Goal: Task Accomplishment & Management: Use online tool/utility

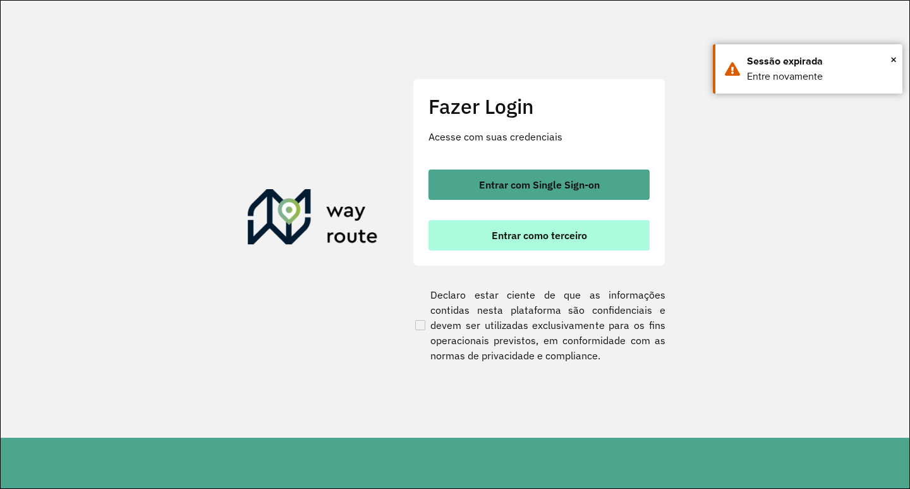
click at [478, 231] on button "Entrar como terceiro" at bounding box center [539, 235] width 221 height 30
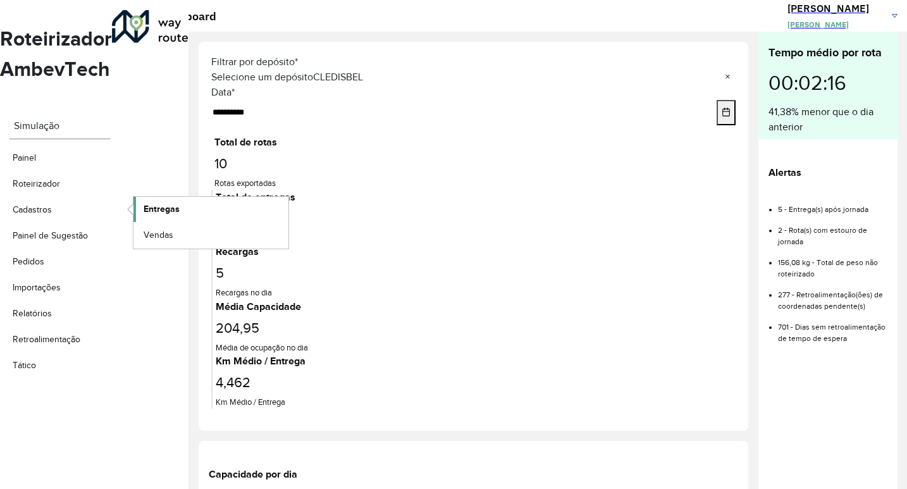
click at [168, 202] on span "Entregas" at bounding box center [162, 208] width 36 height 13
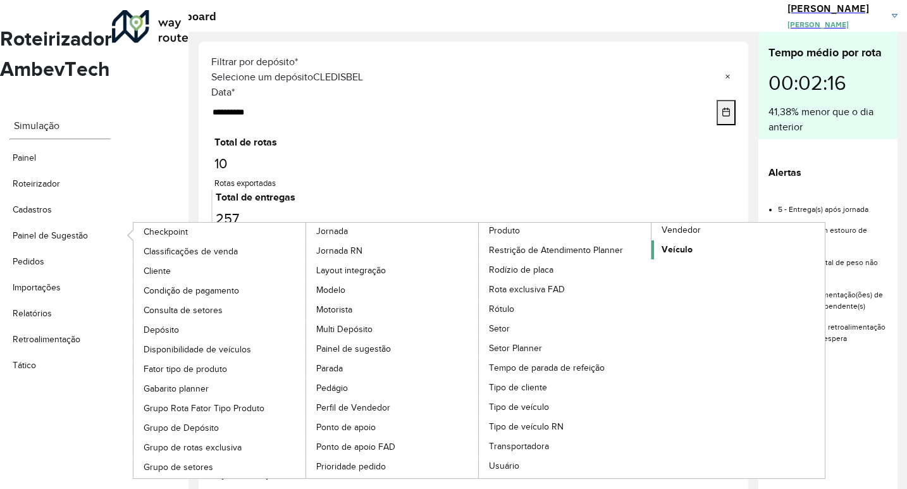
click at [691, 243] on span "Veículo" at bounding box center [676, 249] width 31 height 13
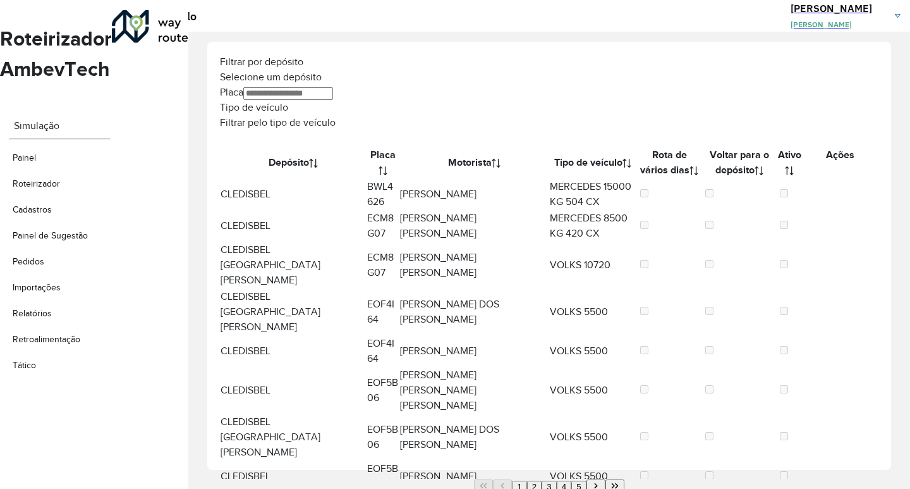
drag, startPoint x: 427, startPoint y: 66, endPoint x: 424, endPoint y: 82, distance: 15.5
click at [427, 85] on div "Placa" at bounding box center [549, 92] width 659 height 15
click at [333, 87] on input "Placa" at bounding box center [288, 93] width 90 height 13
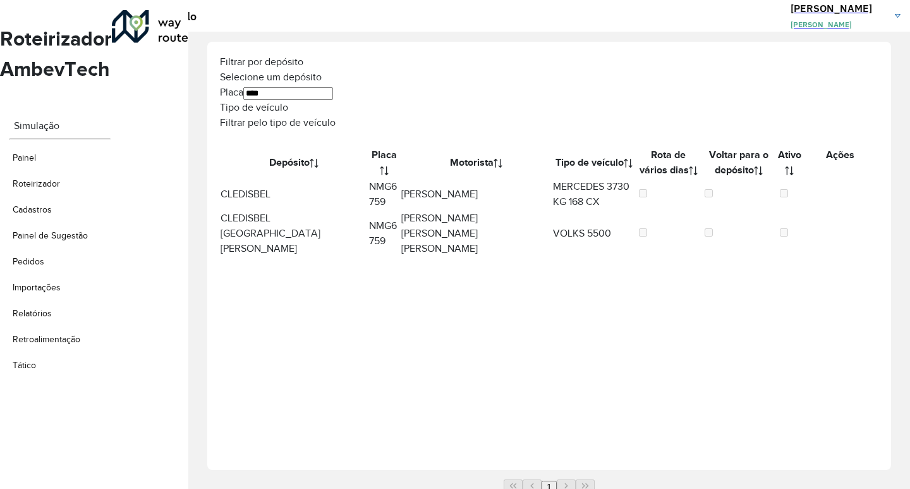
type input "****"
click at [831, 181] on icon at bounding box center [831, 188] width 0 height 14
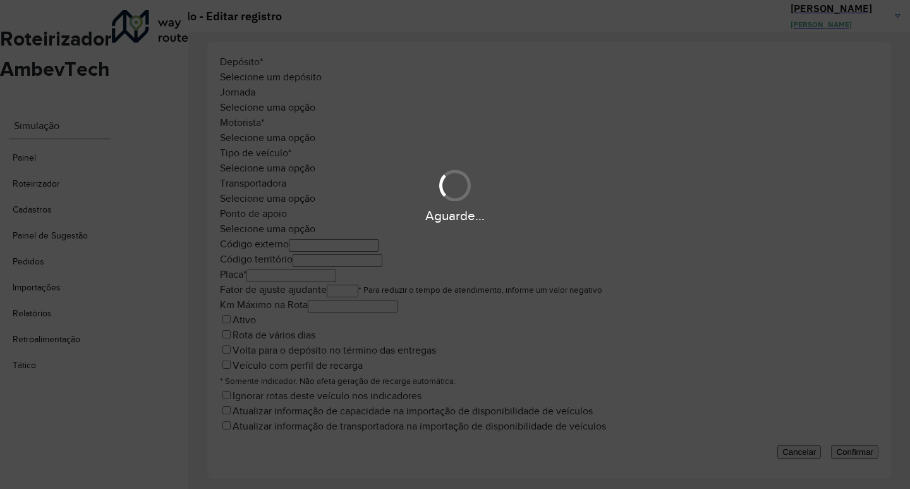
type input "*******"
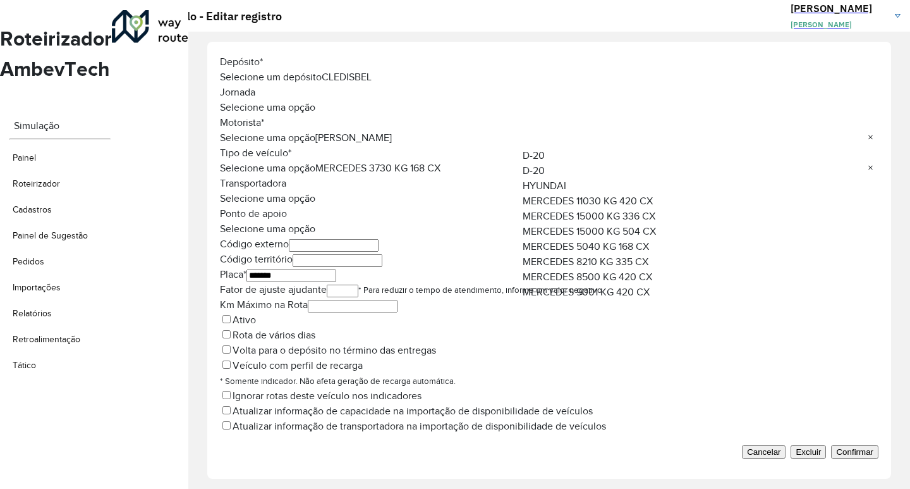
click at [645, 165] on input "text" at bounding box center [549, 169] width 659 height 9
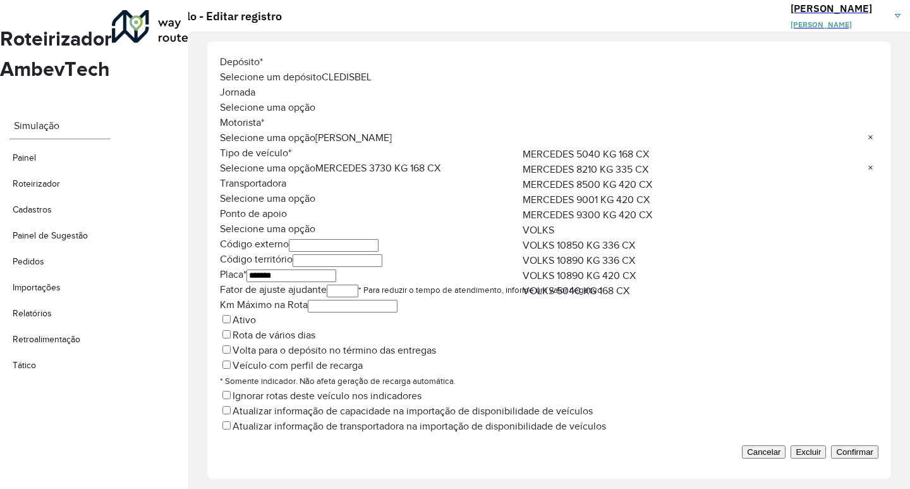
scroll to position [63, 0]
click at [627, 188] on span "MERCEDES 5040 KG 168 CX" at bounding box center [586, 183] width 126 height 11
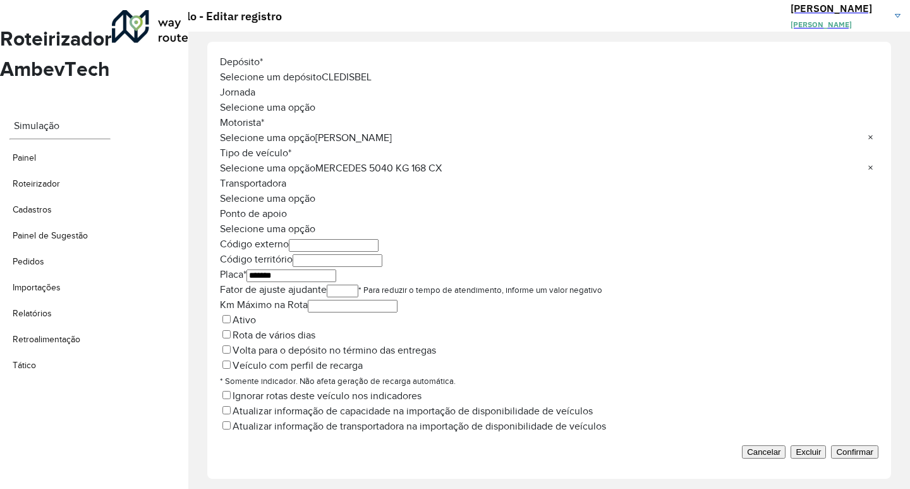
scroll to position [116, 0]
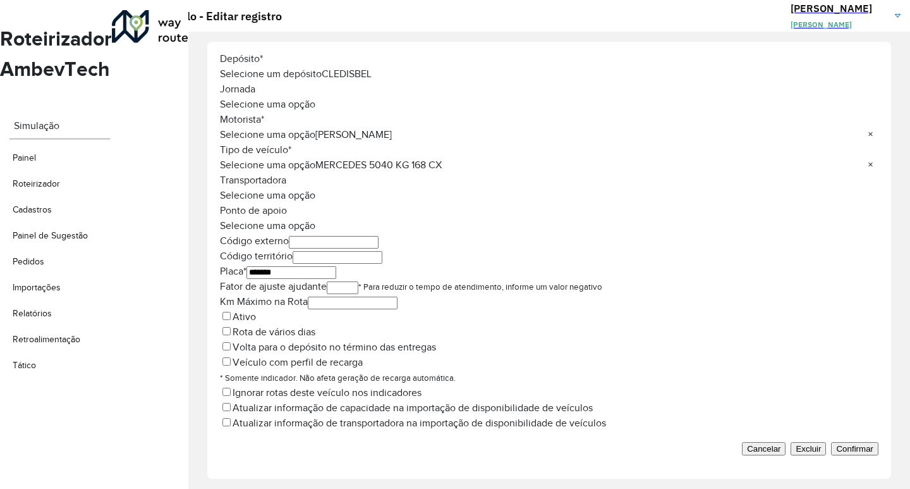
click at [836, 444] on span "Confirmar" at bounding box center [854, 448] width 37 height 9
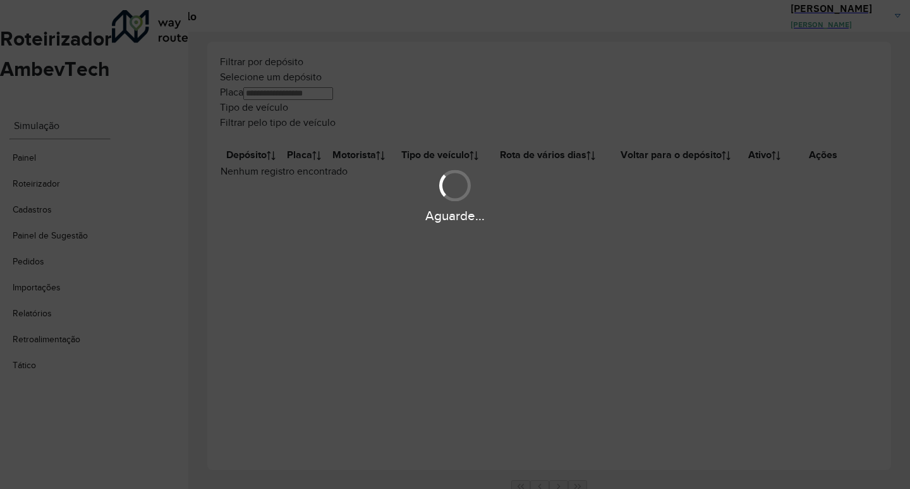
type input "****"
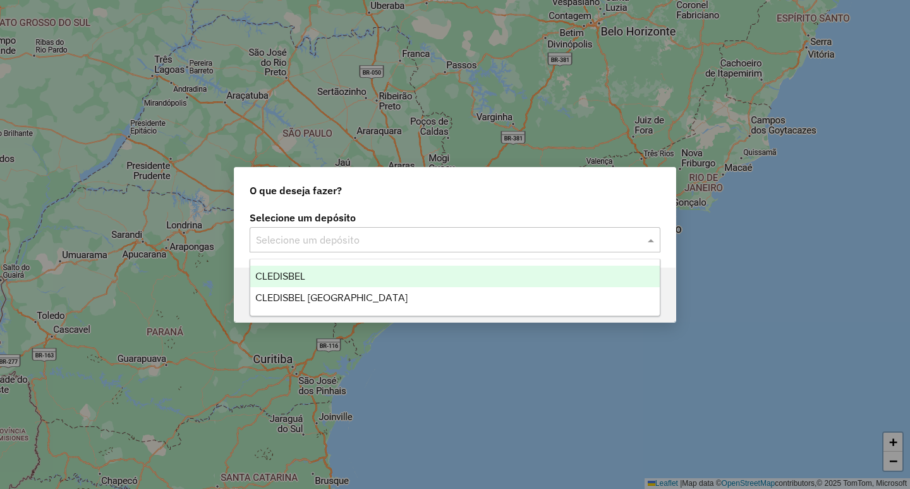
drag, startPoint x: 328, startPoint y: 247, endPoint x: 322, endPoint y: 250, distance: 7.1
click at [327, 247] on div "Selecione um depósito" at bounding box center [455, 239] width 411 height 25
click at [309, 271] on div "CLEDISBEL" at bounding box center [455, 276] width 410 height 21
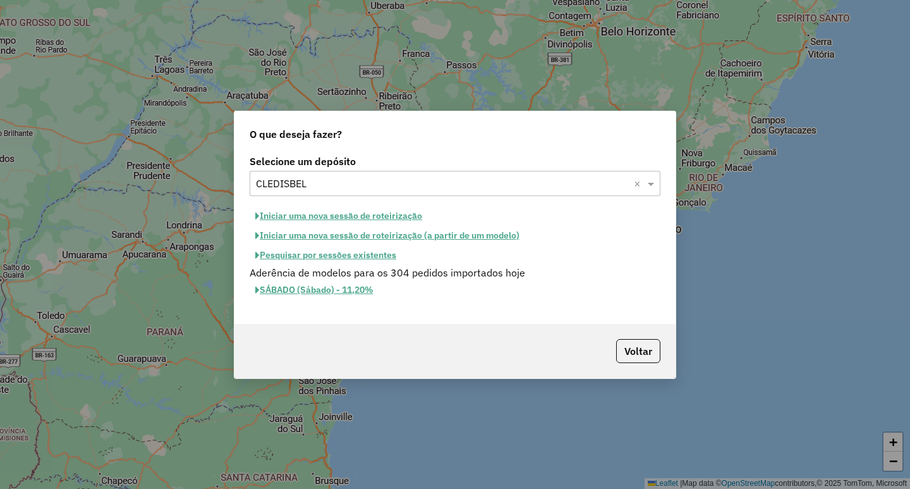
click at [425, 237] on button "Iniciar uma nova sessão de roteirização (a partir de um modelo)" at bounding box center [388, 236] width 276 height 20
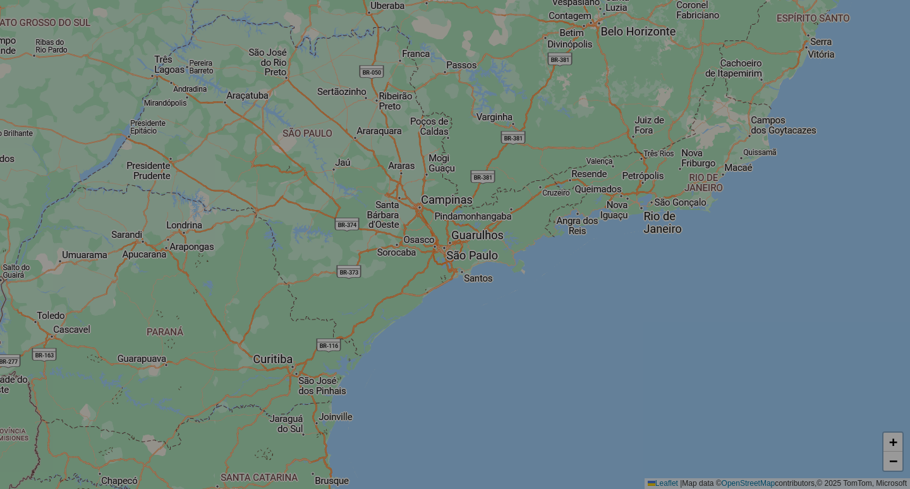
select select "*"
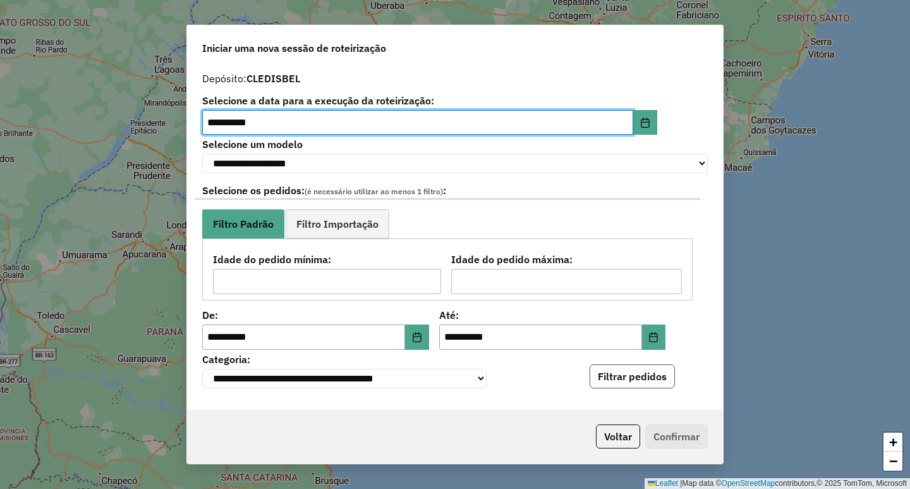
click at [639, 388] on button "Filtrar pedidos" at bounding box center [632, 376] width 85 height 24
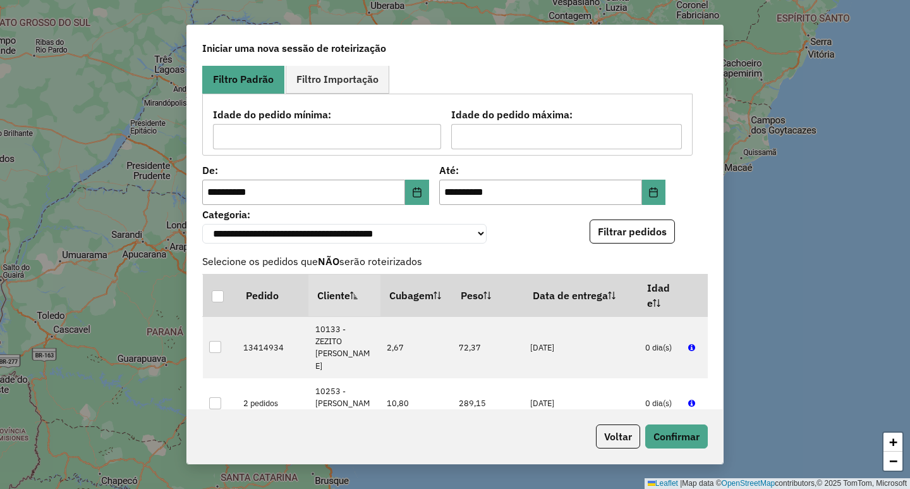
scroll to position [253, 0]
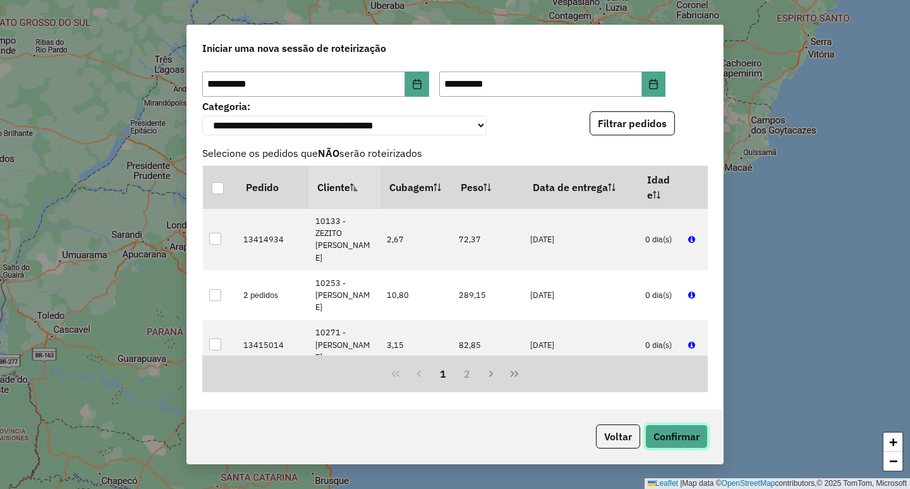
click at [693, 441] on button "Confirmar" at bounding box center [676, 436] width 63 height 24
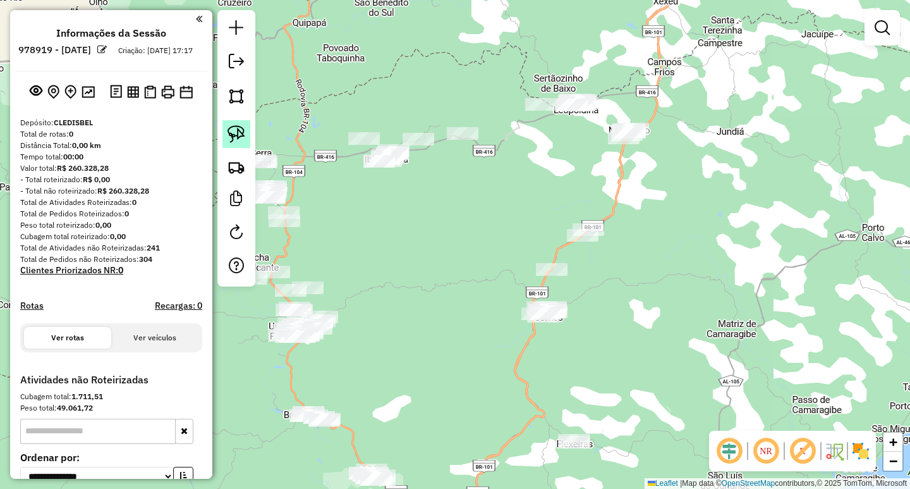
click at [248, 133] on link at bounding box center [237, 134] width 28 height 28
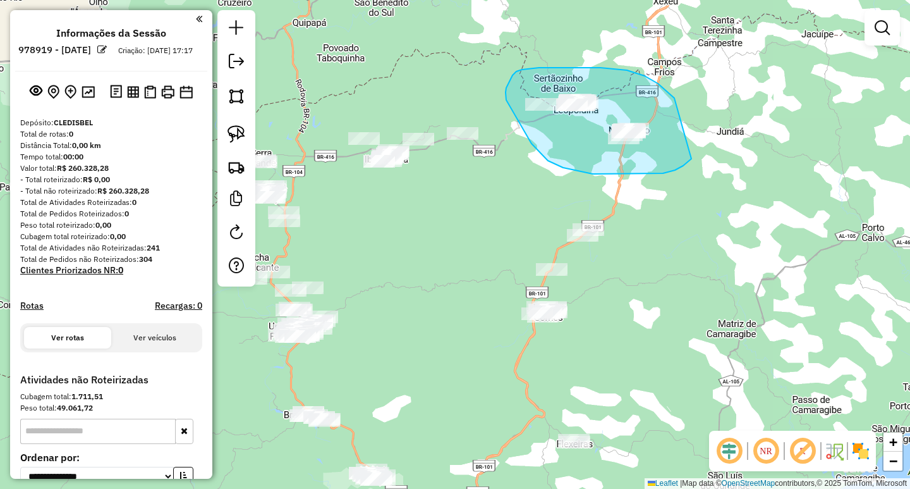
drag, startPoint x: 663, startPoint y: 88, endPoint x: 692, endPoint y: 159, distance: 76.3
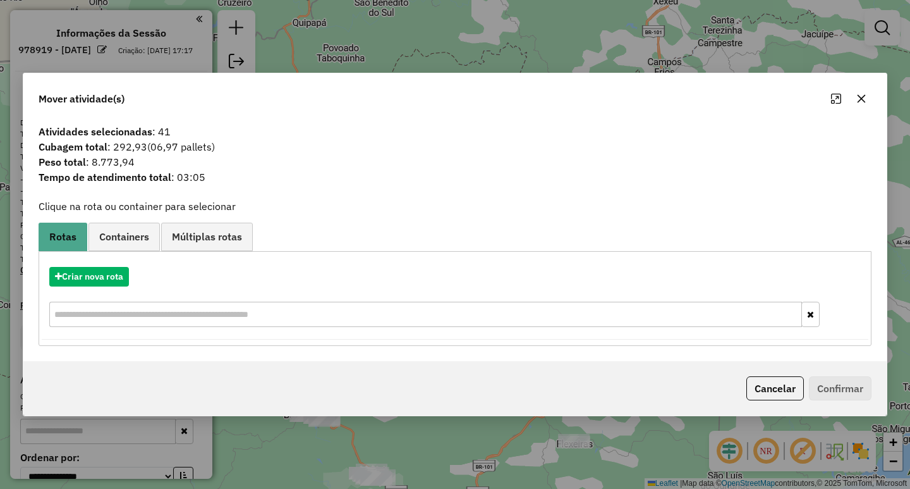
click at [860, 95] on icon "button" at bounding box center [862, 99] width 10 height 10
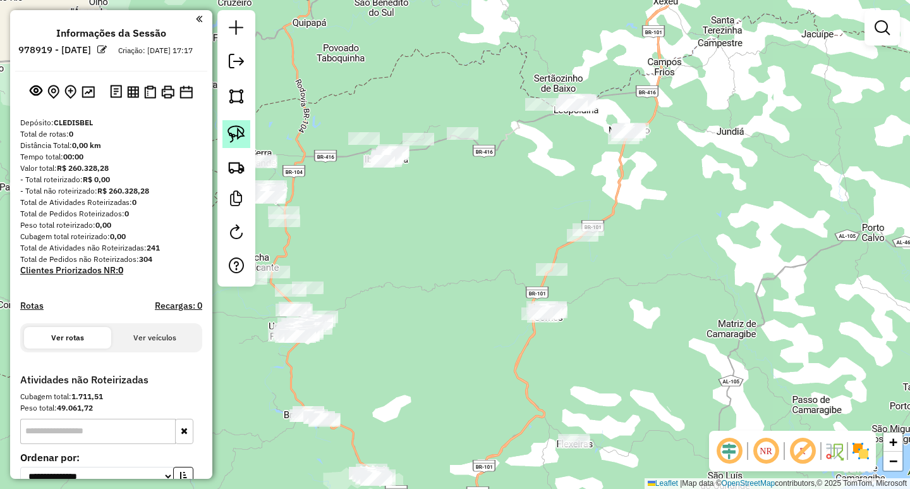
click at [234, 136] on img at bounding box center [237, 134] width 18 height 18
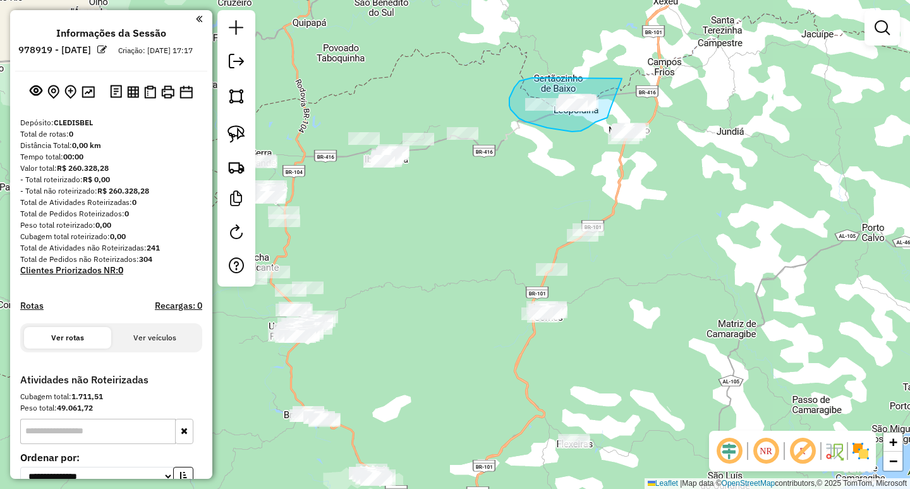
drag, startPoint x: 622, startPoint y: 78, endPoint x: 611, endPoint y: 108, distance: 31.8
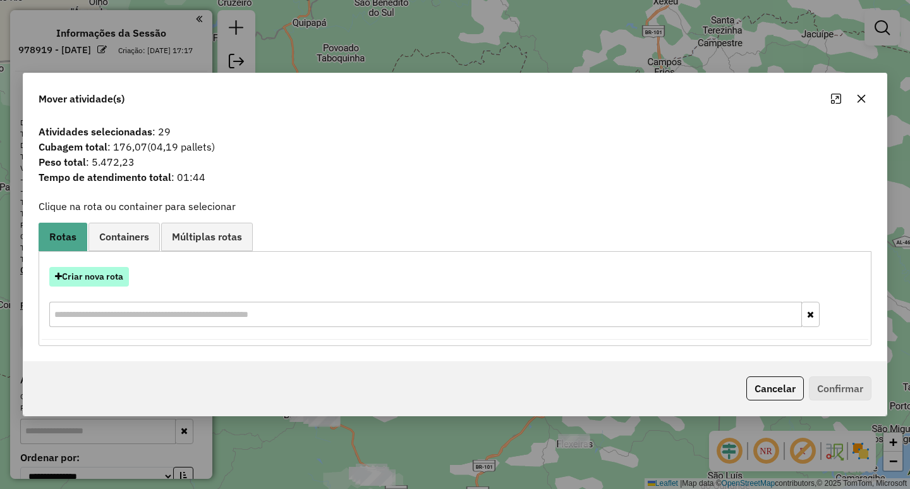
click at [93, 289] on div "Criar nova rota" at bounding box center [455, 298] width 827 height 82
click at [98, 284] on button "Criar nova rota" at bounding box center [89, 277] width 80 height 20
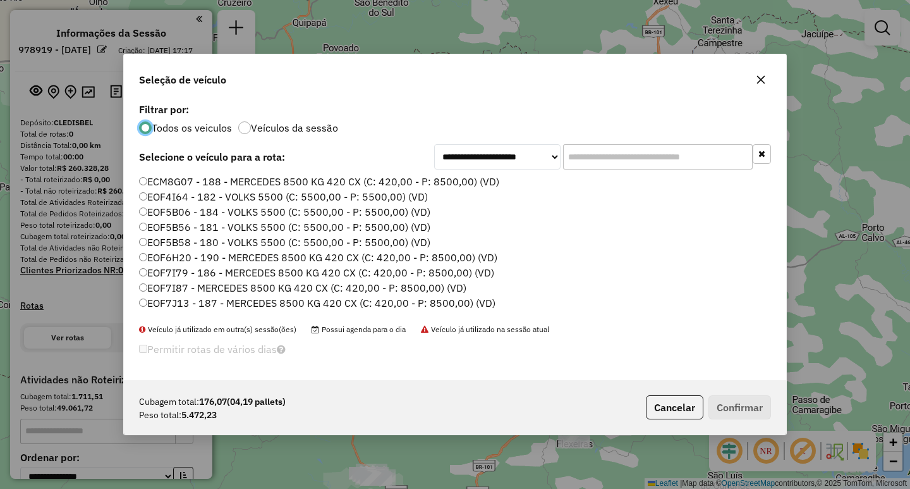
scroll to position [7, 4]
click at [643, 154] on input "text" at bounding box center [658, 156] width 190 height 25
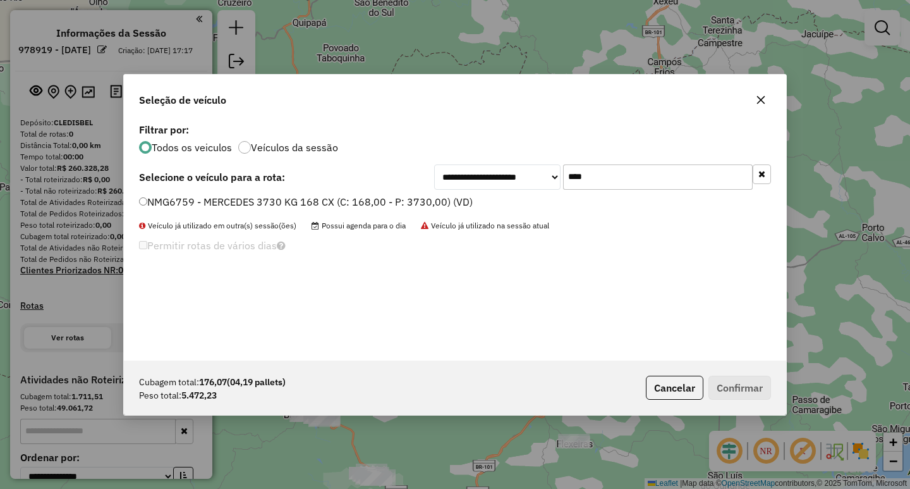
type input "****"
click at [400, 200] on label "NMG6759 - MERCEDES 3730 KG 168 CX (C: 168,00 - P: 3730,00) (VD)" at bounding box center [306, 201] width 334 height 15
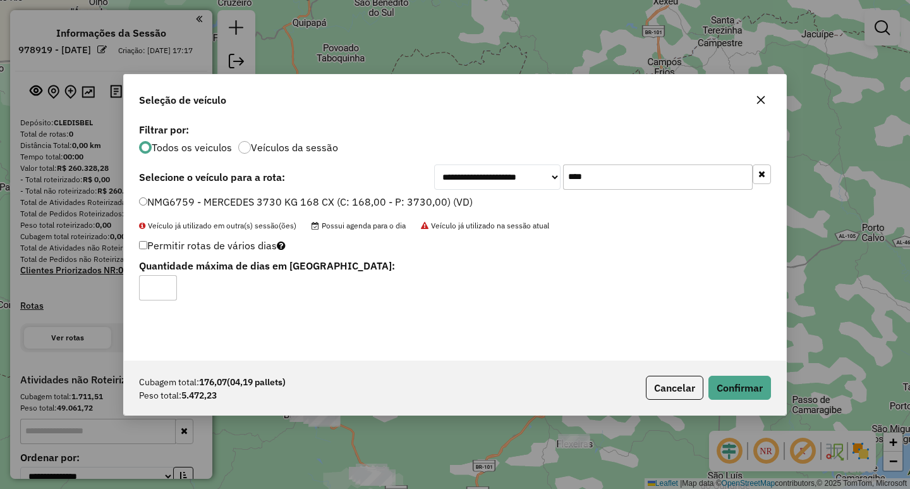
click at [747, 401] on div "Cubagem total: 176,07 (04,19 pallets) Peso total: 5.472,23 Cancelar Confirmar" at bounding box center [455, 387] width 663 height 54
click at [743, 394] on button "Confirmar" at bounding box center [740, 388] width 63 height 24
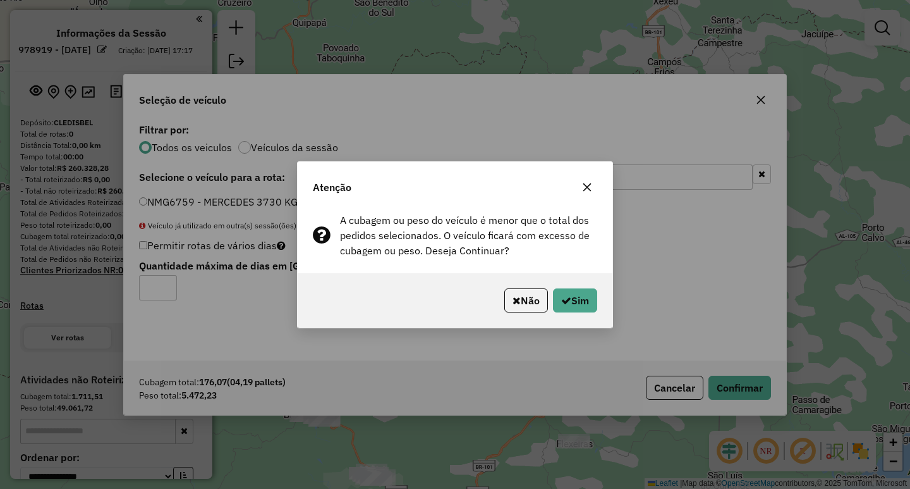
click at [592, 187] on icon "button" at bounding box center [587, 187] width 10 height 10
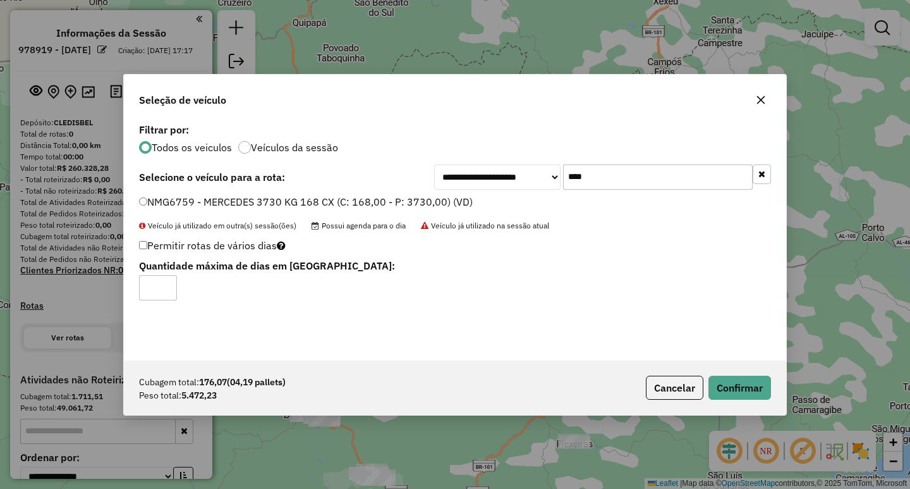
click at [761, 104] on icon "button" at bounding box center [761, 100] width 10 height 10
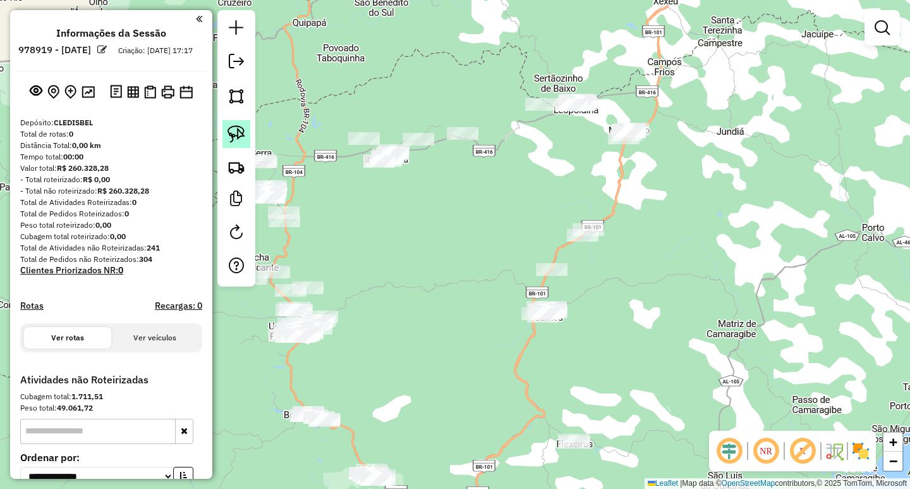
click at [243, 133] on img at bounding box center [237, 134] width 18 height 18
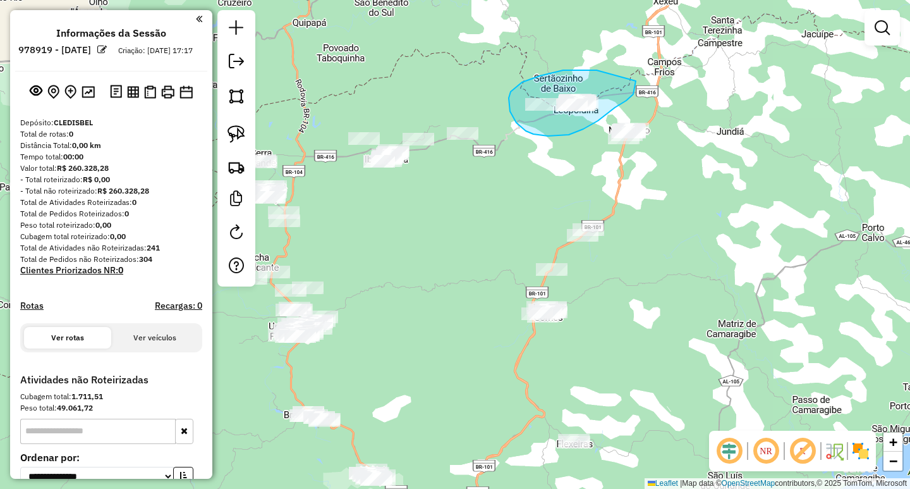
drag, startPoint x: 597, startPoint y: 70, endPoint x: 636, endPoint y: 81, distance: 40.6
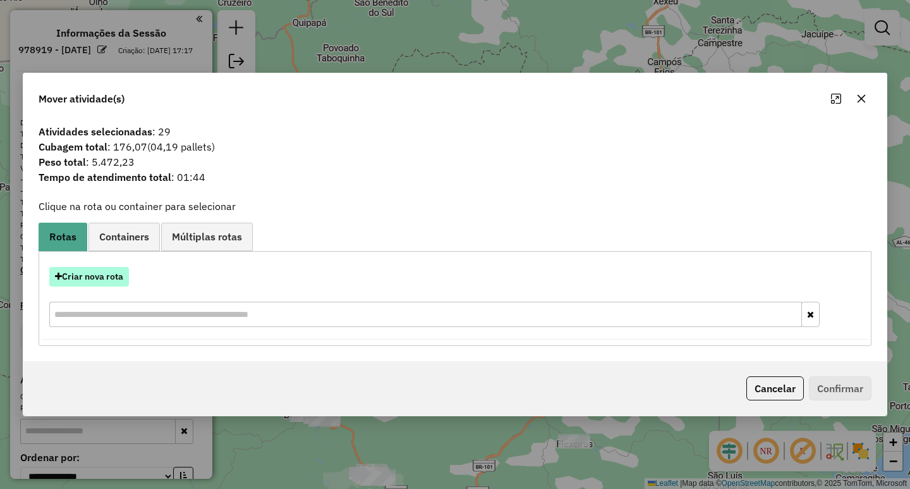
click at [123, 271] on button "Criar nova rota" at bounding box center [89, 277] width 80 height 20
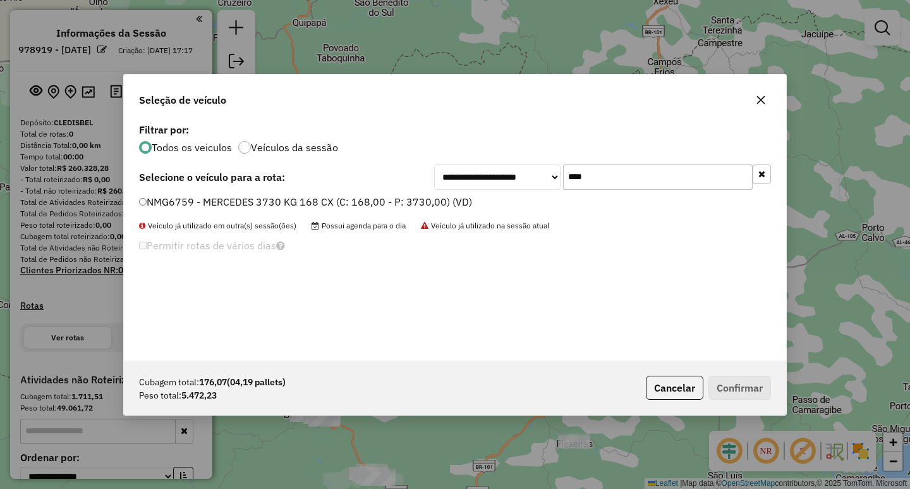
drag, startPoint x: 567, startPoint y: 173, endPoint x: 366, endPoint y: 167, distance: 201.1
click at [413, 168] on div "**********" at bounding box center [455, 176] width 632 height 25
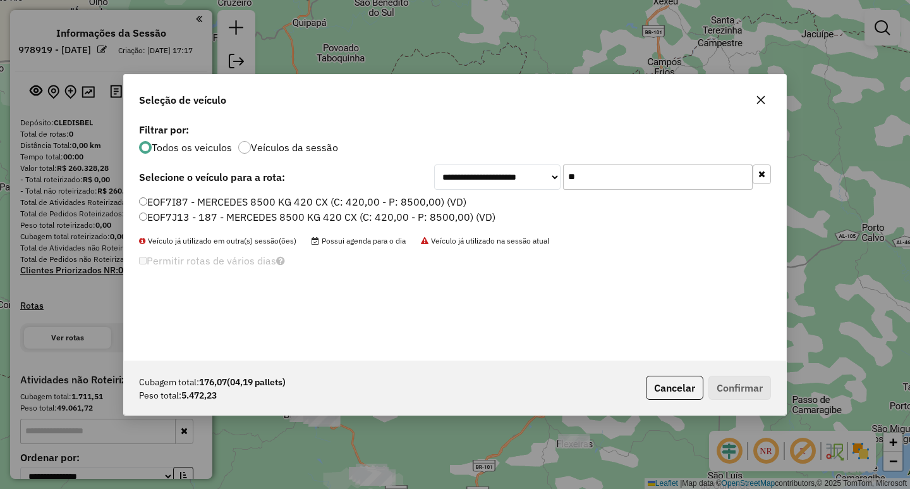
drag, startPoint x: 633, startPoint y: 171, endPoint x: 444, endPoint y: 177, distance: 189.8
click at [484, 177] on div "**********" at bounding box center [602, 176] width 337 height 25
type input "**"
click at [318, 202] on label "EOF7I79 - 186 - MERCEDES 8500 KG 420 CX (C: 420,00 - P: 8500,00) (VD)" at bounding box center [316, 201] width 355 height 15
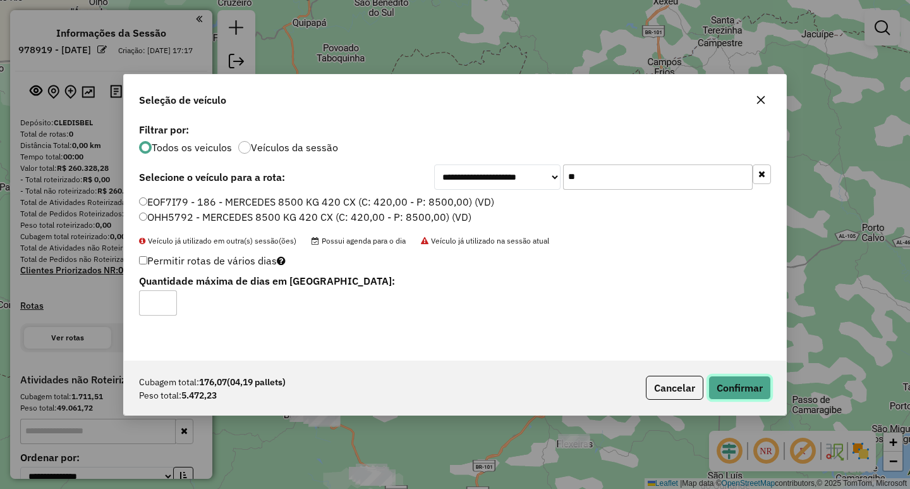
click at [735, 390] on button "Confirmar" at bounding box center [740, 388] width 63 height 24
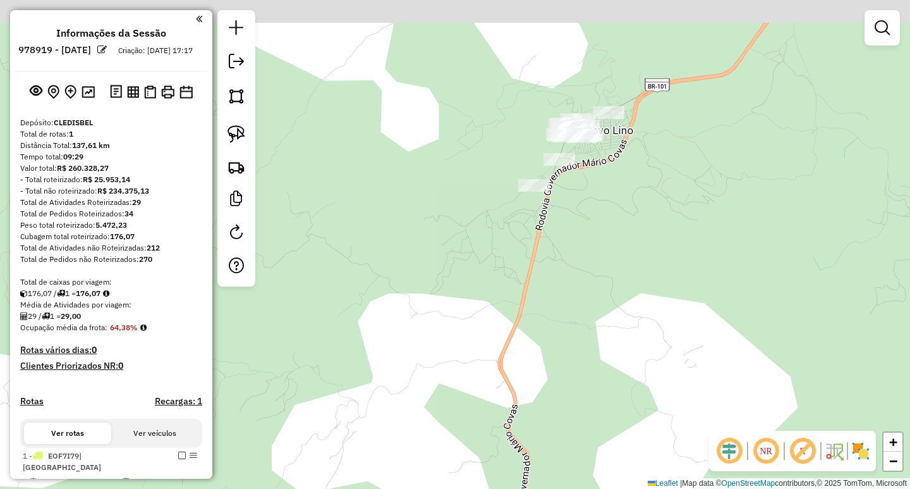
drag, startPoint x: 631, startPoint y: 139, endPoint x: 630, endPoint y: 206, distance: 67.0
click at [630, 205] on div "Janela de atendimento Grade de atendimento Capacidade Transportadoras Veículos …" at bounding box center [455, 244] width 910 height 489
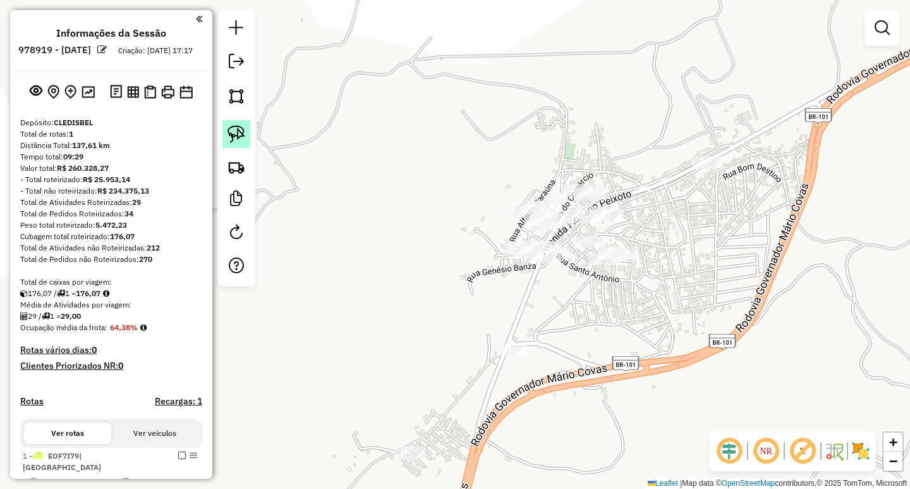
click at [238, 130] on img at bounding box center [237, 134] width 18 height 18
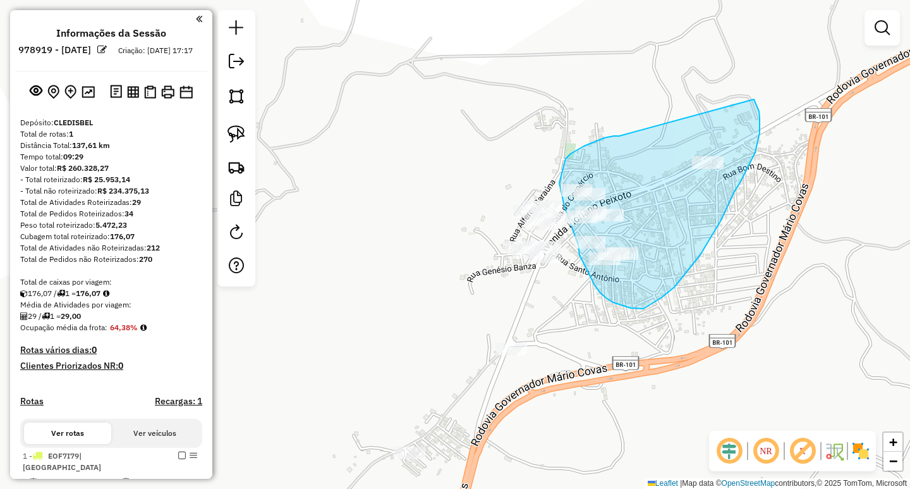
drag, startPoint x: 612, startPoint y: 137, endPoint x: 754, endPoint y: 99, distance: 146.4
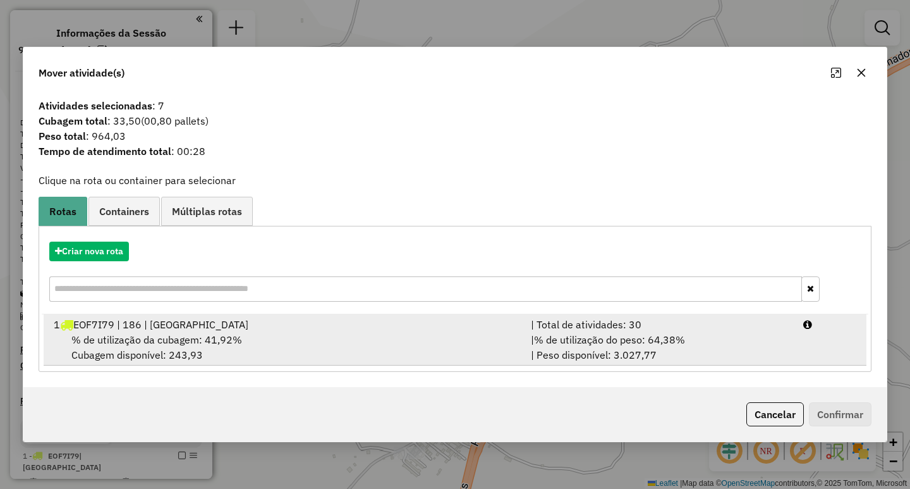
click at [613, 343] on span "% de utilização do peso: 64,38%" at bounding box center [609, 339] width 151 height 13
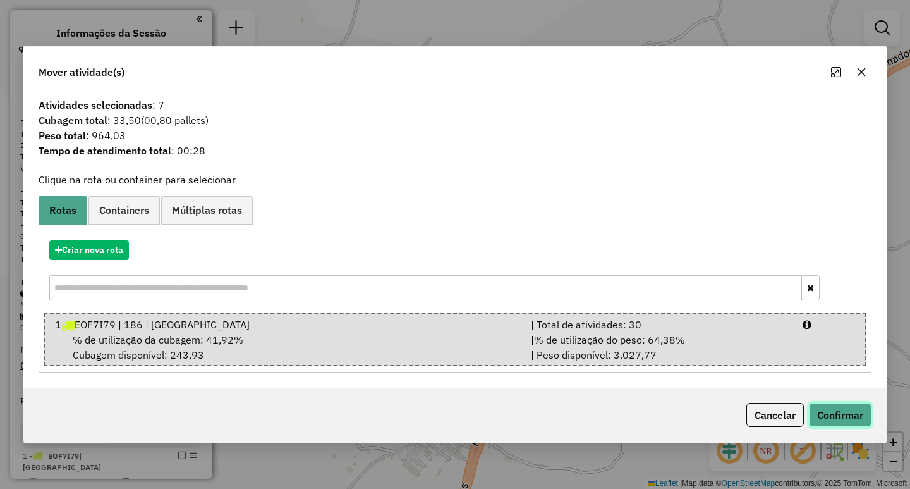
click at [835, 417] on button "Confirmar" at bounding box center [840, 415] width 63 height 24
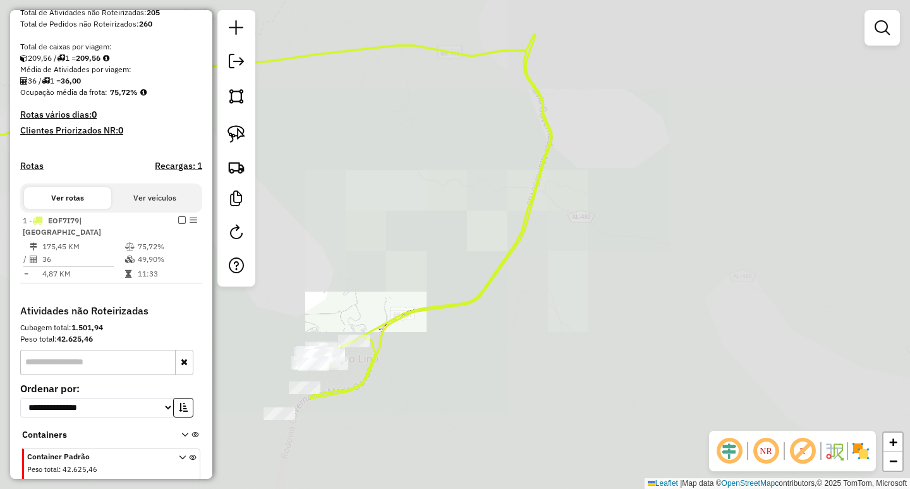
scroll to position [253, 0]
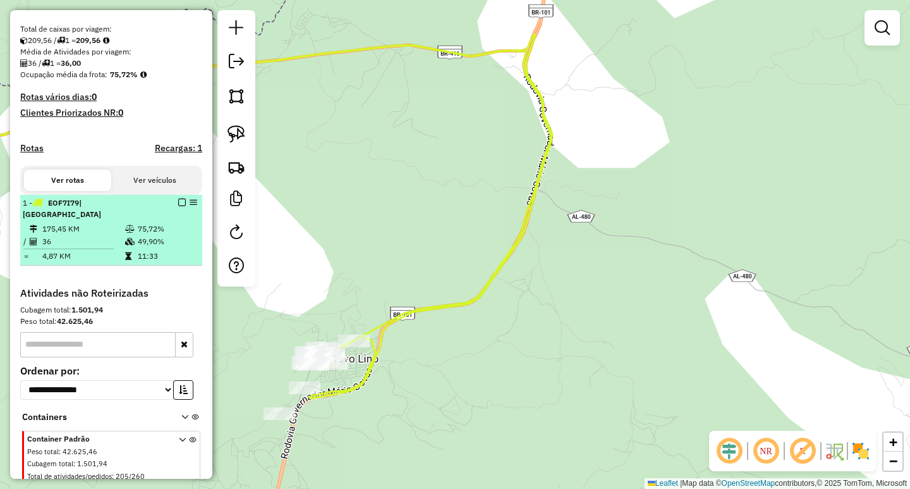
click at [181, 206] on em at bounding box center [182, 203] width 8 height 8
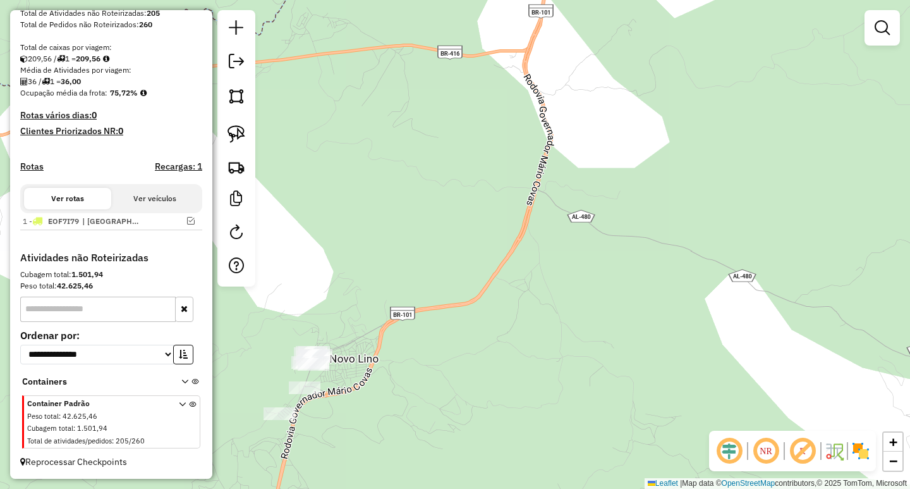
scroll to position [246, 0]
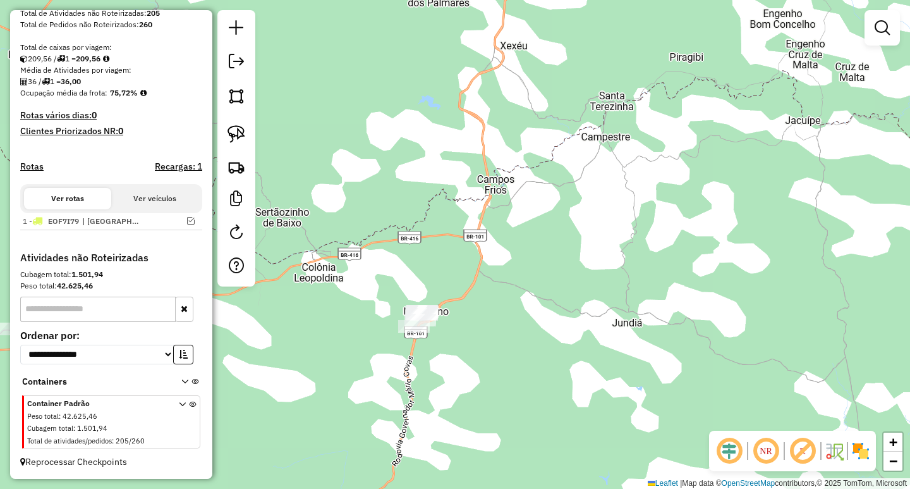
click at [183, 164] on h4 "Recargas: 1" at bounding box center [178, 166] width 47 height 11
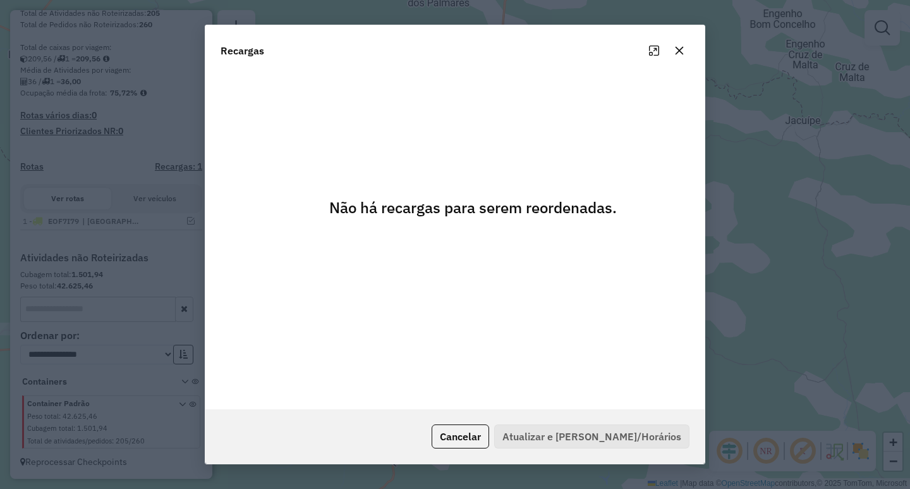
click at [680, 46] on icon "button" at bounding box center [680, 51] width 10 height 10
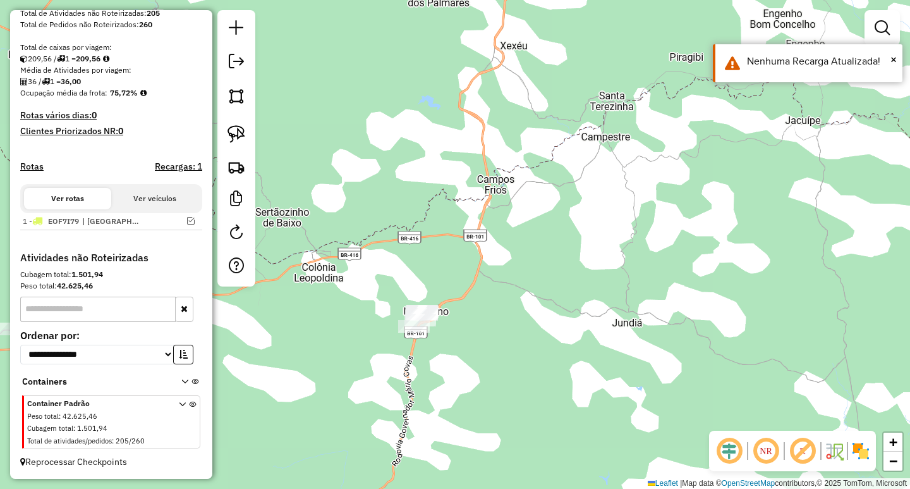
drag, startPoint x: 605, startPoint y: 284, endPoint x: 643, endPoint y: 110, distance: 178.6
click at [633, 134] on div "Janela de atendimento Grade de atendimento Capacidade Transportadoras Veículos …" at bounding box center [455, 244] width 910 height 489
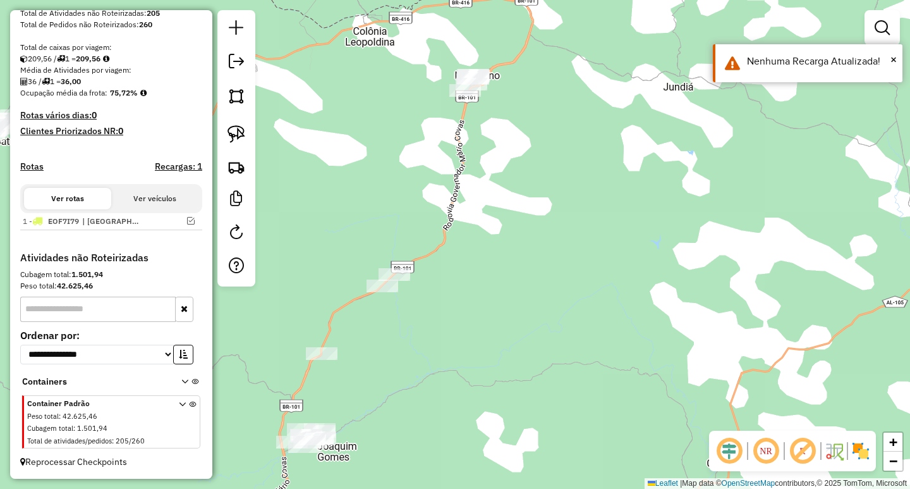
drag, startPoint x: 561, startPoint y: 295, endPoint x: 611, endPoint y: 257, distance: 63.2
click at [611, 257] on div "Janela de atendimento Grade de atendimento Capacidade Transportadoras Veículos …" at bounding box center [455, 244] width 910 height 489
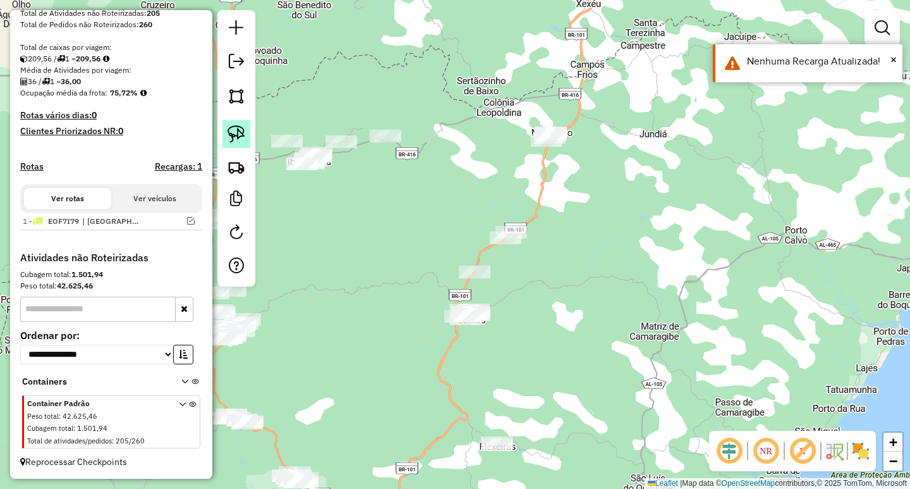
click at [229, 132] on img at bounding box center [237, 134] width 18 height 18
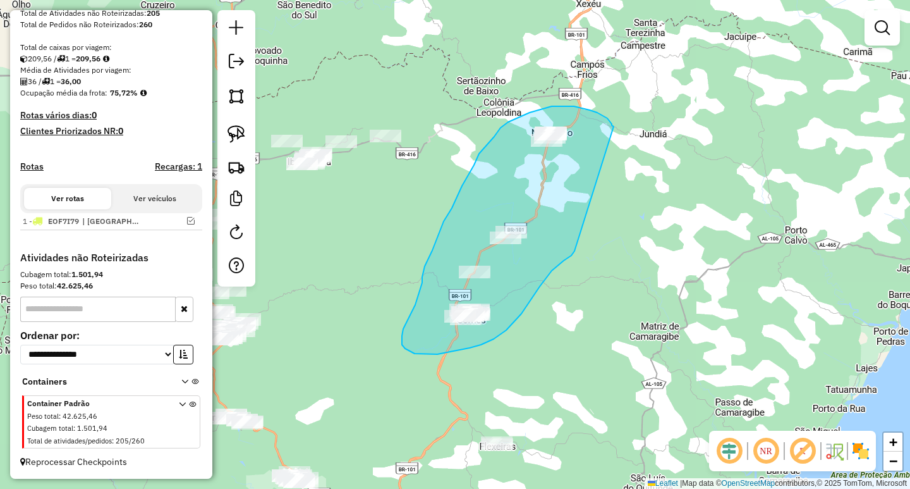
drag, startPoint x: 614, startPoint y: 126, endPoint x: 575, endPoint y: 251, distance: 130.6
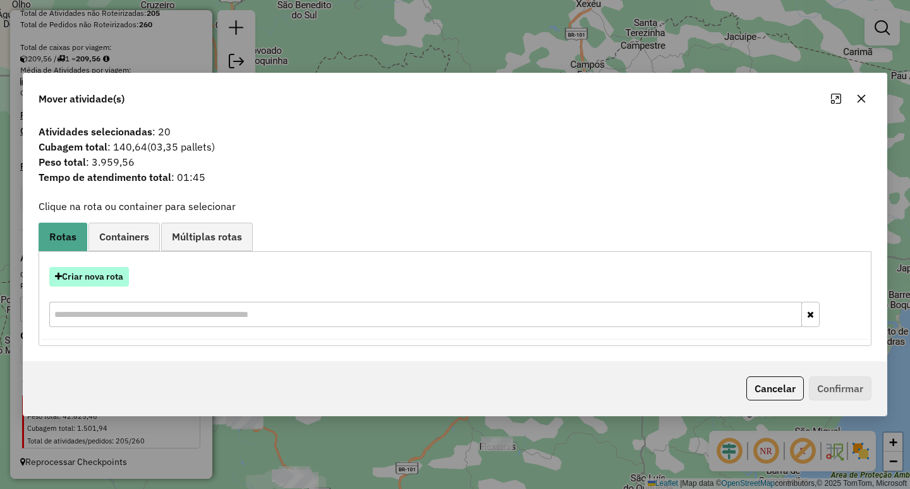
click at [111, 283] on button "Criar nova rota" at bounding box center [89, 277] width 80 height 20
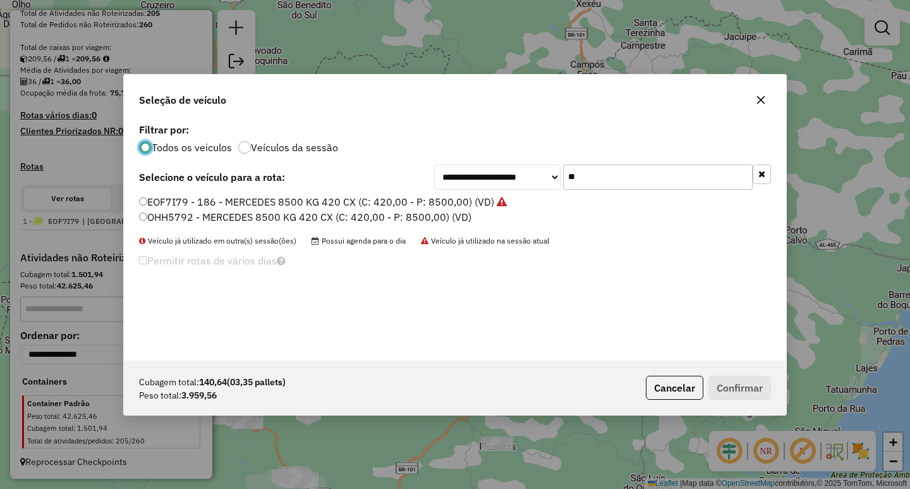
scroll to position [7, 4]
drag, startPoint x: 637, startPoint y: 180, endPoint x: 494, endPoint y: 181, distance: 142.9
click at [494, 181] on div "**********" at bounding box center [602, 176] width 337 height 25
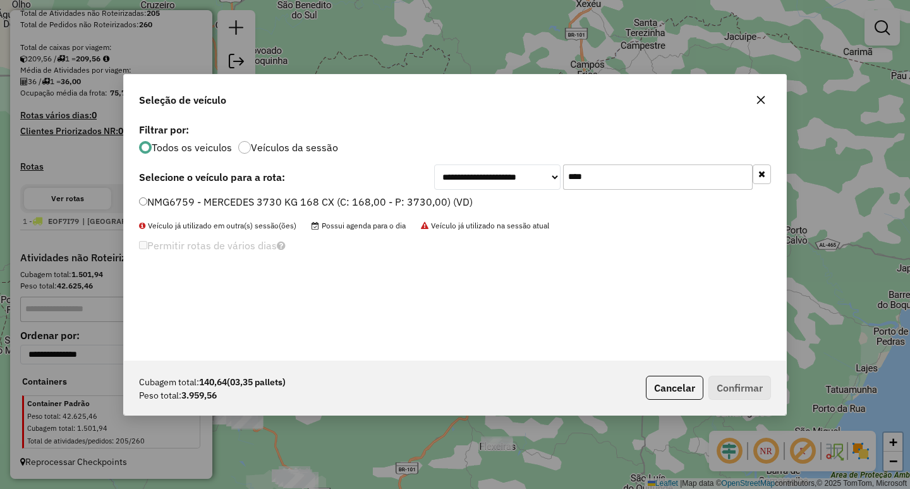
type input "****"
click at [357, 206] on label "NMG6759 - MERCEDES 3730 KG 168 CX (C: 168,00 - P: 3730,00) (VD)" at bounding box center [306, 201] width 334 height 15
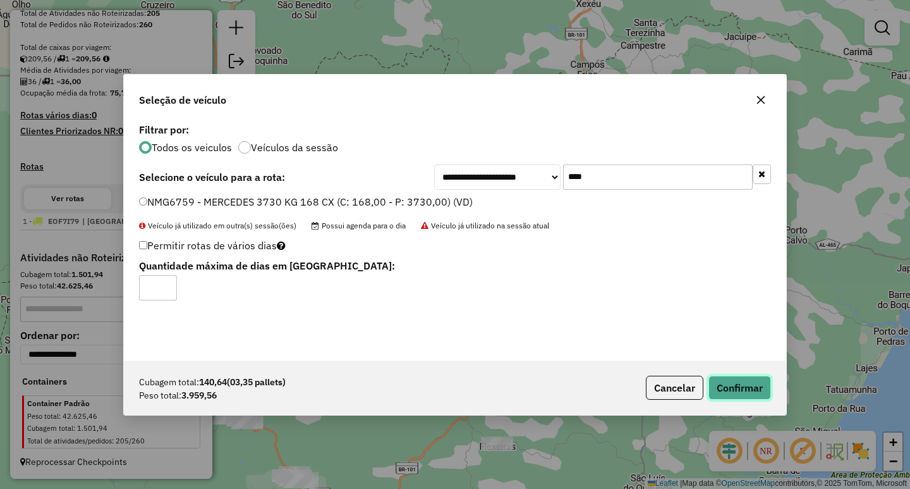
click at [745, 382] on button "Confirmar" at bounding box center [740, 388] width 63 height 24
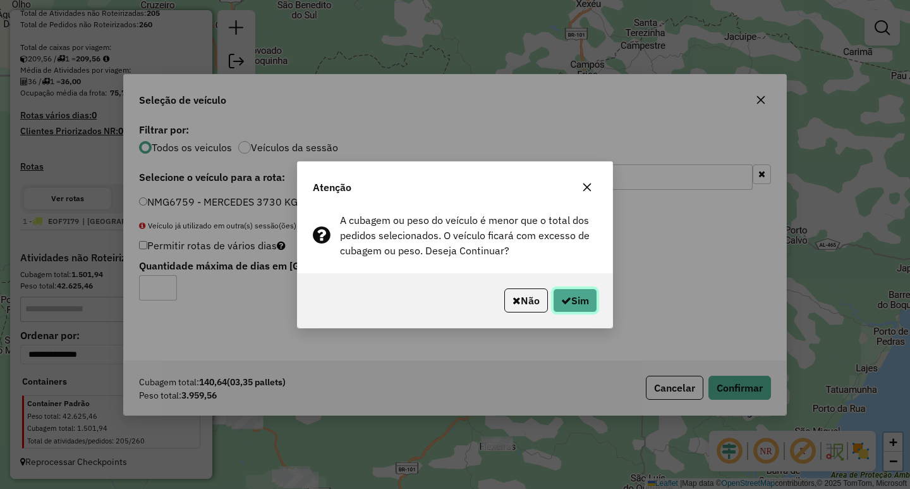
click at [580, 293] on button "Sim" at bounding box center [575, 300] width 44 height 24
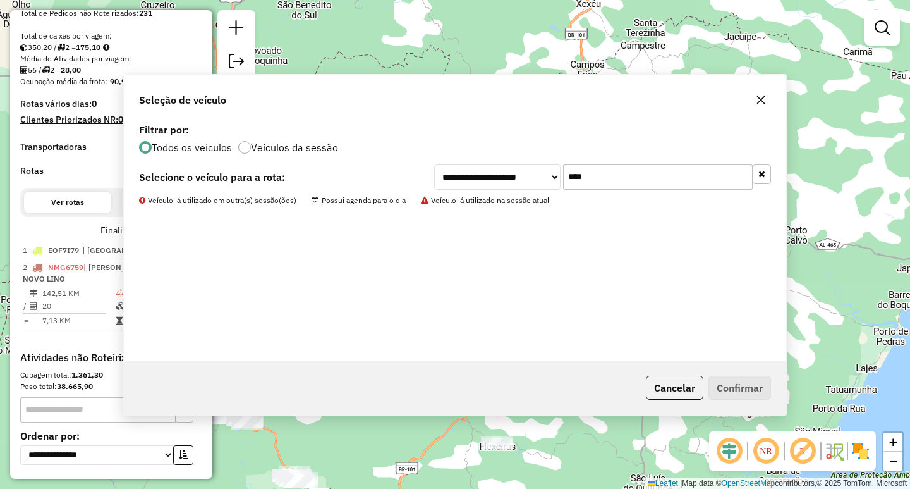
scroll to position [253, 0]
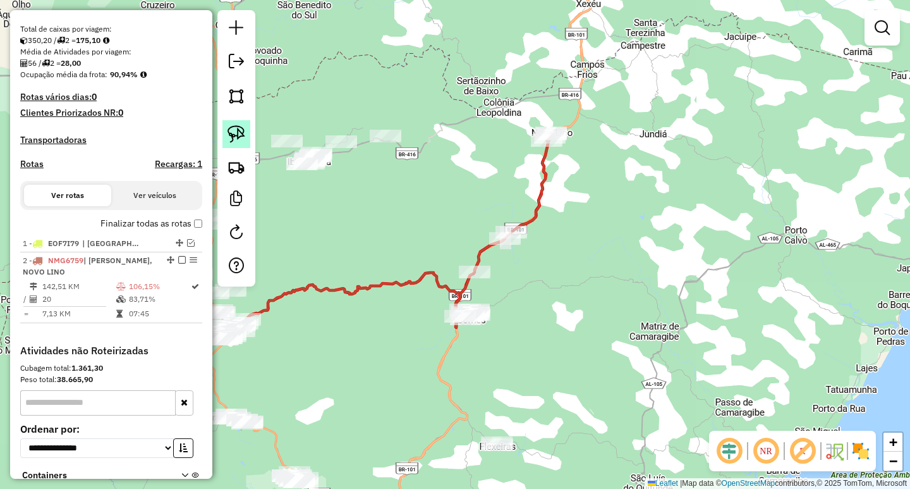
click at [230, 125] on link at bounding box center [237, 134] width 28 height 28
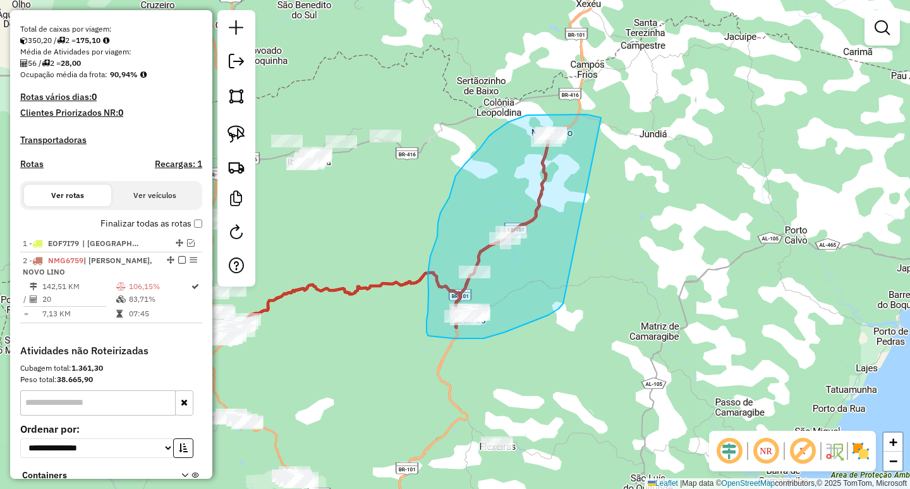
drag, startPoint x: 601, startPoint y: 117, endPoint x: 563, endPoint y: 303, distance: 190.2
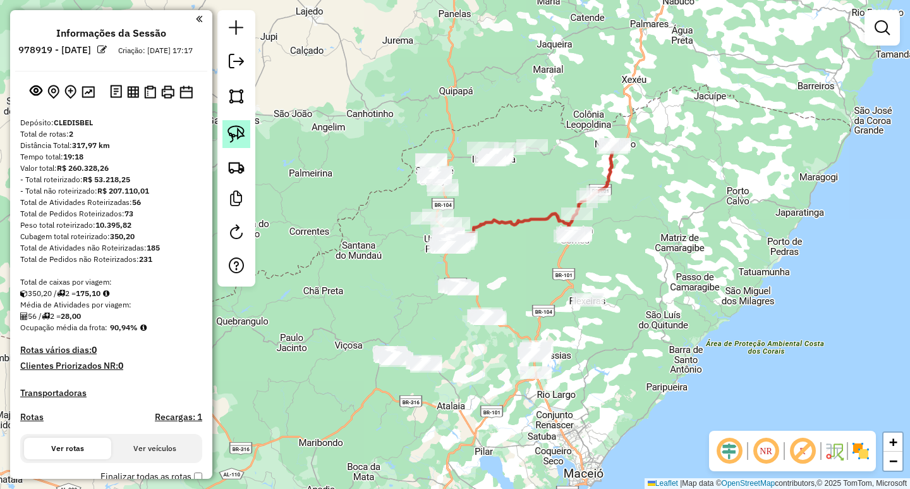
click at [248, 142] on link at bounding box center [237, 134] width 28 height 28
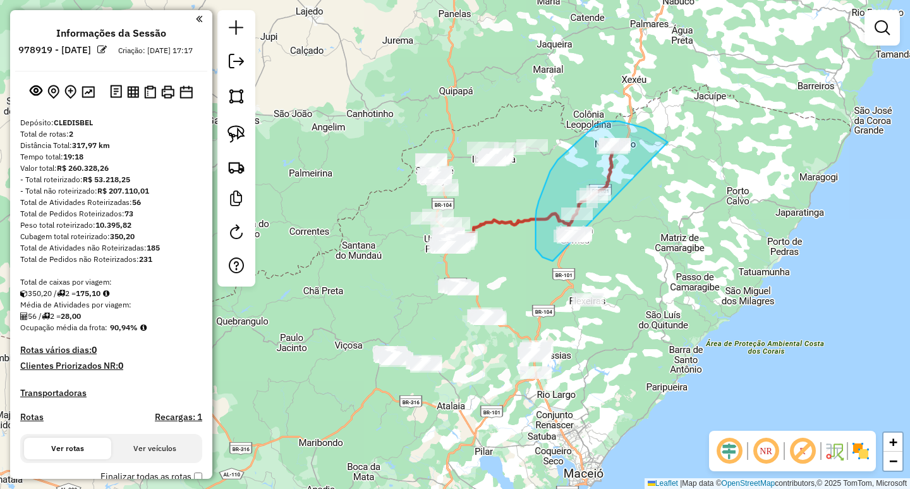
drag, startPoint x: 665, startPoint y: 140, endPoint x: 649, endPoint y: 228, distance: 88.8
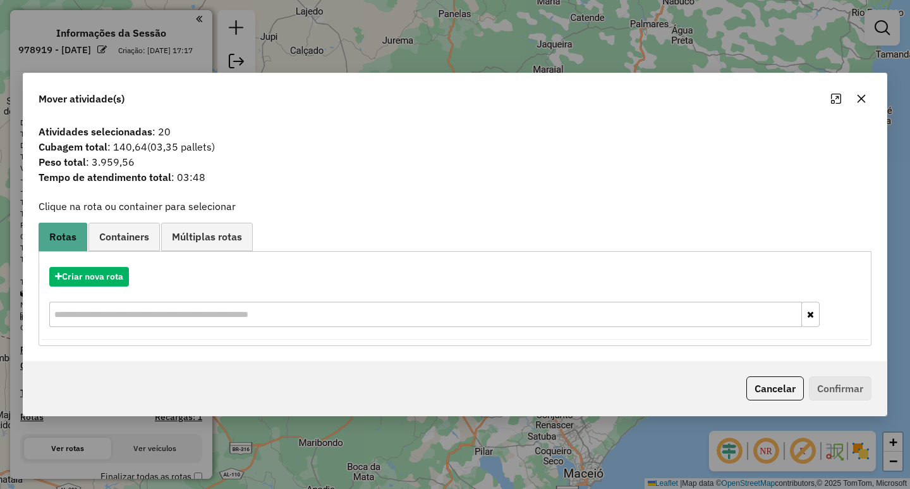
click at [54, 265] on div "Criar nova rota" at bounding box center [455, 298] width 827 height 82
click at [69, 274] on button "Criar nova rota" at bounding box center [89, 277] width 80 height 20
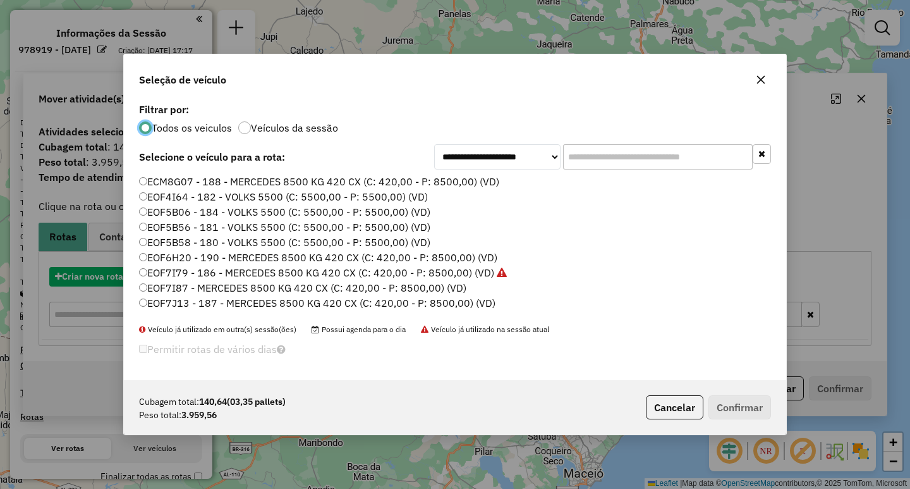
scroll to position [7, 4]
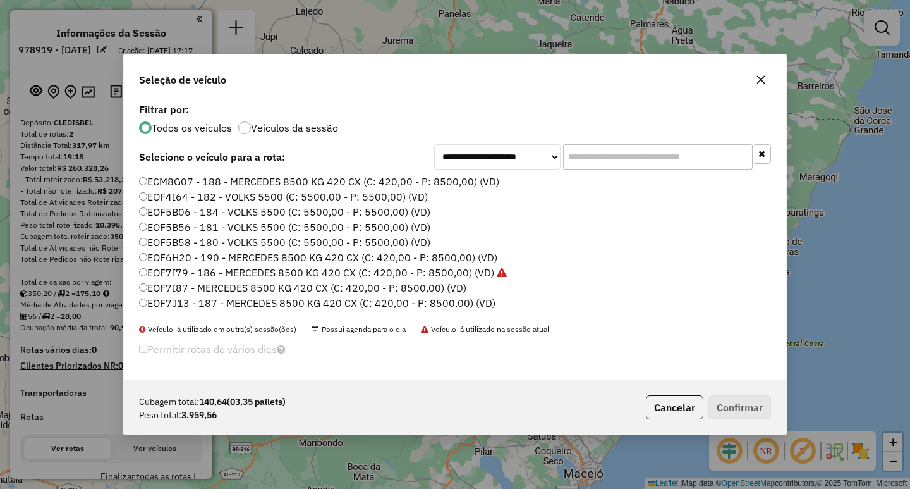
click at [621, 162] on input "text" at bounding box center [658, 156] width 190 height 25
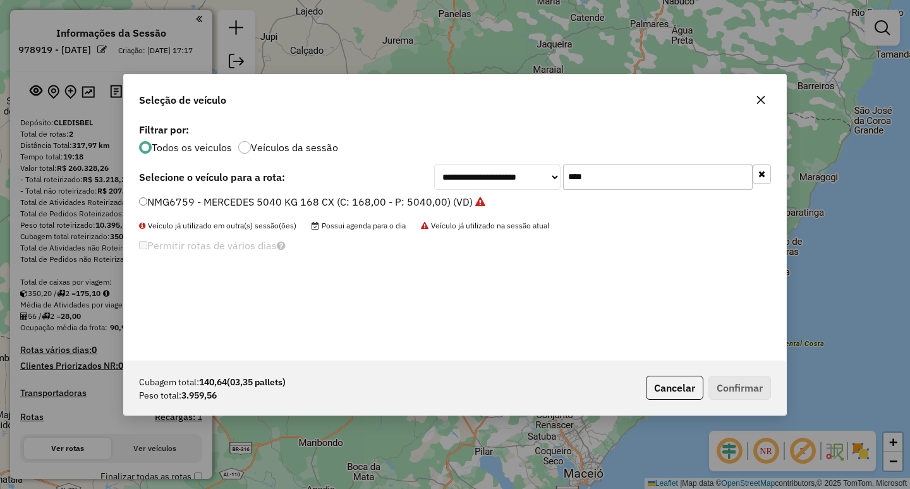
type input "****"
click at [400, 192] on div "**********" at bounding box center [455, 240] width 663 height 240
click at [400, 199] on label "NMG6759 - MERCEDES 5040 KG 168 CX (C: 168,00 - P: 5040,00) (VD)" at bounding box center [312, 201] width 346 height 15
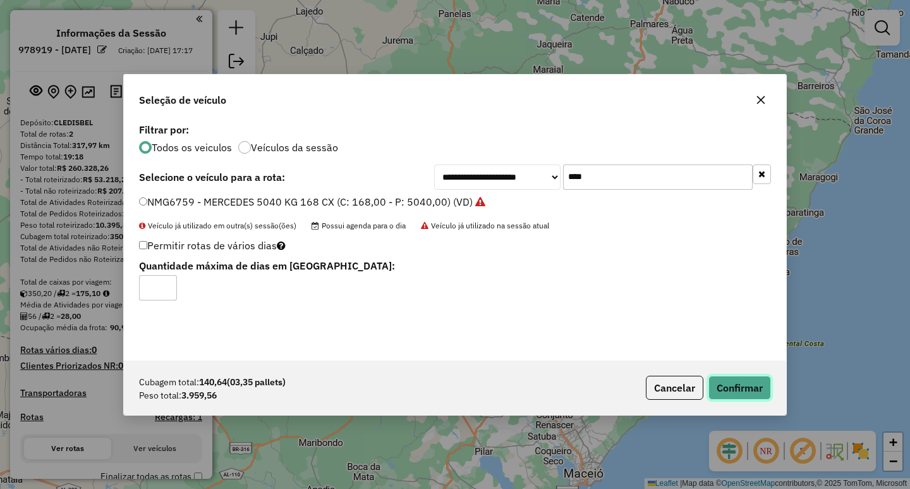
click at [740, 383] on button "Confirmar" at bounding box center [740, 388] width 63 height 24
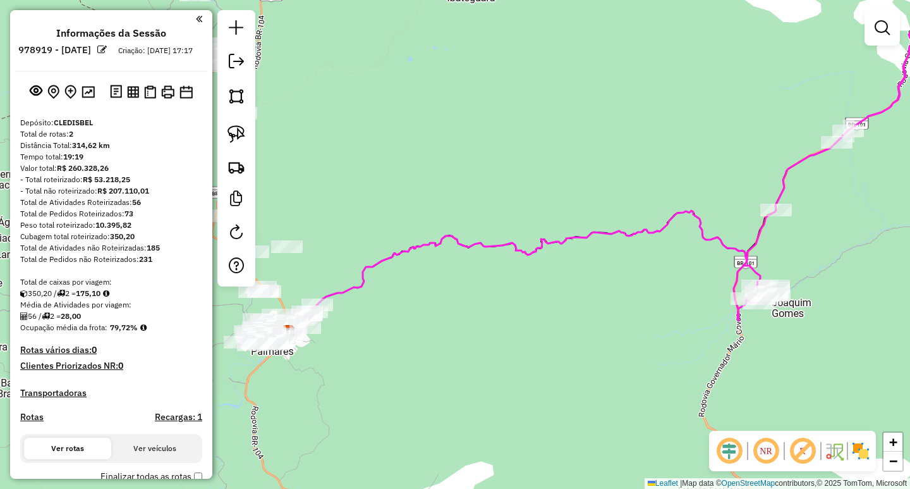
drag, startPoint x: 473, startPoint y: 223, endPoint x: 530, endPoint y: 272, distance: 75.8
click at [530, 272] on div "Janela de atendimento Grade de atendimento Capacidade Transportadoras Veículos …" at bounding box center [455, 244] width 910 height 489
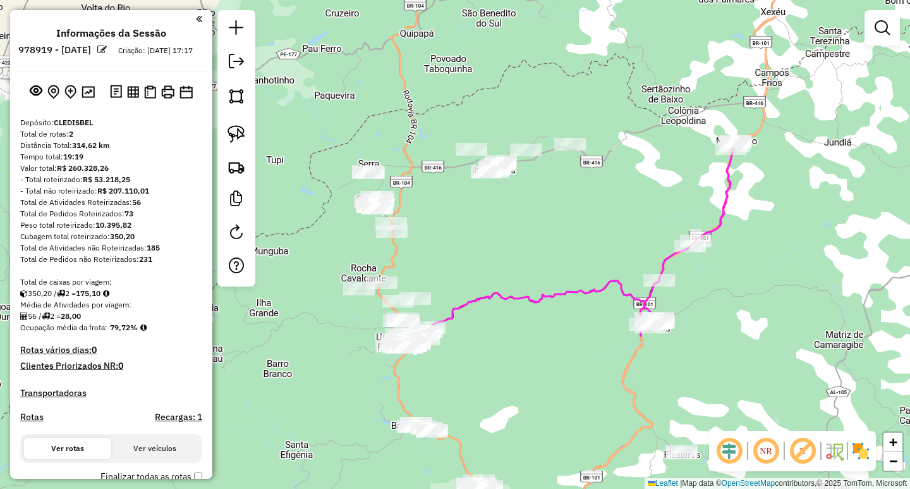
scroll to position [253, 0]
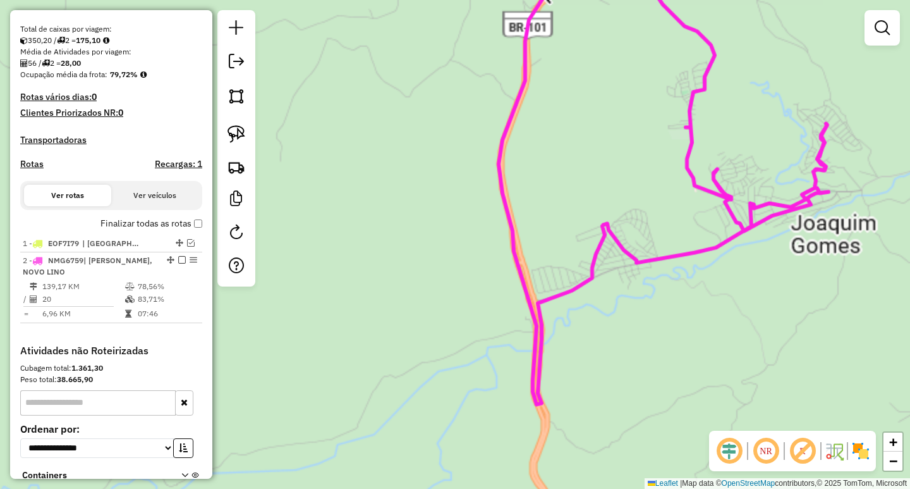
select select "**********"
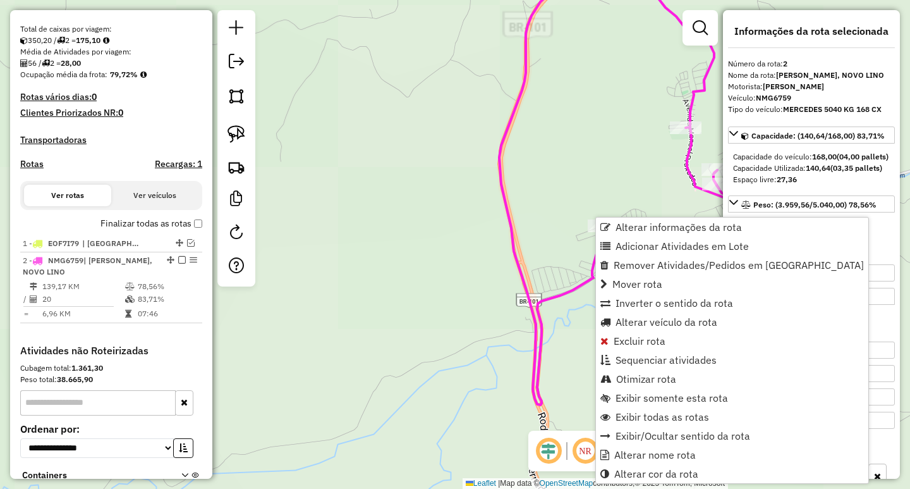
scroll to position [358, 0]
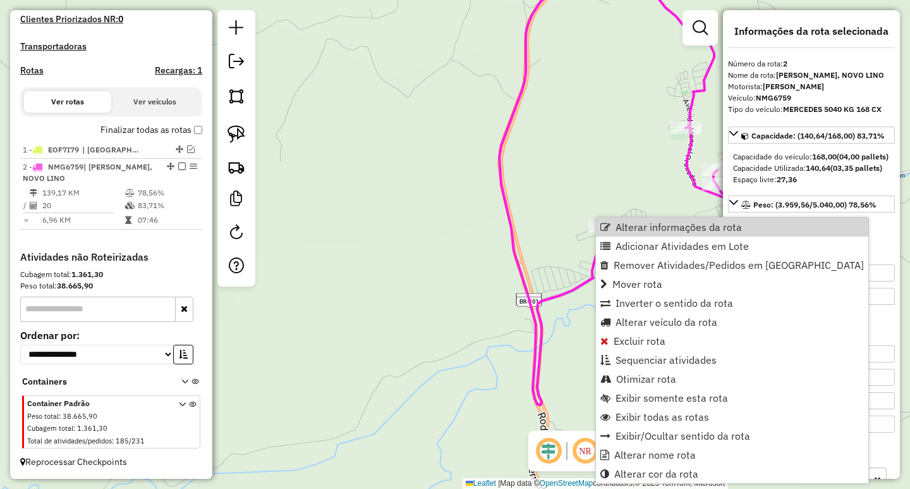
click at [549, 205] on div "Janela de atendimento Grade de atendimento Capacidade Transportadoras Veículos …" at bounding box center [455, 244] width 910 height 489
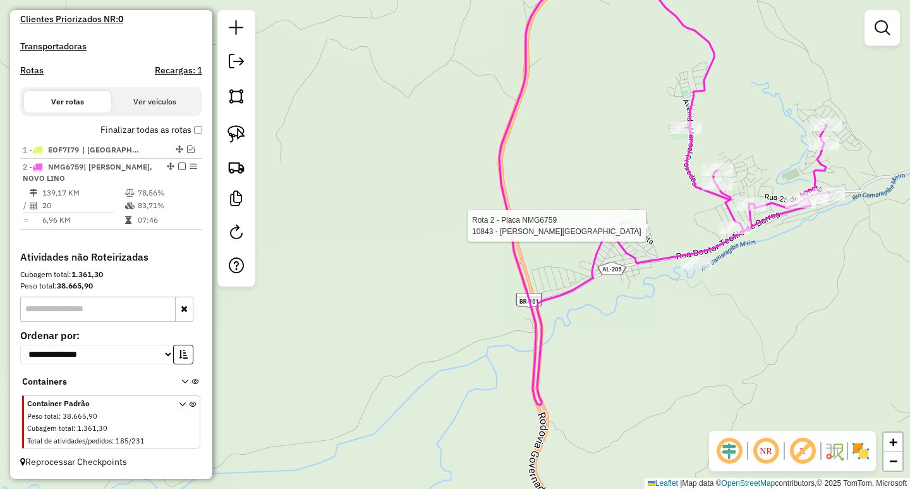
select select "**********"
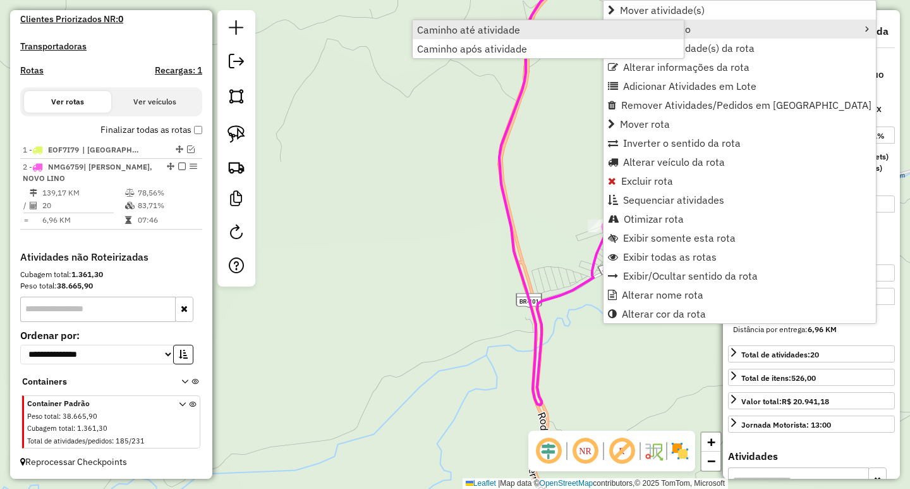
click at [499, 32] on span "Caminho até atividade" at bounding box center [468, 30] width 103 height 10
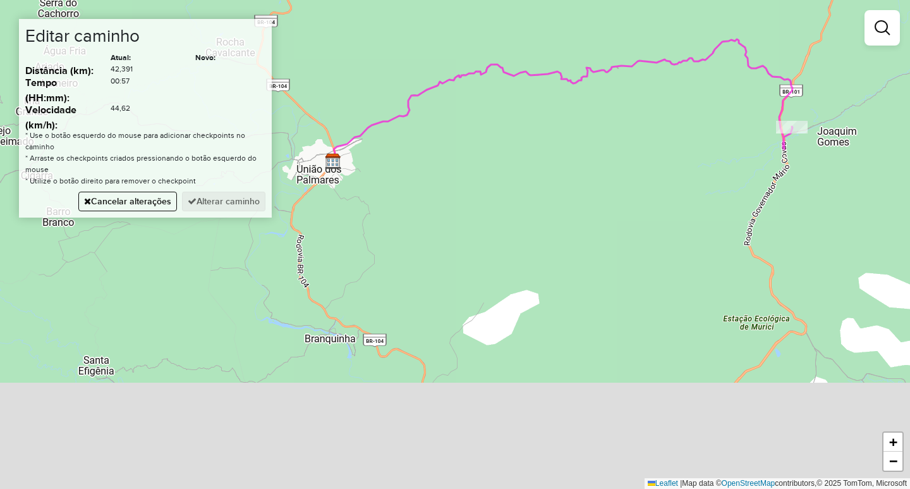
drag, startPoint x: 467, startPoint y: 322, endPoint x: 569, endPoint y: 150, distance: 200.1
click at [563, 164] on div "Janela de atendimento Grade de atendimento Capacidade Transportadoras Veículos …" at bounding box center [455, 244] width 910 height 489
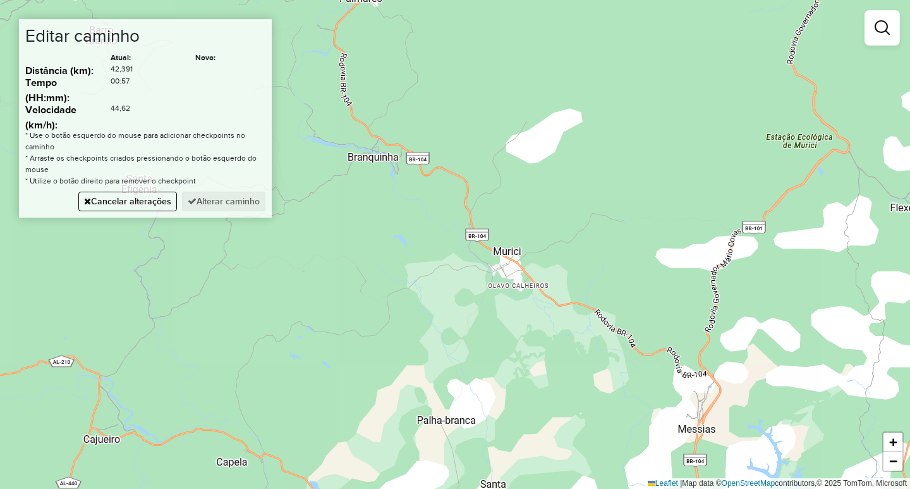
drag, startPoint x: 713, startPoint y: 395, endPoint x: 699, endPoint y: 359, distance: 38.9
click at [699, 359] on div "Janela de atendimento Grade de atendimento Capacidade Transportadoras Veículos …" at bounding box center [455, 244] width 910 height 489
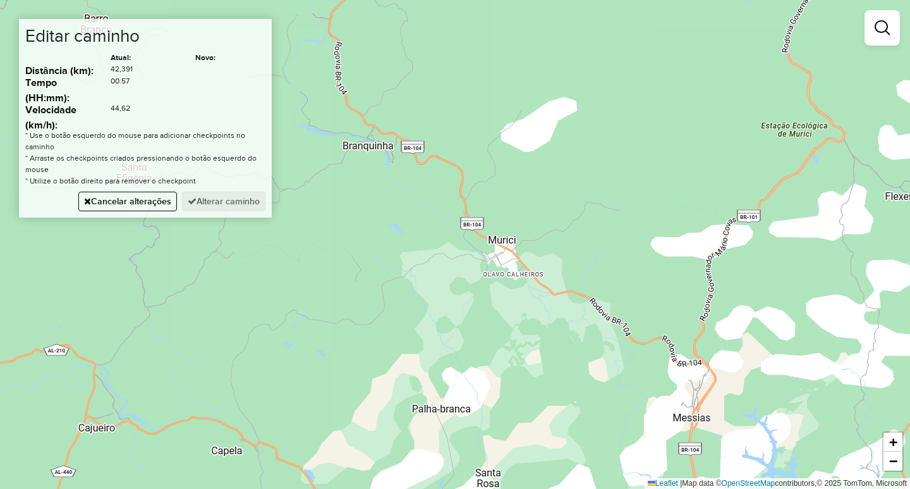
click at [702, 364] on div "Janela de atendimento Grade de atendimento Capacidade Transportadoras Veículos …" at bounding box center [455, 244] width 910 height 489
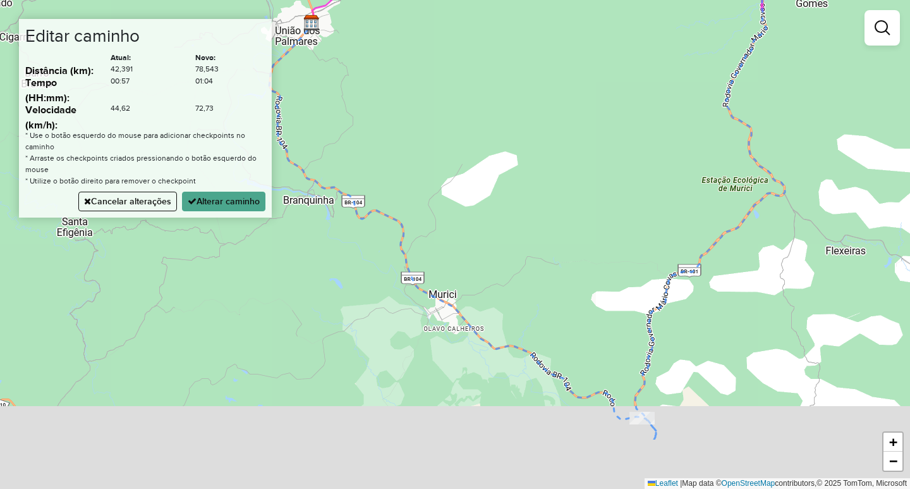
drag, startPoint x: 625, startPoint y: 362, endPoint x: 614, endPoint y: 207, distance: 155.2
click at [614, 229] on div "Janela de atendimento Grade de atendimento Capacidade Transportadoras Veículos …" at bounding box center [455, 244] width 910 height 489
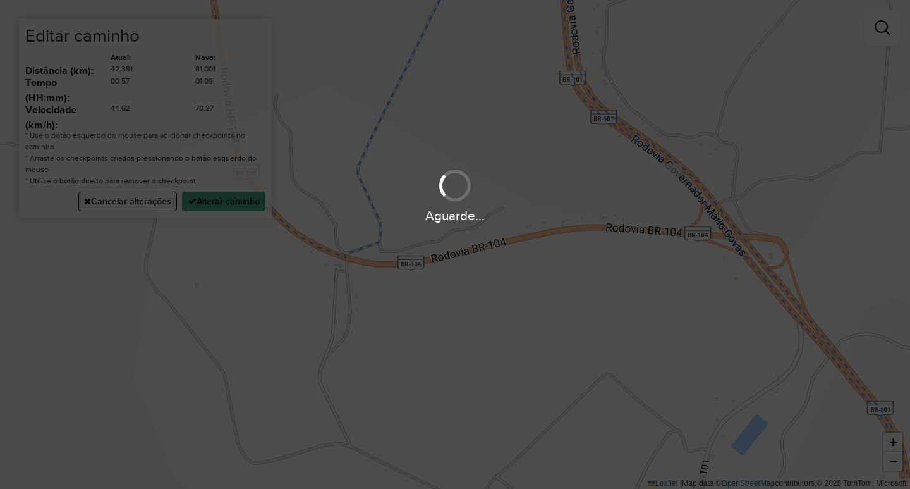
drag, startPoint x: 674, startPoint y: 164, endPoint x: 663, endPoint y: 149, distance: 18.6
click at [663, 149] on div "Aguarde..." at bounding box center [455, 244] width 910 height 489
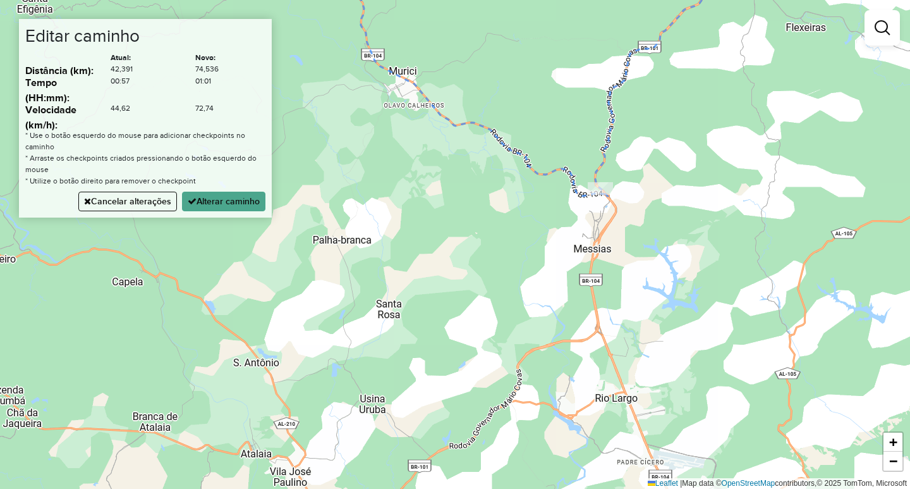
drag, startPoint x: 672, startPoint y: 143, endPoint x: 628, endPoint y: 348, distance: 210.2
click at [639, 329] on div "Janela de atendimento Grade de atendimento Capacidade Transportadoras Veículos …" at bounding box center [455, 244] width 910 height 489
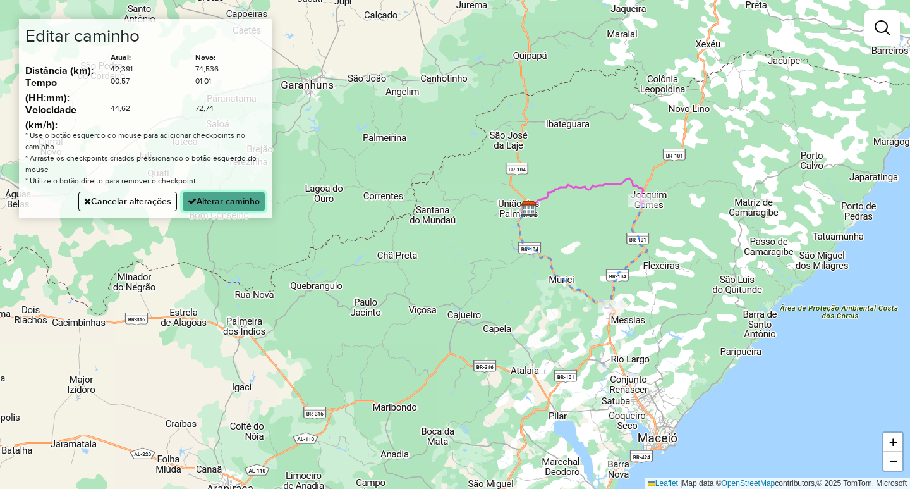
click at [247, 202] on button "Alterar caminho" at bounding box center [223, 202] width 83 height 20
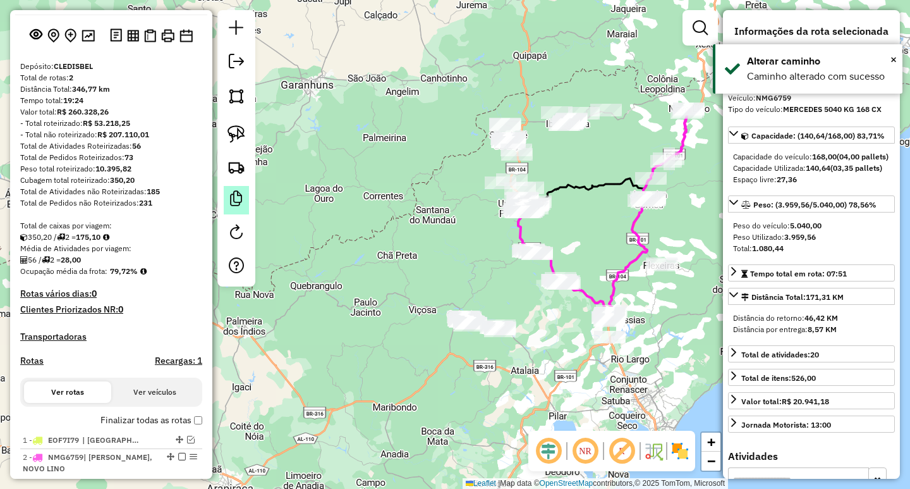
scroll to position [0, 0]
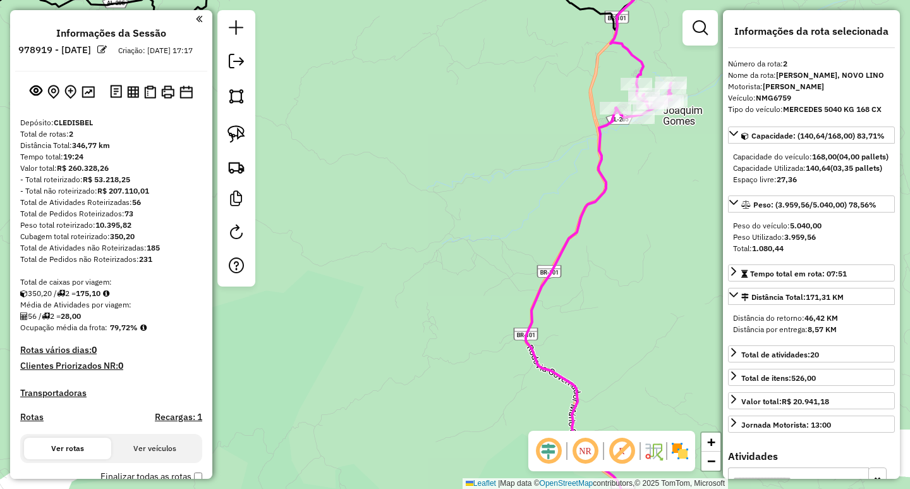
drag, startPoint x: 661, startPoint y: 171, endPoint x: 673, endPoint y: 205, distance: 36.2
click at [669, 193] on div "Janela de atendimento Grade de atendimento Capacidade Transportadoras Veículos …" at bounding box center [455, 244] width 910 height 489
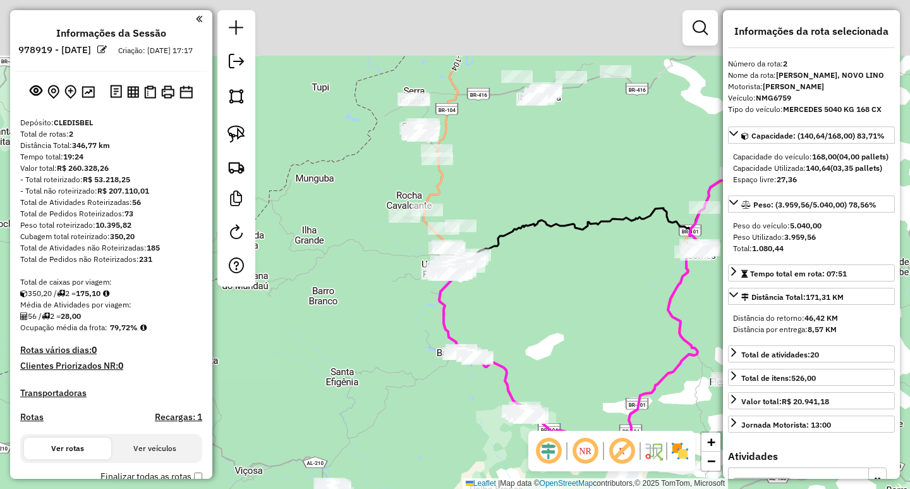
drag, startPoint x: 575, startPoint y: 185, endPoint x: 626, endPoint y: 272, distance: 101.2
click at [625, 271] on div "Janela de atendimento Grade de atendimento Capacidade Transportadoras Veículos …" at bounding box center [455, 244] width 910 height 489
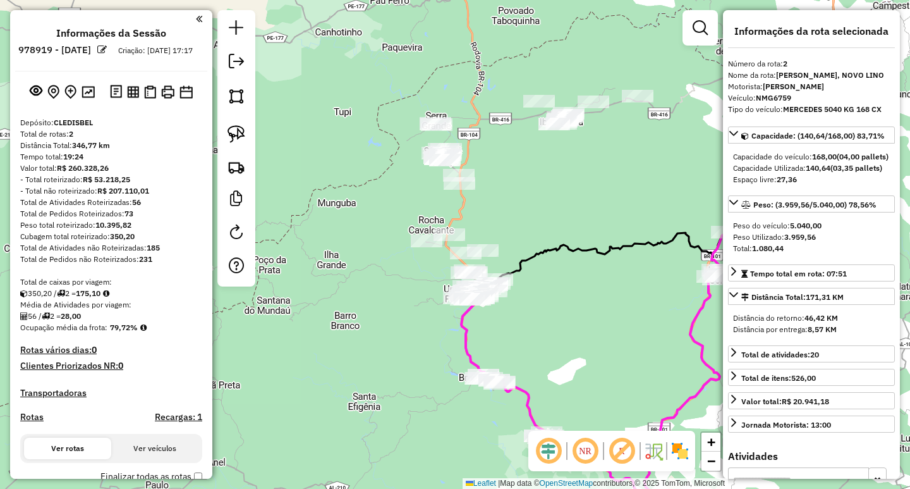
drag, startPoint x: 644, startPoint y: 244, endPoint x: 569, endPoint y: 248, distance: 75.4
click at [569, 248] on icon at bounding box center [620, 245] width 275 height 95
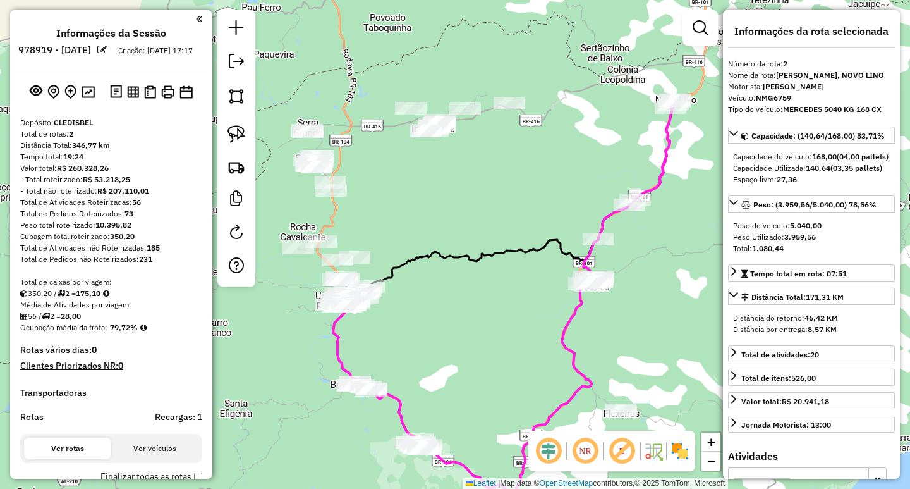
drag, startPoint x: 519, startPoint y: 250, endPoint x: 444, endPoint y: 191, distance: 95.9
click at [444, 205] on icon at bounding box center [492, 252] width 275 height 95
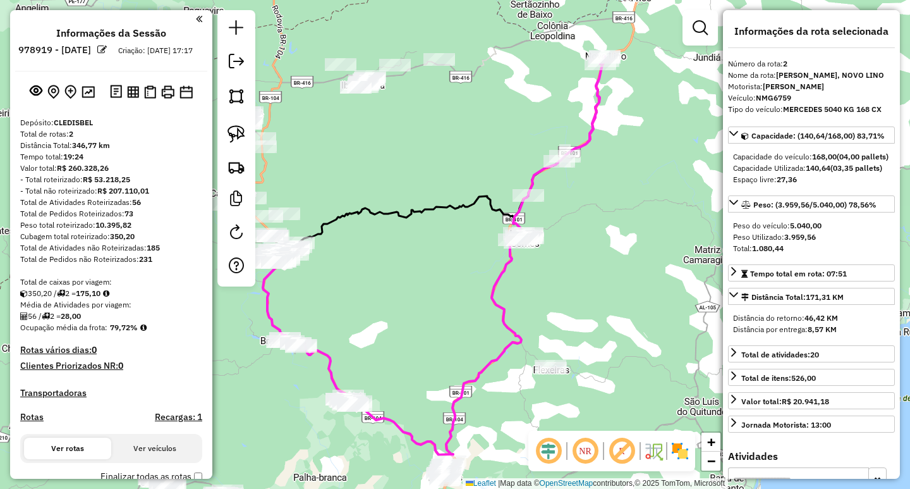
drag, startPoint x: 448, startPoint y: 127, endPoint x: 484, endPoint y: 240, distance: 119.0
click at [484, 220] on div "Janela de atendimento Grade de atendimento Capacidade Transportadoras Veículos …" at bounding box center [455, 244] width 910 height 489
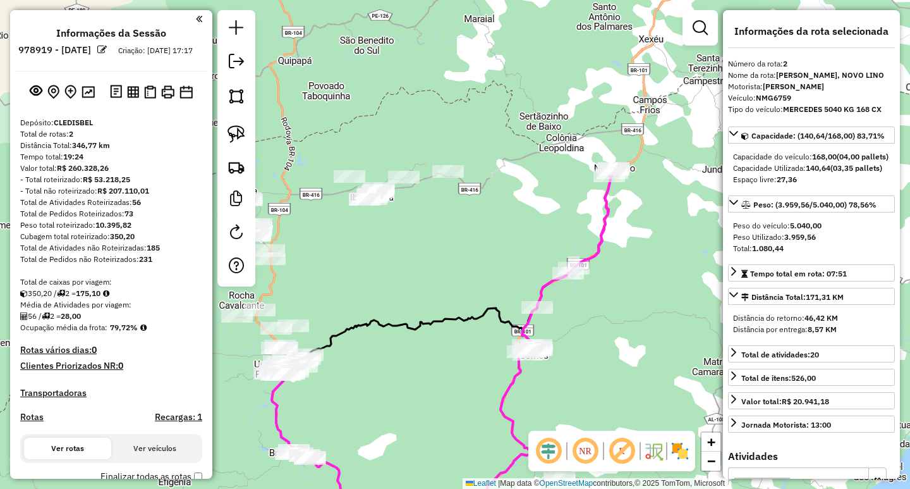
drag, startPoint x: 590, startPoint y: 185, endPoint x: 506, endPoint y: 274, distance: 123.0
click at [507, 274] on div "Janela de atendimento Grade de atendimento Capacidade Transportadoras Veículos …" at bounding box center [455, 244] width 910 height 489
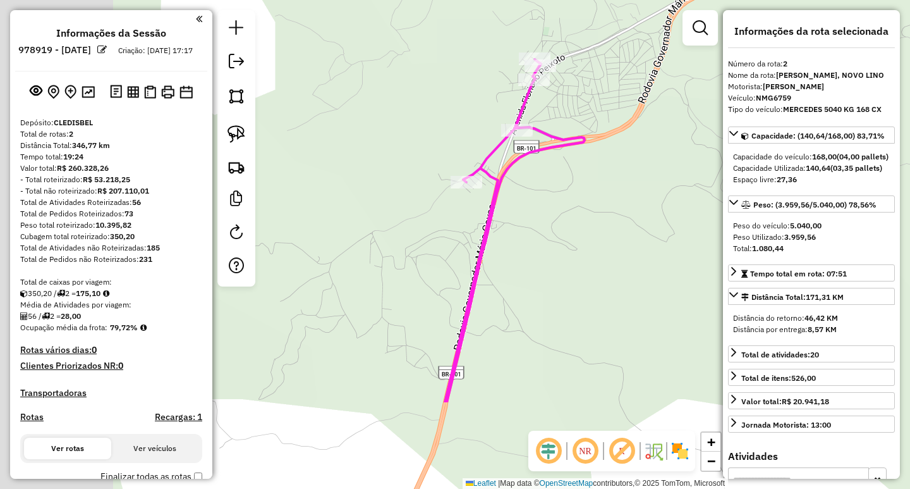
drag, startPoint x: 417, startPoint y: 335, endPoint x: 580, endPoint y: 61, distance: 319.5
click at [565, 113] on div "Janela de atendimento Grade de atendimento Capacidade Transportadoras Veículos …" at bounding box center [455, 244] width 910 height 489
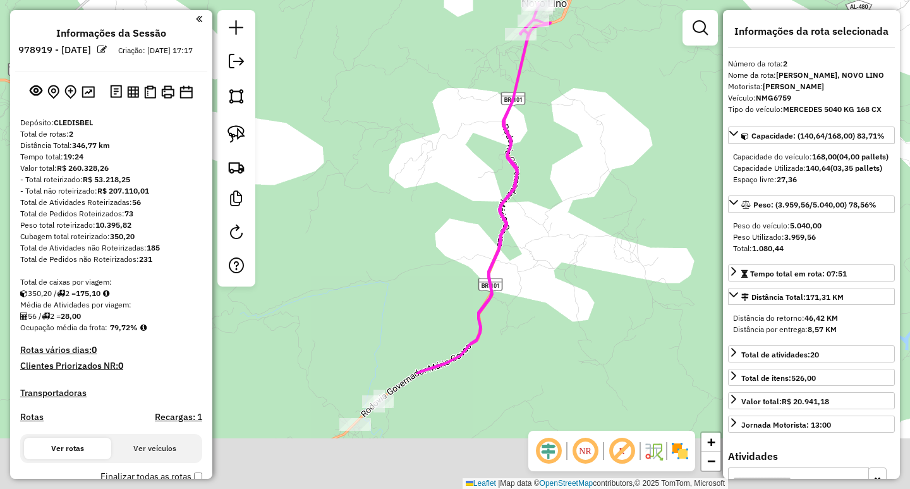
drag, startPoint x: 533, startPoint y: 364, endPoint x: 539, endPoint y: 197, distance: 166.4
click at [539, 205] on div "Janela de atendimento Grade de atendimento Capacidade Transportadoras Veículos …" at bounding box center [455, 244] width 910 height 489
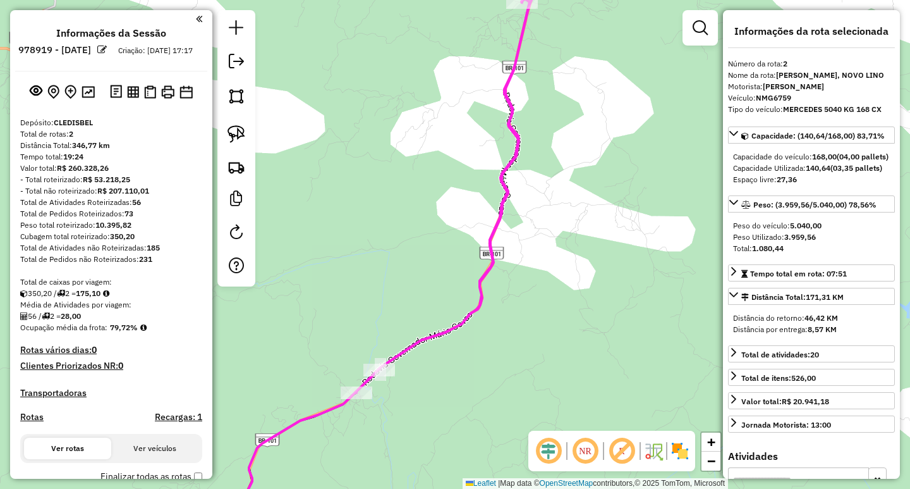
drag, startPoint x: 437, startPoint y: 382, endPoint x: 491, endPoint y: 250, distance: 142.4
click at [486, 255] on div "Janela de atendimento Grade de atendimento Capacidade Transportadoras Veículos …" at bounding box center [455, 244] width 910 height 489
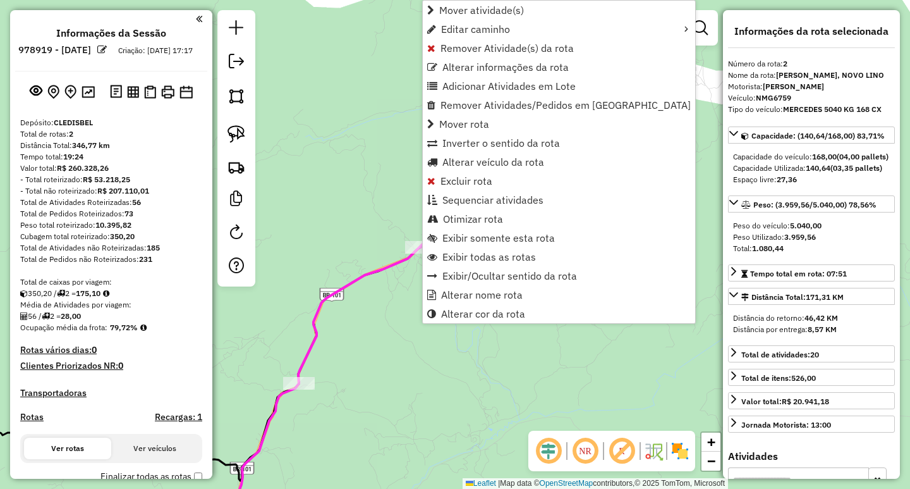
scroll to position [358, 0]
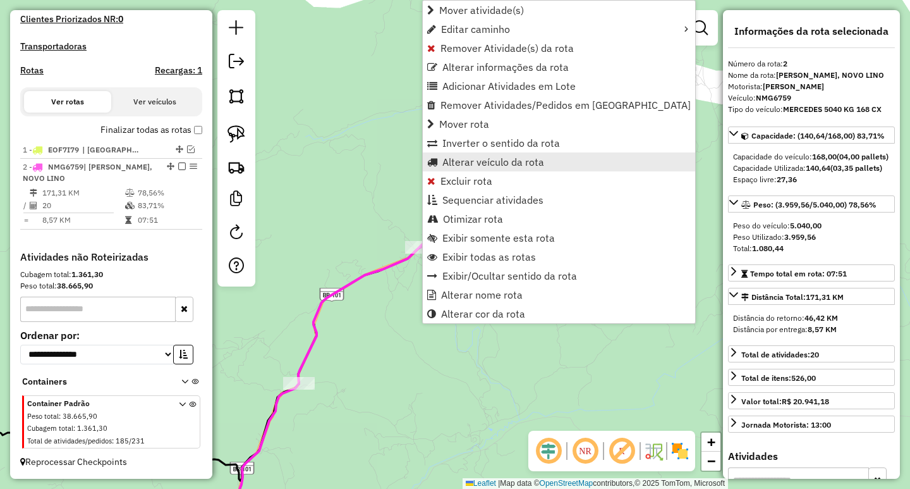
click at [475, 168] on link "Alterar veículo da rota" at bounding box center [559, 161] width 272 height 19
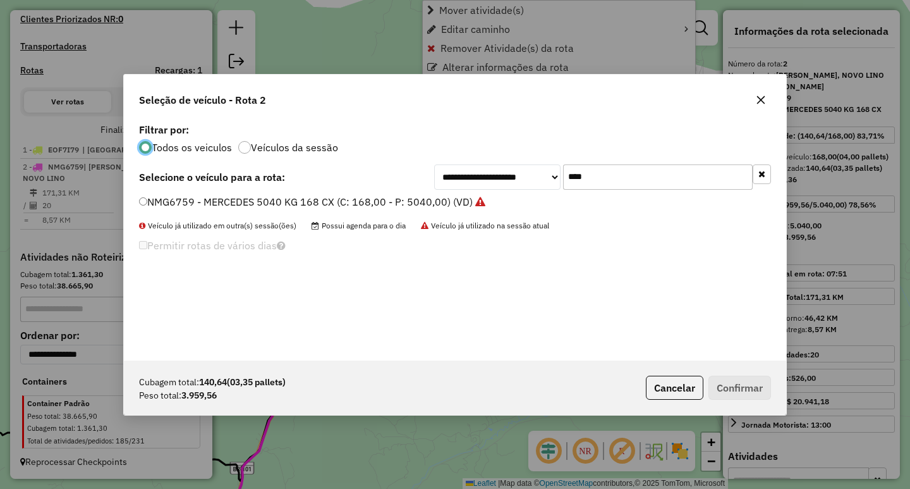
scroll to position [7, 4]
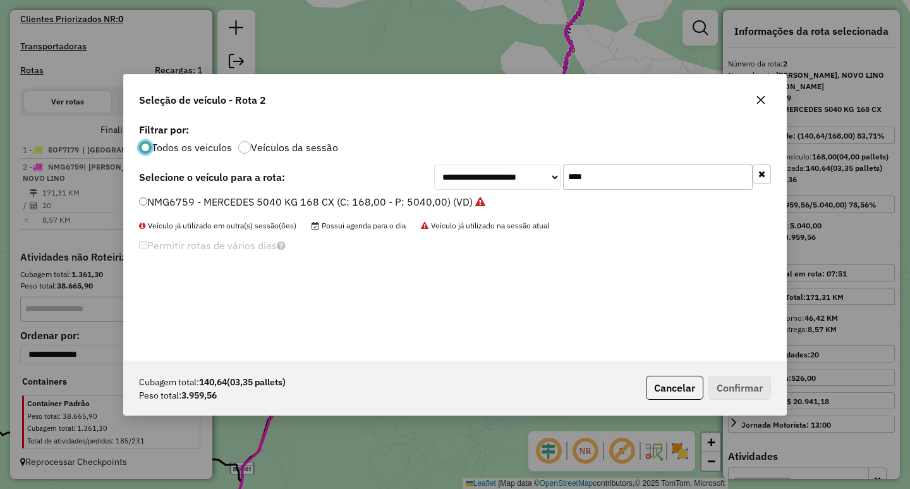
click at [765, 103] on icon "button" at bounding box center [761, 99] width 8 height 8
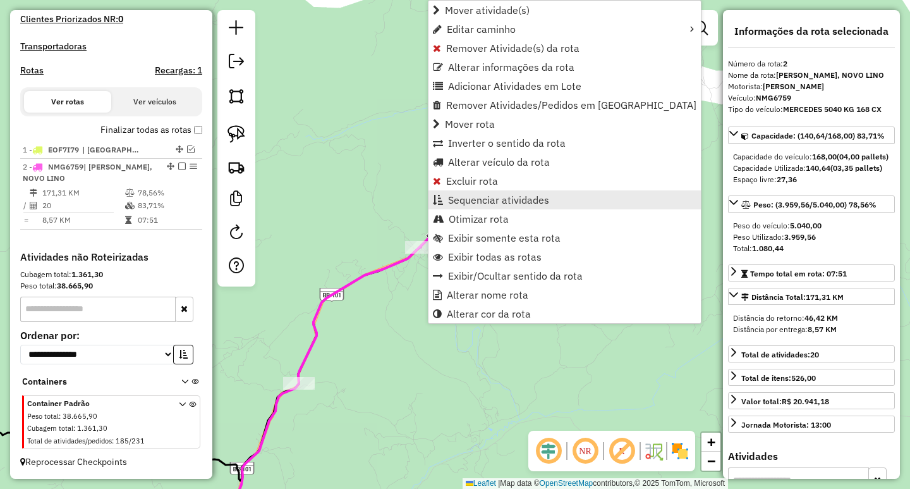
click at [493, 197] on span "Sequenciar atividades" at bounding box center [498, 200] width 101 height 10
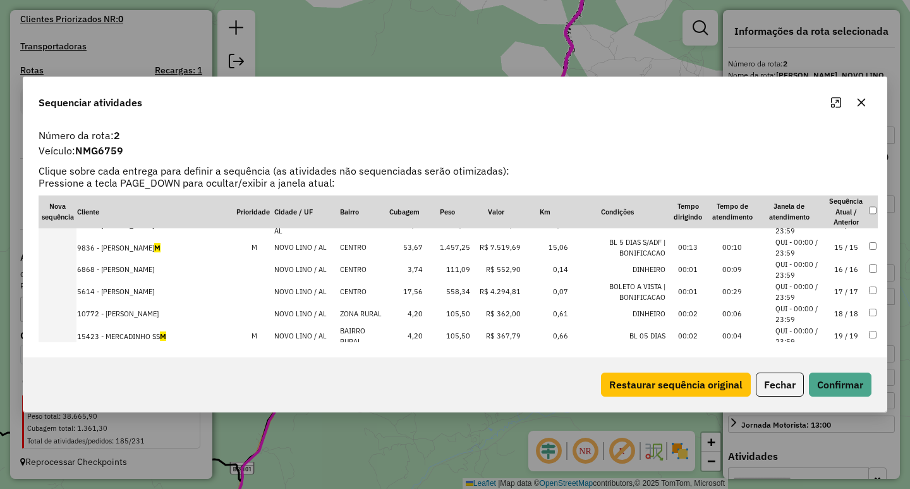
scroll to position [340, 0]
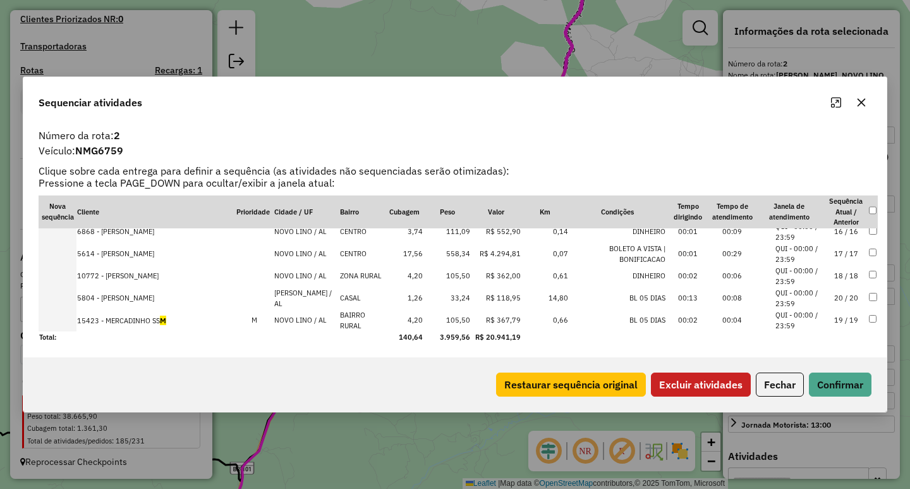
drag, startPoint x: 658, startPoint y: 327, endPoint x: 651, endPoint y: 291, distance: 36.7
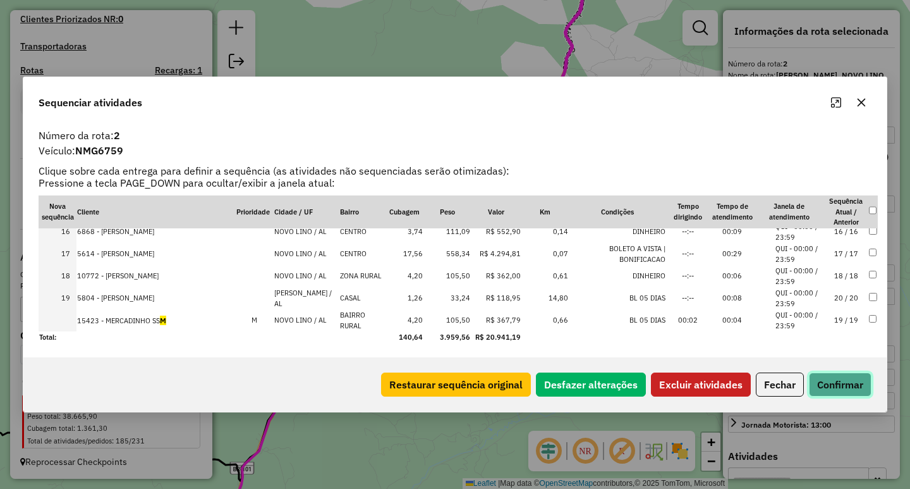
click at [845, 379] on button "Confirmar" at bounding box center [840, 384] width 63 height 24
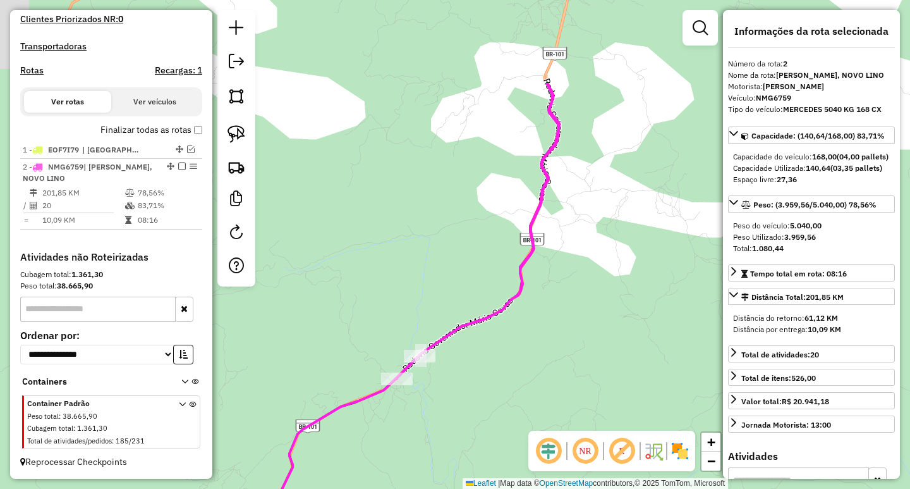
drag, startPoint x: 570, startPoint y: 144, endPoint x: 496, endPoint y: 387, distance: 254.4
click at [531, 336] on div "Janela de atendimento Grade de atendimento Capacidade Transportadoras Veículos …" at bounding box center [455, 244] width 910 height 489
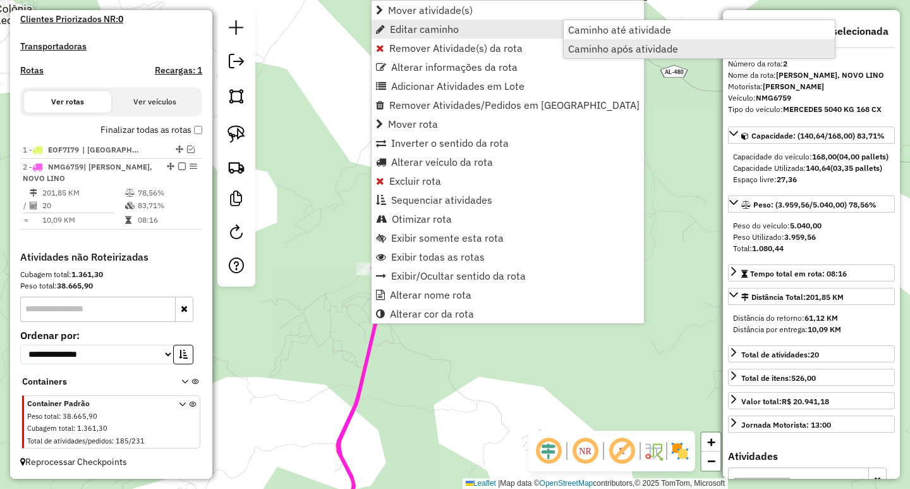
click at [622, 49] on span "Caminho após atividade" at bounding box center [623, 49] width 110 height 10
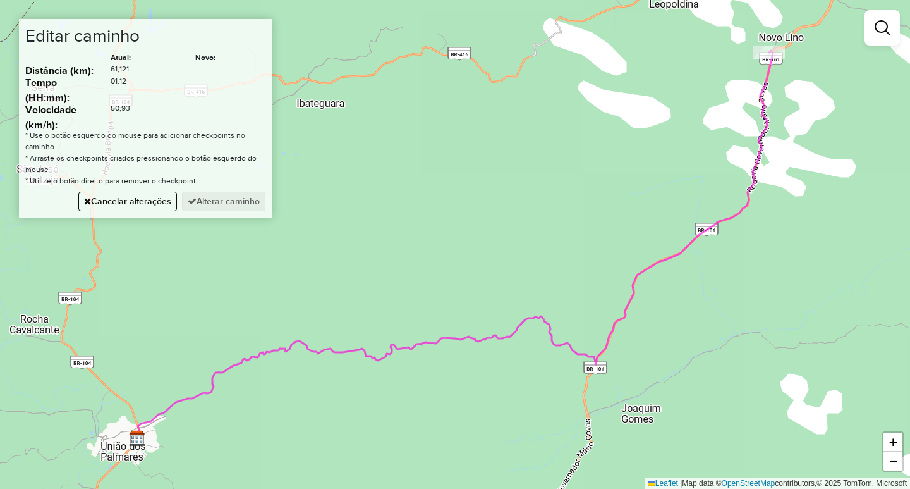
drag, startPoint x: 537, startPoint y: 164, endPoint x: 536, endPoint y: 362, distance: 198.5
click at [535, 357] on div "Janela de atendimento Grade de atendimento Capacidade Transportadoras Veículos …" at bounding box center [455, 244] width 910 height 489
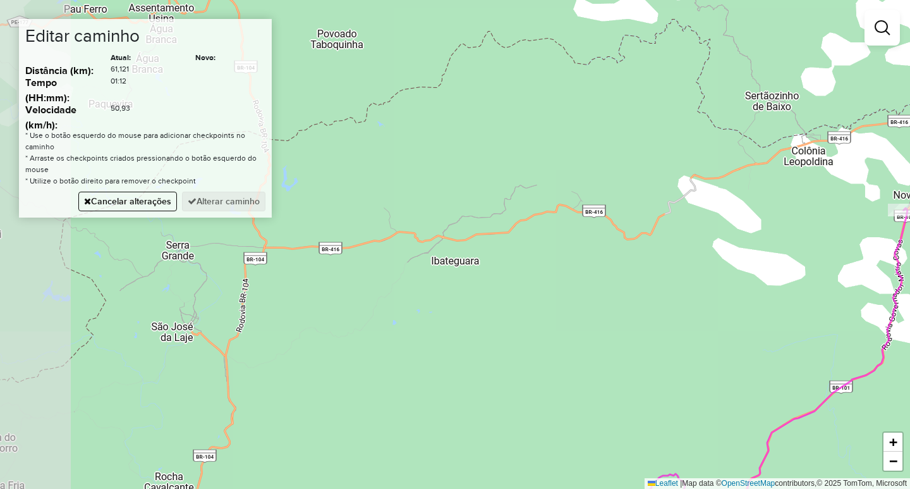
click at [550, 279] on div "Janela de atendimento Grade de atendimento Capacidade Transportadoras Veículos …" at bounding box center [455, 244] width 910 height 489
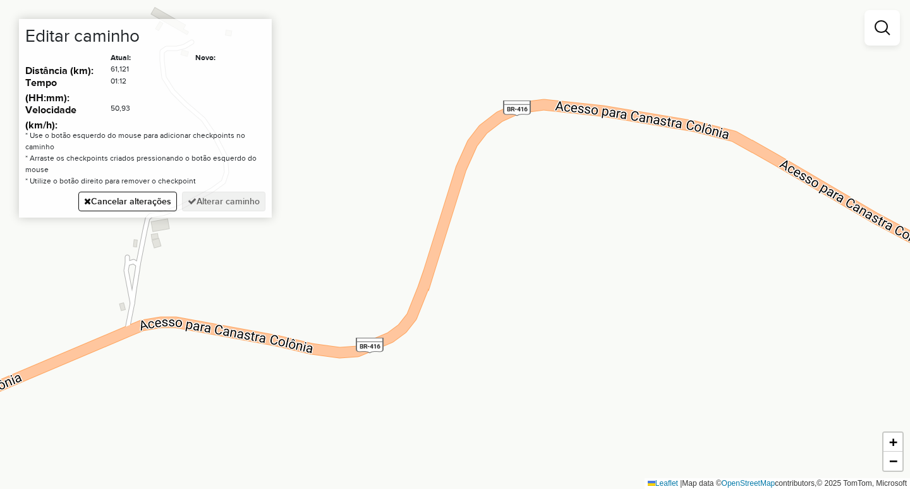
click at [461, 171] on div "Janela de atendimento Grade de atendimento Capacidade Transportadoras Veículos …" at bounding box center [455, 244] width 910 height 489
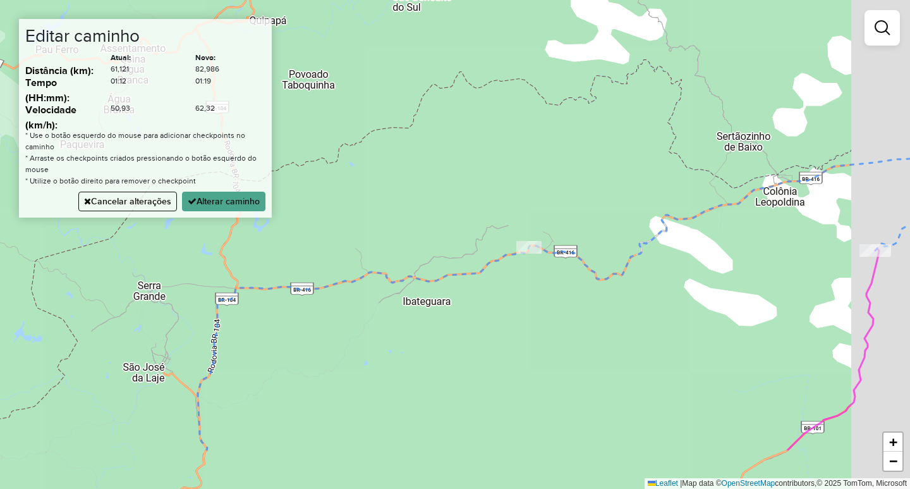
drag, startPoint x: 719, startPoint y: 396, endPoint x: 584, endPoint y: 231, distance: 214.3
click at [584, 231] on div "Janela de atendimento Grade de atendimento Capacidade Transportadoras Veículos …" at bounding box center [455, 244] width 910 height 489
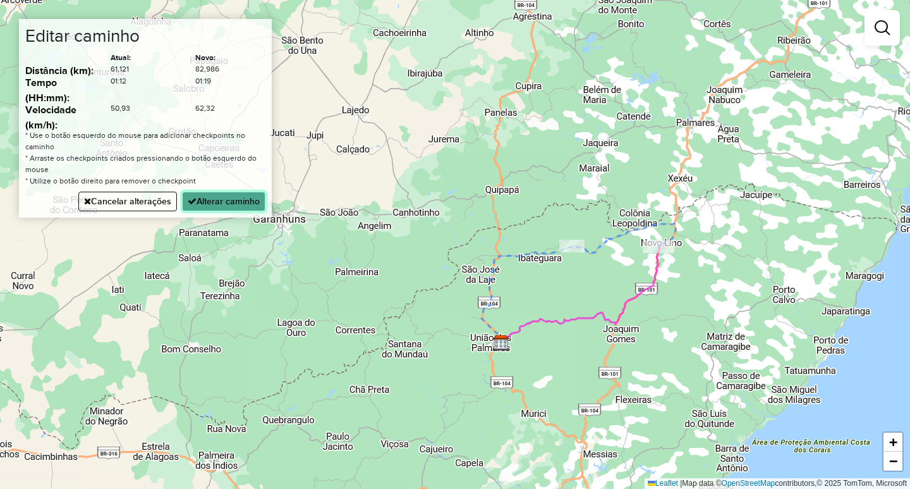
click at [223, 197] on button "Alterar caminho" at bounding box center [223, 202] width 83 height 20
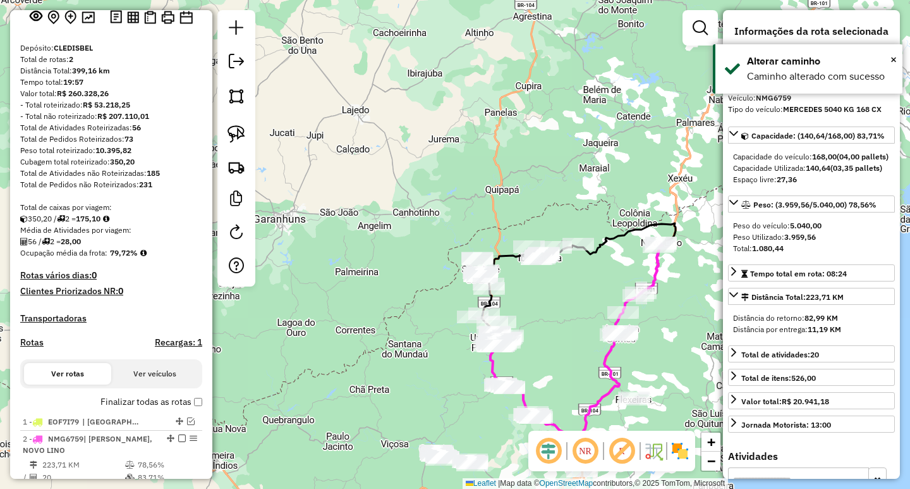
scroll to position [0, 0]
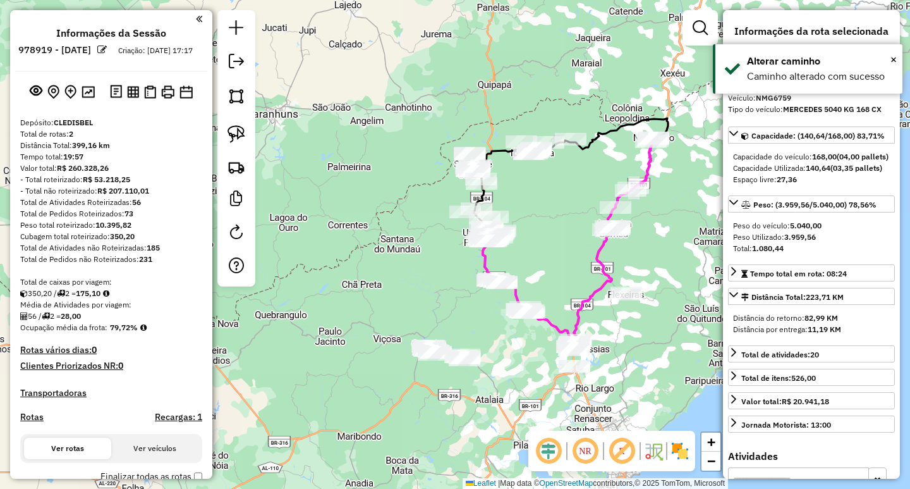
drag, startPoint x: 556, startPoint y: 349, endPoint x: 548, endPoint y: 244, distance: 105.2
click at [548, 246] on div "Janela de atendimento Grade de atendimento Capacidade Transportadoras Veículos …" at bounding box center [455, 244] width 910 height 489
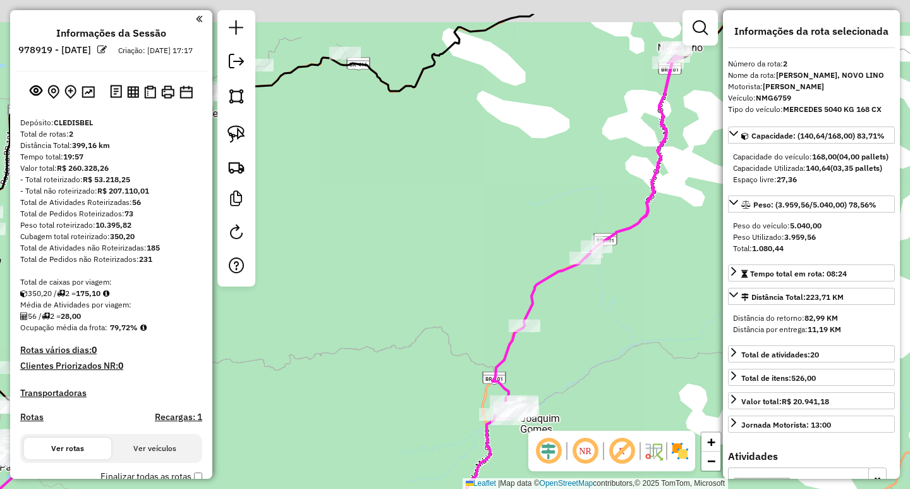
drag, startPoint x: 632, startPoint y: 217, endPoint x: 542, endPoint y: 343, distance: 154.9
click at [542, 341] on div "Janela de atendimento Grade de atendimento Capacidade Transportadoras Veículos …" at bounding box center [455, 244] width 910 height 489
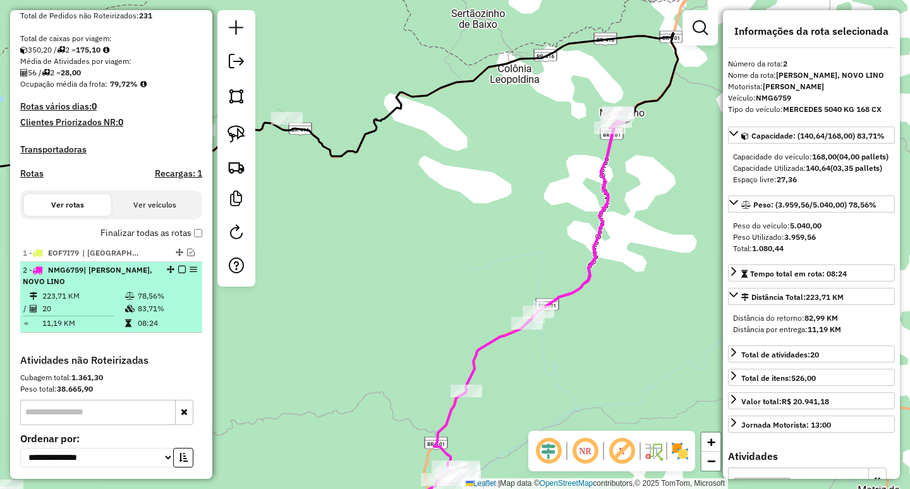
scroll to position [253, 0]
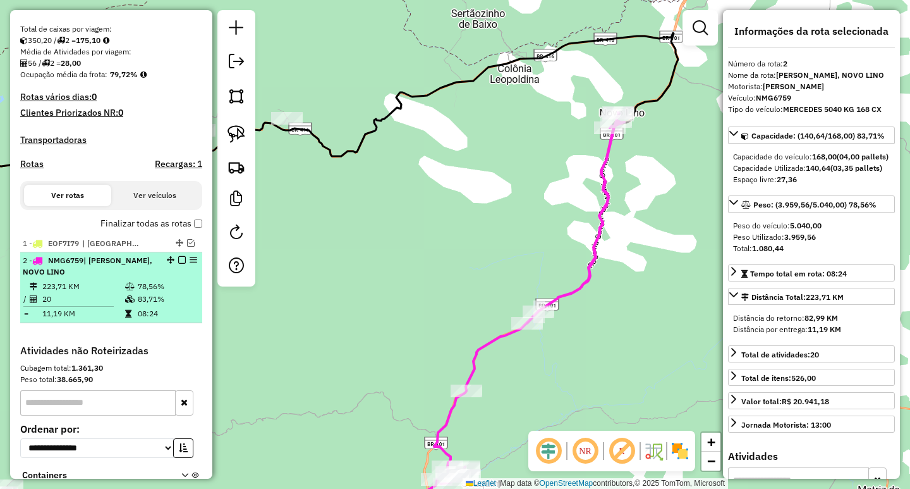
click at [178, 264] on em at bounding box center [182, 260] width 8 height 8
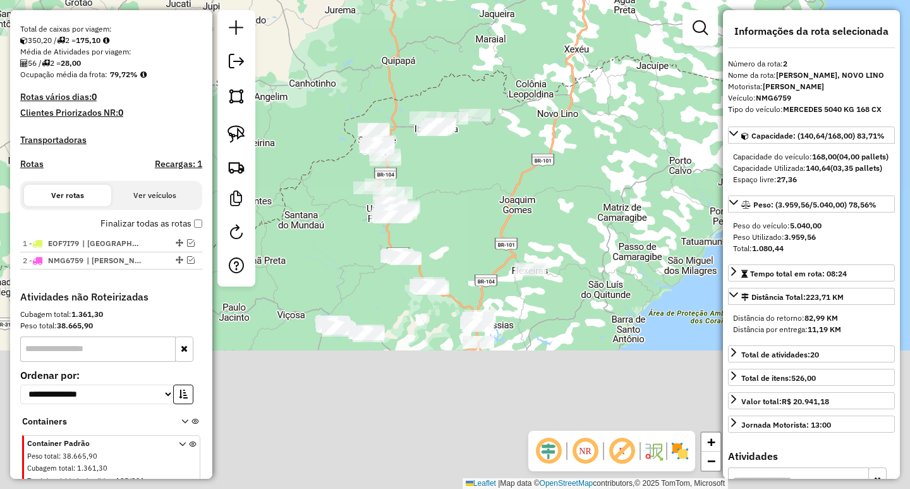
drag, startPoint x: 449, startPoint y: 346, endPoint x: 609, endPoint y: 178, distance: 232.5
click at [591, 192] on div "Janela de atendimento Grade de atendimento Capacidade Transportadoras Veículos …" at bounding box center [455, 244] width 910 height 489
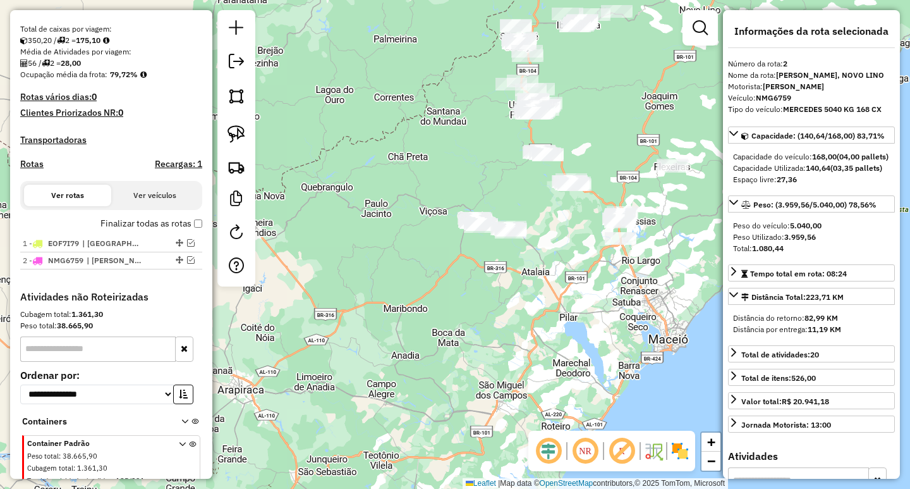
drag, startPoint x: 539, startPoint y: 282, endPoint x: 504, endPoint y: 289, distance: 36.1
click at [506, 289] on div "Janela de atendimento Grade de atendimento Capacidade Transportadoras Veículos …" at bounding box center [455, 244] width 910 height 489
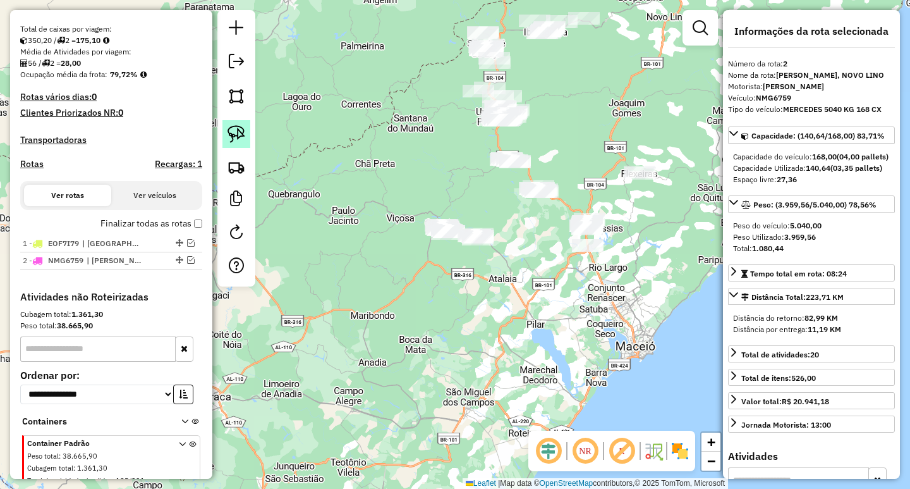
click at [238, 137] on img at bounding box center [237, 134] width 18 height 18
drag, startPoint x: 516, startPoint y: 231, endPoint x: 503, endPoint y: 259, distance: 30.8
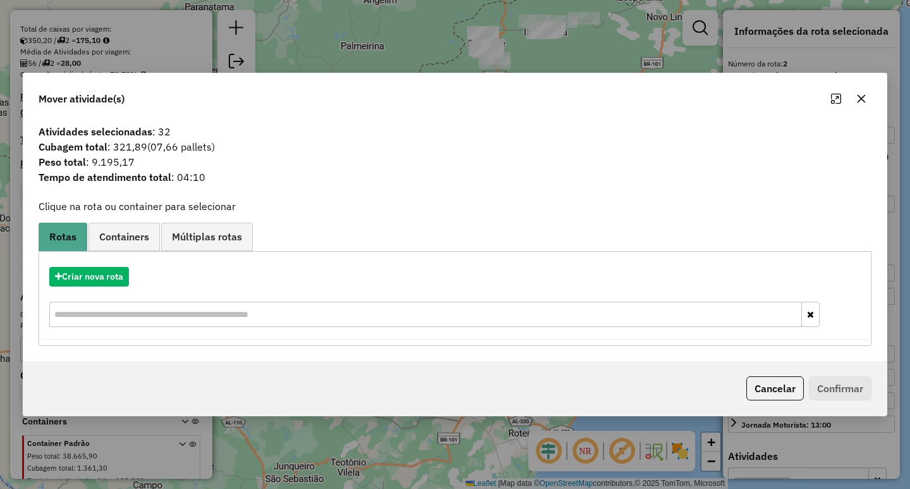
click at [859, 98] on icon "button" at bounding box center [862, 99] width 10 height 10
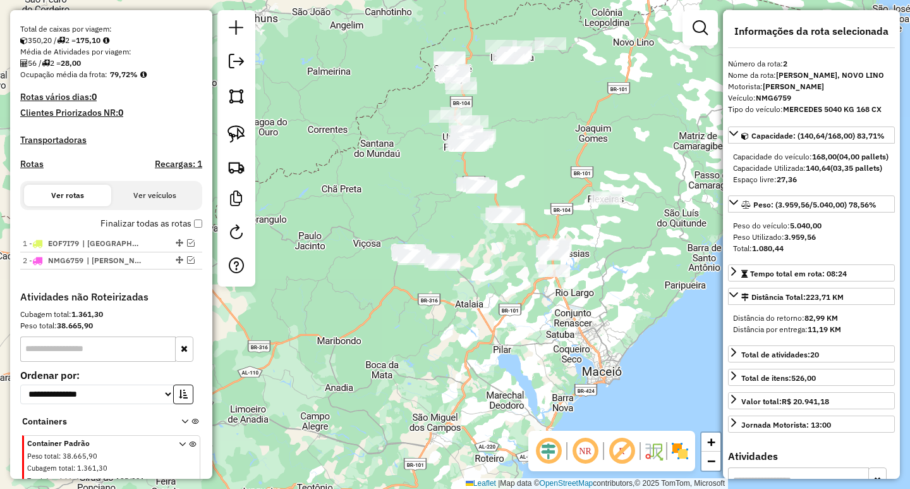
drag, startPoint x: 675, startPoint y: 290, endPoint x: 637, endPoint y: 321, distance: 49.4
click at [640, 318] on div "Janela de atendimento Grade de atendimento Capacidade Transportadoras Veículos …" at bounding box center [455, 244] width 910 height 489
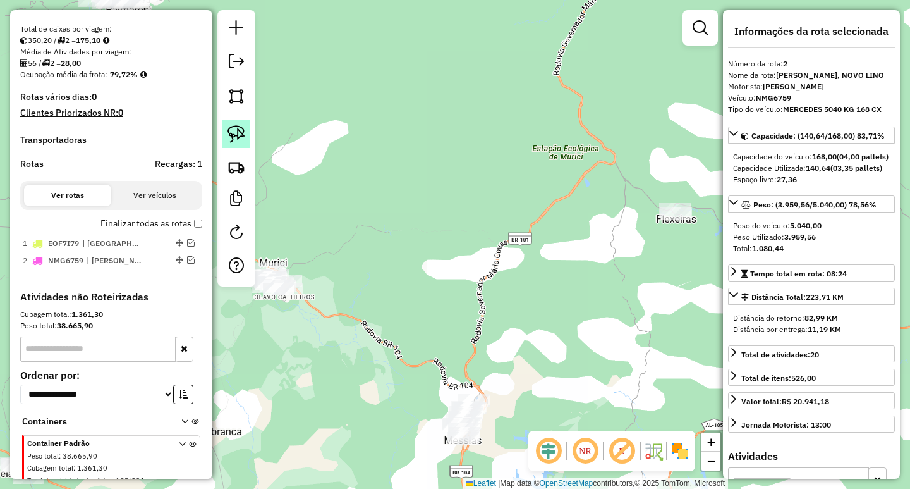
click at [243, 136] on img at bounding box center [237, 134] width 18 height 18
drag, startPoint x: 714, startPoint y: 221, endPoint x: 709, endPoint y: 278, distance: 57.1
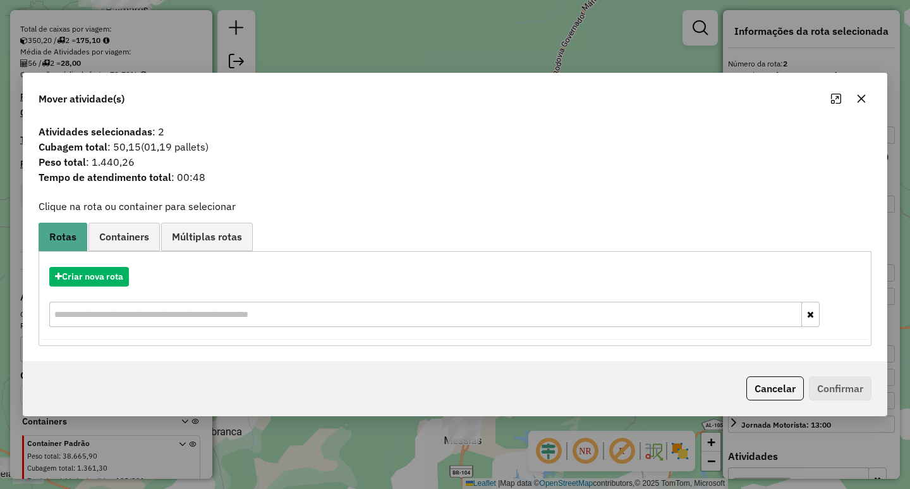
click at [858, 105] on button "button" at bounding box center [862, 99] width 20 height 20
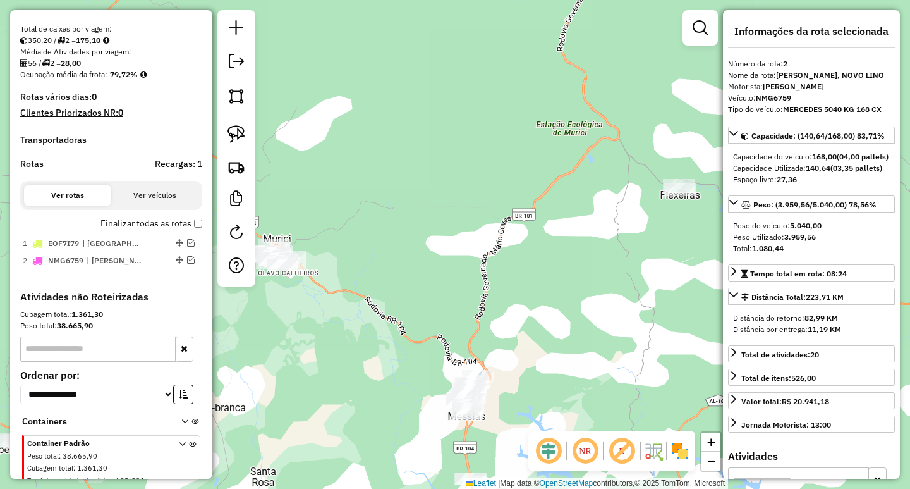
drag, startPoint x: 513, startPoint y: 271, endPoint x: 523, endPoint y: 202, distance: 69.6
click at [523, 202] on div "Janela de atendimento Grade de atendimento Capacidade Transportadoras Veículos …" at bounding box center [455, 244] width 910 height 489
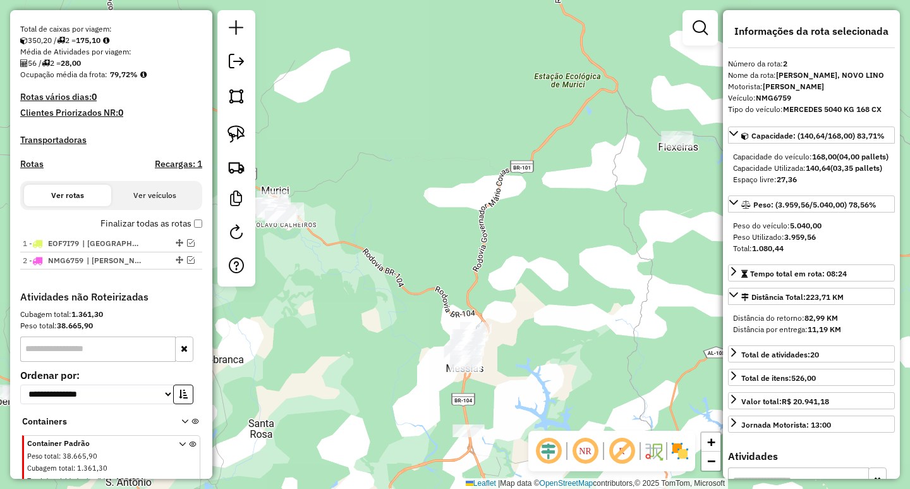
drag, startPoint x: 499, startPoint y: 205, endPoint x: 422, endPoint y: 172, distance: 83.3
click at [458, 176] on div "Janela de atendimento Grade de atendimento Capacidade Transportadoras Veículos …" at bounding box center [455, 244] width 910 height 489
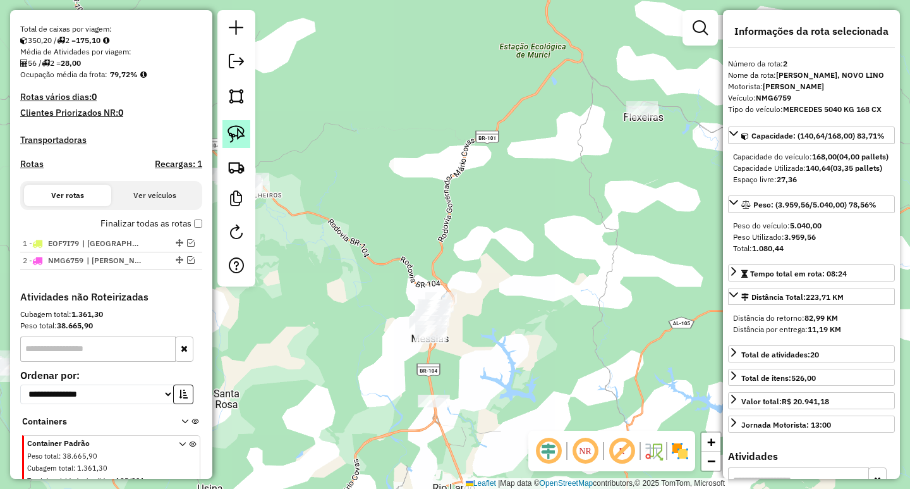
click at [247, 133] on link at bounding box center [237, 134] width 28 height 28
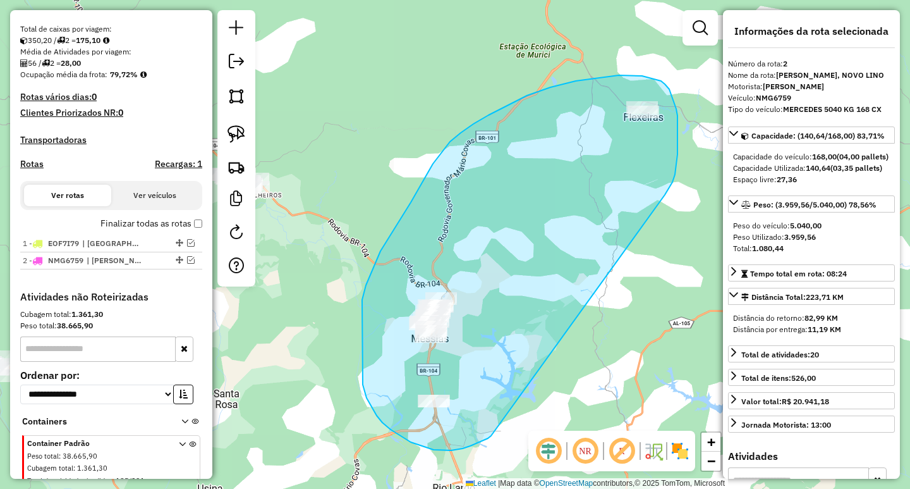
drag, startPoint x: 675, startPoint y: 174, endPoint x: 491, endPoint y: 436, distance: 319.4
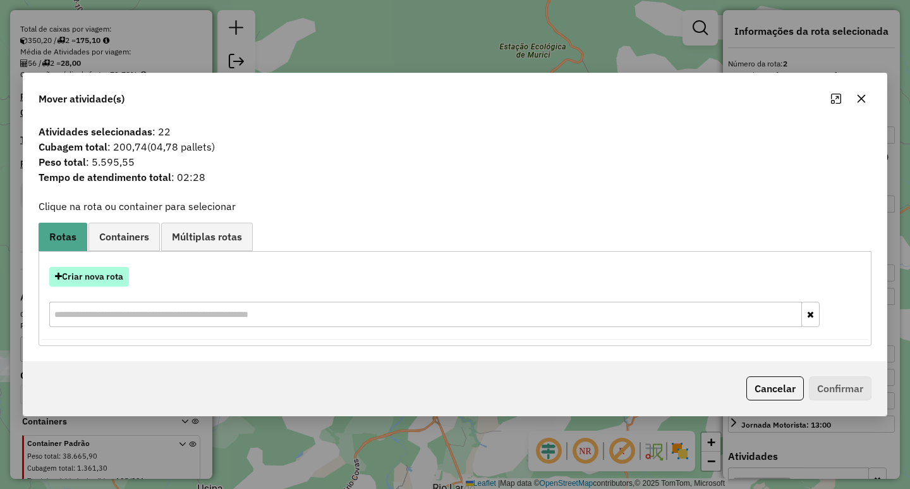
click at [109, 274] on button "Criar nova rota" at bounding box center [89, 277] width 80 height 20
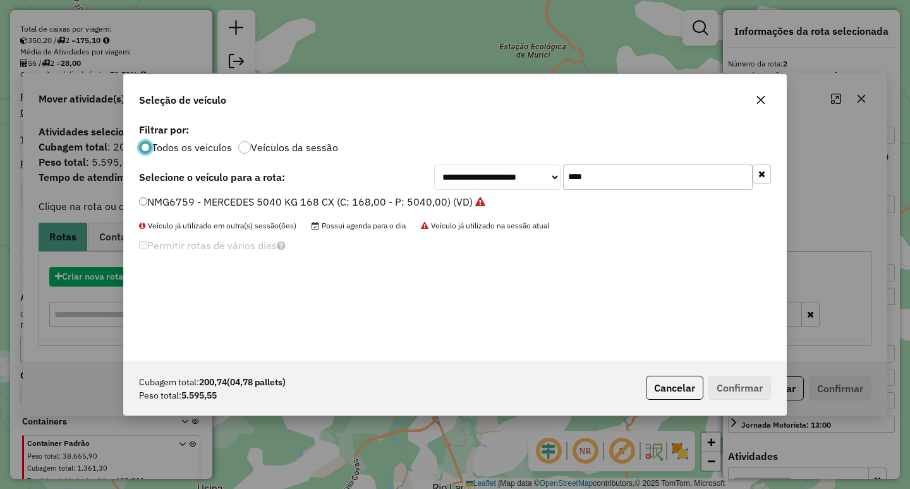
scroll to position [7, 4]
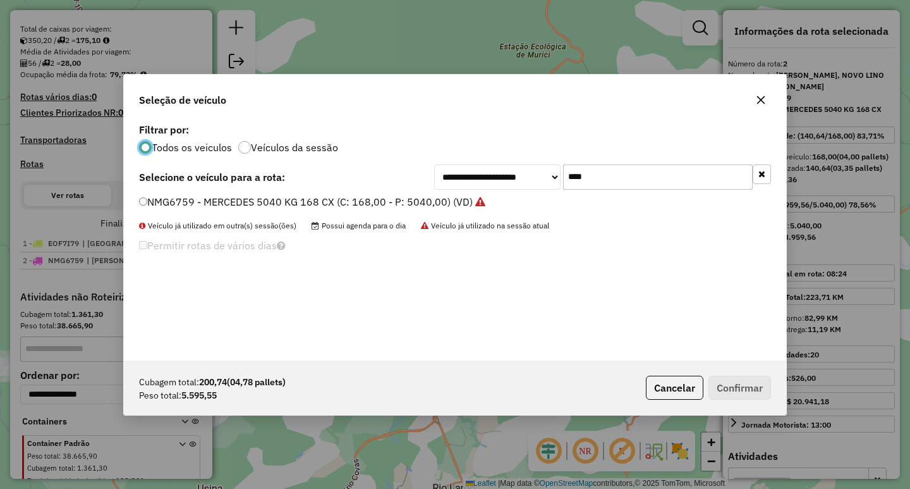
drag, startPoint x: 650, startPoint y: 181, endPoint x: 398, endPoint y: 191, distance: 251.8
click at [496, 184] on div "**********" at bounding box center [602, 176] width 337 height 25
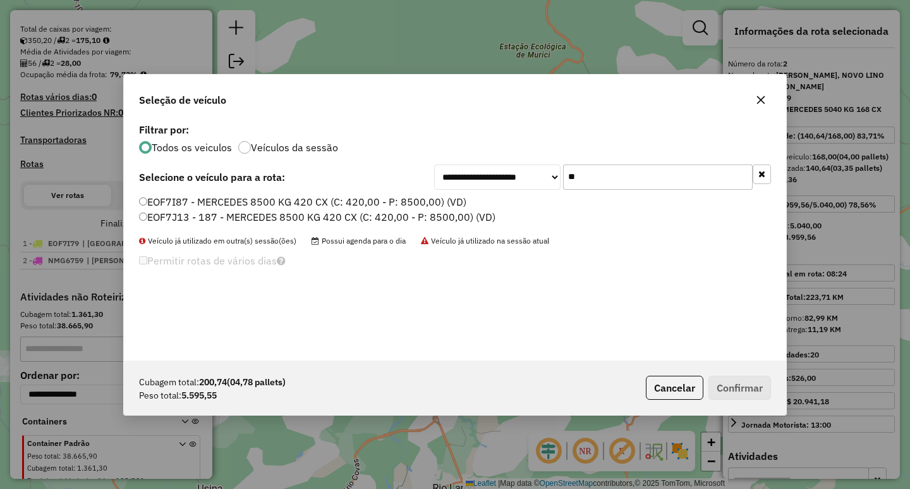
type input "**"
click at [239, 199] on label "EOF7I87 - MERCEDES 8500 KG 420 CX (C: 420,00 - P: 8500,00) (VD)" at bounding box center [302, 201] width 327 height 15
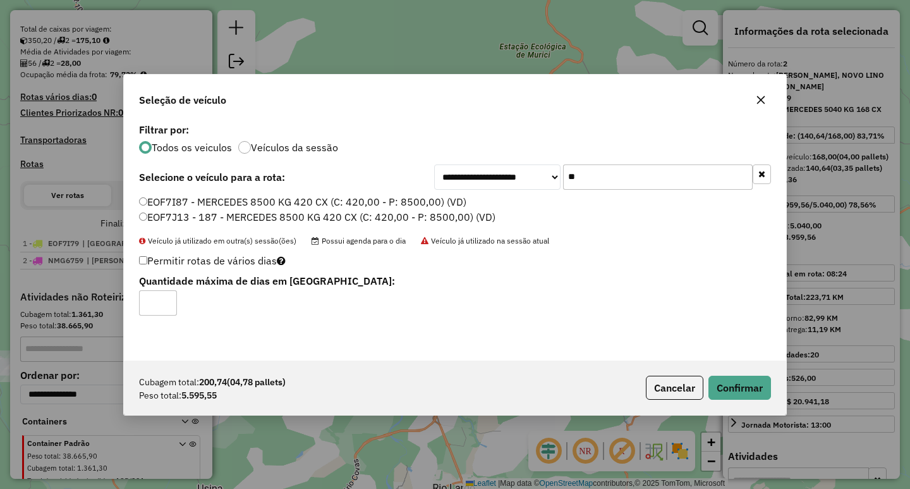
drag, startPoint x: 770, startPoint y: 402, endPoint x: 752, endPoint y: 396, distance: 18.6
click at [769, 402] on div "Cubagem total: 200,74 (04,78 pallets) Peso total: 5.595,55 Cancelar Confirmar" at bounding box center [455, 387] width 663 height 54
click at [749, 395] on button "Confirmar" at bounding box center [740, 388] width 63 height 24
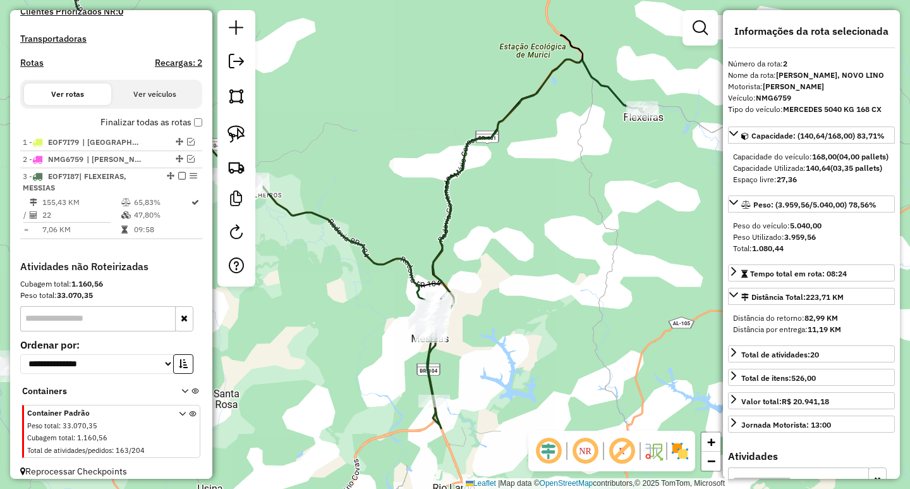
scroll to position [375, 0]
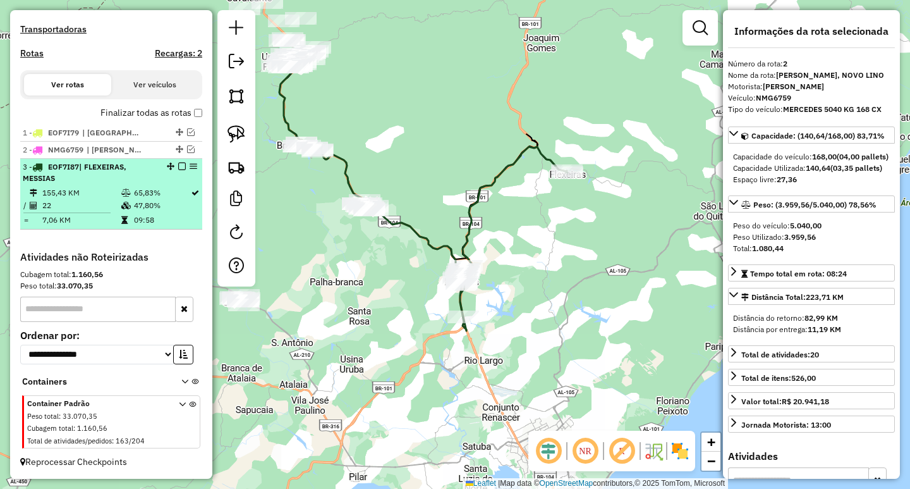
click at [178, 169] on em at bounding box center [182, 166] width 8 height 8
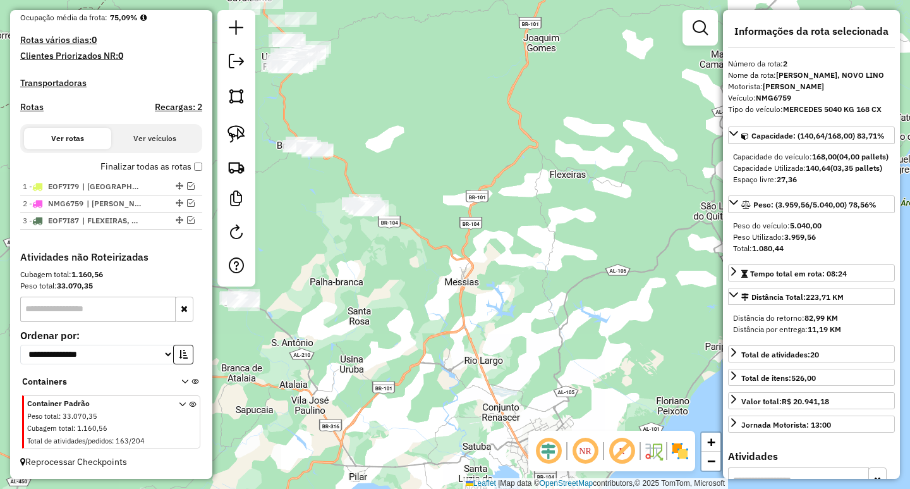
scroll to position [321, 0]
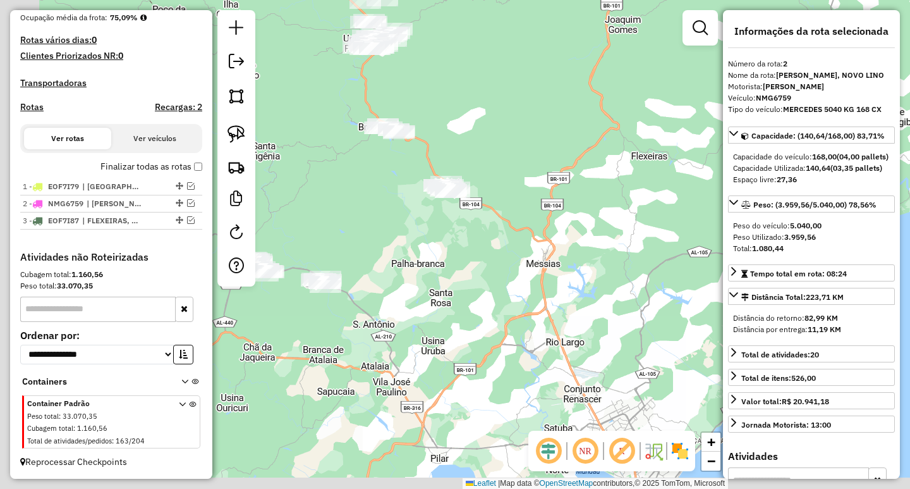
drag, startPoint x: 417, startPoint y: 303, endPoint x: 535, endPoint y: 288, distance: 118.5
click at [535, 288] on div "Janela de atendimento Grade de atendimento Capacidade Transportadoras Veículos …" at bounding box center [455, 244] width 910 height 489
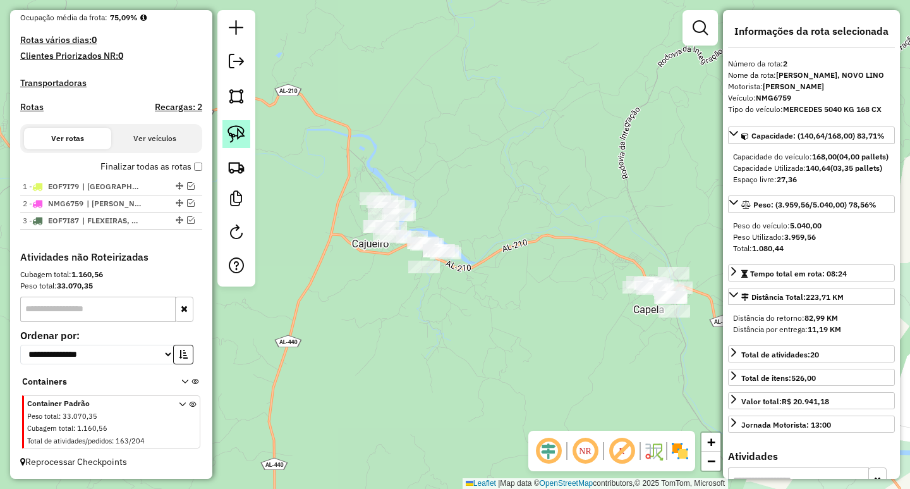
click at [239, 138] on img at bounding box center [237, 134] width 18 height 18
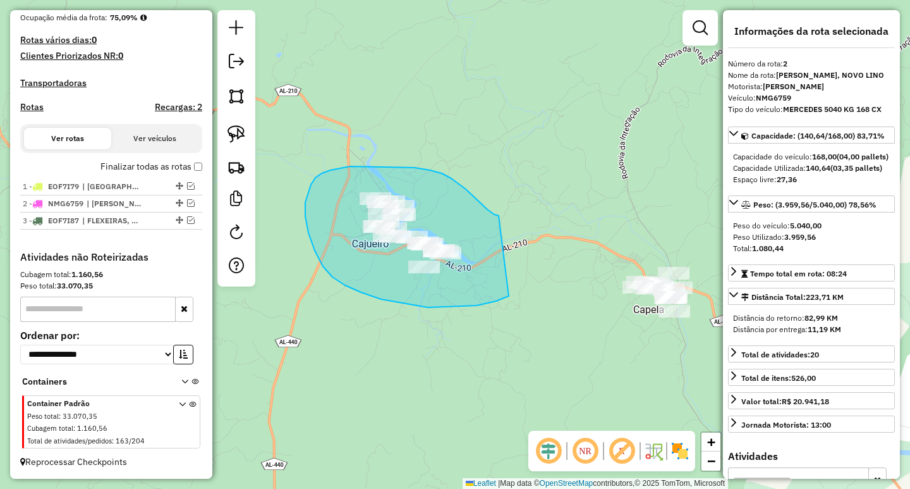
drag, startPoint x: 487, startPoint y: 209, endPoint x: 520, endPoint y: 271, distance: 69.3
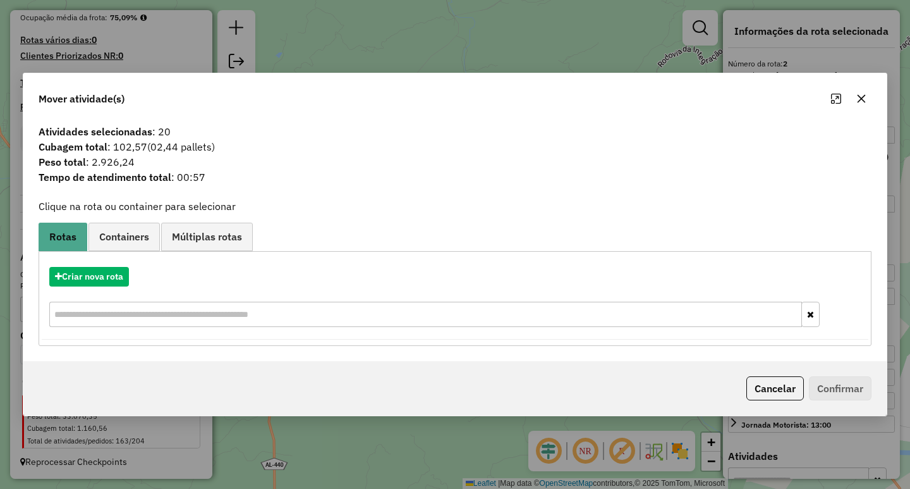
click at [857, 96] on icon "button" at bounding box center [862, 99] width 10 height 10
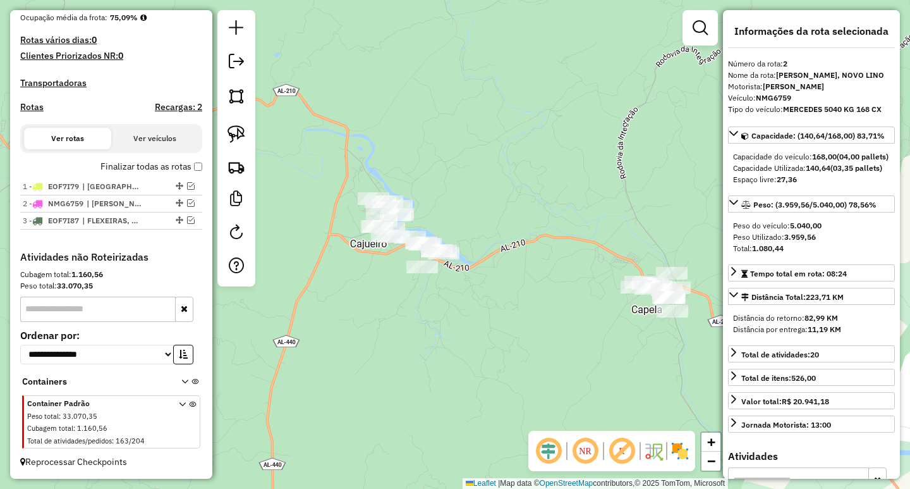
drag, startPoint x: 560, startPoint y: 184, endPoint x: 467, endPoint y: 142, distance: 102.4
click at [467, 143] on div "Janela de atendimento Grade de atendimento Capacidade Transportadoras Veículos …" at bounding box center [455, 244] width 910 height 489
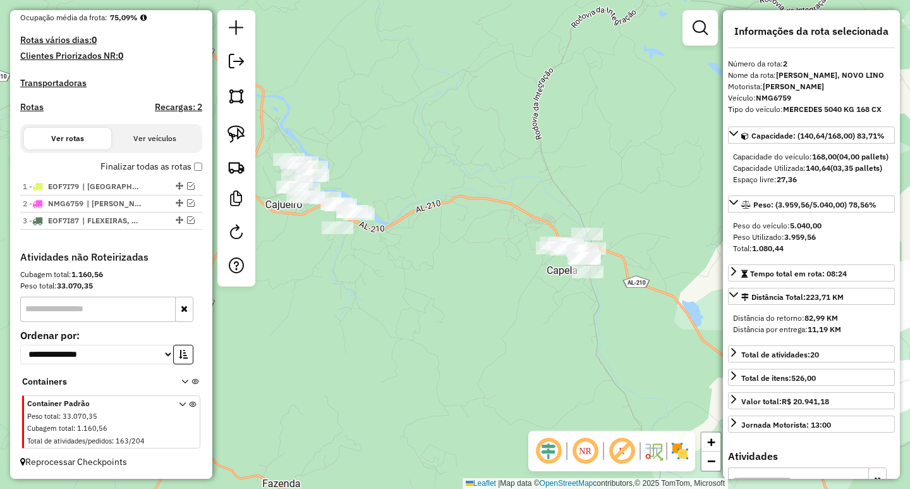
drag, startPoint x: 391, startPoint y: 144, endPoint x: 412, endPoint y: 144, distance: 20.9
click at [412, 144] on div "Janela de atendimento Grade de atendimento Capacidade Transportadoras Veículos …" at bounding box center [455, 244] width 910 height 489
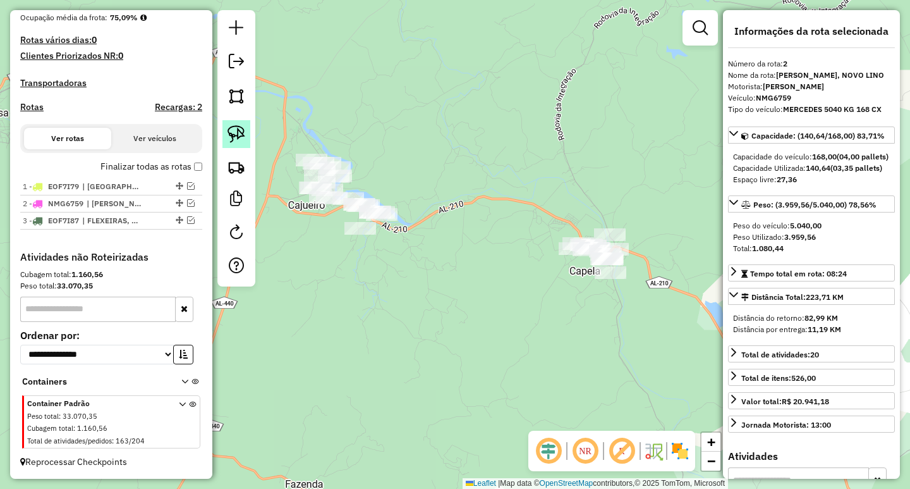
click at [247, 131] on link at bounding box center [237, 134] width 28 height 28
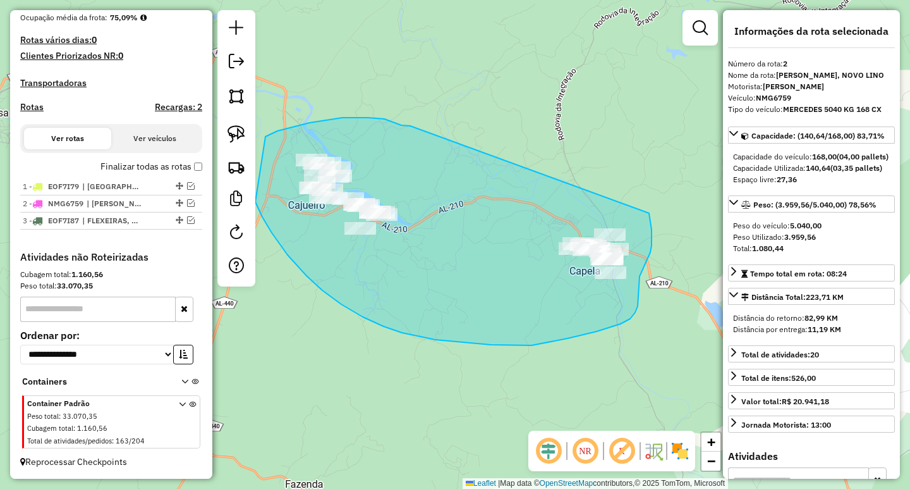
drag, startPoint x: 410, startPoint y: 126, endPoint x: 640, endPoint y: 185, distance: 236.9
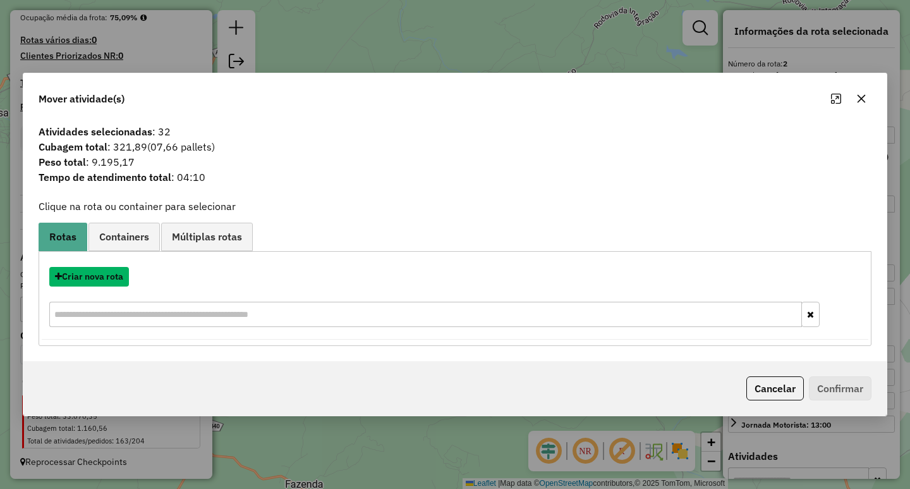
click at [106, 278] on button "Criar nova rota" at bounding box center [89, 277] width 80 height 20
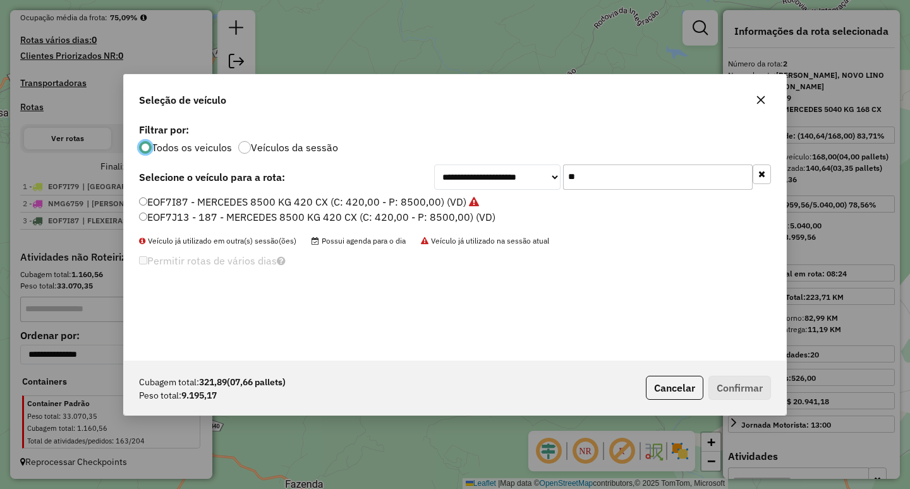
scroll to position [7, 4]
drag, startPoint x: 640, startPoint y: 175, endPoint x: 317, endPoint y: 170, distance: 323.1
click at [396, 170] on div "**********" at bounding box center [455, 176] width 632 height 25
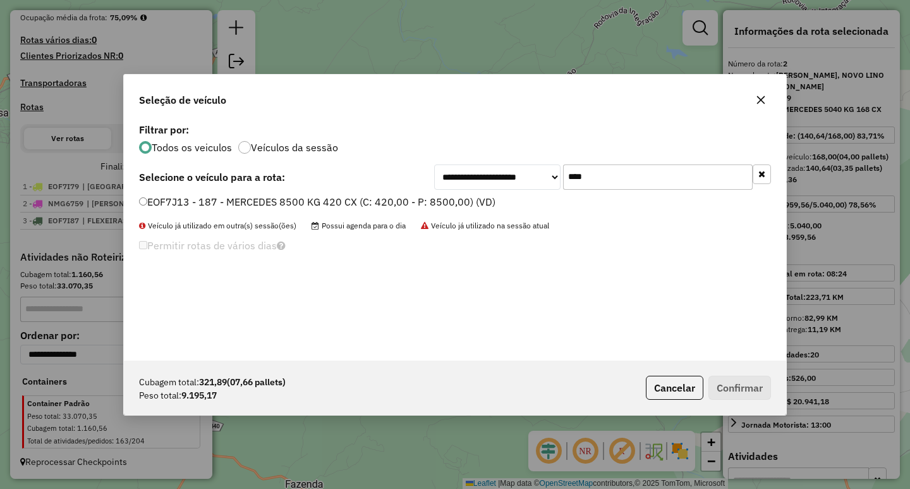
type input "****"
click at [268, 209] on label "EOF7J13 - 187 - MERCEDES 8500 KG 420 CX (C: 420,00 - P: 8500,00) (VD)" at bounding box center [317, 201] width 357 height 15
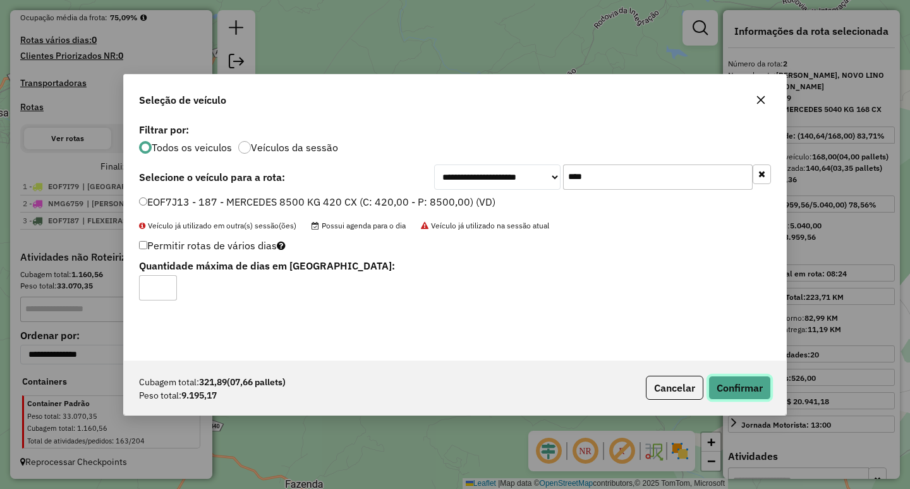
click at [728, 378] on button "Confirmar" at bounding box center [740, 388] width 63 height 24
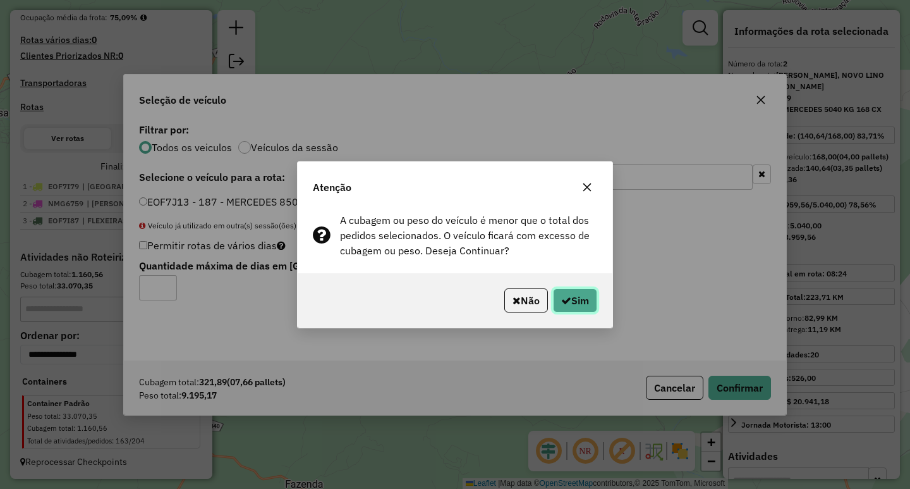
click at [579, 293] on button "Sim" at bounding box center [575, 300] width 44 height 24
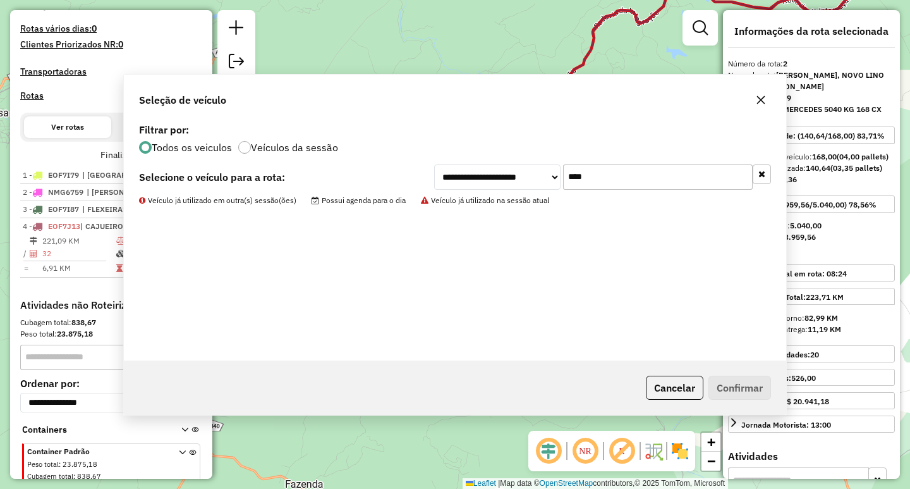
scroll to position [392, 0]
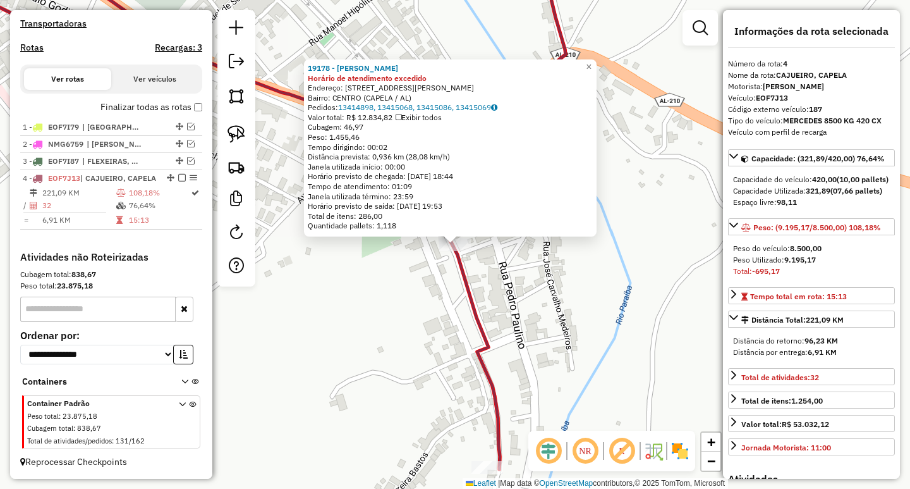
click at [374, 336] on div "19178 - SILVIO THALLYS ALMEI Horário de atendimento excedido Endereço: rua fran…" at bounding box center [455, 244] width 910 height 489
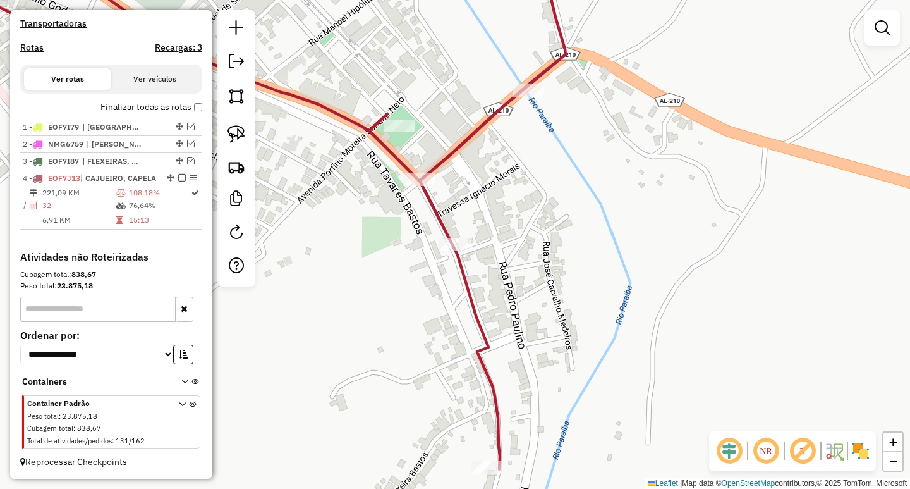
drag, startPoint x: 346, startPoint y: 177, endPoint x: 522, endPoint y: 320, distance: 226.0
click at [500, 308] on div "Rota 4 - Placa EOF7J13 18215 - ESPETINHO DA DANY Janela de atendimento Grade de…" at bounding box center [455, 244] width 910 height 489
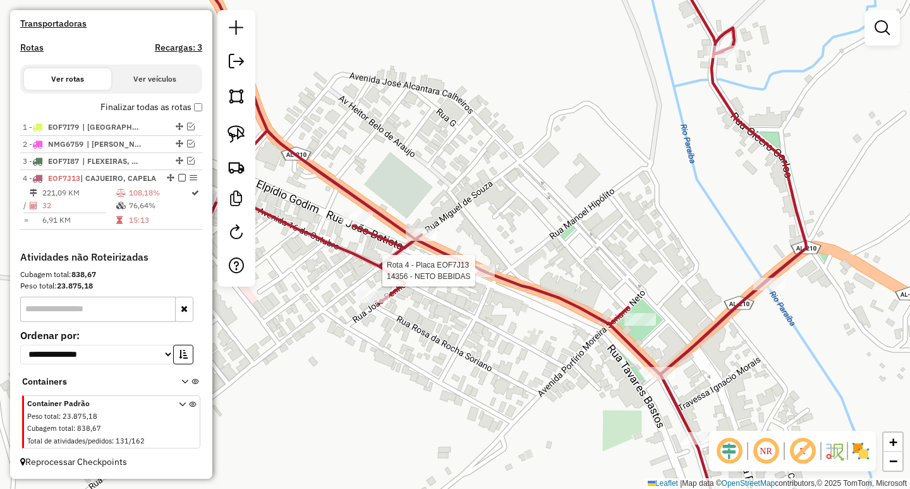
select select "**********"
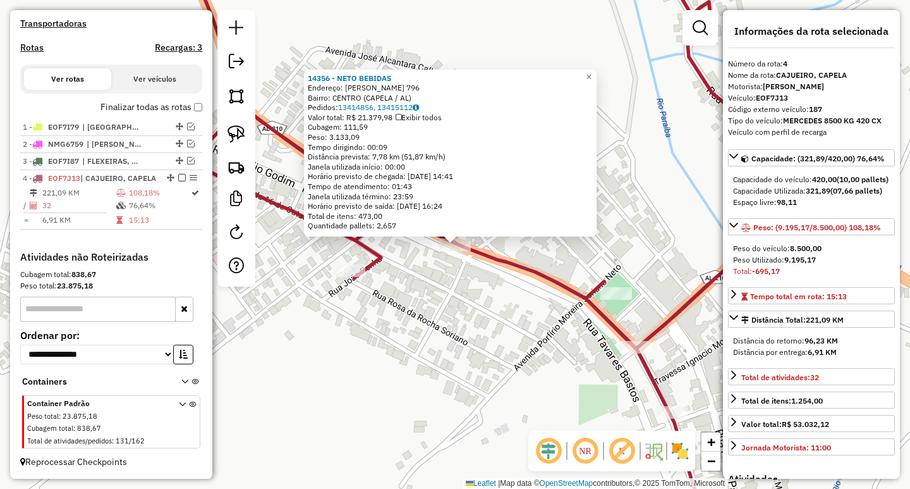
click at [516, 355] on div "14356 - NETO BEBIDAS Endereço: JUVENCIO CORREIA DE ARAUJO 796 Bairro: CENTRO (C…" at bounding box center [455, 244] width 910 height 489
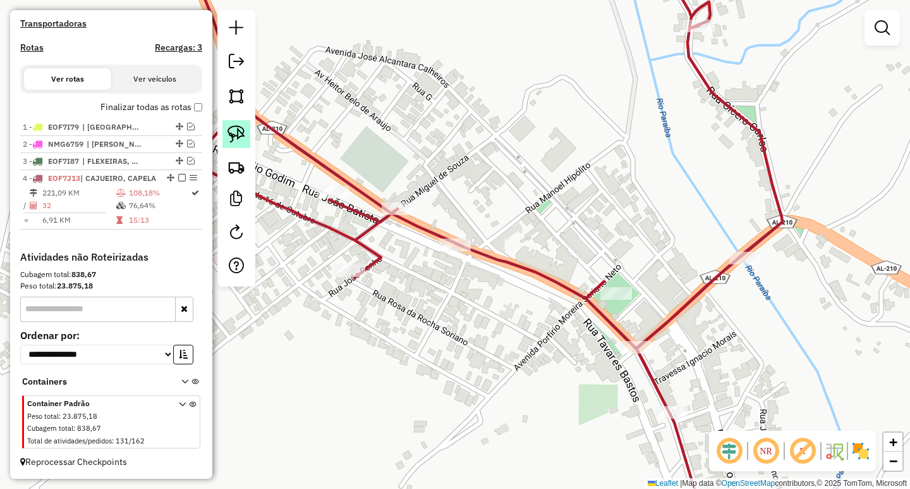
click at [244, 135] on img at bounding box center [237, 134] width 18 height 18
drag, startPoint x: 508, startPoint y: 217, endPoint x: 508, endPoint y: 249, distance: 32.2
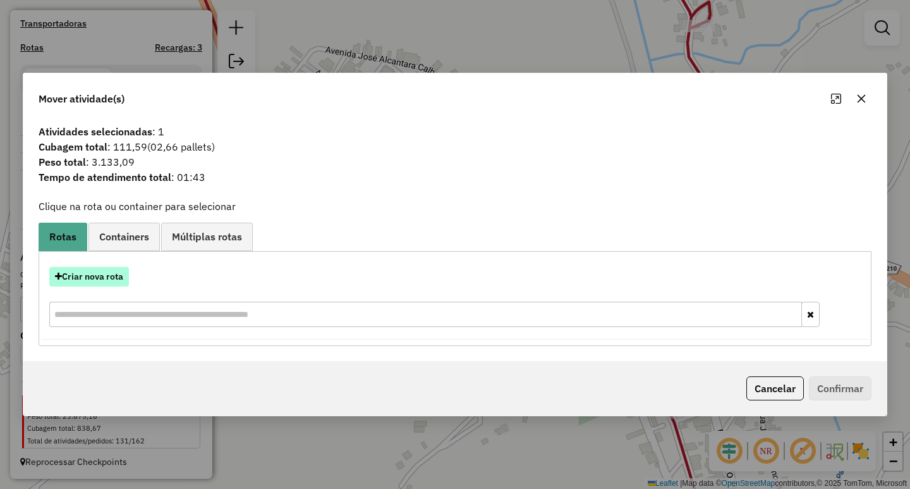
click at [64, 276] on button "Criar nova rota" at bounding box center [89, 277] width 80 height 20
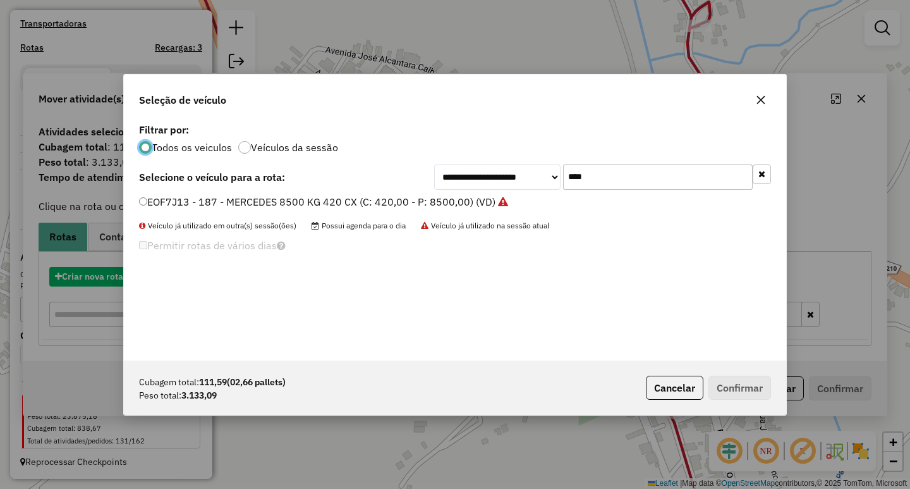
scroll to position [7, 4]
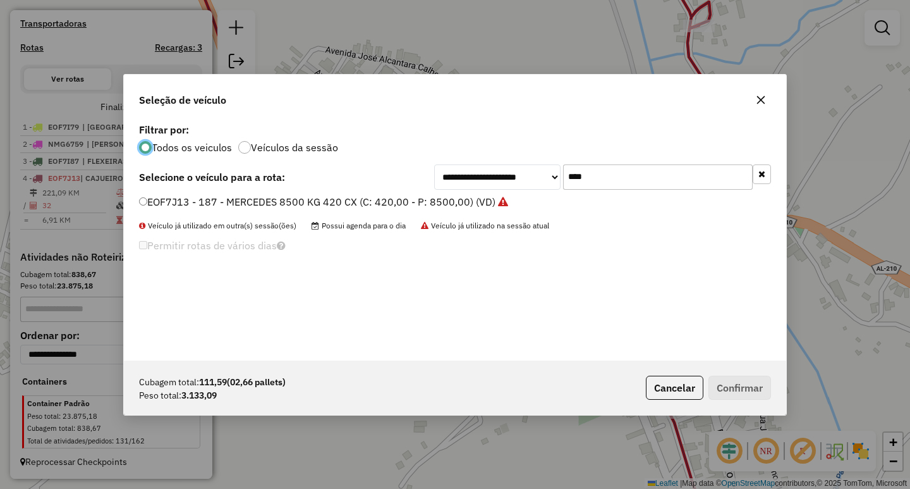
drag, startPoint x: 669, startPoint y: 177, endPoint x: 374, endPoint y: 177, distance: 295.9
click at [436, 169] on div "**********" at bounding box center [602, 176] width 337 height 25
type input "****"
click at [243, 210] on div "ECM8G07 - 188 - MERCEDES 8500 KG 420 CX (C: 420,00 - P: 8500,00) (VD)" at bounding box center [454, 207] width 647 height 25
click at [246, 204] on label "ECM8G07 - 188 - MERCEDES 8500 KG 420 CX (C: 420,00 - P: 8500,00) (VD)" at bounding box center [319, 201] width 360 height 15
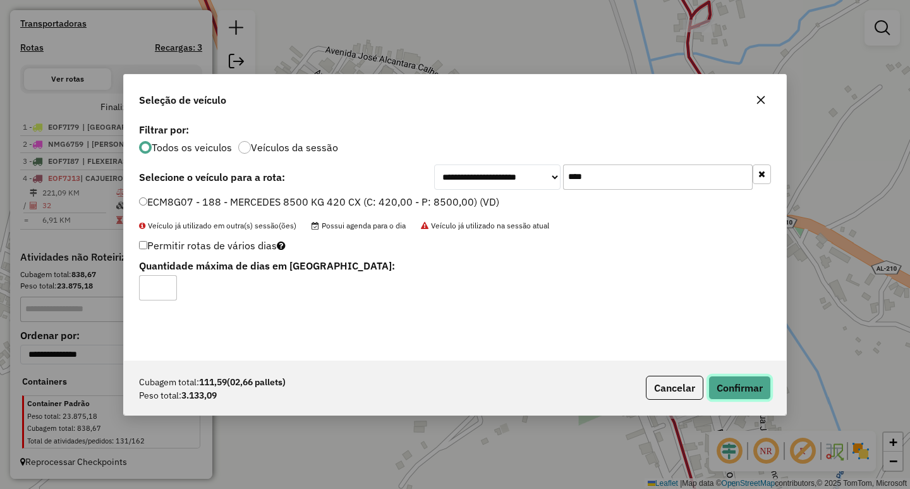
click at [759, 384] on button "Confirmar" at bounding box center [740, 388] width 63 height 24
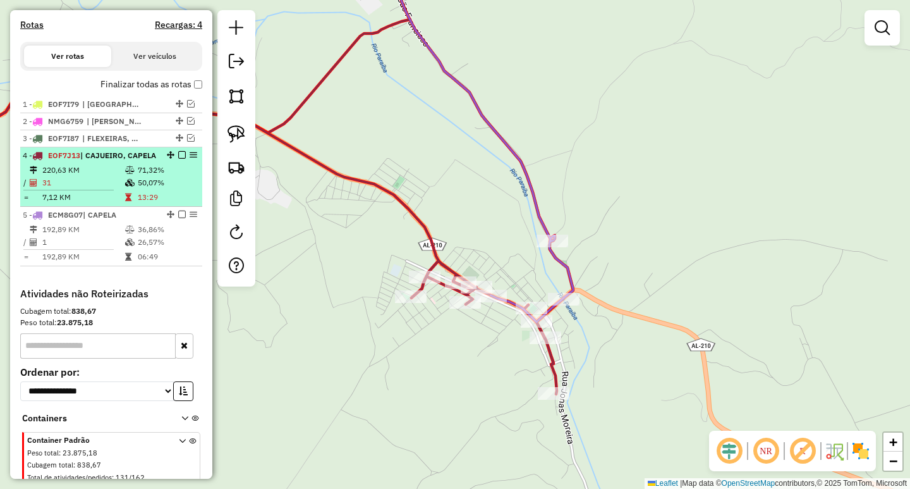
click at [173, 189] on td "50,07%" at bounding box center [167, 182] width 60 height 13
select select "**********"
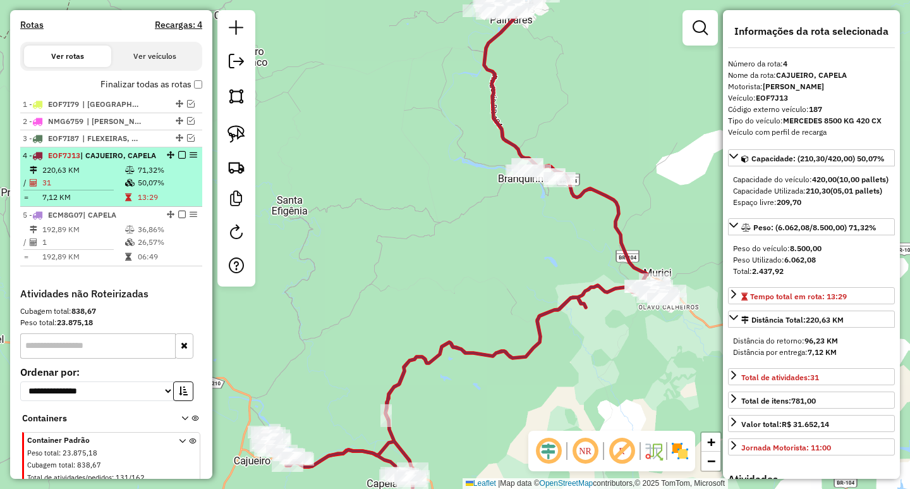
click at [178, 159] on em at bounding box center [182, 155] width 8 height 8
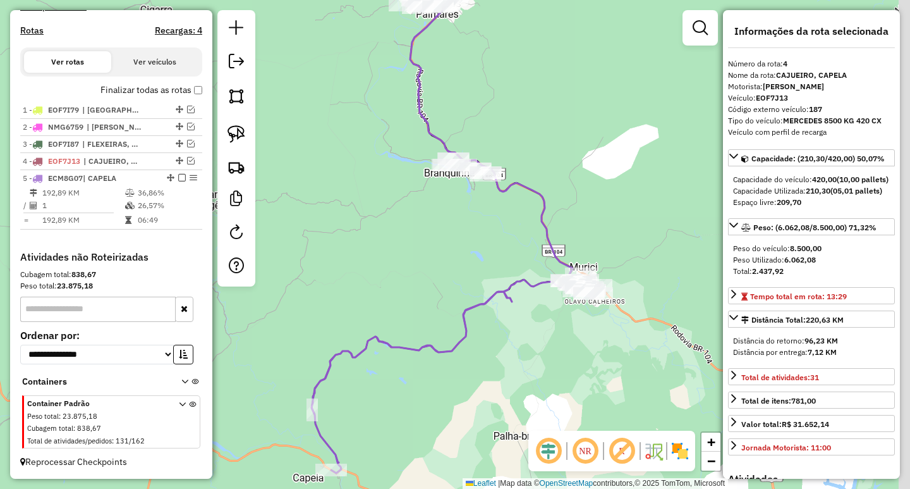
drag, startPoint x: 567, startPoint y: 303, endPoint x: 427, endPoint y: 284, distance: 141.6
click at [444, 290] on div "Janela de atendimento Grade de atendimento Capacidade Transportadoras Veículos …" at bounding box center [455, 244] width 910 height 489
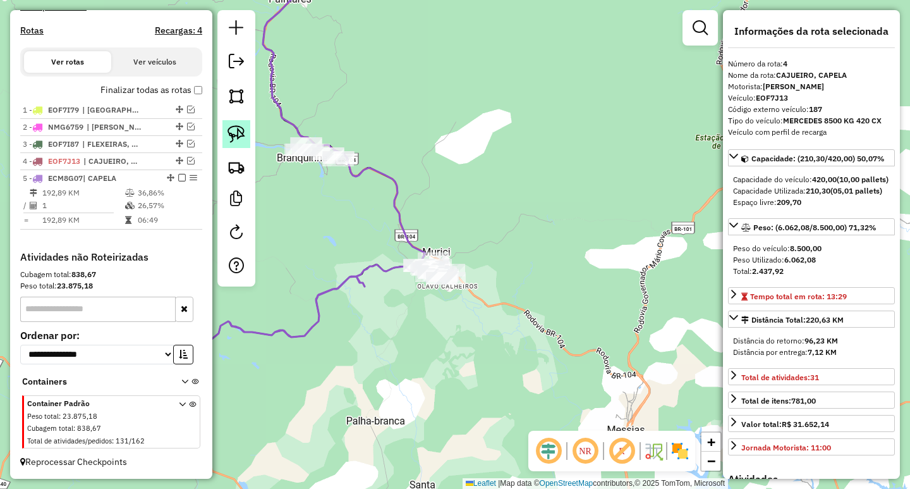
click at [235, 142] on img at bounding box center [237, 134] width 18 height 18
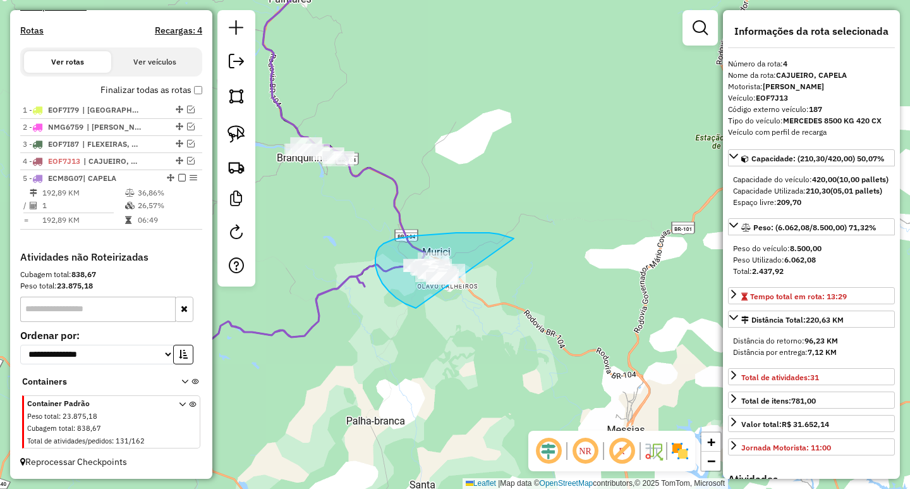
drag, startPoint x: 514, startPoint y: 238, endPoint x: 544, endPoint y: 282, distance: 52.8
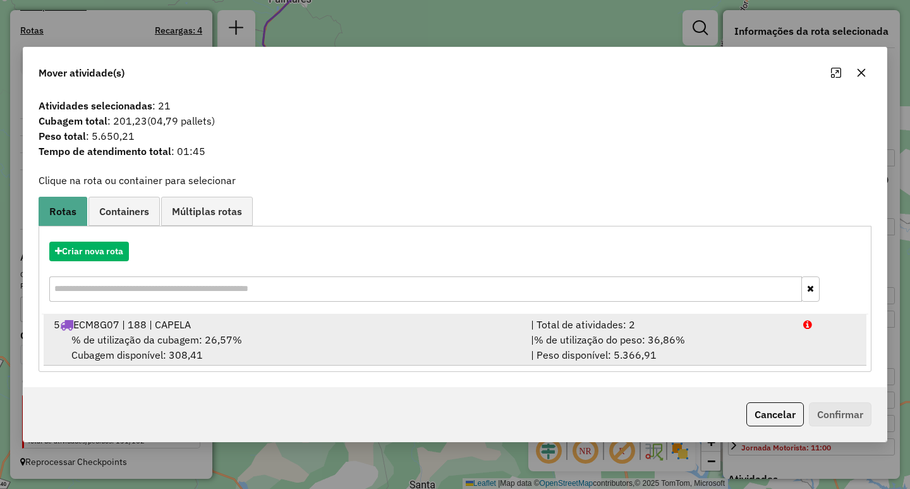
click at [604, 359] on div "| % de utilização do peso: 36,86% | Peso disponível: 5.366,91" at bounding box center [659, 347] width 272 height 30
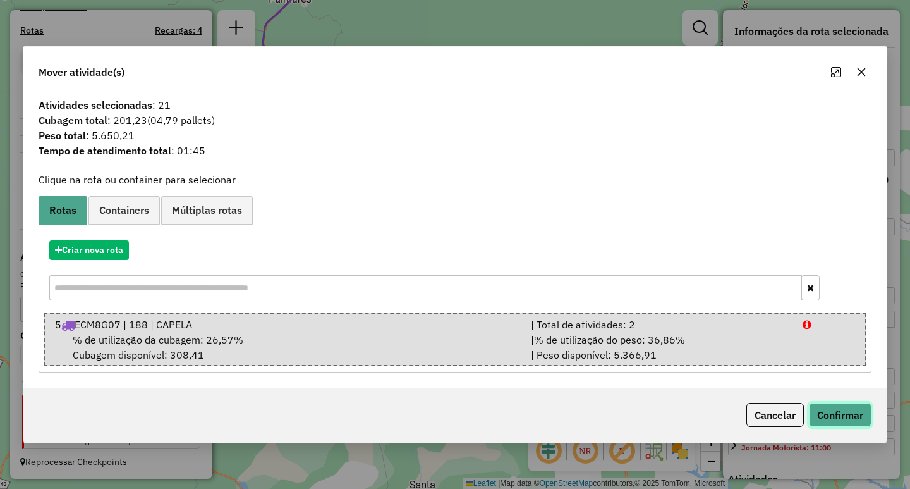
click at [833, 421] on button "Confirmar" at bounding box center [840, 415] width 63 height 24
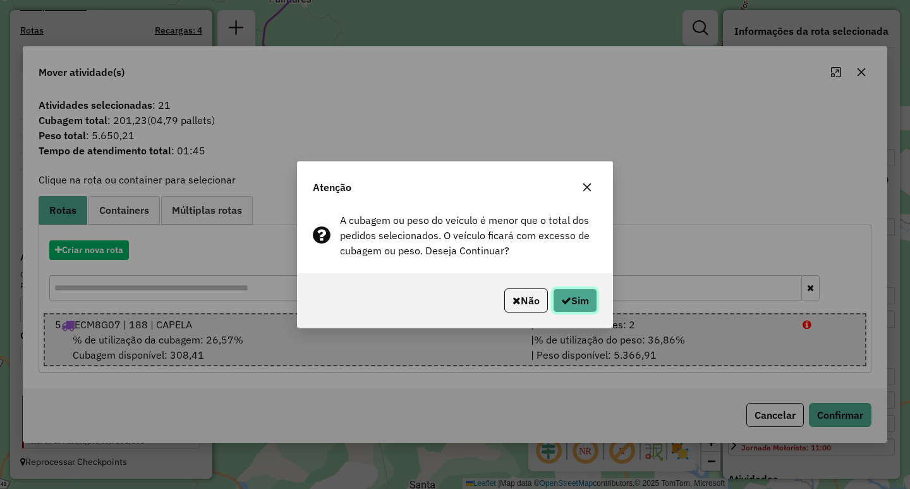
click at [576, 303] on button "Sim" at bounding box center [575, 300] width 44 height 24
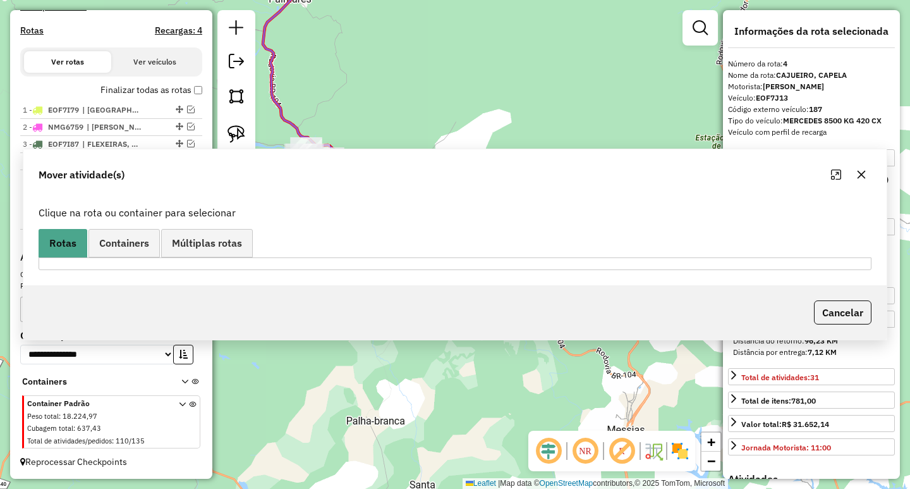
scroll to position [398, 0]
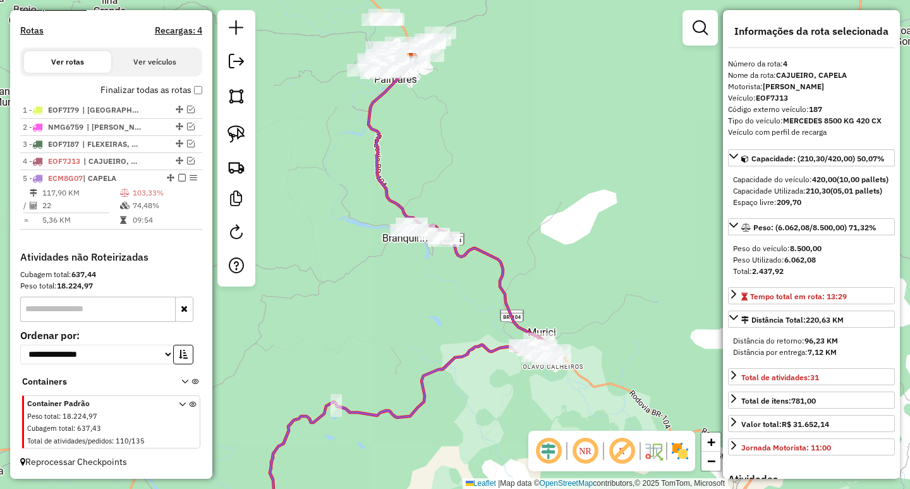
drag, startPoint x: 347, startPoint y: 303, endPoint x: 453, endPoint y: 374, distance: 127.5
click at [453, 374] on icon at bounding box center [413, 438] width 286 height 199
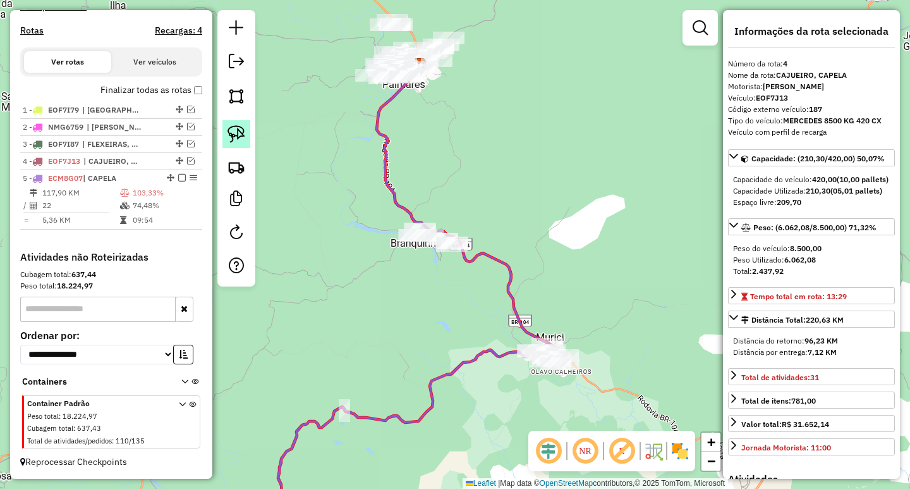
click at [230, 136] on img at bounding box center [237, 134] width 18 height 18
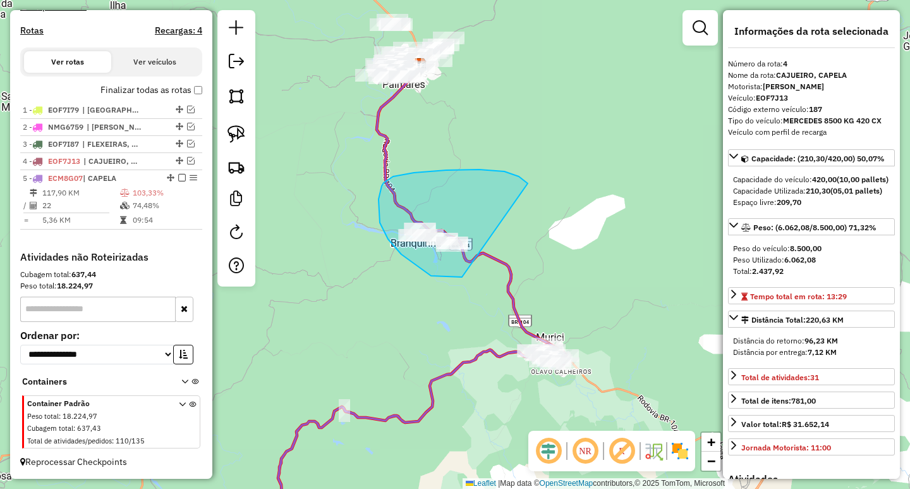
drag, startPoint x: 521, startPoint y: 178, endPoint x: 515, endPoint y: 264, distance: 86.2
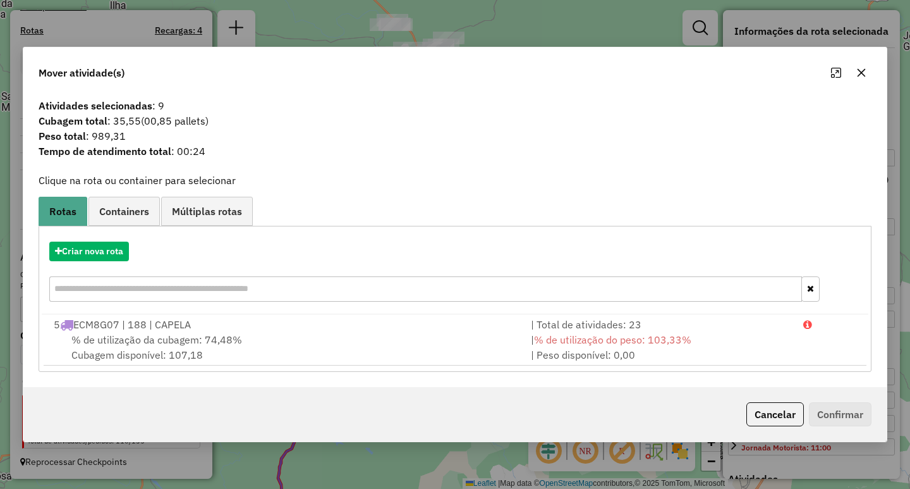
click at [862, 73] on icon "button" at bounding box center [862, 73] width 8 height 8
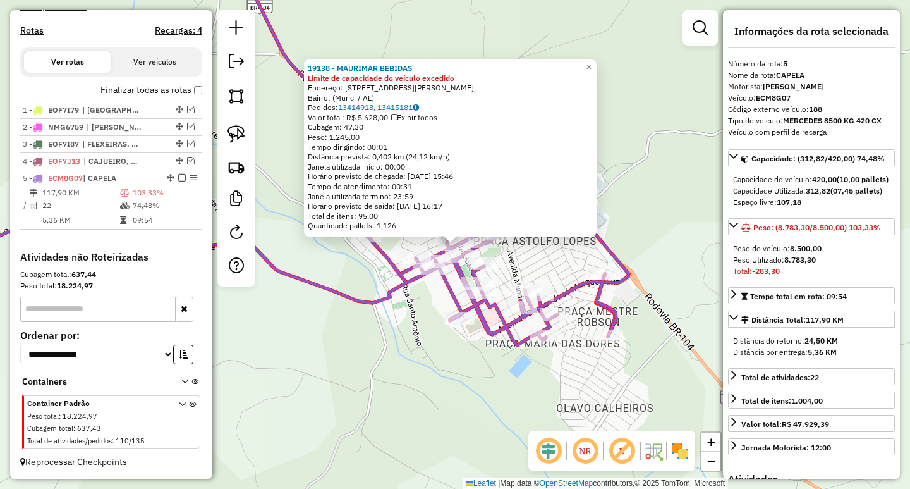
click at [401, 326] on div "19138 - MAURIMAR BEBIDAS Limite de capacidade do veículo excedido Endereço: Rua…" at bounding box center [455, 244] width 910 height 489
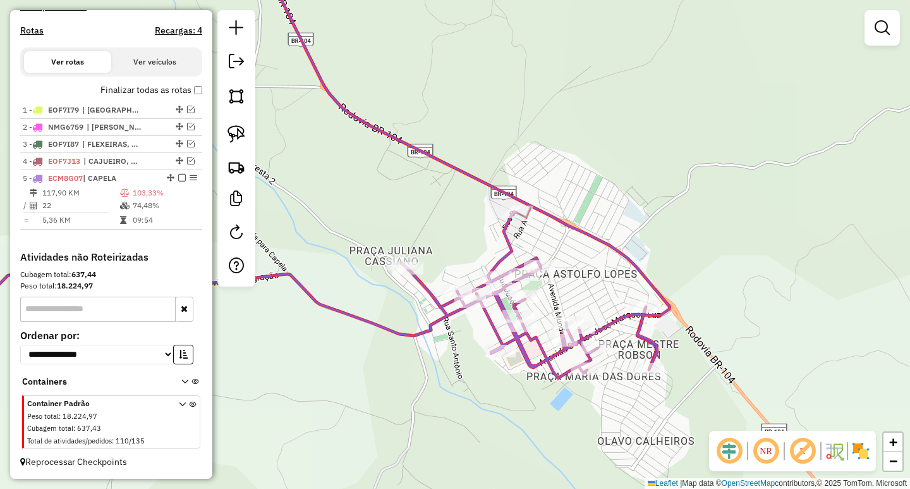
drag, startPoint x: 333, startPoint y: 358, endPoint x: 376, endPoint y: 394, distance: 55.6
click at [376, 394] on div "Janela de atendimento Grade de atendimento Capacidade Transportadoras Veículos …" at bounding box center [455, 244] width 910 height 489
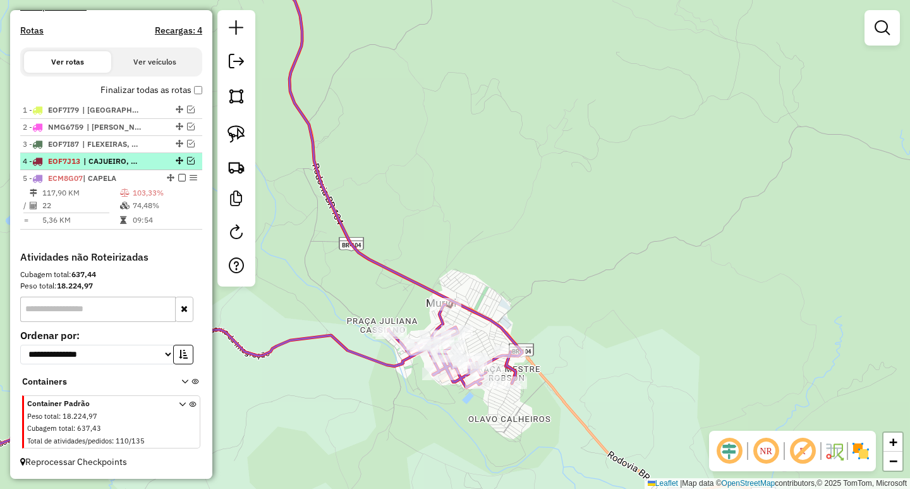
click at [185, 165] on div "4 - EOF7J13 | CAJUEIRO, CAPELA" at bounding box center [111, 161] width 177 height 11
select select "**********"
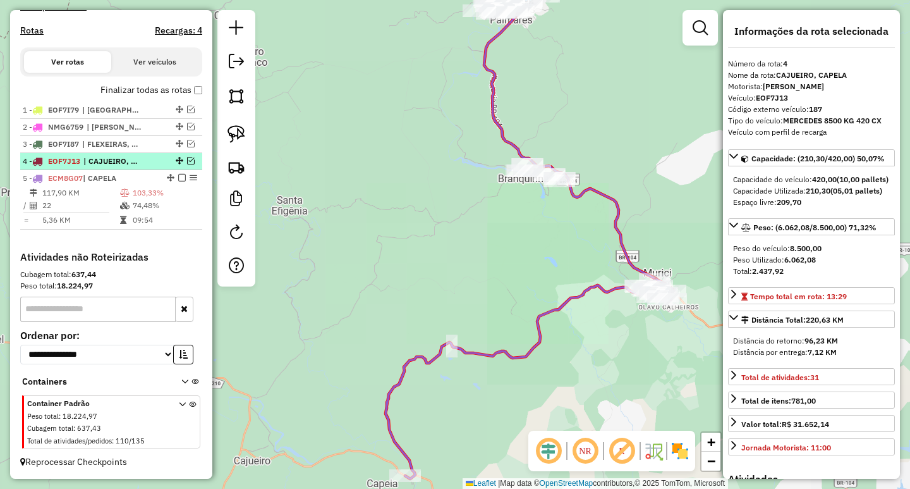
click at [187, 161] on em at bounding box center [191, 161] width 8 height 8
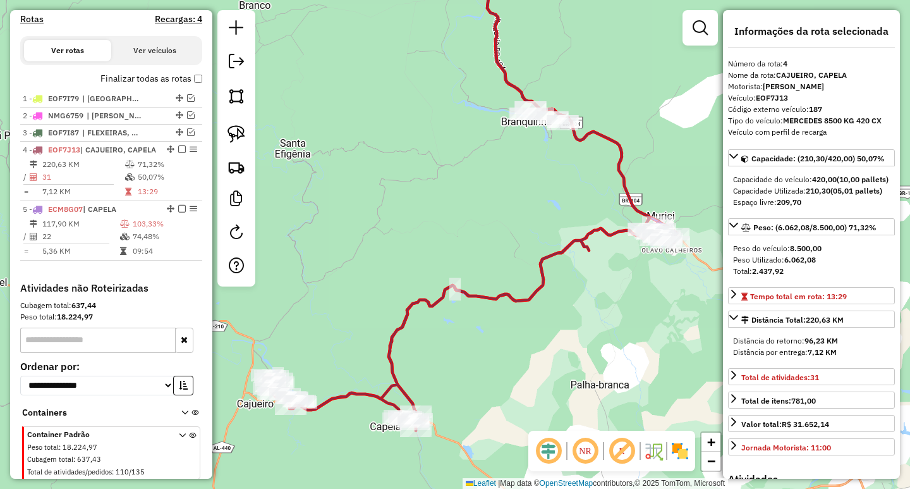
drag, startPoint x: 350, startPoint y: 388, endPoint x: 353, endPoint y: 296, distance: 92.4
click at [353, 296] on div "Janela de atendimento Grade de atendimento Capacidade Transportadoras Veículos …" at bounding box center [455, 244] width 910 height 489
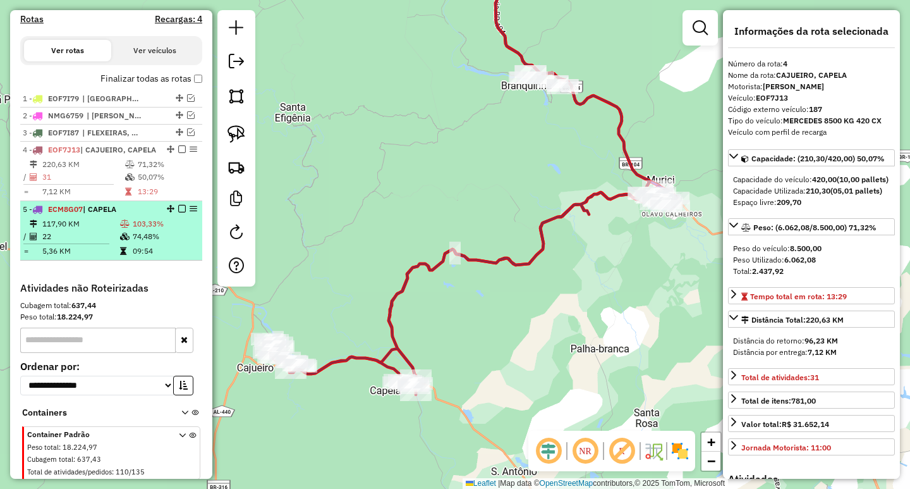
click at [46, 243] on td "22" at bounding box center [81, 236] width 78 height 13
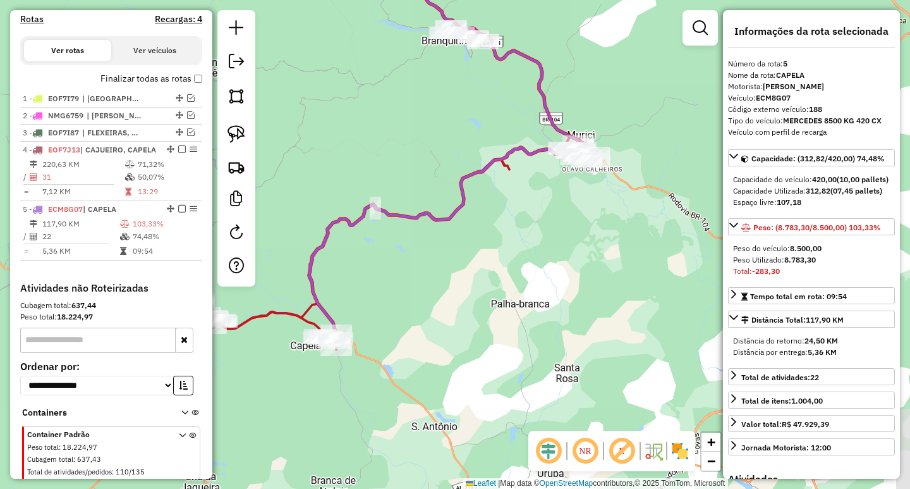
drag, startPoint x: 391, startPoint y: 374, endPoint x: 392, endPoint y: 219, distance: 155.5
click at [392, 219] on div "Janela de atendimento Grade de atendimento Capacidade Transportadoras Veículos …" at bounding box center [455, 244] width 910 height 489
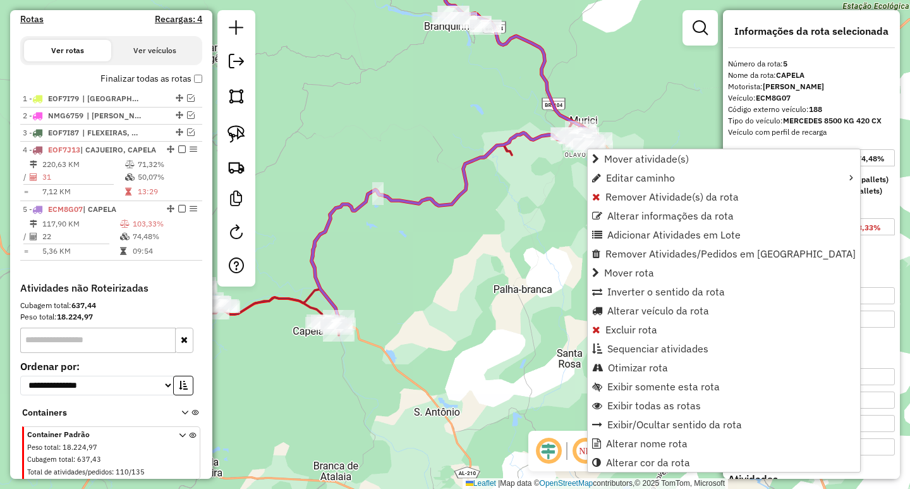
scroll to position [451, 0]
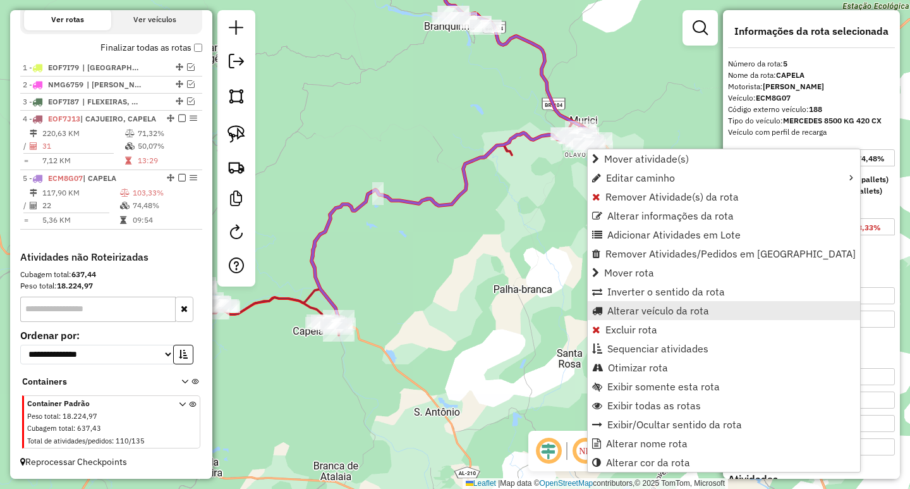
click at [630, 313] on span "Alterar veículo da rota" at bounding box center [659, 310] width 102 height 10
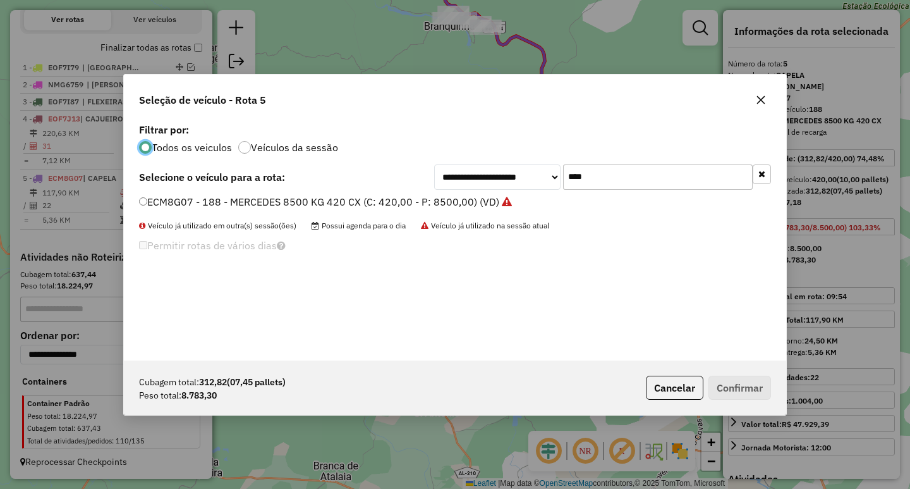
scroll to position [7, 4]
drag, startPoint x: 592, startPoint y: 173, endPoint x: 452, endPoint y: 172, distance: 139.7
click at [493, 171] on div "**********" at bounding box center [602, 176] width 337 height 25
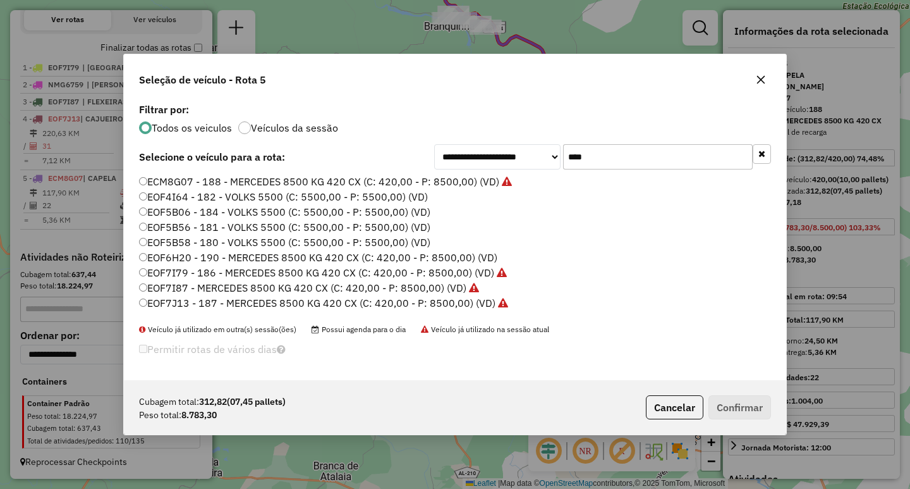
type input "*"
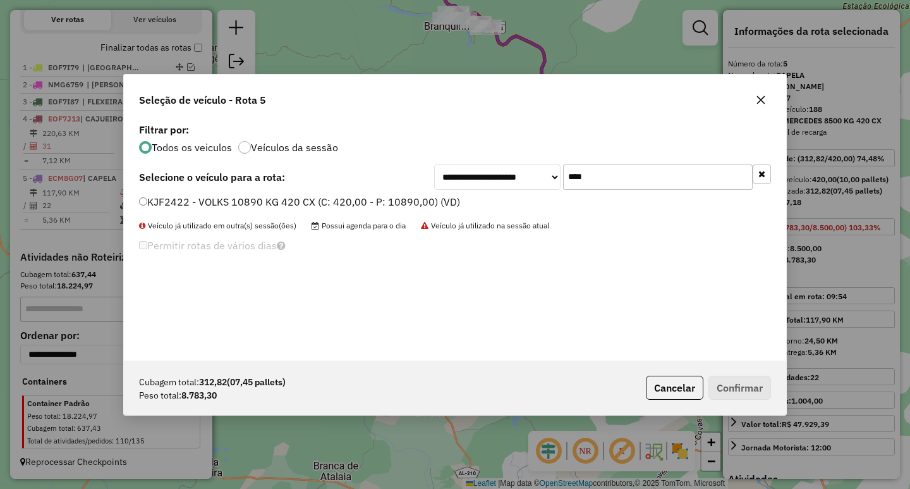
type input "****"
click at [289, 211] on div "KJF2422 - VOLKS 10890 KG 420 CX (C: 420,00 - P: 10890,00) (VD)" at bounding box center [454, 207] width 647 height 25
click at [287, 209] on label "KJF2422 - VOLKS 10890 KG 420 CX (C: 420,00 - P: 10890,00) (VD)" at bounding box center [299, 201] width 321 height 15
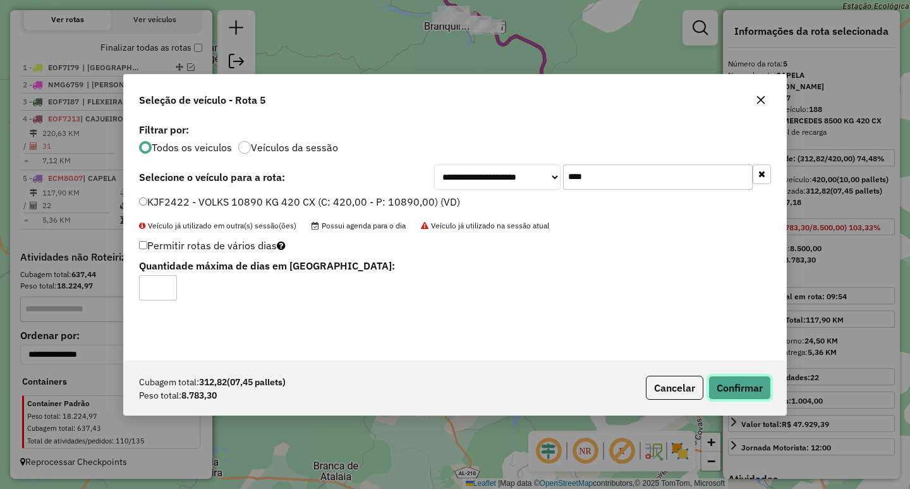
click at [731, 393] on button "Confirmar" at bounding box center [740, 388] width 63 height 24
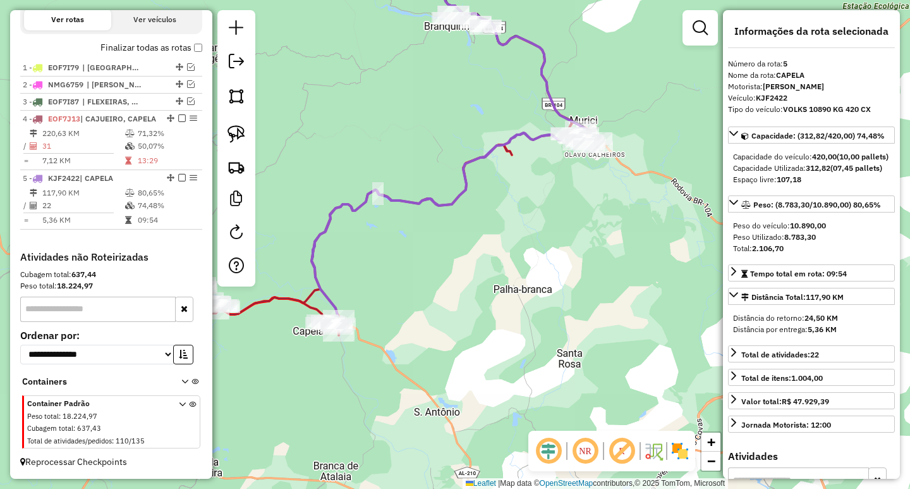
drag, startPoint x: 506, startPoint y: 267, endPoint x: 474, endPoint y: 317, distance: 59.4
click at [475, 317] on div "Janela de atendimento Grade de atendimento Capacidade Transportadoras Veículos …" at bounding box center [455, 244] width 910 height 489
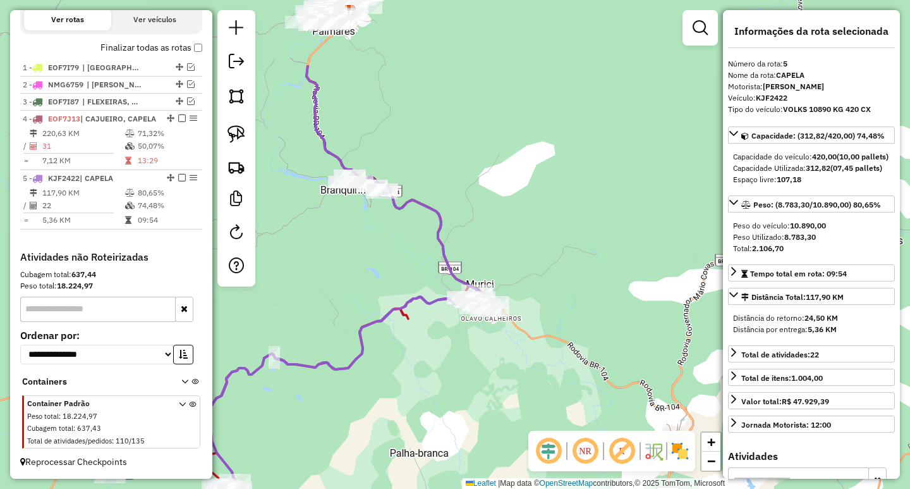
drag, startPoint x: 437, startPoint y: 155, endPoint x: 365, endPoint y: 269, distance: 134.7
click at [365, 269] on div "Janela de atendimento Grade de atendimento Capacidade Transportadoras Veículos …" at bounding box center [455, 244] width 910 height 489
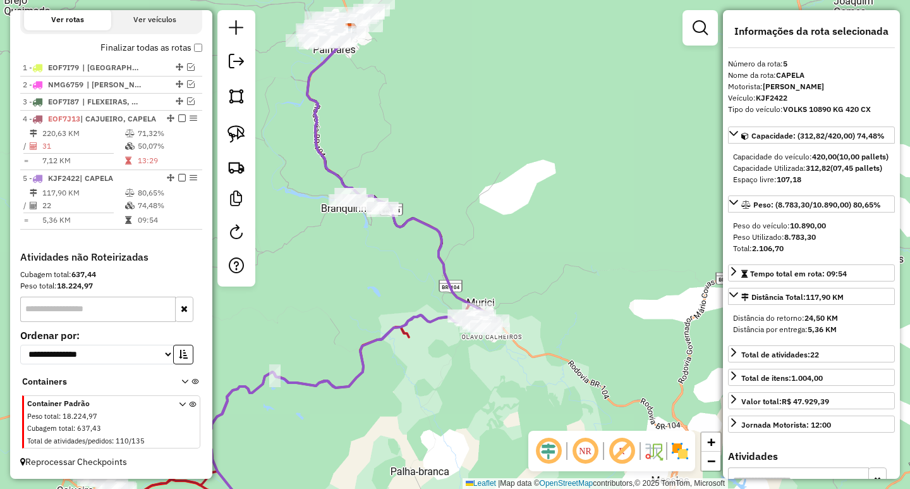
click at [327, 286] on div "Janela de atendimento Grade de atendimento Capacidade Transportadoras Veículos …" at bounding box center [455, 244] width 910 height 489
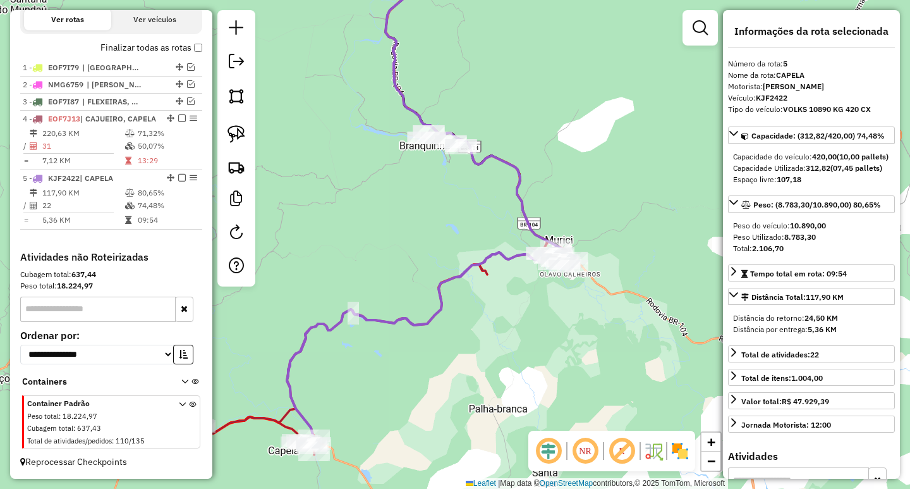
drag, startPoint x: 308, startPoint y: 286, endPoint x: 436, endPoint y: 168, distance: 174.5
click at [434, 171] on div "Janela de atendimento Grade de atendimento Capacidade Transportadoras Veículos …" at bounding box center [455, 244] width 910 height 489
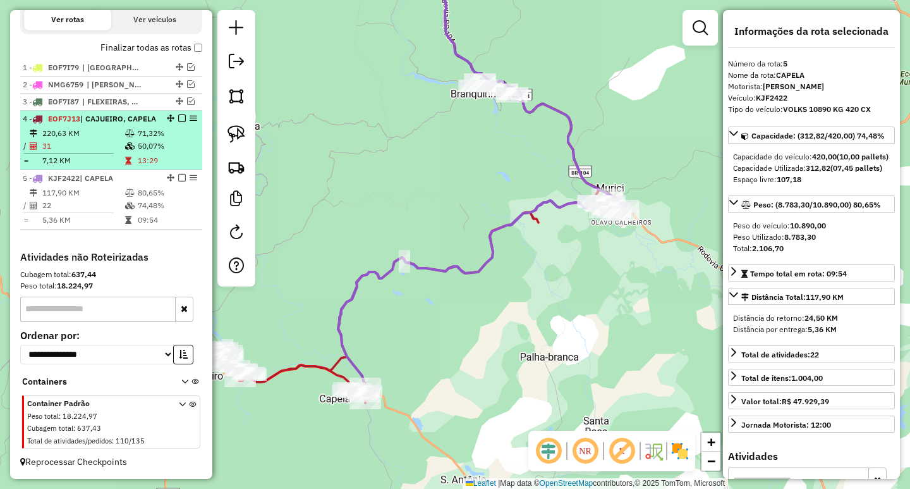
click at [180, 114] on em at bounding box center [182, 118] width 8 height 8
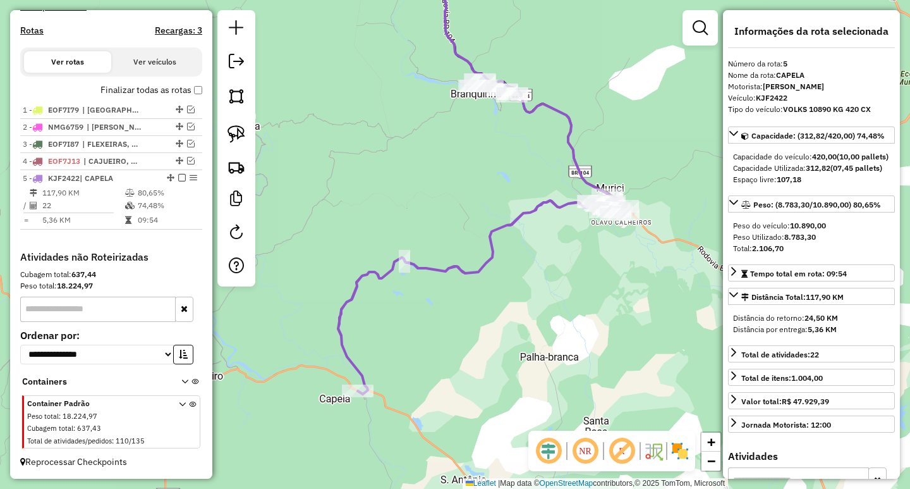
scroll to position [398, 0]
click at [229, 132] on img at bounding box center [237, 134] width 18 height 18
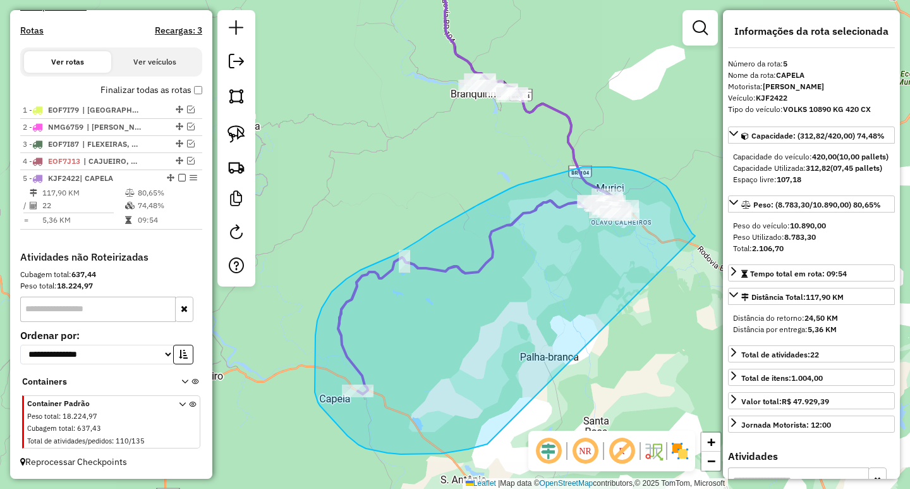
drag, startPoint x: 695, startPoint y: 235, endPoint x: 487, endPoint y: 444, distance: 294.1
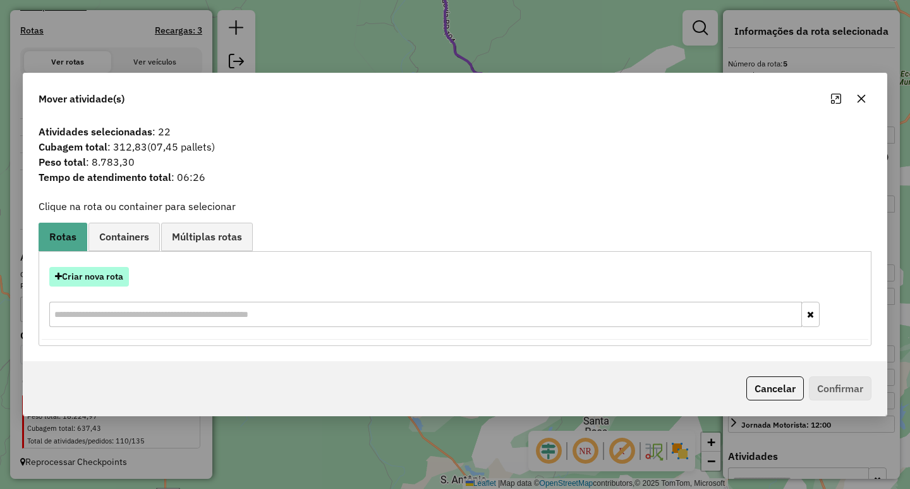
click at [103, 274] on button "Criar nova rota" at bounding box center [89, 277] width 80 height 20
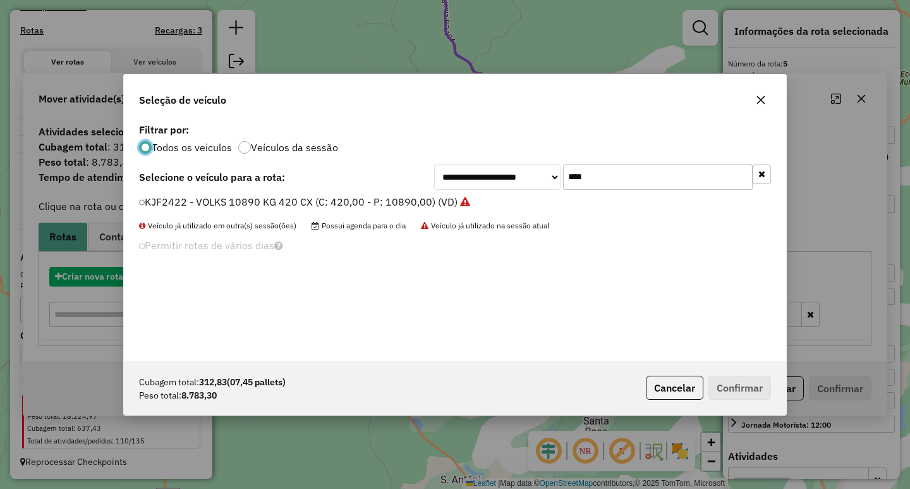
scroll to position [7, 4]
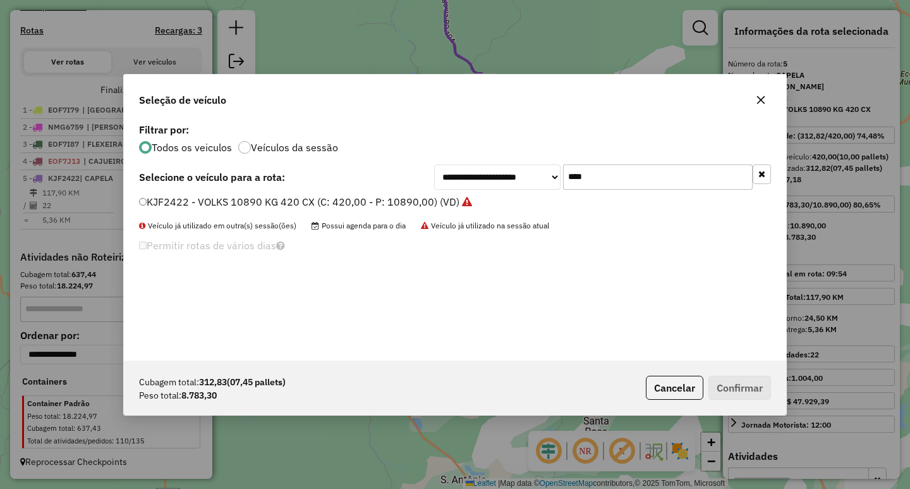
click at [380, 203] on label "KJF2422 - VOLKS 10890 KG 420 CX (C: 420,00 - P: 10890,00) (VD)" at bounding box center [305, 201] width 333 height 15
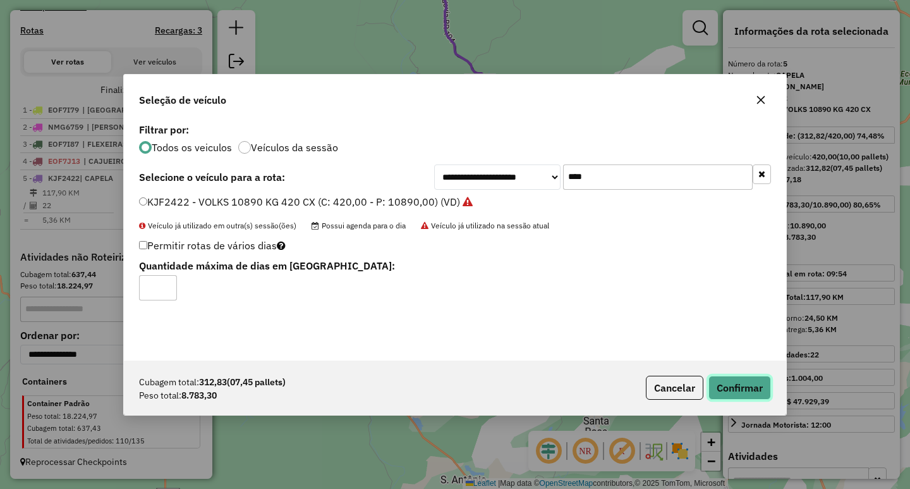
click at [757, 398] on button "Confirmar" at bounding box center [740, 388] width 63 height 24
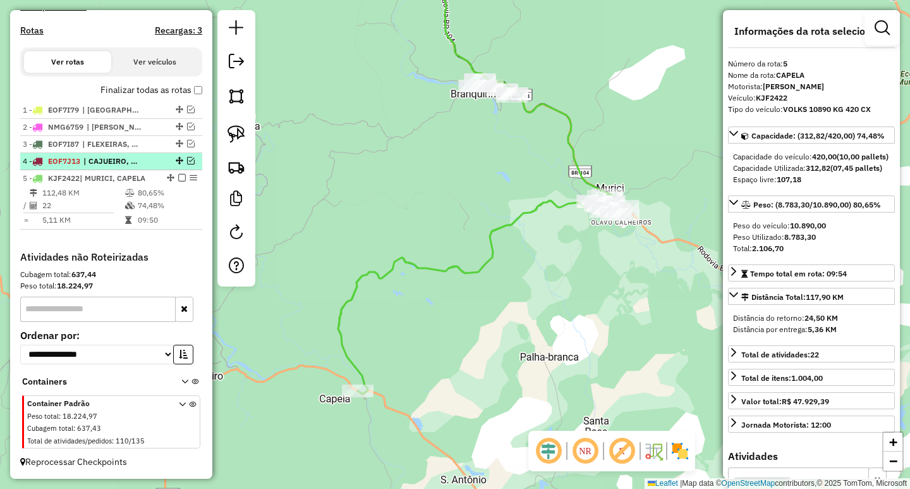
click at [189, 157] on em at bounding box center [191, 161] width 8 height 8
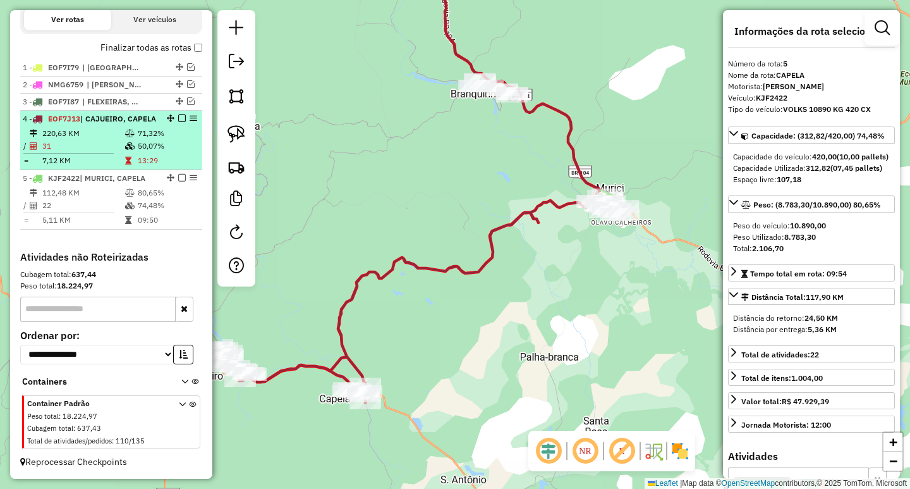
click at [178, 114] on em at bounding box center [182, 118] width 8 height 8
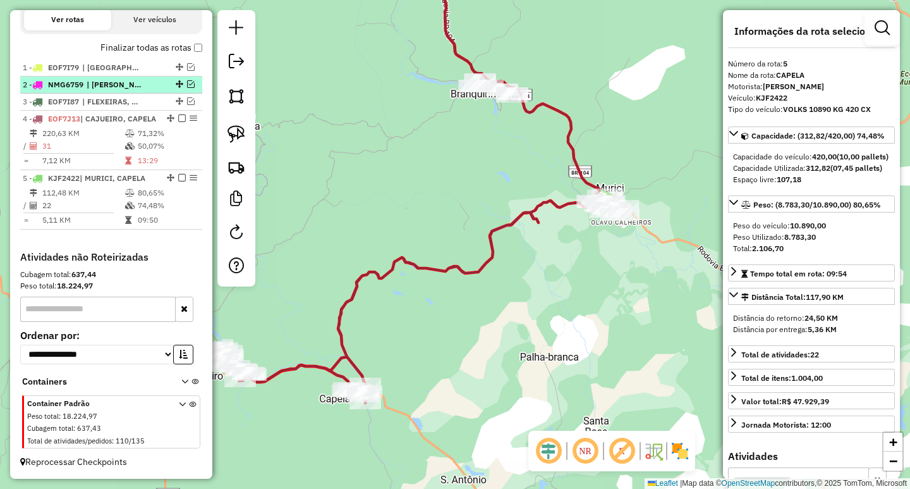
scroll to position [398, 0]
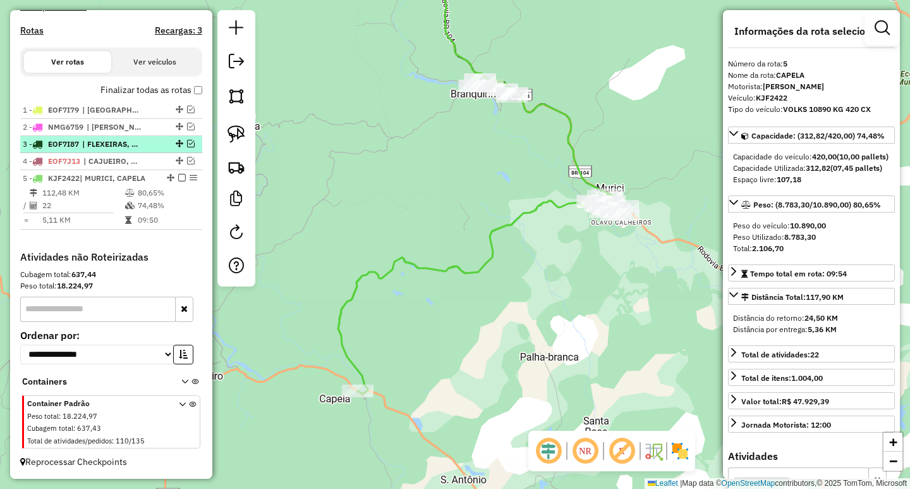
click at [187, 141] on em at bounding box center [191, 144] width 8 height 8
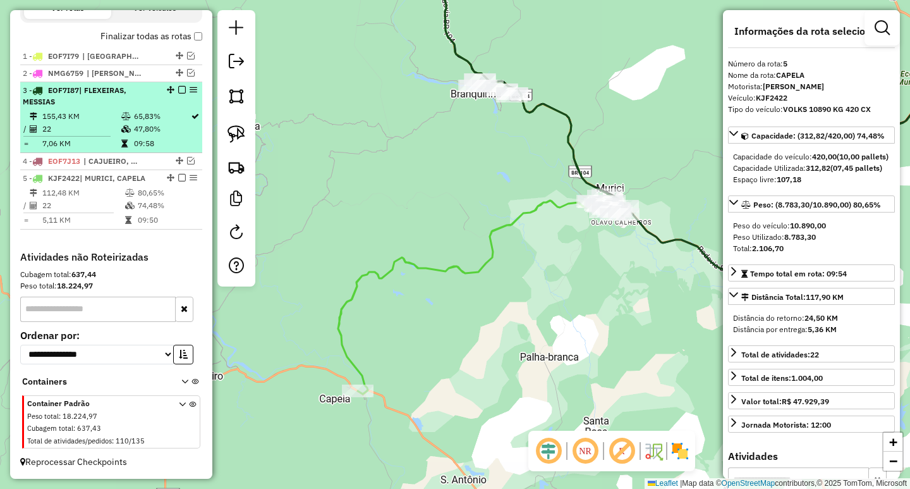
click at [168, 131] on td "47,80%" at bounding box center [161, 129] width 57 height 13
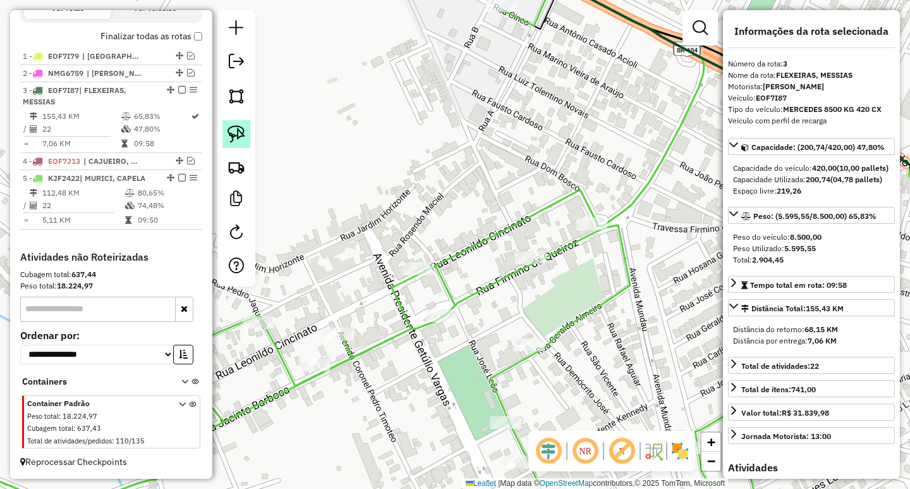
click at [238, 145] on link at bounding box center [237, 134] width 28 height 28
drag, startPoint x: 406, startPoint y: 237, endPoint x: 441, endPoint y: 245, distance: 35.6
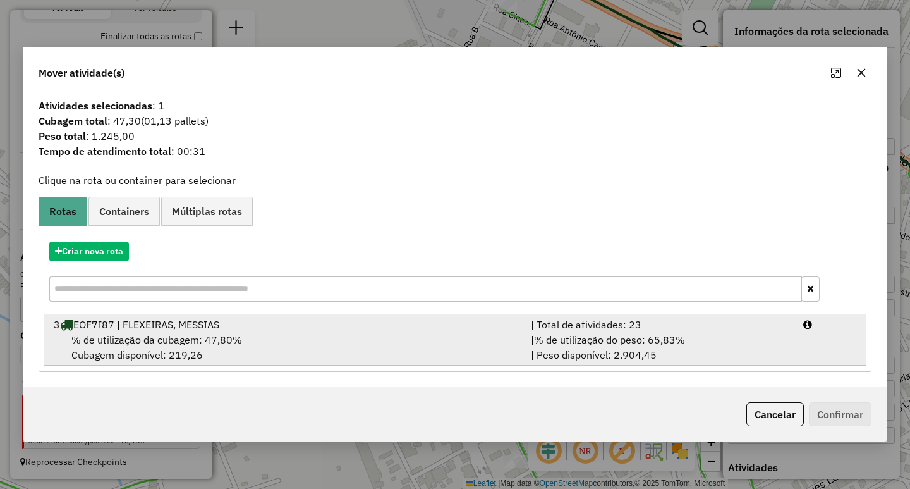
click at [595, 352] on div "| % de utilização do peso: 65,83% | Peso disponível: 2.904,45" at bounding box center [659, 347] width 272 height 30
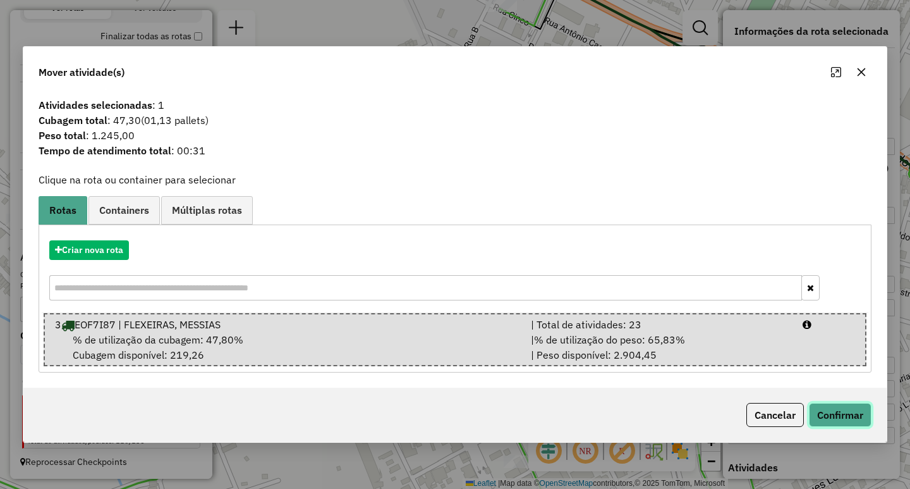
click at [838, 413] on button "Confirmar" at bounding box center [840, 415] width 63 height 24
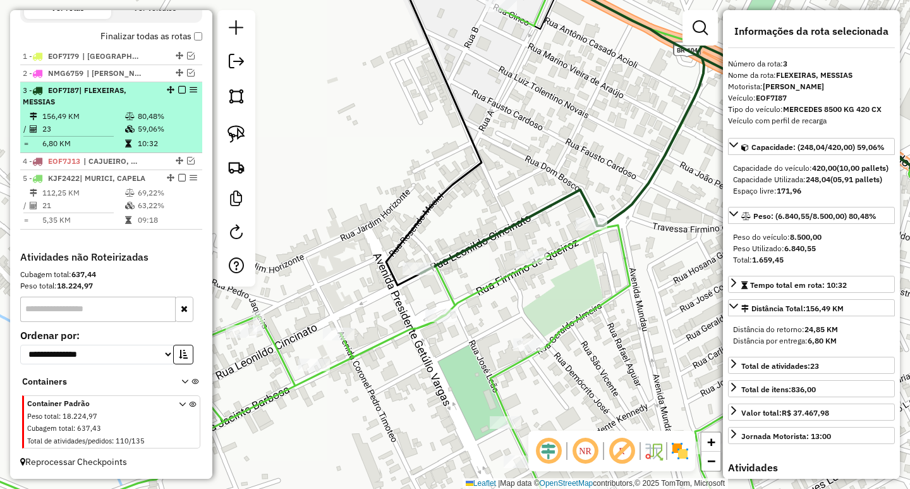
click at [137, 116] on td "80,48%" at bounding box center [167, 116] width 60 height 13
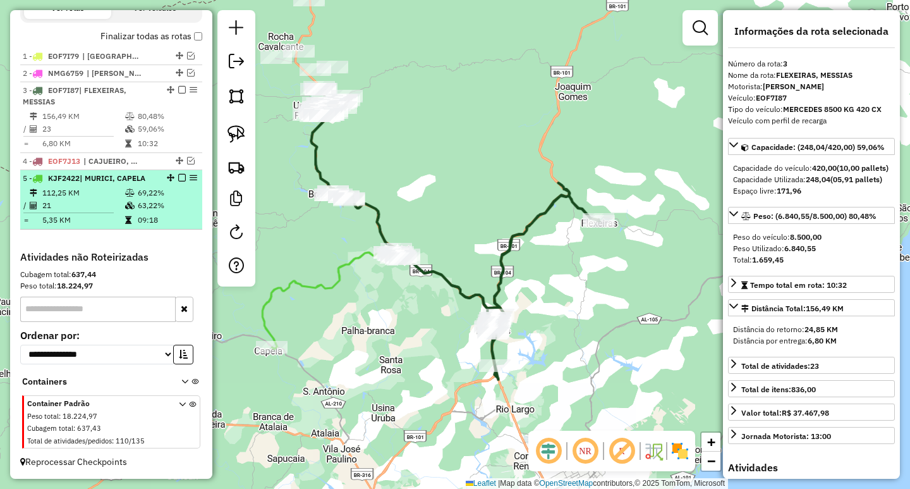
click at [169, 190] on td "69,22%" at bounding box center [167, 192] width 60 height 13
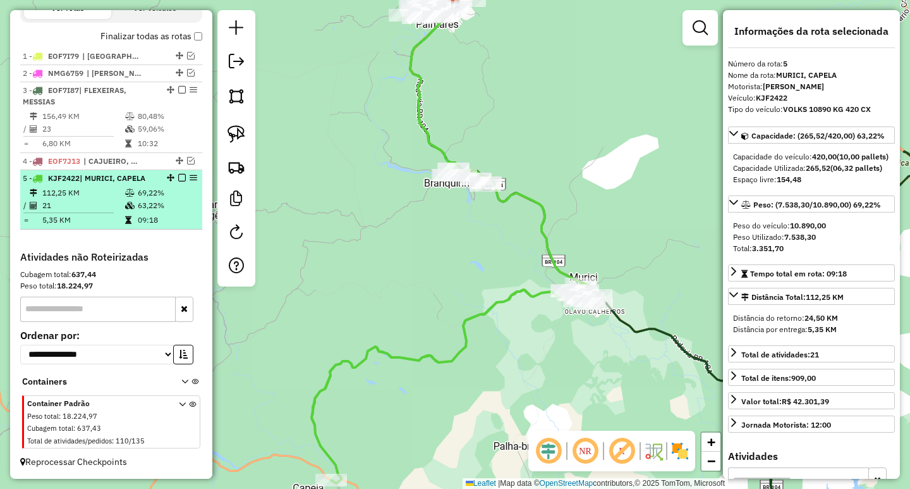
click at [180, 179] on em at bounding box center [182, 178] width 8 height 8
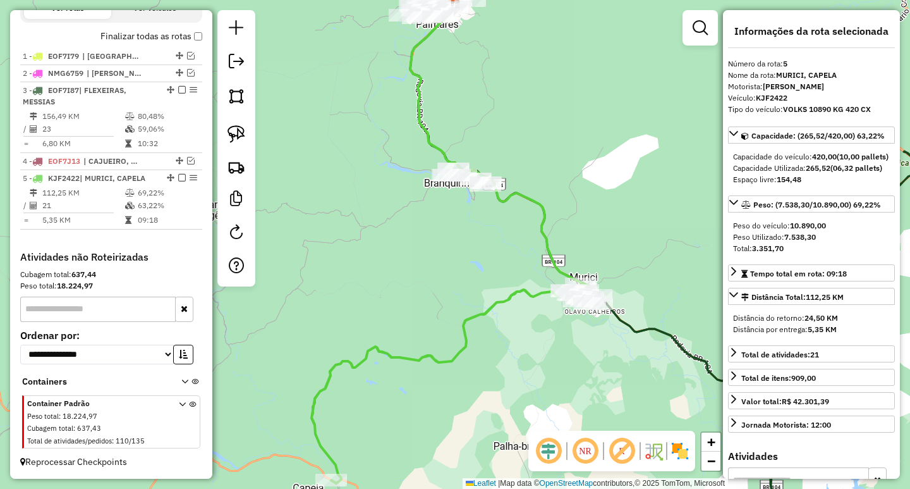
scroll to position [409, 0]
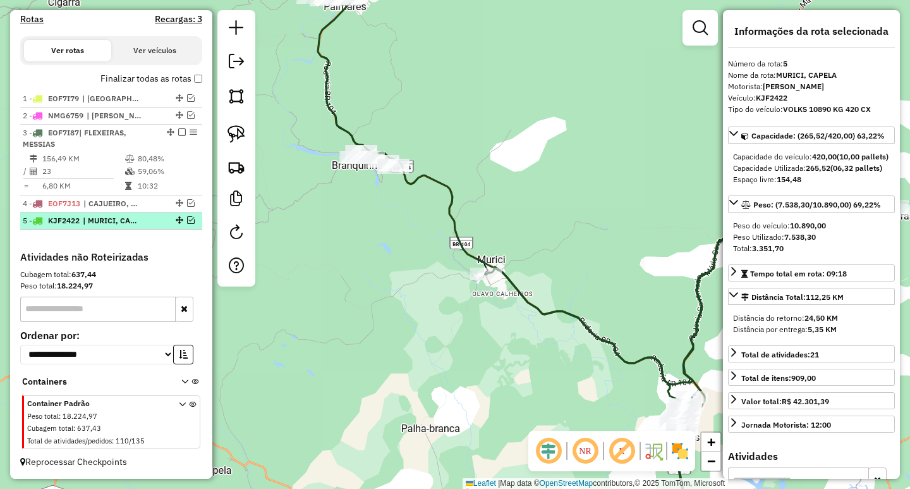
click at [187, 217] on em at bounding box center [191, 220] width 8 height 8
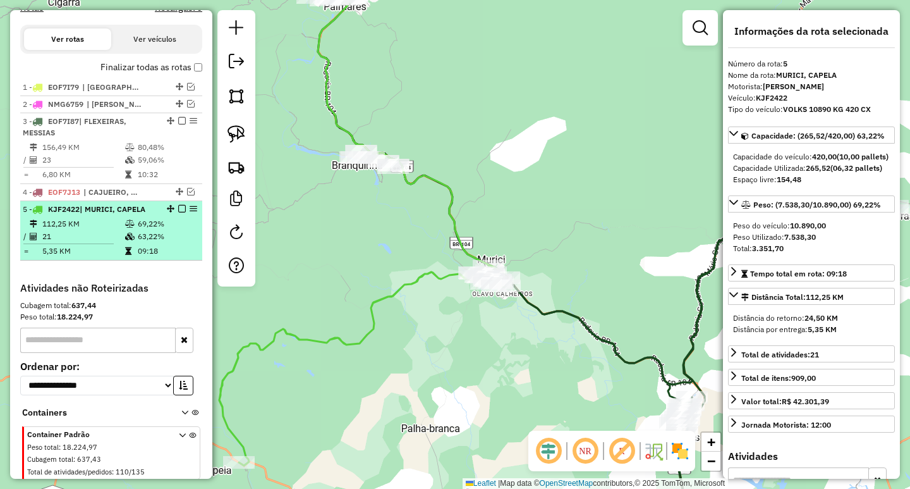
scroll to position [451, 0]
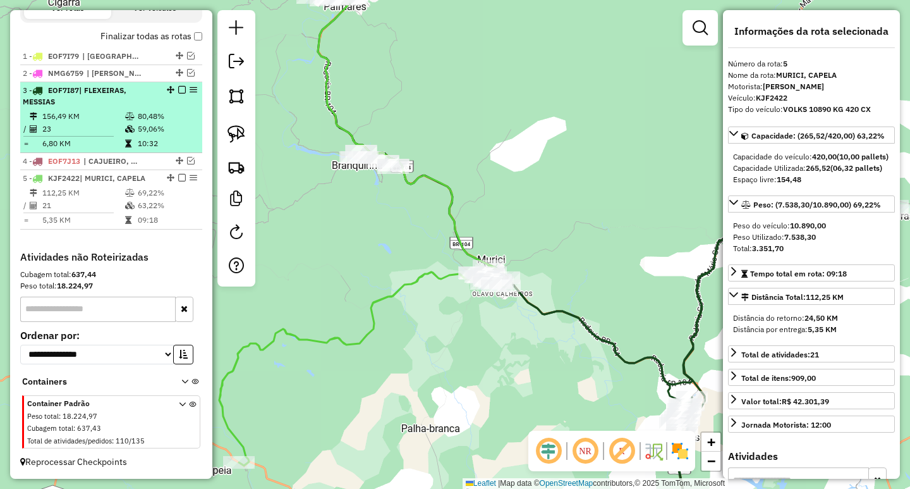
click at [180, 90] on em at bounding box center [182, 90] width 8 height 8
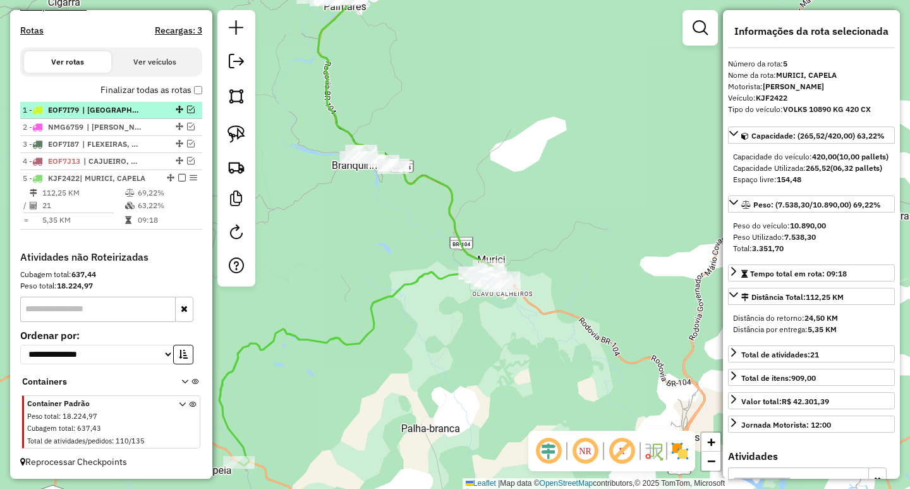
scroll to position [398, 0]
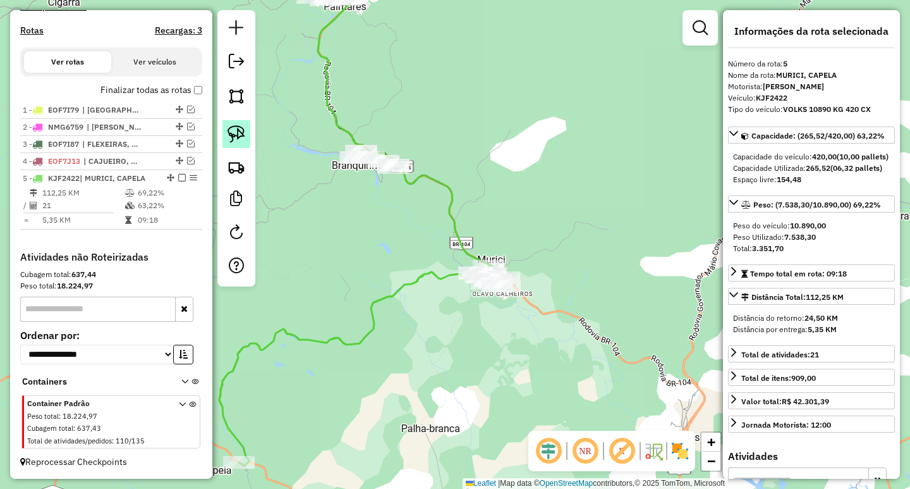
drag, startPoint x: 229, startPoint y: 125, endPoint x: 382, endPoint y: 150, distance: 155.1
click at [231, 125] on link at bounding box center [237, 134] width 28 height 28
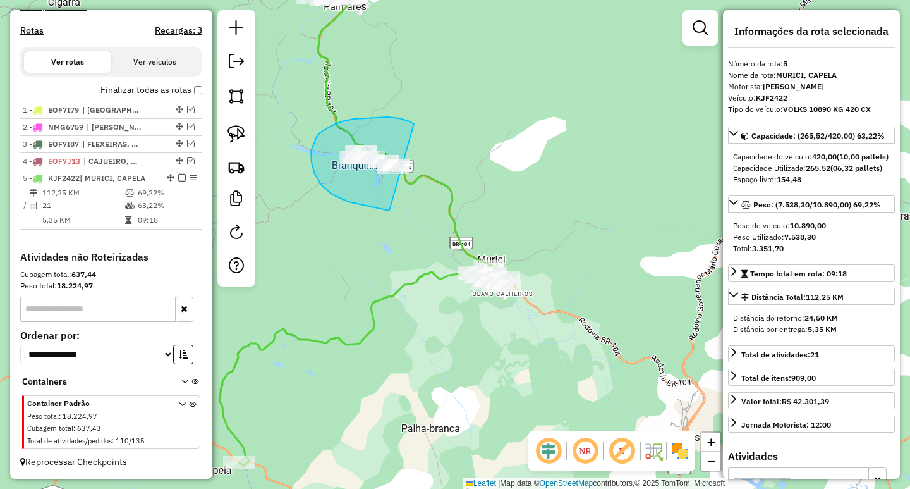
drag, startPoint x: 377, startPoint y: 117, endPoint x: 480, endPoint y: 176, distance: 119.0
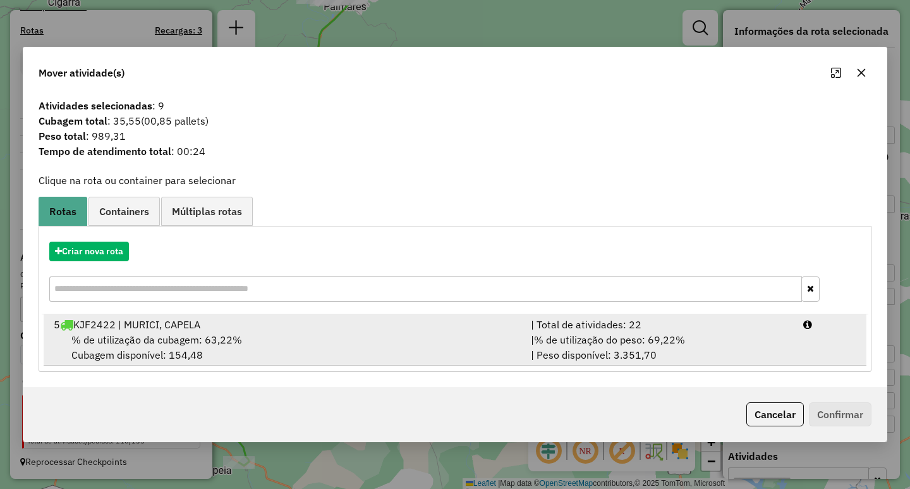
click at [634, 338] on span "% de utilização do peso: 69,22%" at bounding box center [609, 339] width 151 height 13
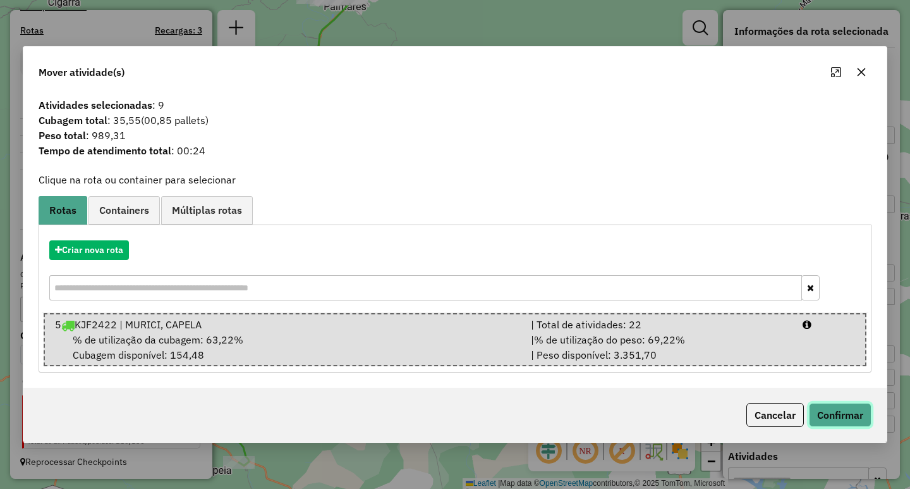
click at [846, 413] on button "Confirmar" at bounding box center [840, 415] width 63 height 24
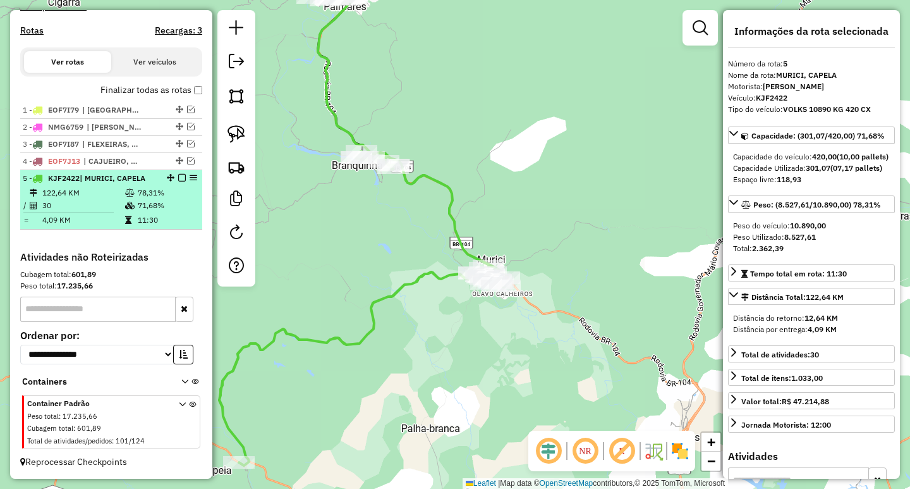
click at [178, 180] on em at bounding box center [182, 178] width 8 height 8
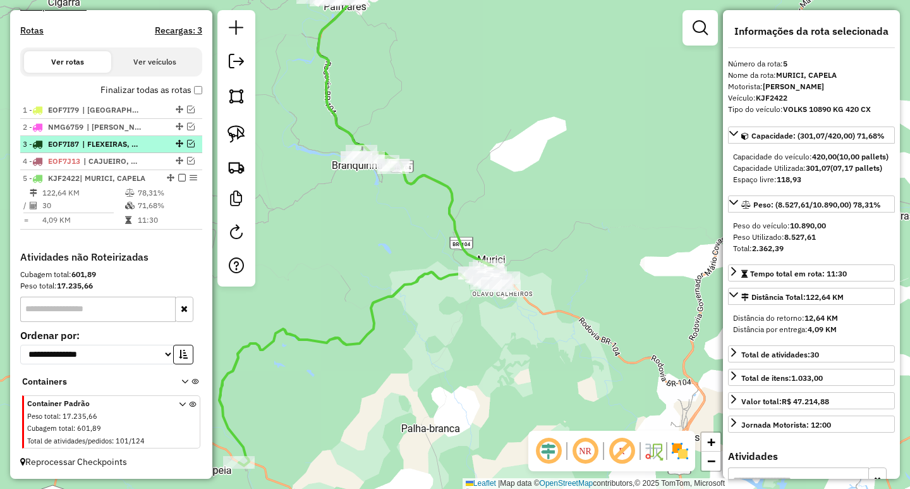
scroll to position [355, 0]
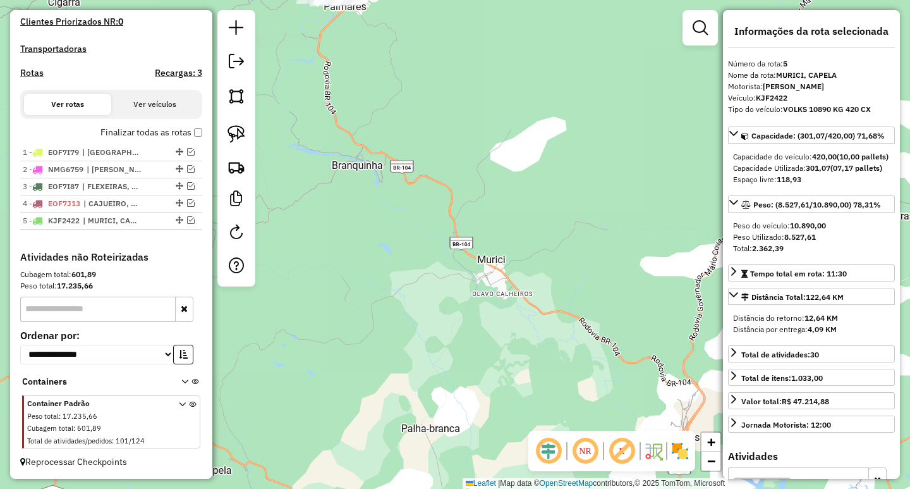
drag, startPoint x: 516, startPoint y: 213, endPoint x: 543, endPoint y: 369, distance: 158.5
click at [539, 356] on div "Janela de atendimento Grade de atendimento Capacidade Transportadoras Veículos …" at bounding box center [455, 244] width 910 height 489
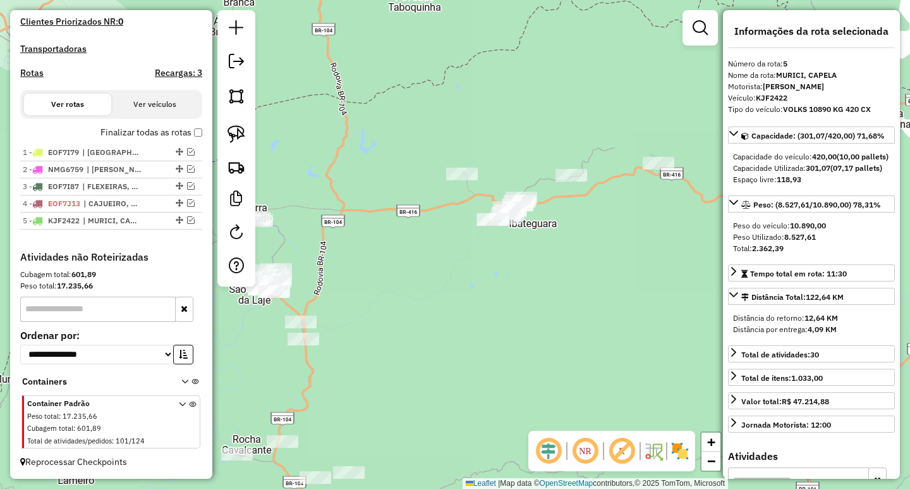
drag, startPoint x: 391, startPoint y: 255, endPoint x: 449, endPoint y: 200, distance: 80.0
click at [449, 200] on div "Janela de atendimento Grade de atendimento Capacidade Transportadoras Veículos …" at bounding box center [455, 244] width 910 height 489
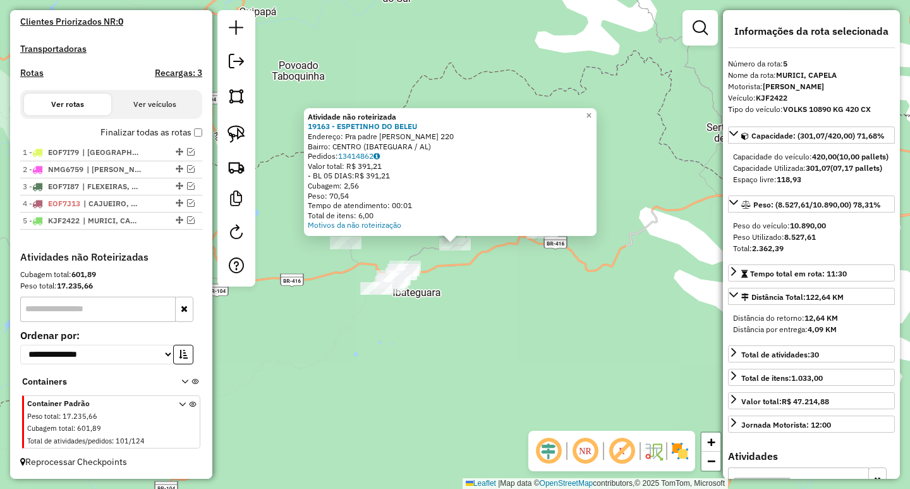
click at [361, 386] on div "Atividade não roteirizada 19163 - ESPETINHO DO BELEU Endereço: Pra padre Franci…" at bounding box center [455, 244] width 910 height 489
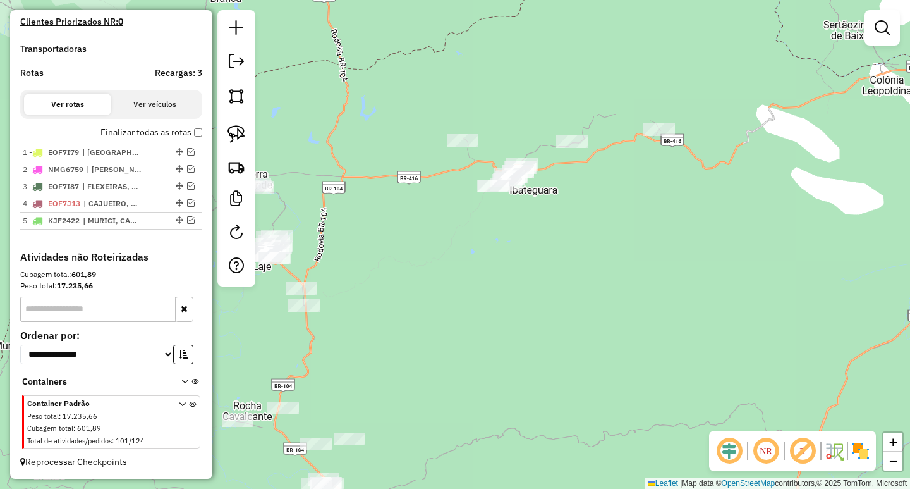
drag, startPoint x: 376, startPoint y: 336, endPoint x: 499, endPoint y: 238, distance: 158.0
click at [491, 245] on div "Janela de atendimento Grade de atendimento Capacidade Transportadoras Veículos …" at bounding box center [455, 244] width 910 height 489
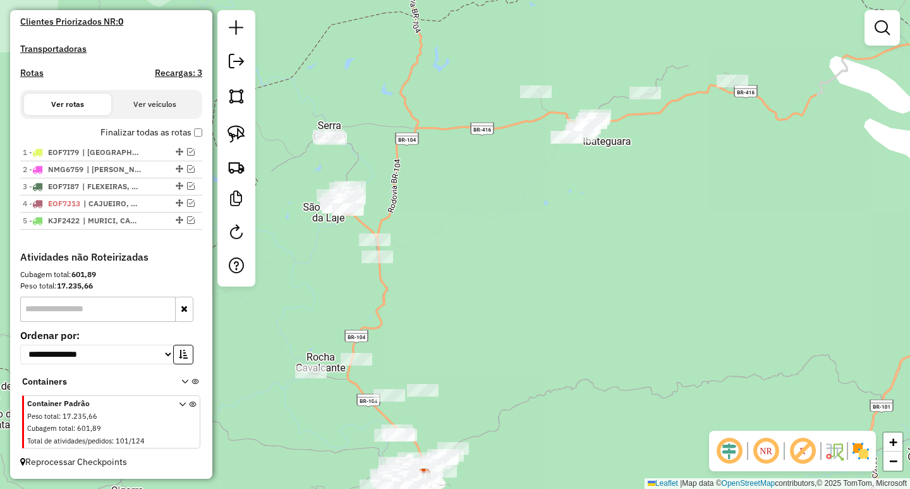
drag, startPoint x: 472, startPoint y: 247, endPoint x: 482, endPoint y: 226, distance: 23.5
click at [481, 228] on div "Janela de atendimento Grade de atendimento Capacidade Transportadoras Veículos …" at bounding box center [455, 244] width 910 height 489
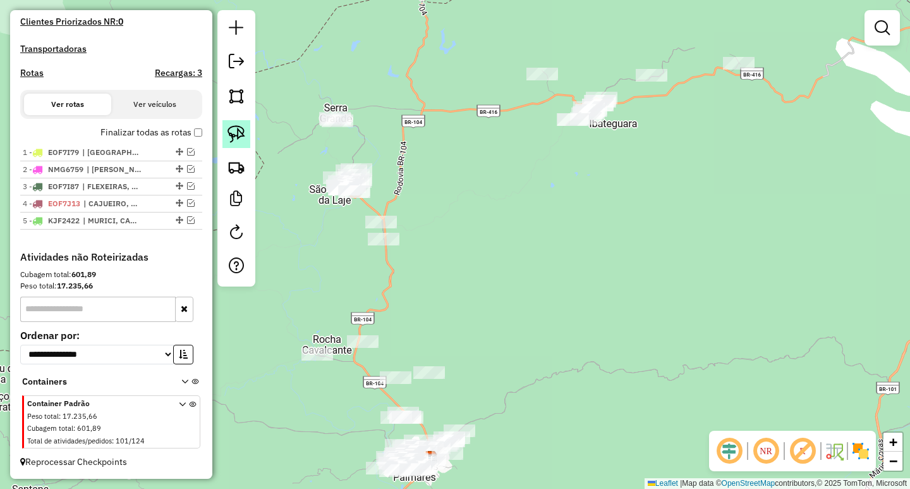
click at [235, 132] on img at bounding box center [237, 134] width 18 height 18
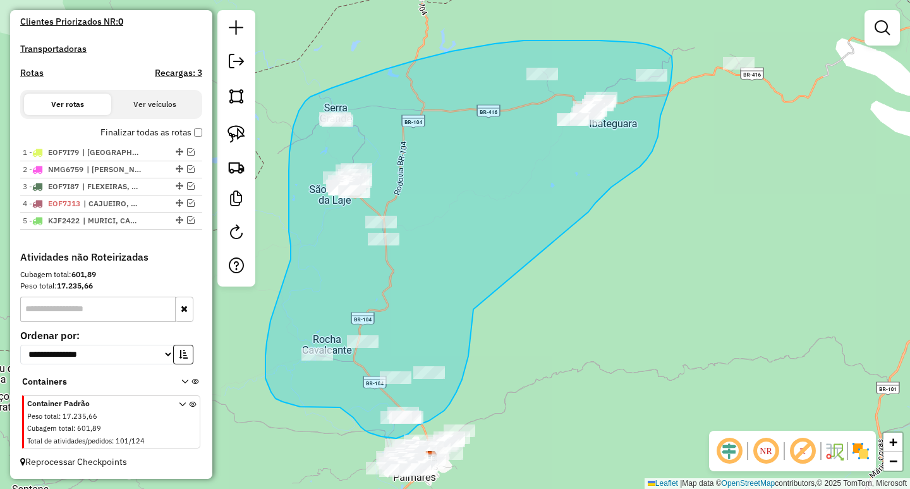
drag, startPoint x: 640, startPoint y: 167, endPoint x: 474, endPoint y: 309, distance: 218.8
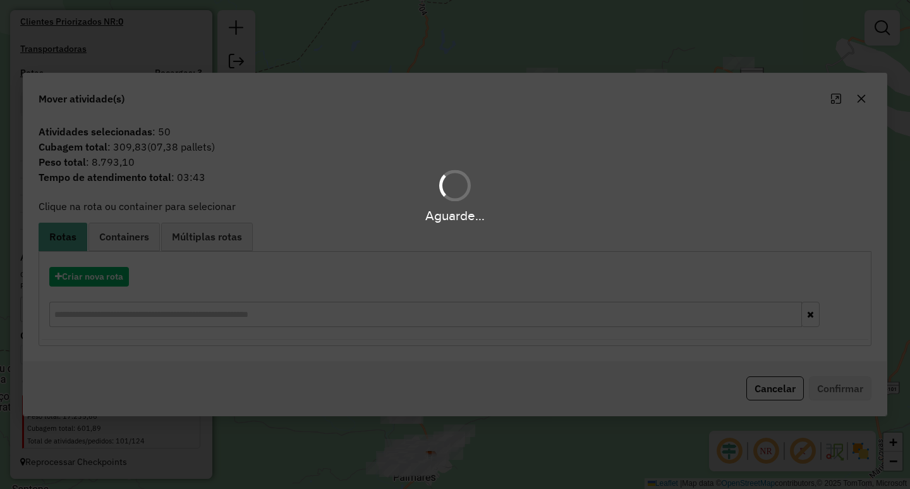
click at [863, 96] on div "Aguarde..." at bounding box center [455, 244] width 910 height 489
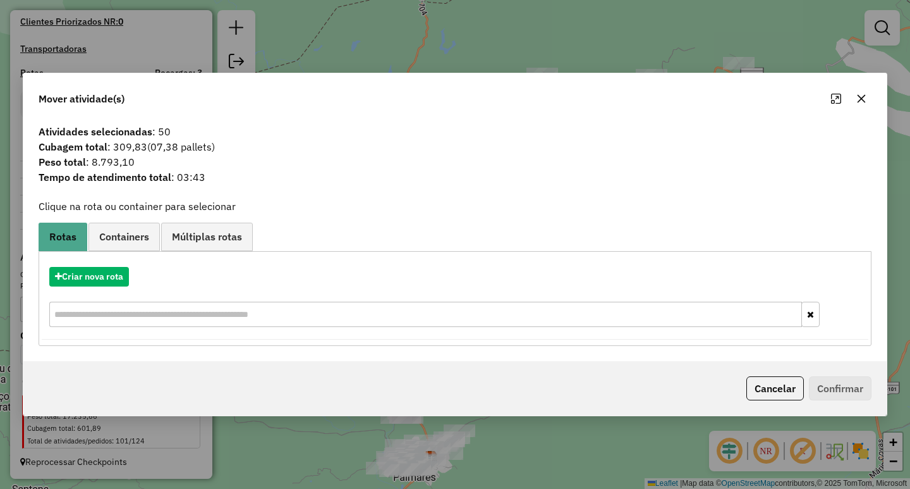
click at [863, 96] on icon "button" at bounding box center [862, 99] width 10 height 10
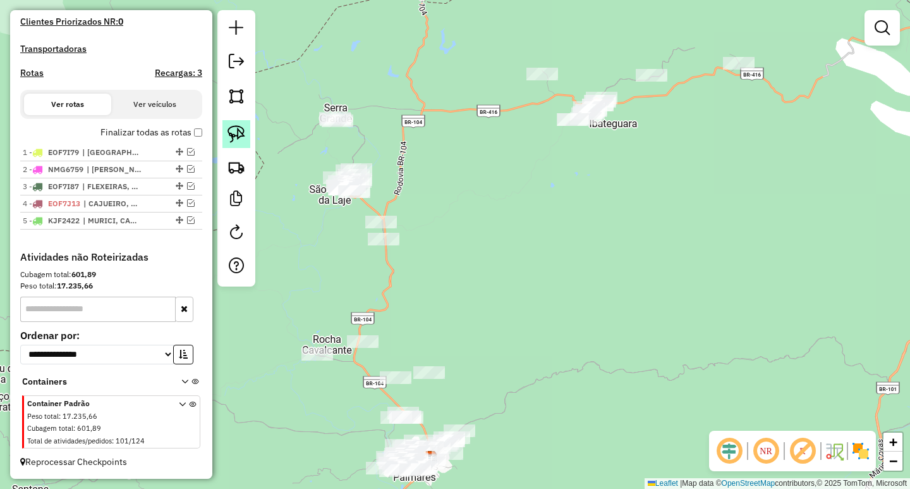
click at [238, 125] on img at bounding box center [237, 134] width 18 height 18
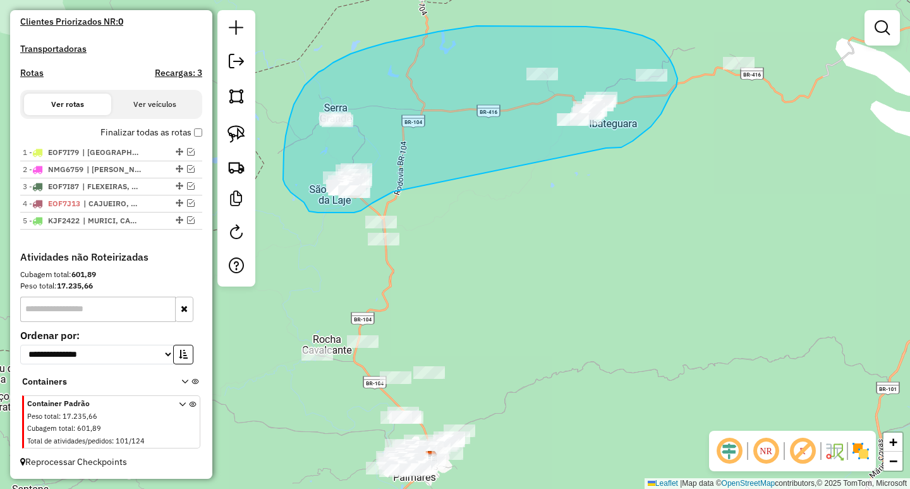
drag, startPoint x: 626, startPoint y: 145, endPoint x: 427, endPoint y: 179, distance: 202.7
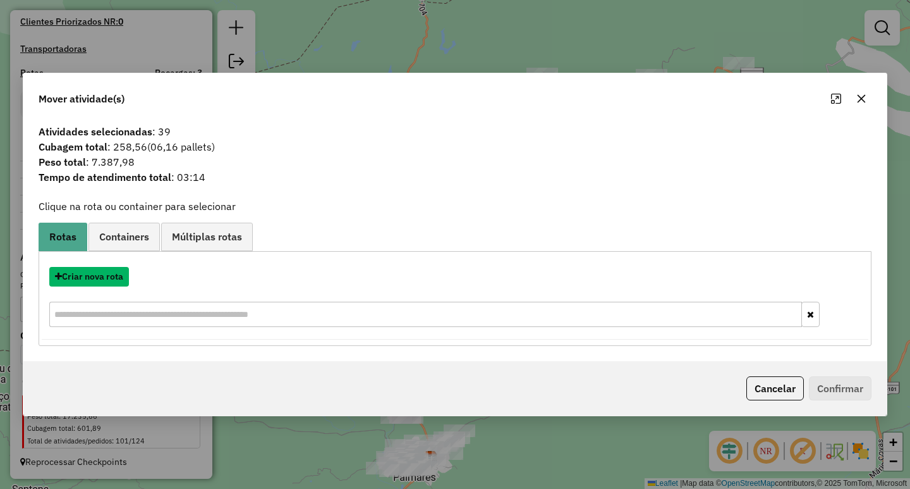
click at [79, 278] on button "Criar nova rota" at bounding box center [89, 277] width 80 height 20
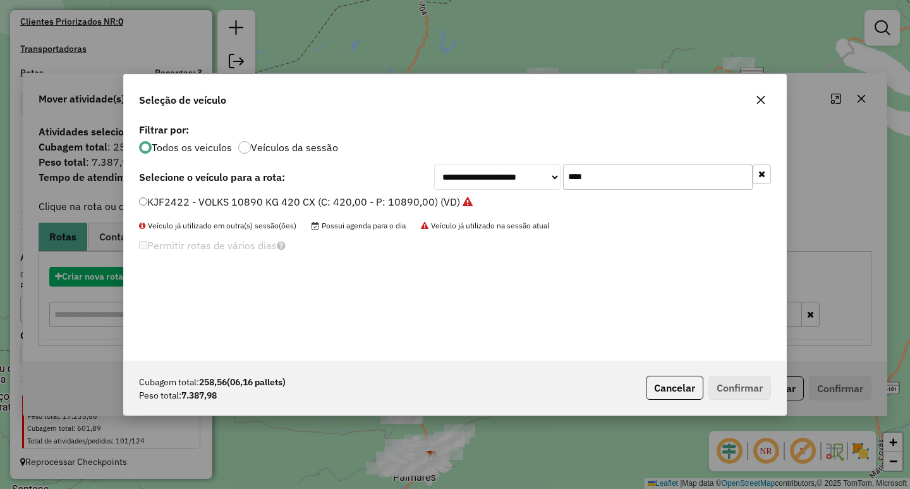
scroll to position [7, 4]
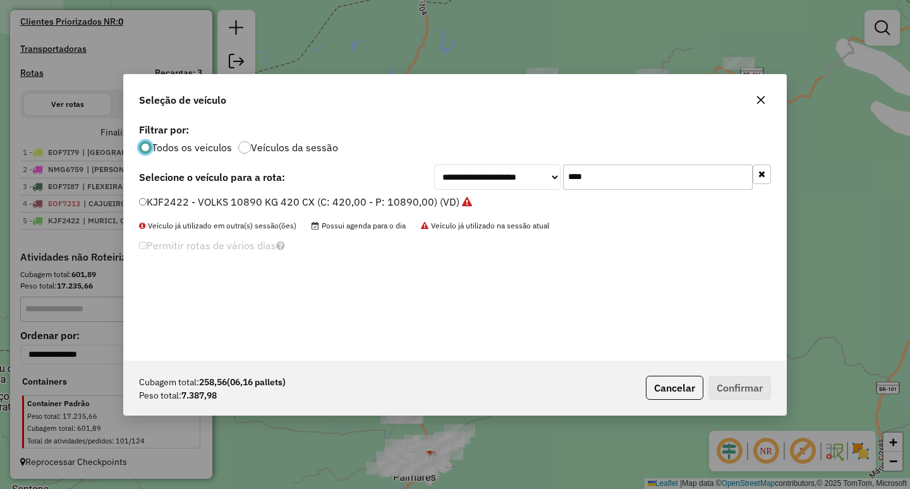
drag, startPoint x: 503, startPoint y: 186, endPoint x: 387, endPoint y: 187, distance: 115.7
click at [479, 186] on div "**********" at bounding box center [602, 176] width 337 height 25
type input "****"
click at [276, 197] on label "PEZ8018 - VOLKS 10890 KG 420 CX (C: 420,00 - P: 10890,00) (VD)" at bounding box center [300, 201] width 322 height 15
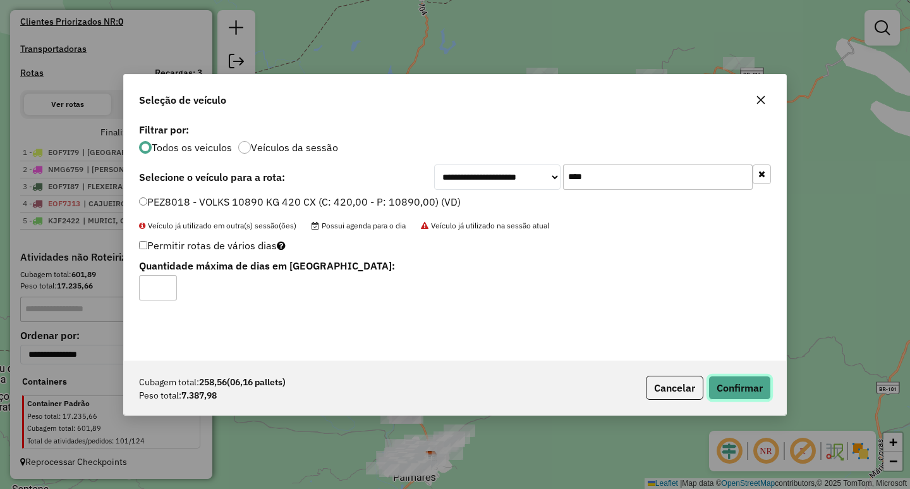
click at [764, 386] on button "Confirmar" at bounding box center [740, 388] width 63 height 24
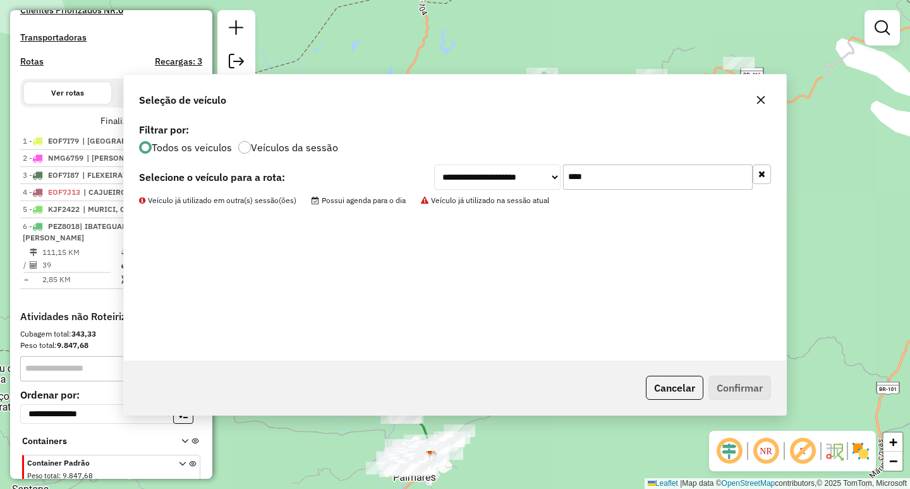
scroll to position [426, 0]
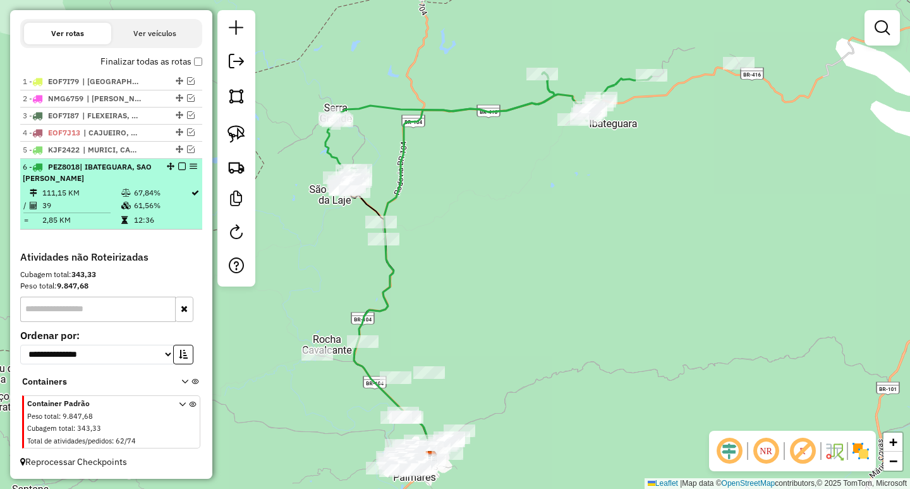
click at [178, 165] on em at bounding box center [182, 166] width 8 height 8
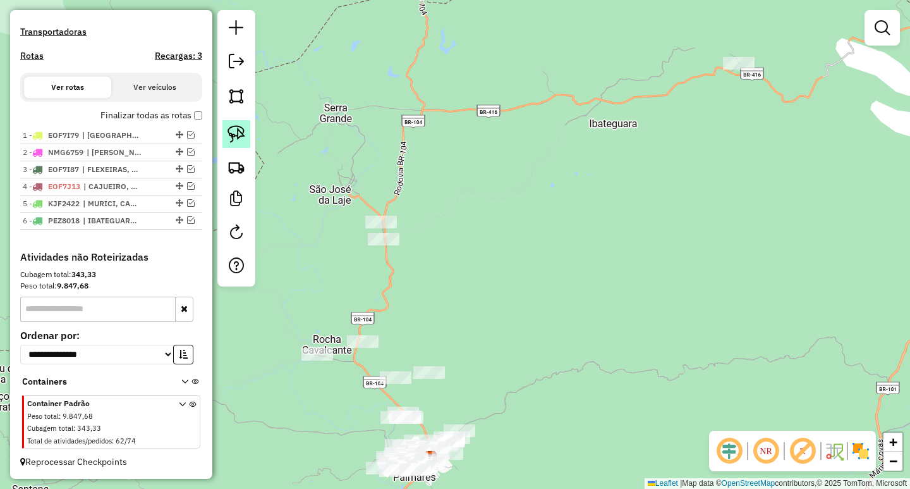
click at [245, 134] on link at bounding box center [237, 134] width 28 height 28
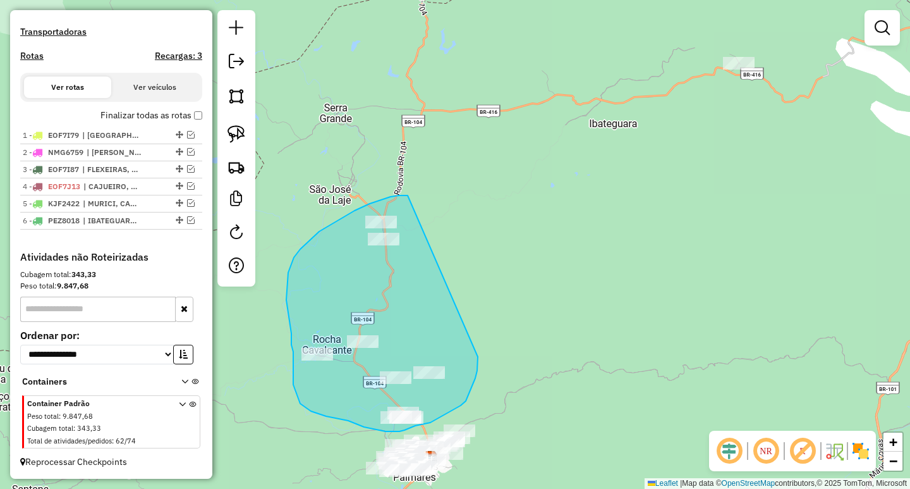
drag, startPoint x: 408, startPoint y: 195, endPoint x: 478, endPoint y: 357, distance: 175.8
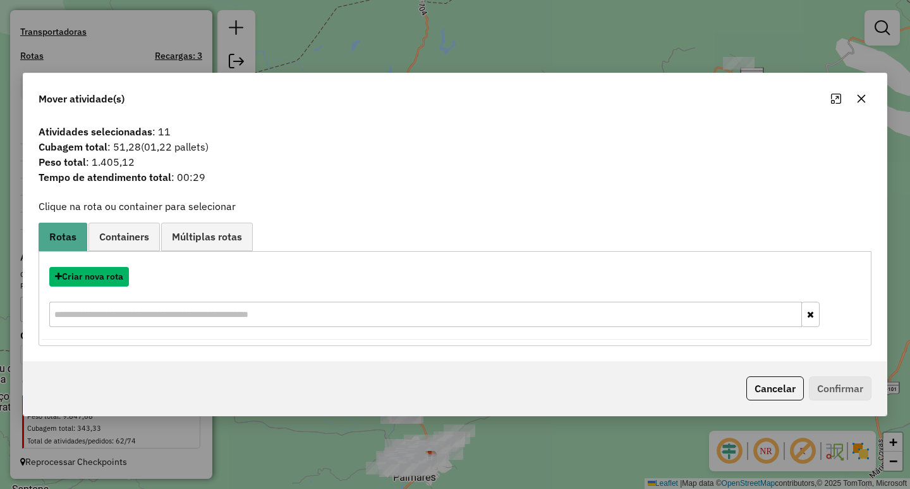
click at [101, 281] on button "Criar nova rota" at bounding box center [89, 277] width 80 height 20
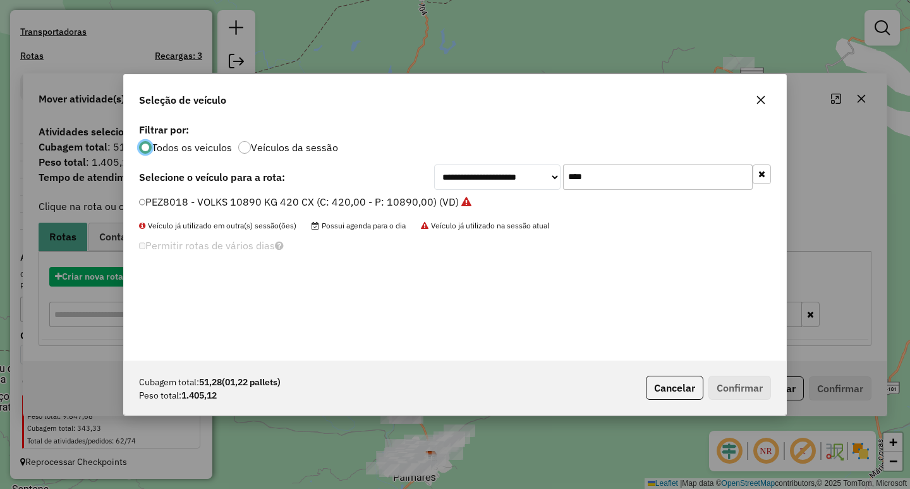
scroll to position [7, 4]
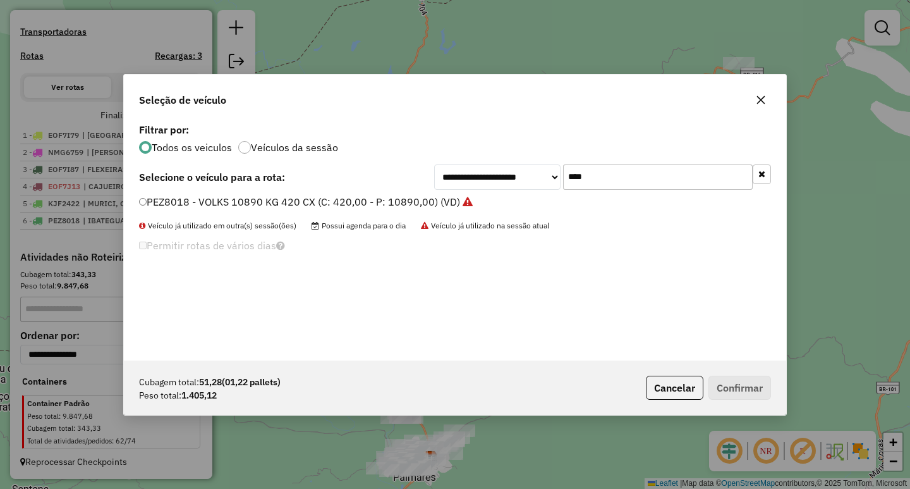
drag, startPoint x: 614, startPoint y: 174, endPoint x: 436, endPoint y: 183, distance: 178.5
click at [436, 183] on div "**********" at bounding box center [602, 176] width 337 height 25
type input "***"
click at [281, 207] on label "KIF8444 - D-20 (C: 84,00 - P: 3500,00) (VD)" at bounding box center [246, 201] width 214 height 15
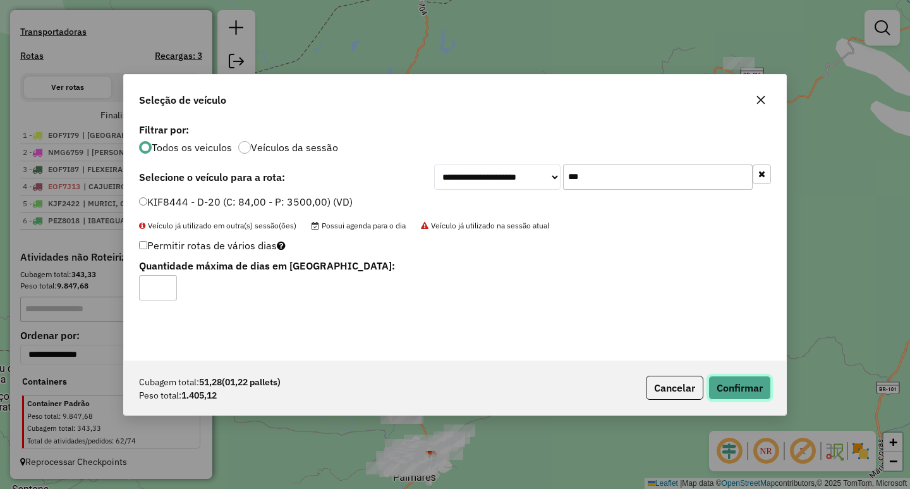
click at [740, 386] on button "Confirmar" at bounding box center [740, 388] width 63 height 24
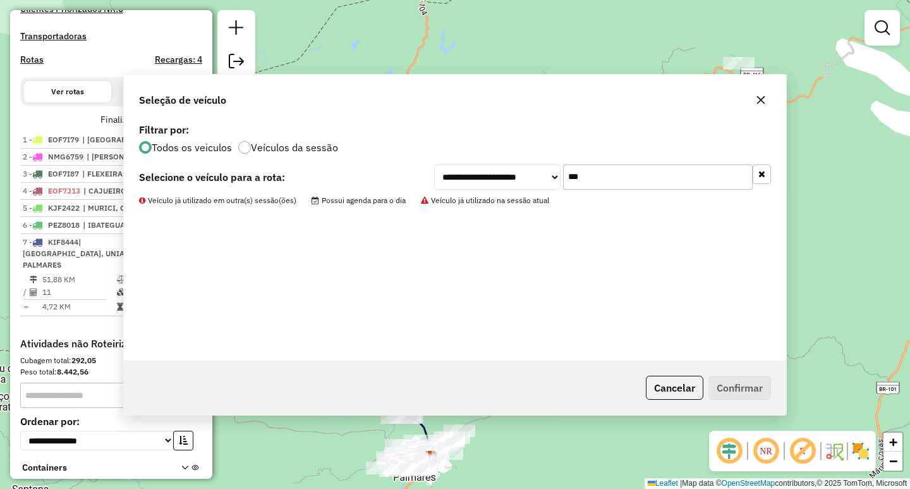
scroll to position [459, 0]
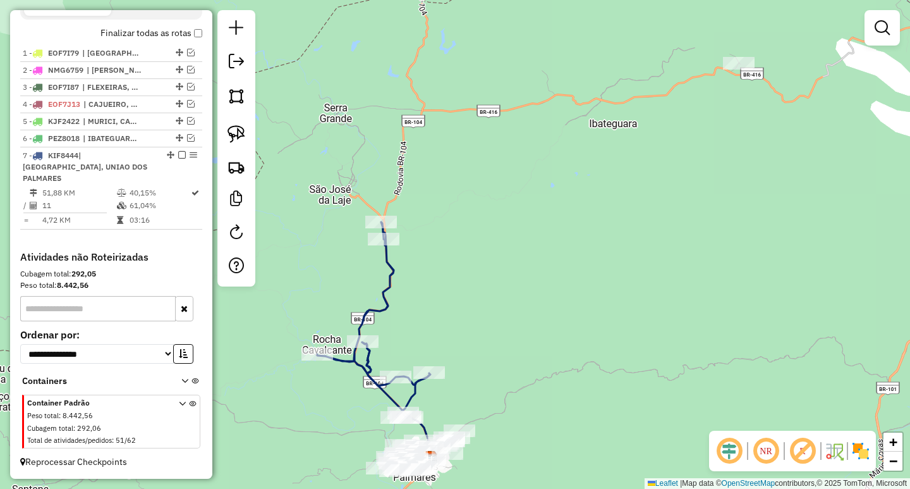
drag, startPoint x: 467, startPoint y: 309, endPoint x: 447, endPoint y: 218, distance: 92.5
click at [448, 234] on div "Janela de atendimento Grade de atendimento Capacidade Transportadoras Veículos …" at bounding box center [455, 244] width 910 height 489
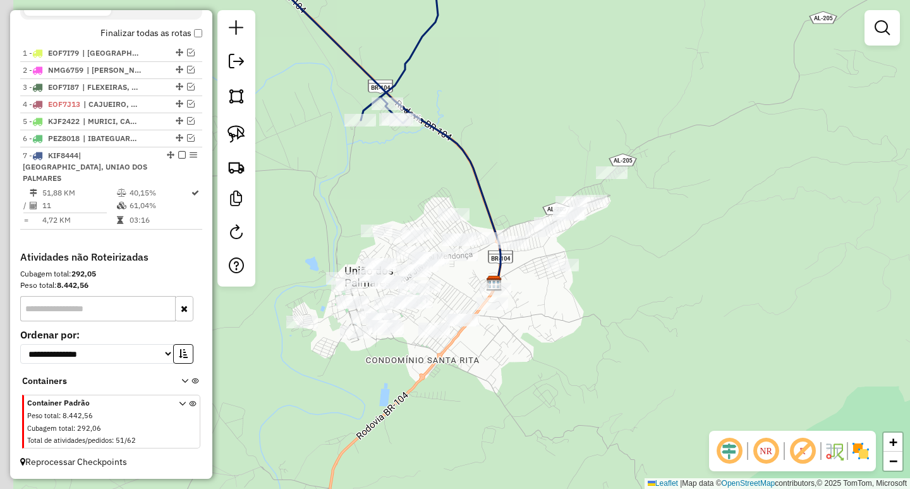
drag, startPoint x: 397, startPoint y: 368, endPoint x: 495, endPoint y: 393, distance: 101.0
click at [495, 393] on div "Janela de atendimento Grade de atendimento Capacidade Transportadoras Veículos …" at bounding box center [455, 244] width 910 height 489
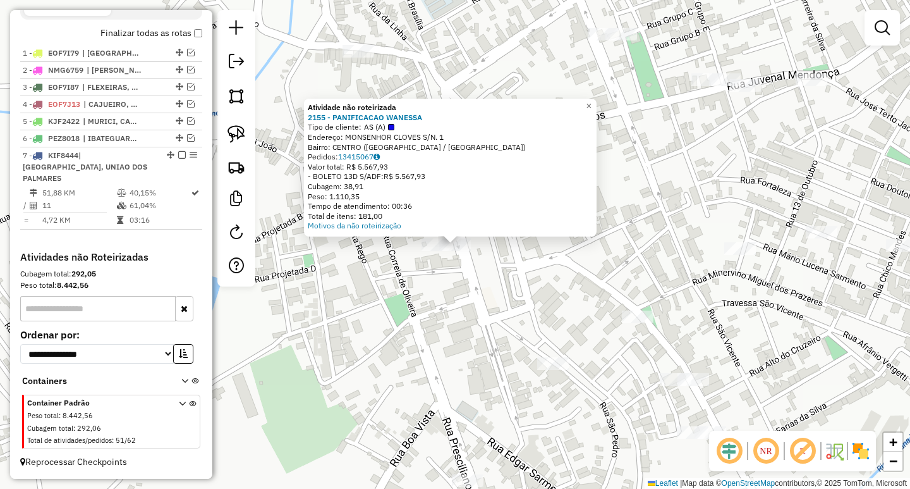
click at [449, 326] on div "Atividade não roteirizada 2155 - PANIFICACAO WANESSA Tipo de cliente: AS (A) En…" at bounding box center [455, 244] width 910 height 489
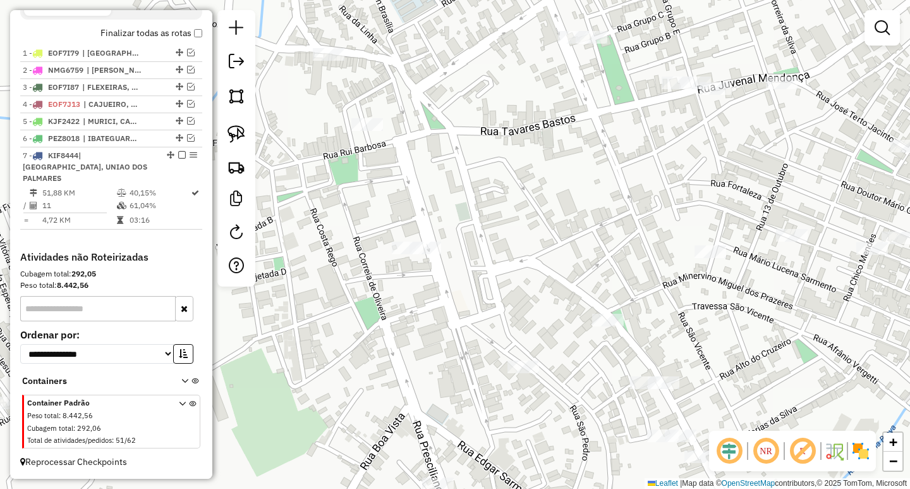
drag, startPoint x: 453, startPoint y: 366, endPoint x: 419, endPoint y: 362, distance: 33.8
click at [434, 365] on div "Janela de atendimento Grade de atendimento Capacidade Transportadoras Veículos …" at bounding box center [455, 244] width 910 height 489
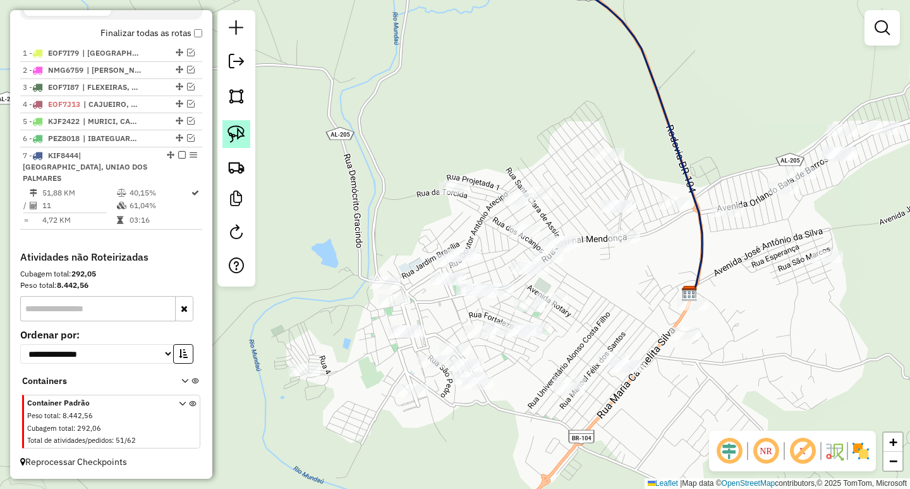
click at [241, 137] on img at bounding box center [237, 134] width 18 height 18
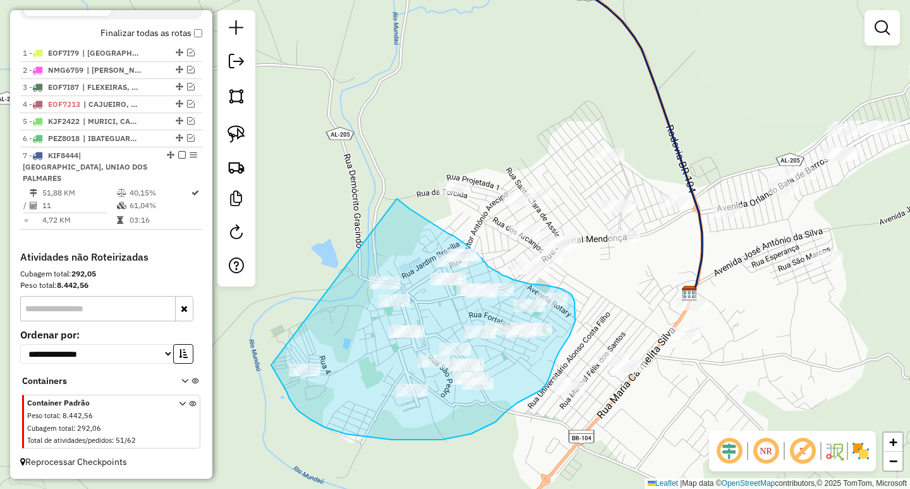
drag, startPoint x: 402, startPoint y: 202, endPoint x: 271, endPoint y: 295, distance: 160.5
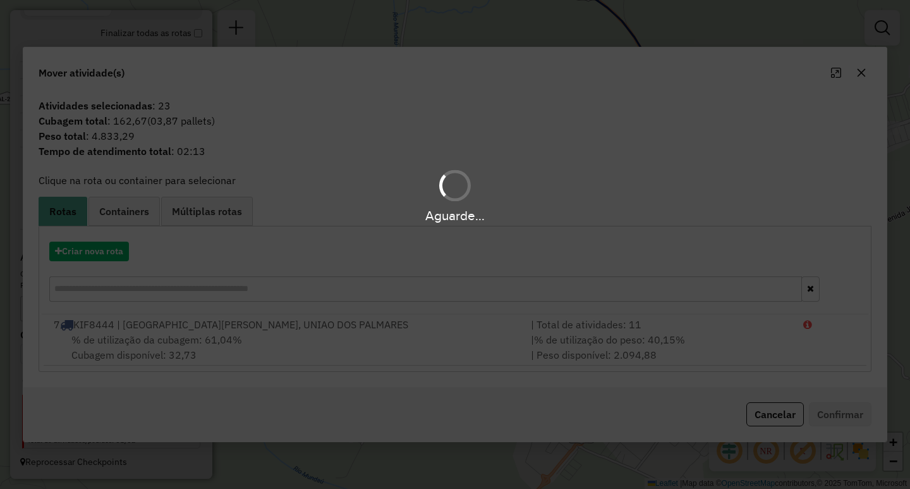
click at [104, 252] on div "Aguarde..." at bounding box center [455, 244] width 910 height 489
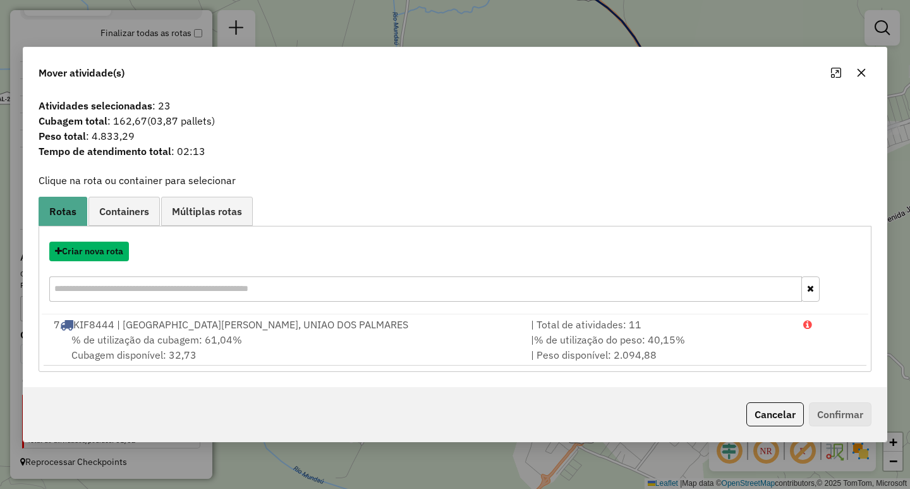
click at [104, 252] on button "Criar nova rota" at bounding box center [89, 251] width 80 height 20
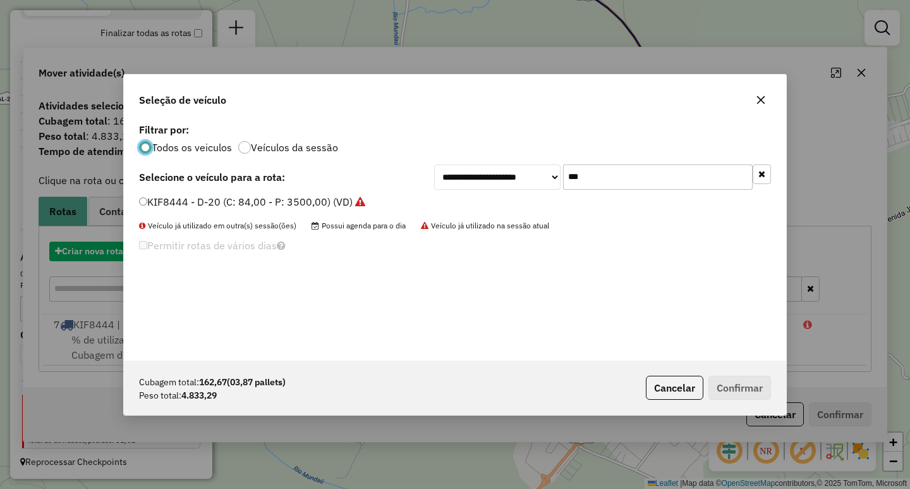
scroll to position [7, 4]
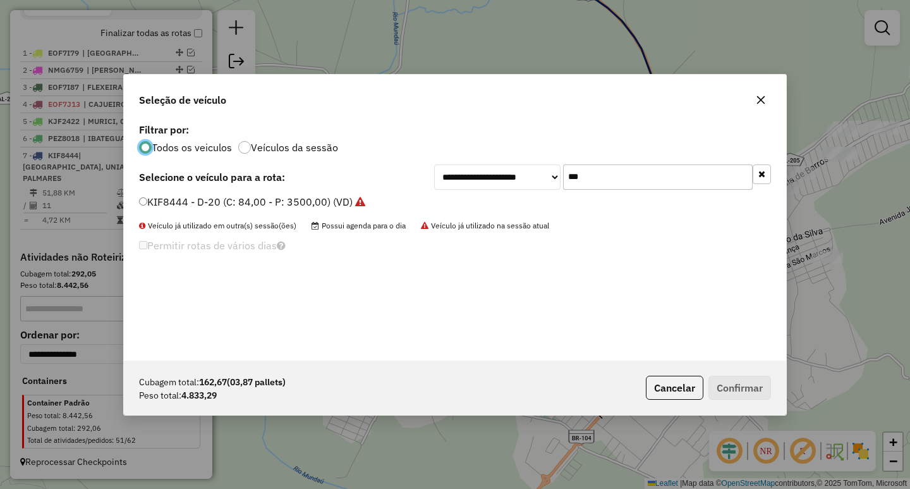
drag, startPoint x: 595, startPoint y: 177, endPoint x: 433, endPoint y: 175, distance: 161.8
click at [480, 173] on div "**********" at bounding box center [602, 176] width 337 height 25
type input "****"
click at [370, 196] on label "OHG0A12 - VOLKS 5040 KG 252 CX (C: 252,00 - P: 5040,00) (VD)" at bounding box center [295, 201] width 312 height 15
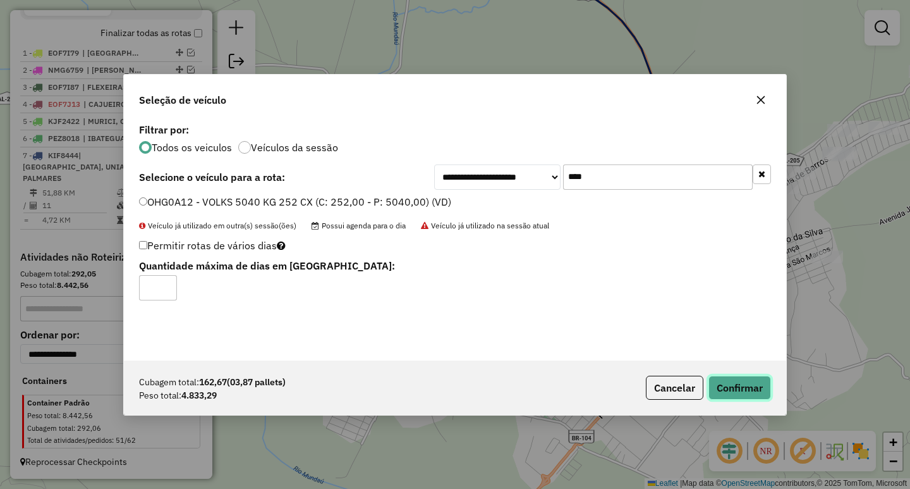
click at [738, 397] on button "Confirmar" at bounding box center [740, 388] width 63 height 24
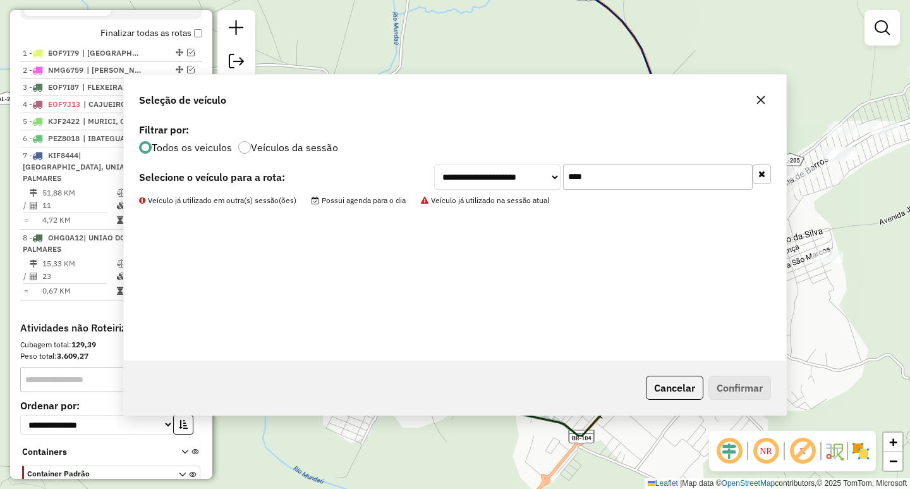
scroll to position [467, 0]
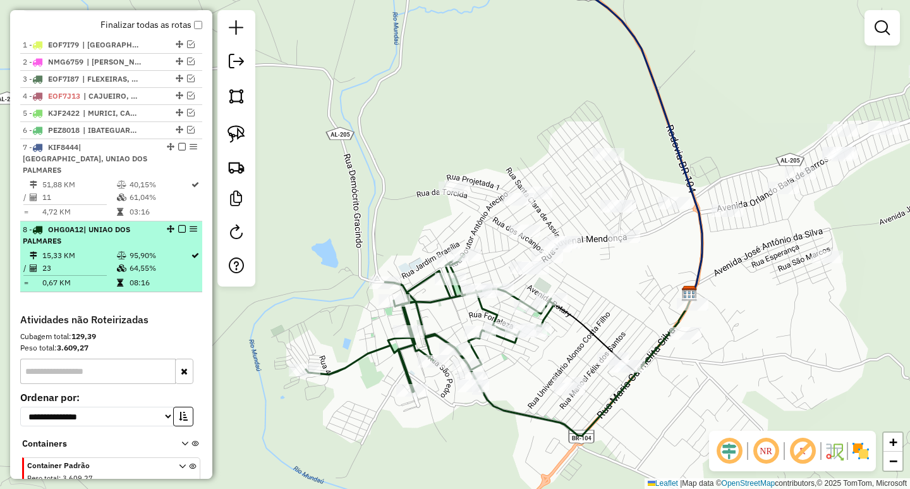
click at [178, 229] on em at bounding box center [182, 229] width 8 height 8
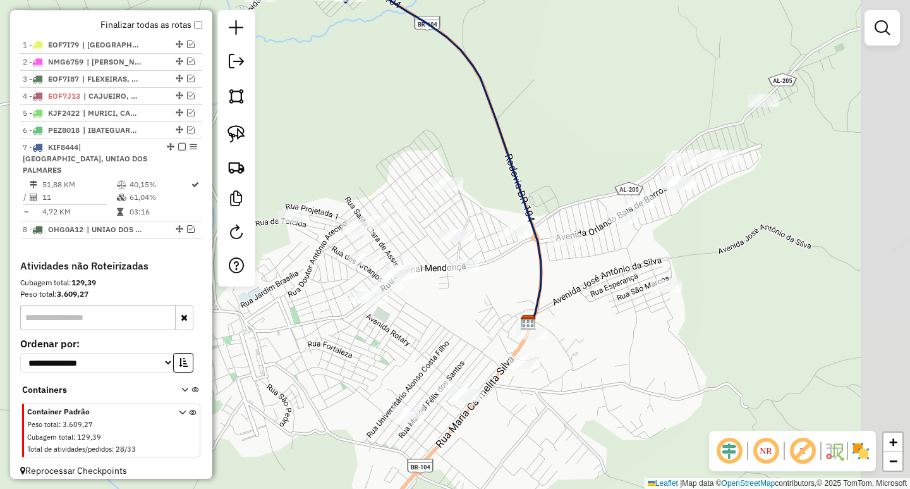
drag, startPoint x: 864, startPoint y: 308, endPoint x: 702, endPoint y: 337, distance: 163.8
click at [702, 337] on div "Janela de atendimento Grade de atendimento Capacidade Transportadoras Veículos …" at bounding box center [455, 244] width 910 height 489
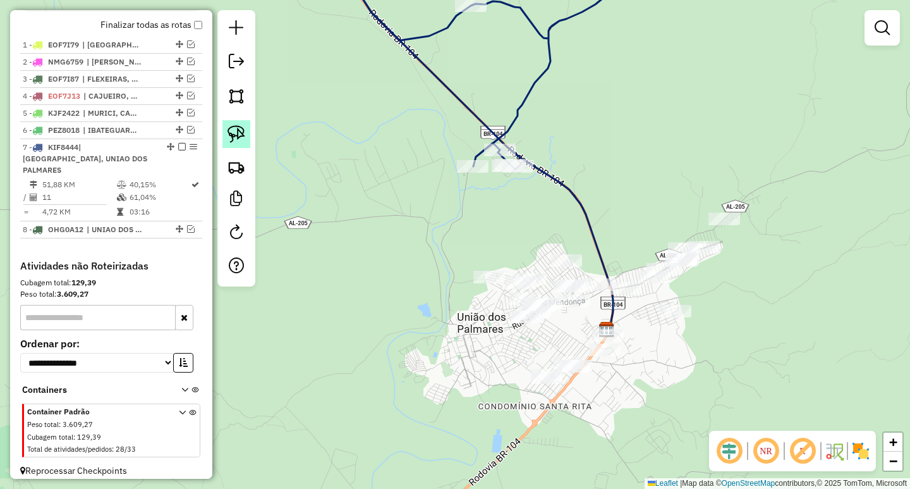
click at [243, 141] on img at bounding box center [237, 134] width 18 height 18
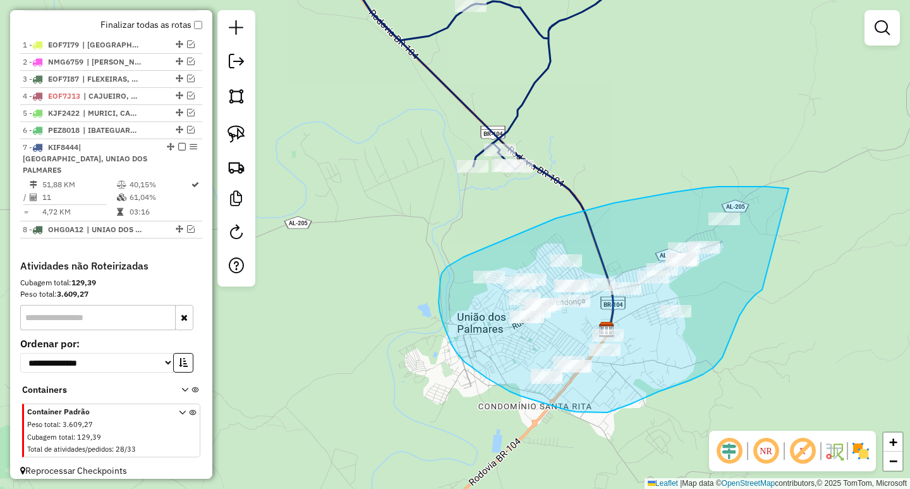
drag, startPoint x: 789, startPoint y: 188, endPoint x: 776, endPoint y: 279, distance: 91.9
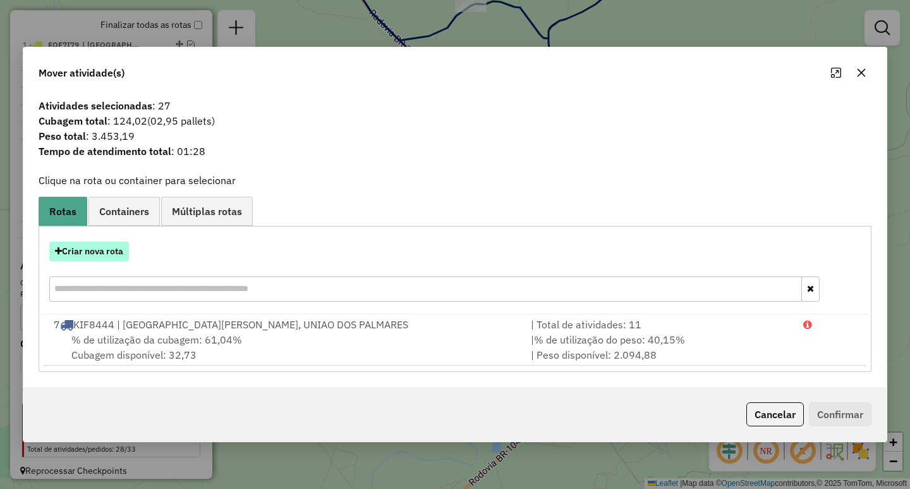
click at [70, 247] on button "Criar nova rota" at bounding box center [89, 251] width 80 height 20
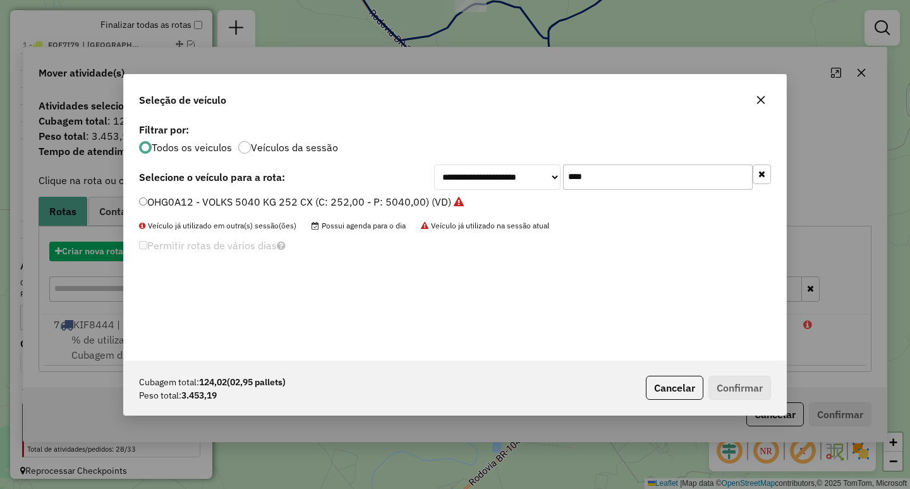
scroll to position [7, 4]
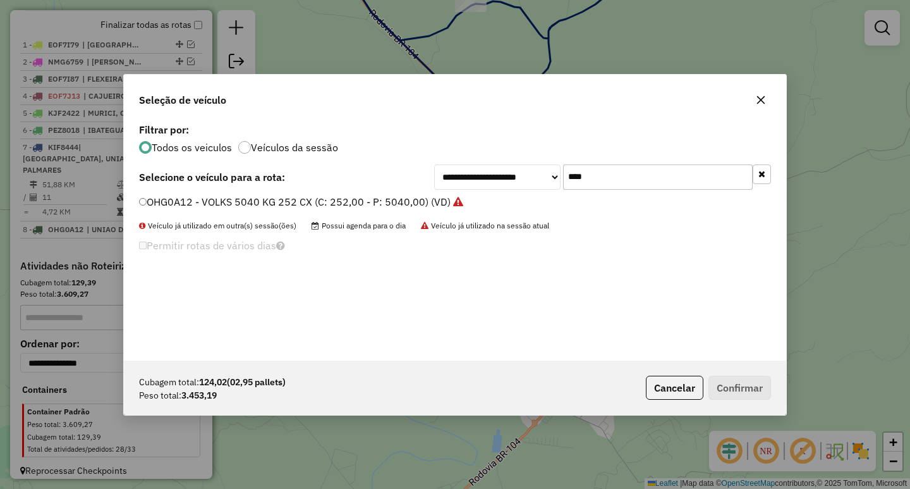
drag, startPoint x: 599, startPoint y: 180, endPoint x: 411, endPoint y: 190, distance: 188.0
click at [443, 179] on div "**********" at bounding box center [602, 176] width 337 height 25
type input "****"
click at [327, 199] on label "ECM8G07 - 188 - MERCEDES 8500 KG 420 CX (C: 420,00 - P: 8500,00) (VD)" at bounding box center [319, 201] width 360 height 15
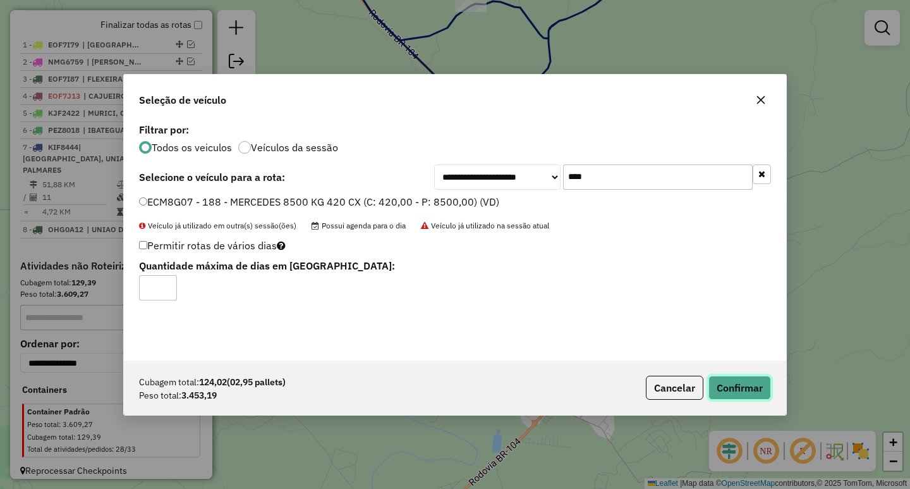
click at [756, 394] on button "Confirmar" at bounding box center [740, 388] width 63 height 24
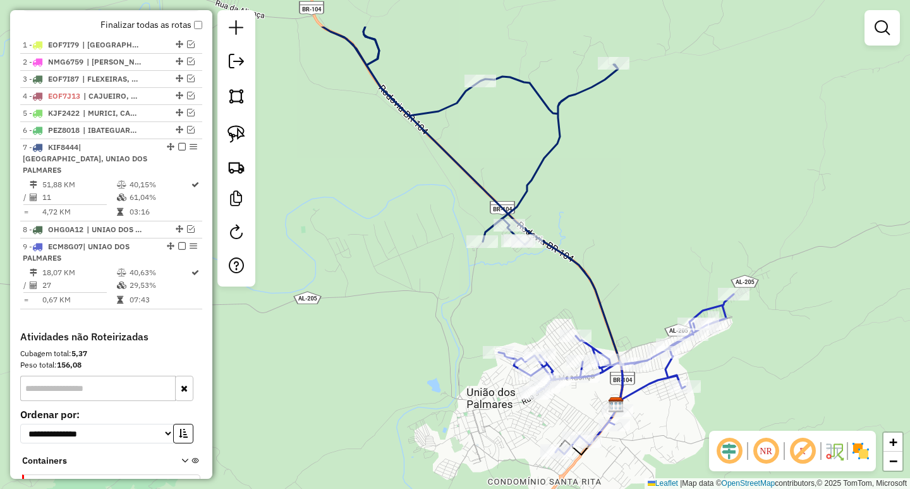
drag, startPoint x: 562, startPoint y: 183, endPoint x: 556, endPoint y: 274, distance: 90.6
click at [561, 269] on div "Janela de atendimento Grade de atendimento Capacidade Transportadoras Veículos …" at bounding box center [455, 244] width 910 height 489
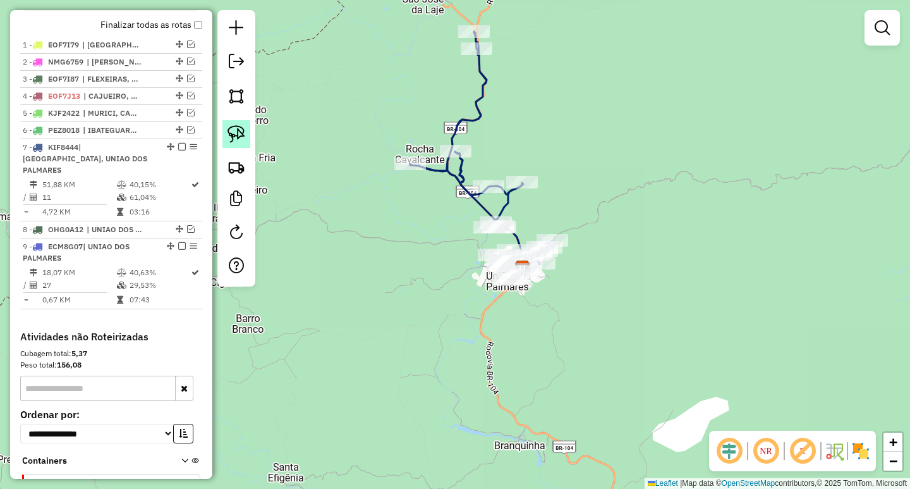
click at [231, 138] on img at bounding box center [237, 134] width 18 height 18
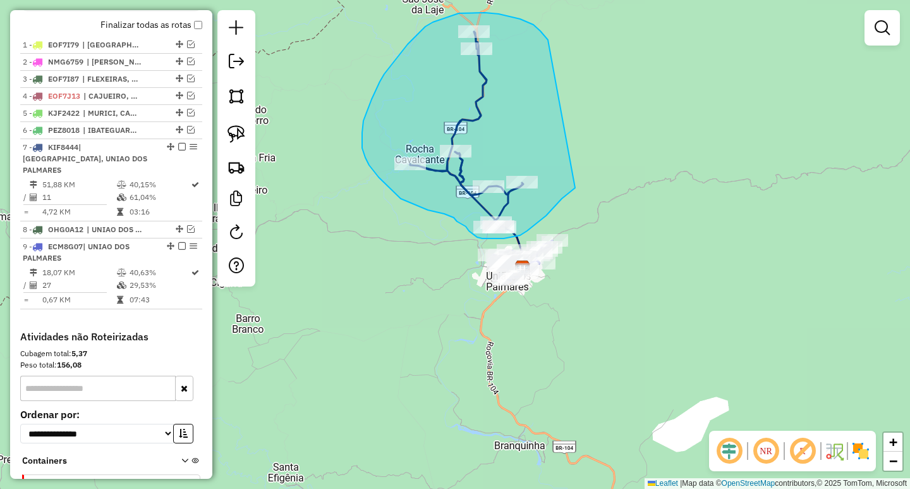
drag, startPoint x: 548, startPoint y: 40, endPoint x: 579, endPoint y: 182, distance: 145.6
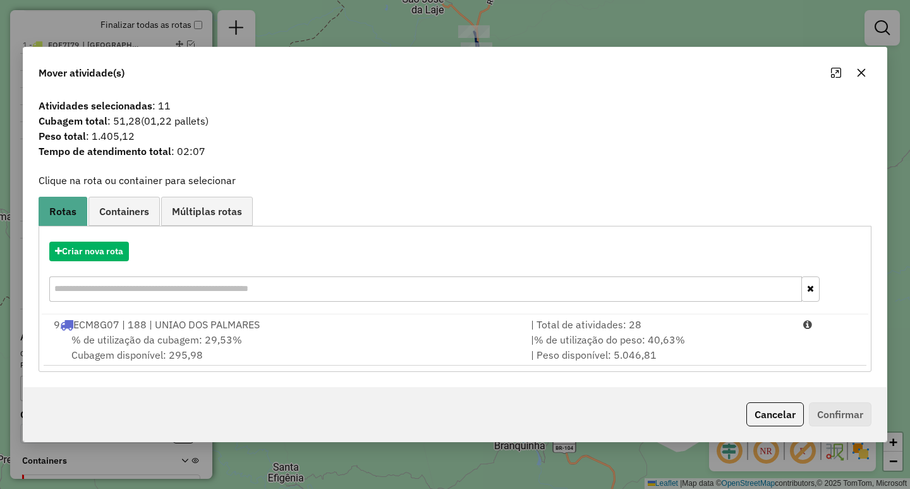
click at [633, 340] on span "% de utilização do peso: 40,63%" at bounding box center [609, 339] width 151 height 13
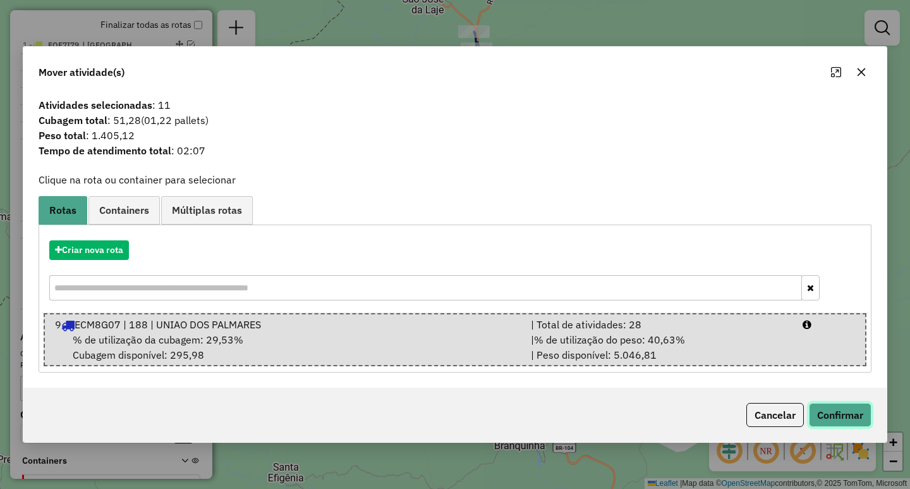
click at [858, 424] on button "Confirmar" at bounding box center [840, 415] width 63 height 24
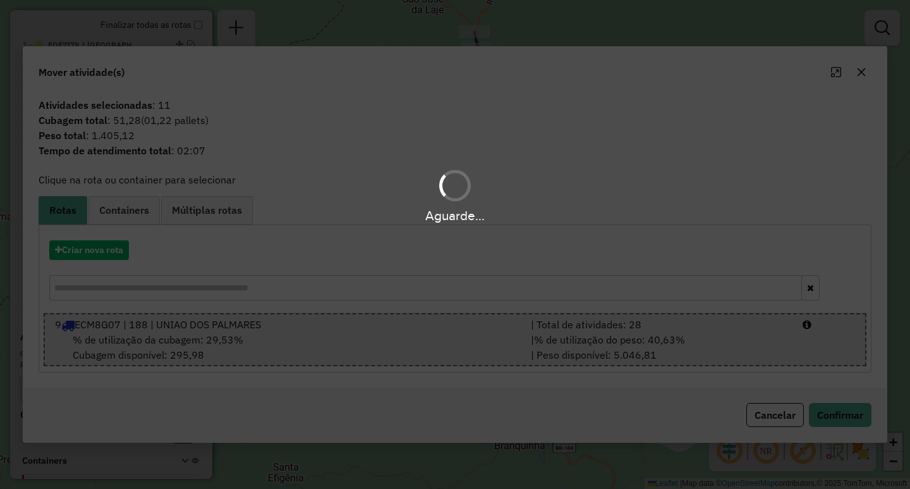
scroll to position [451, 0]
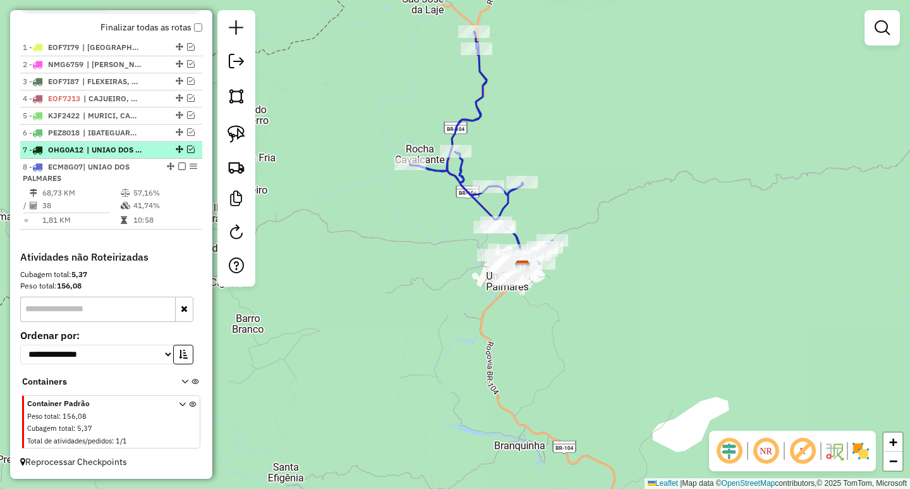
click at [187, 153] on em at bounding box center [191, 149] width 8 height 8
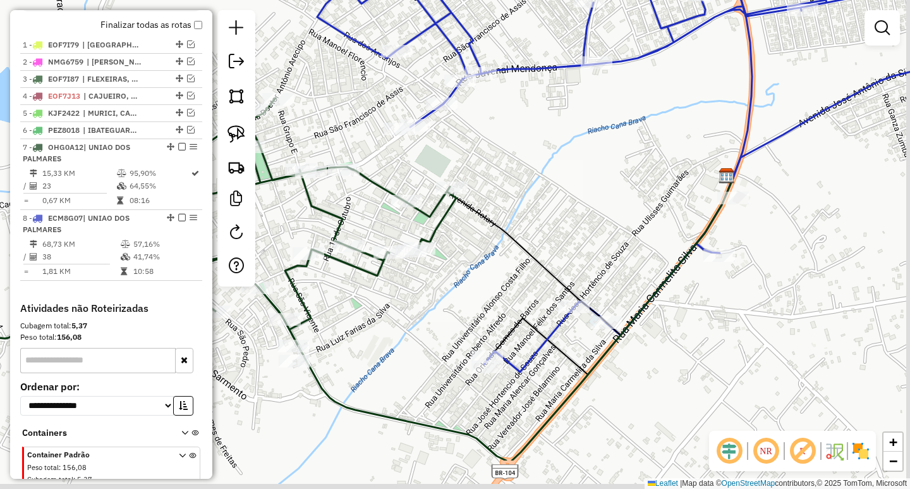
drag, startPoint x: 541, startPoint y: 278, endPoint x: 508, endPoint y: 224, distance: 62.7
click at [510, 226] on icon at bounding box center [576, 256] width 315 height 157
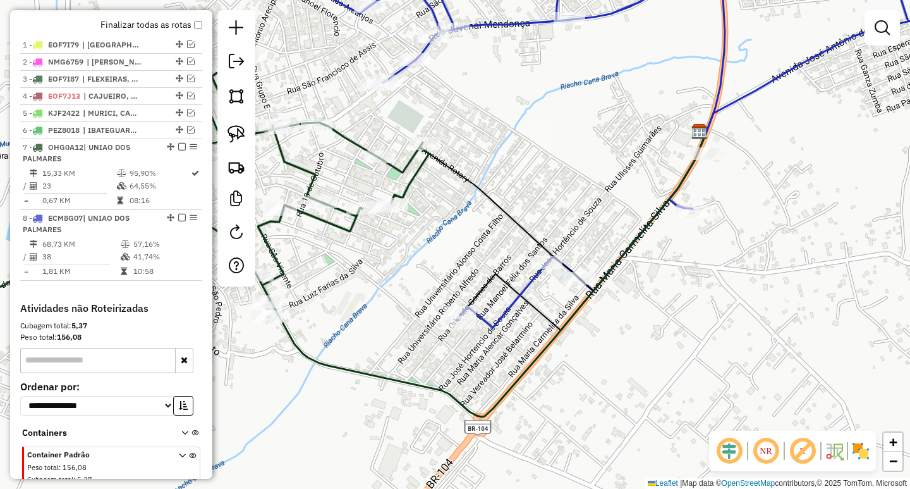
drag, startPoint x: 240, startPoint y: 132, endPoint x: 420, endPoint y: 205, distance: 194.5
click at [240, 133] on img at bounding box center [237, 134] width 18 height 18
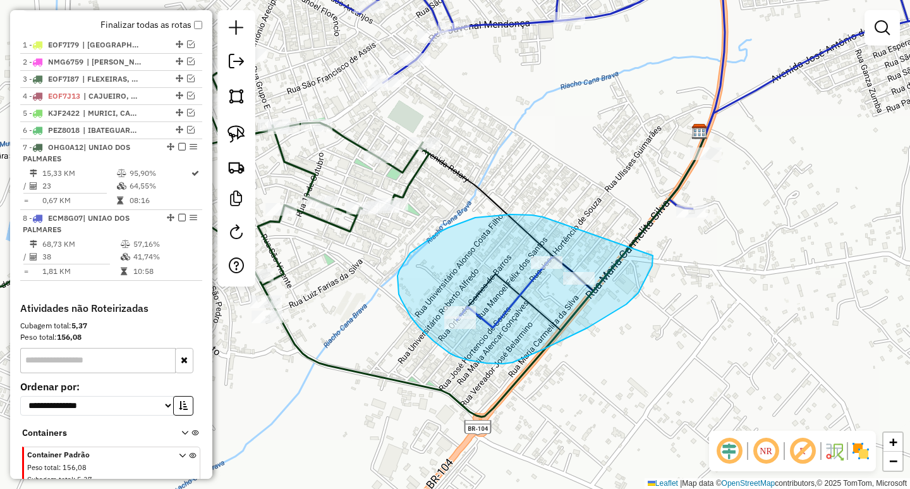
drag, startPoint x: 526, startPoint y: 214, endPoint x: 651, endPoint y: 250, distance: 130.1
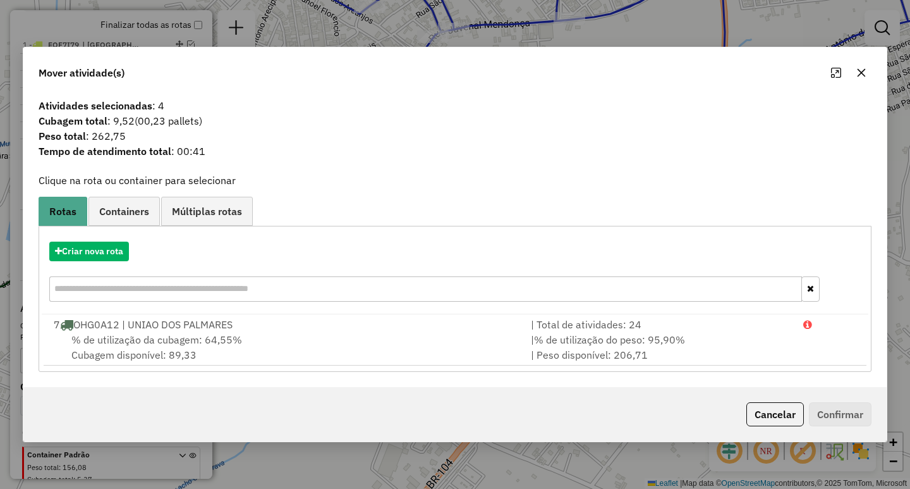
click at [867, 69] on button "button" at bounding box center [862, 73] width 20 height 20
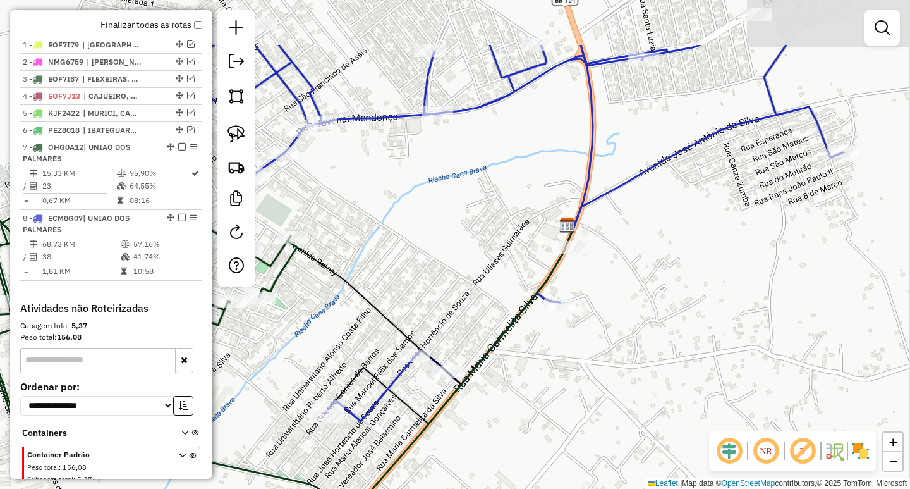
drag, startPoint x: 571, startPoint y: 216, endPoint x: 437, endPoint y: 309, distance: 163.5
click at [437, 309] on div "Janela de atendimento Grade de atendimento Capacidade Transportadoras Veículos …" at bounding box center [455, 244] width 910 height 489
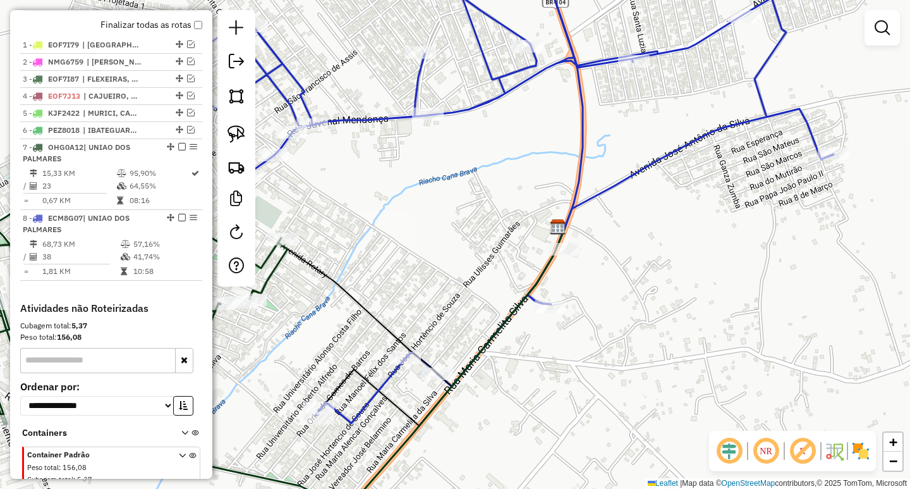
drag, startPoint x: 518, startPoint y: 274, endPoint x: 478, endPoint y: 276, distance: 39.8
click at [478, 276] on div "Janela de atendimento Grade de atendimento Capacidade Transportadoras Veículos …" at bounding box center [455, 244] width 910 height 489
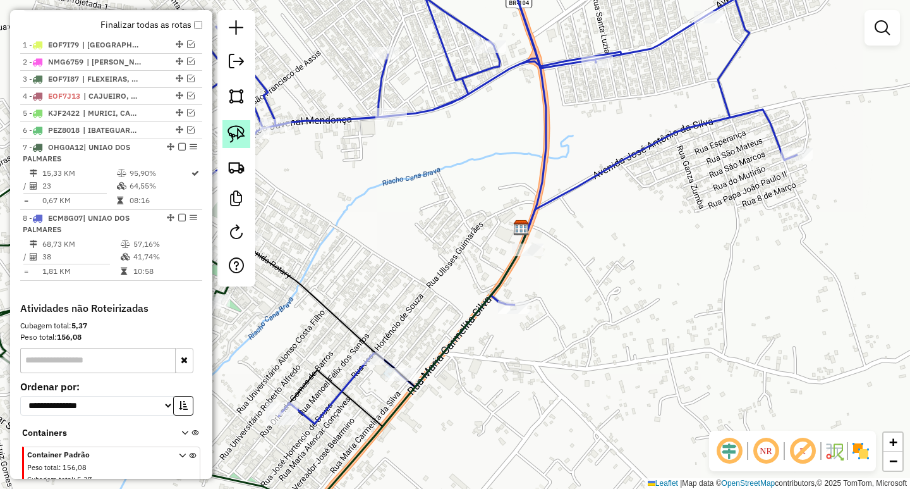
click at [240, 138] on img at bounding box center [237, 134] width 18 height 18
drag, startPoint x: 589, startPoint y: 245, endPoint x: 487, endPoint y: 188, distance: 117.2
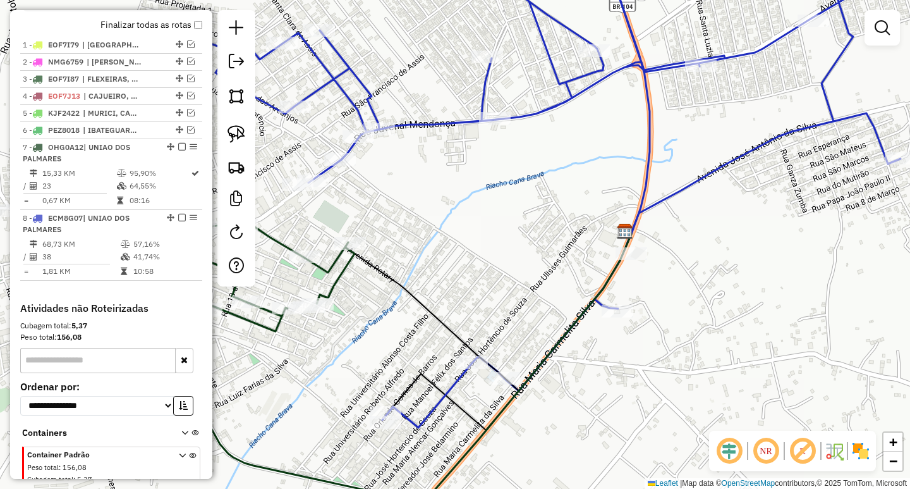
drag, startPoint x: 401, startPoint y: 274, endPoint x: 541, endPoint y: 285, distance: 140.8
click at [541, 285] on div "Janela de atendimento Grade de atendimento Capacidade Transportadoras Veículos …" at bounding box center [455, 244] width 910 height 489
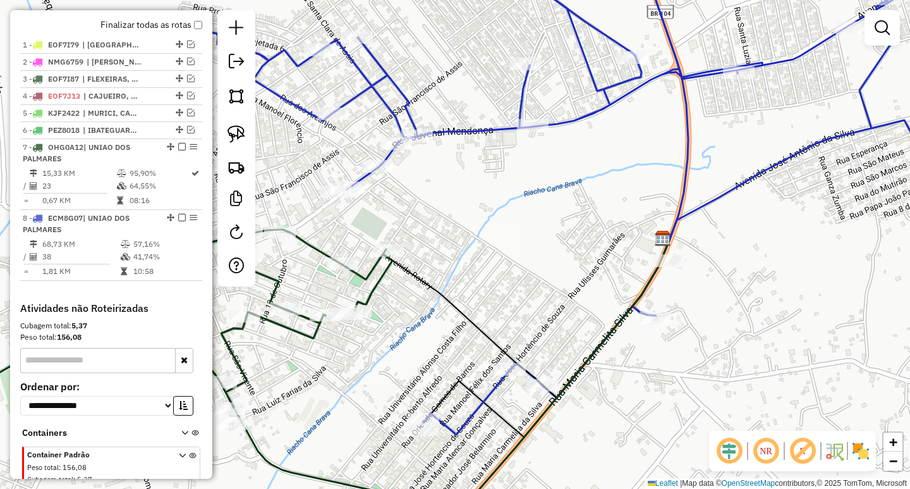
drag, startPoint x: 519, startPoint y: 292, endPoint x: 708, endPoint y: 262, distance: 191.3
click at [708, 262] on div "Janela de atendimento Grade de atendimento Capacidade Transportadoras Veículos …" at bounding box center [455, 244] width 910 height 489
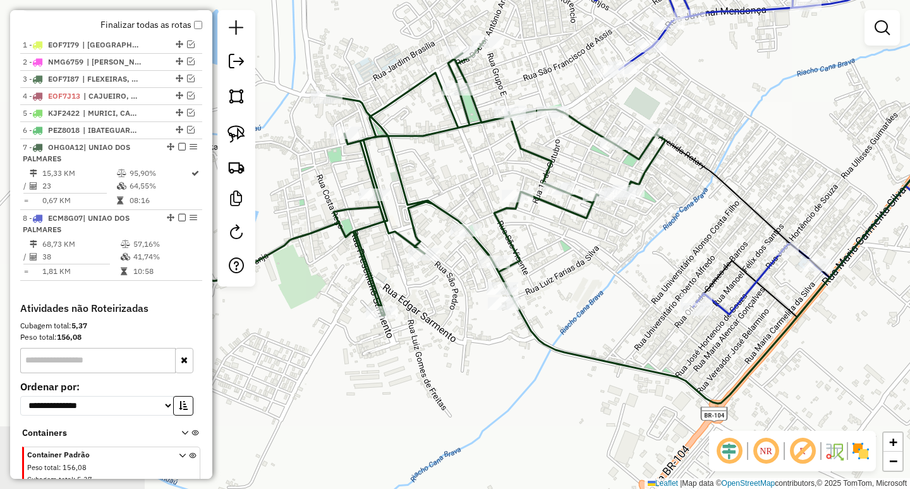
drag, startPoint x: 699, startPoint y: 298, endPoint x: 766, endPoint y: 158, distance: 154.7
click at [766, 174] on div "Janela de atendimento Grade de atendimento Capacidade Transportadoras Veículos …" at bounding box center [455, 244] width 910 height 489
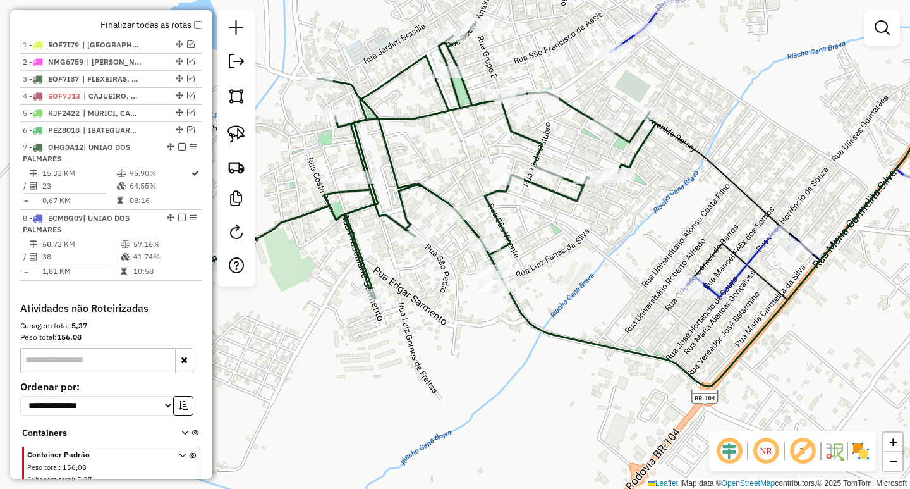
drag, startPoint x: 669, startPoint y: 350, endPoint x: 535, endPoint y: 315, distance: 139.1
click at [542, 324] on div "Janela de atendimento Grade de atendimento Capacidade Transportadoras Veículos …" at bounding box center [455, 244] width 910 height 489
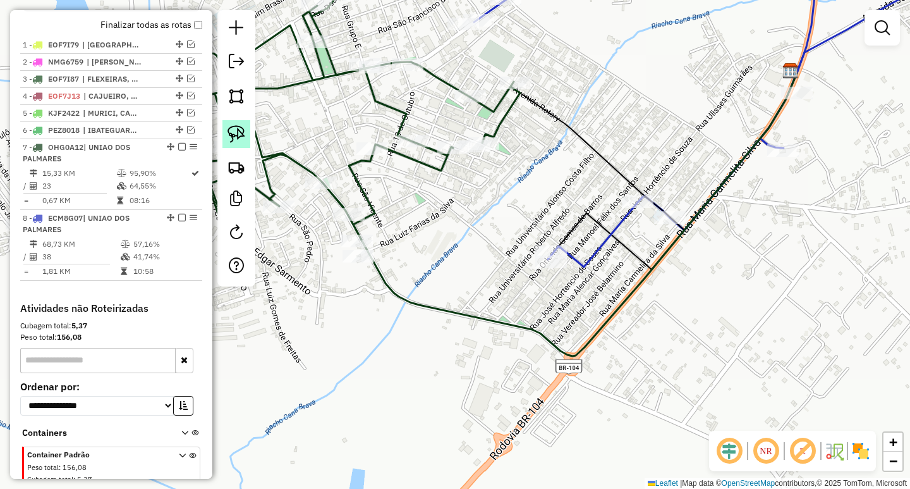
click at [238, 145] on link at bounding box center [237, 134] width 28 height 28
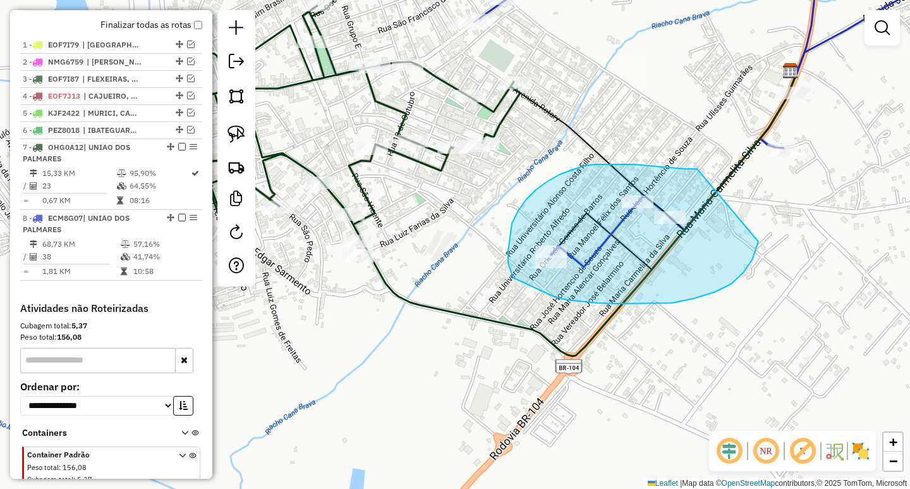
drag, startPoint x: 611, startPoint y: 164, endPoint x: 759, endPoint y: 238, distance: 165.1
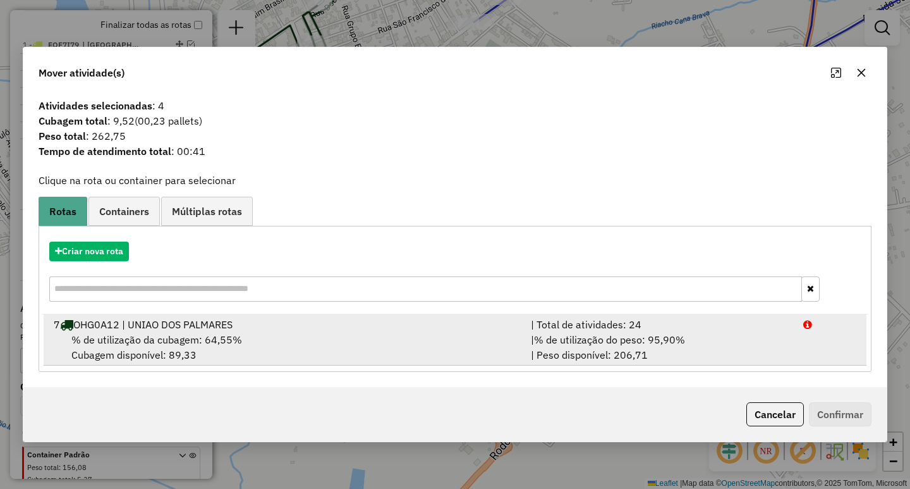
click at [400, 334] on div "% de utilização da cubagem: 64,55% Cubagem disponível: 89,33" at bounding box center [284, 347] width 477 height 30
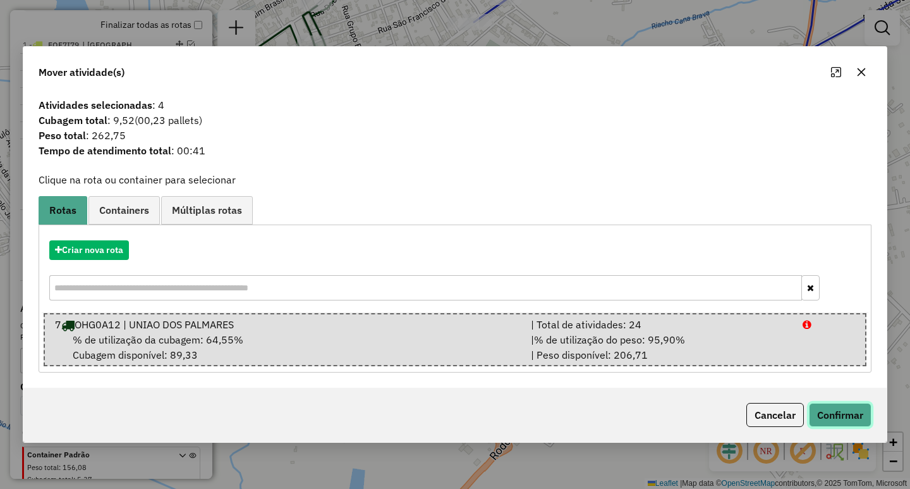
click at [836, 403] on button "Confirmar" at bounding box center [840, 415] width 63 height 24
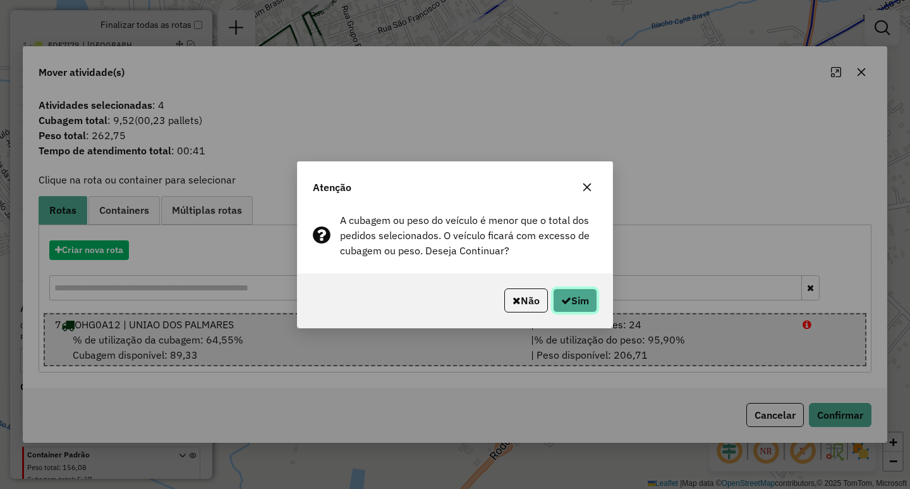
click at [580, 300] on button "Sim" at bounding box center [575, 300] width 44 height 24
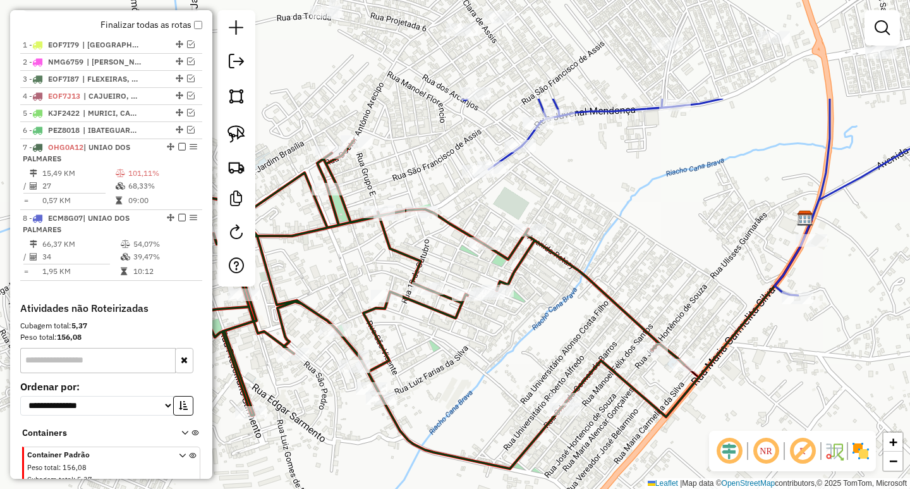
drag, startPoint x: 537, startPoint y: 212, endPoint x: 565, endPoint y: 350, distance: 141.2
click at [565, 348] on div "Janela de atendimento Grade de atendimento Capacidade Transportadoras Veículos …" at bounding box center [455, 244] width 910 height 489
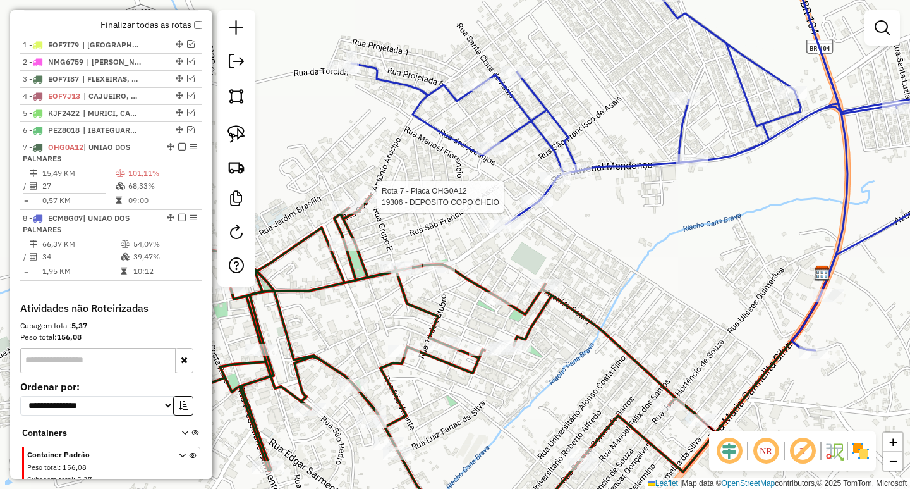
select select "**********"
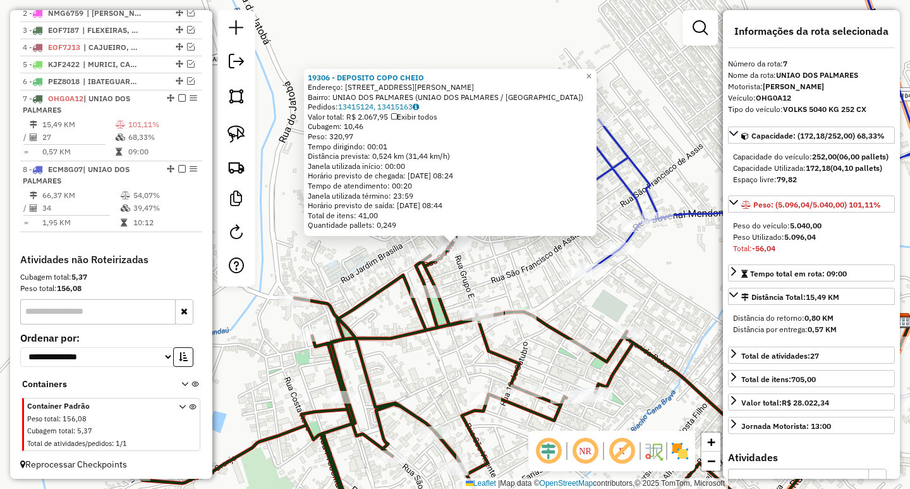
scroll to position [514, 0]
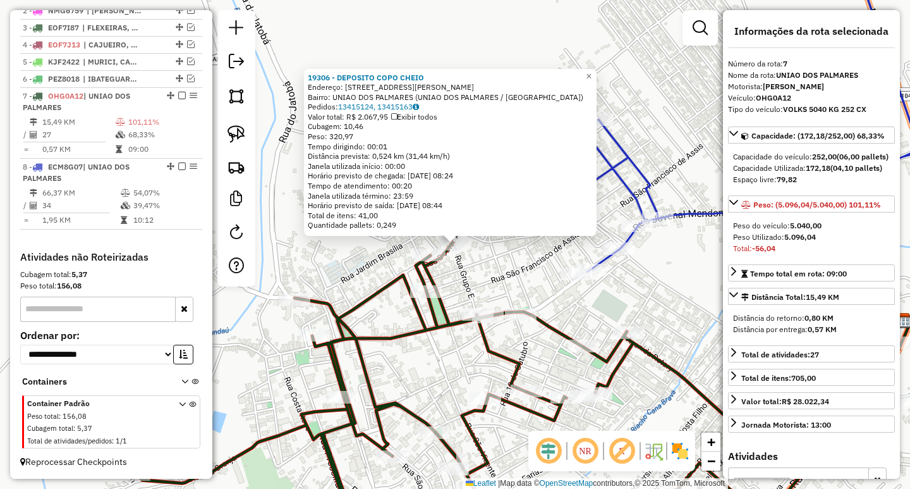
click at [331, 259] on div "19306 - DEPOSITO COPO CHEIO Endereço: Rua Doutor Antonio Arecipo 508 Bairro: UN…" at bounding box center [455, 244] width 910 height 489
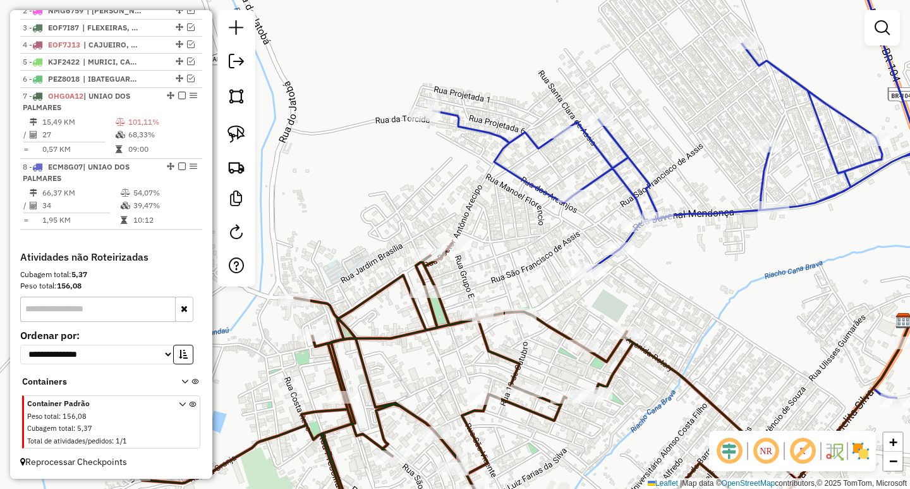
drag, startPoint x: 258, startPoint y: 133, endPoint x: 251, endPoint y: 133, distance: 7.0
click at [255, 133] on hb-router-mapa "Informações da Sessão 978919 - 14/08/2025 Criação: 13/08/2025 17:17 Depósito: C…" at bounding box center [455, 244] width 910 height 489
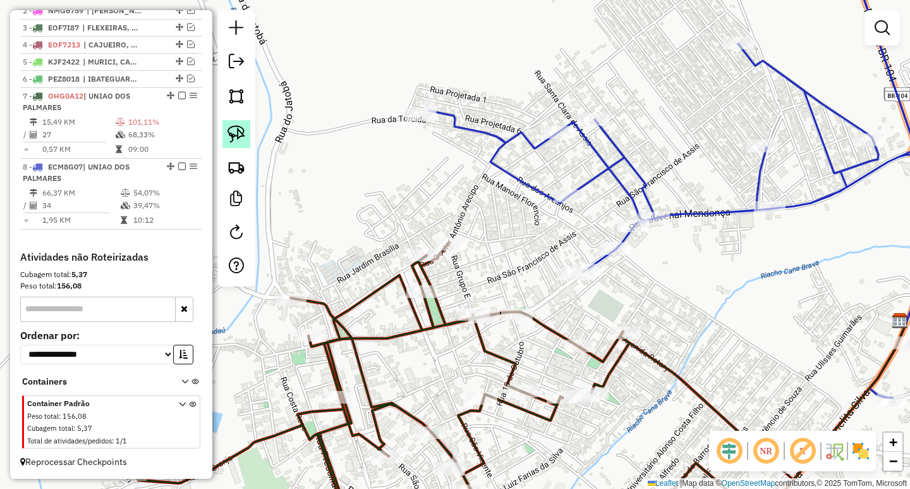
click at [245, 133] on img at bounding box center [237, 134] width 18 height 18
click at [235, 133] on img at bounding box center [237, 134] width 18 height 18
drag, startPoint x: 458, startPoint y: 207, endPoint x: 511, endPoint y: 256, distance: 72.5
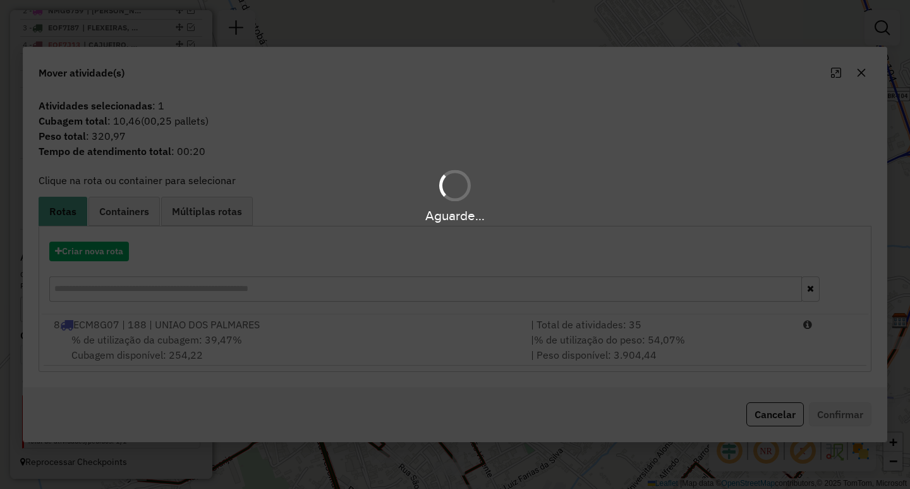
click at [441, 351] on div "Aguarde..." at bounding box center [455, 244] width 910 height 489
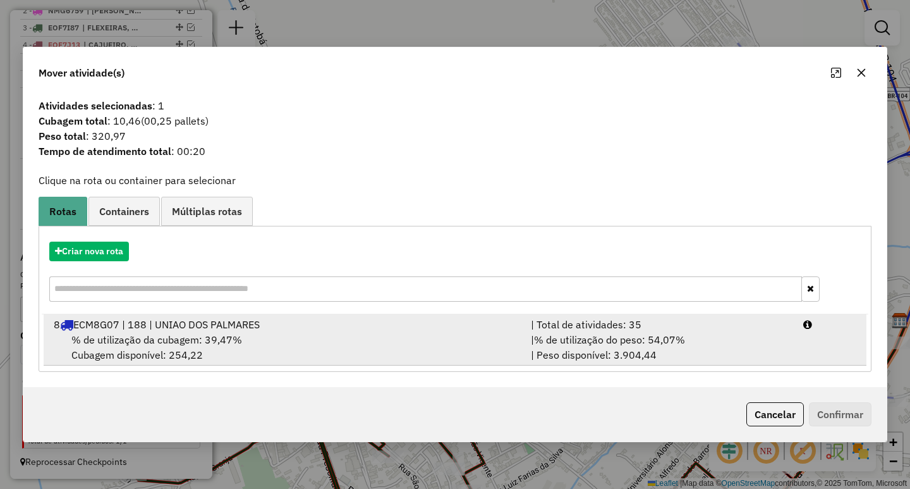
drag, startPoint x: 544, startPoint y: 350, endPoint x: 608, endPoint y: 358, distance: 63.8
click at [549, 350] on div "| % de utilização do peso: 54,07% | Peso disponível: 3.904,44" at bounding box center [659, 347] width 272 height 30
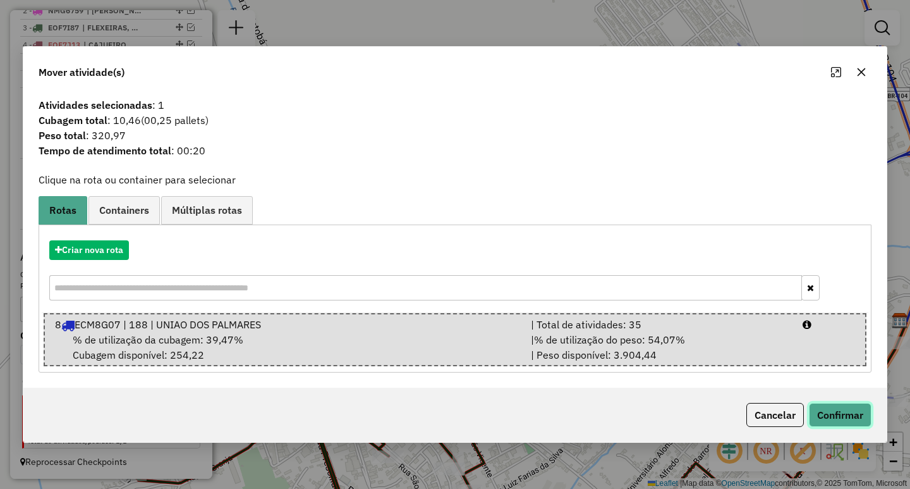
click at [848, 413] on button "Confirmar" at bounding box center [840, 415] width 63 height 24
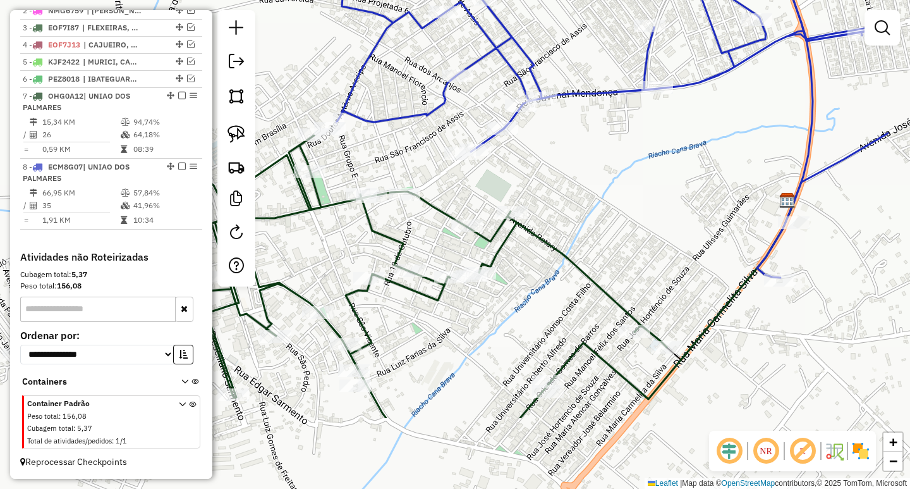
drag, startPoint x: 736, startPoint y: 360, endPoint x: 506, endPoint y: 191, distance: 285.4
click at [507, 191] on div "Janela de atendimento Grade de atendimento Capacidade Transportadoras Veículos …" at bounding box center [455, 244] width 910 height 489
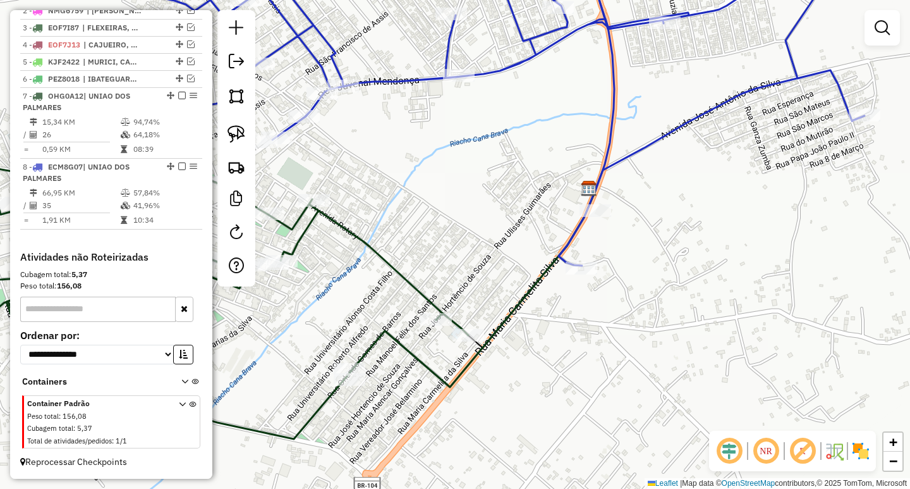
drag, startPoint x: 582, startPoint y: 222, endPoint x: 513, endPoint y: 272, distance: 86.0
click at [520, 271] on div "Janela de atendimento Grade de atendimento Capacidade Transportadoras Veículos …" at bounding box center [455, 244] width 910 height 489
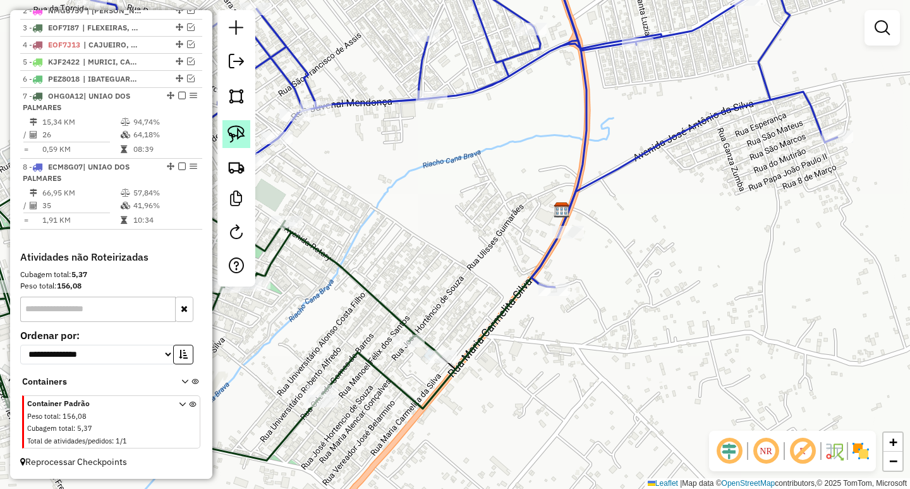
click at [242, 131] on img at bounding box center [237, 134] width 18 height 18
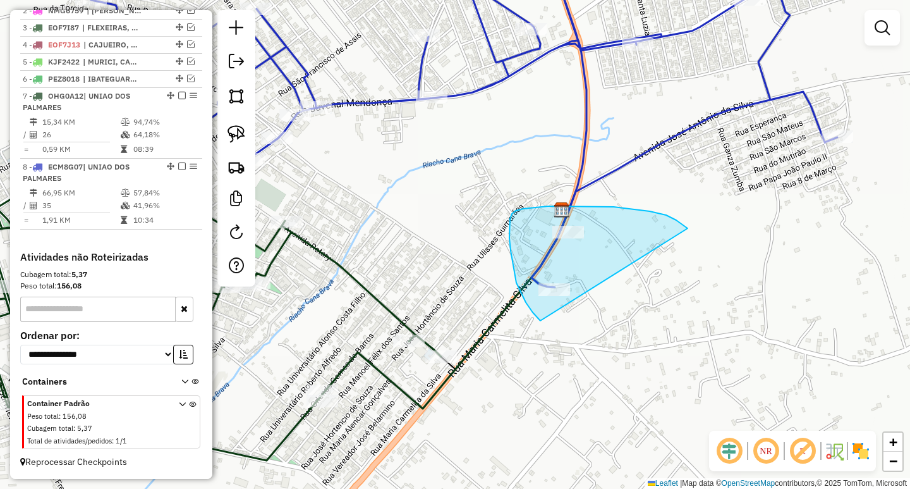
drag, startPoint x: 687, startPoint y: 228, endPoint x: 642, endPoint y: 327, distance: 108.7
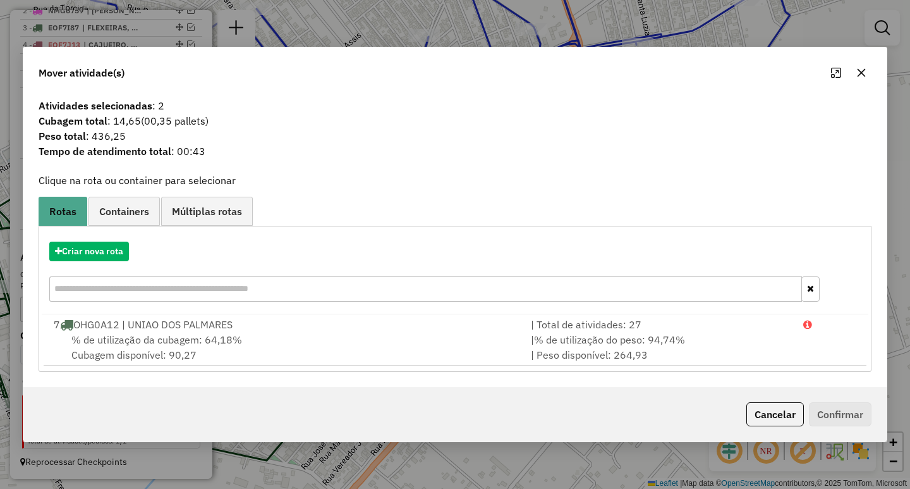
click at [867, 70] on button "button" at bounding box center [862, 73] width 20 height 20
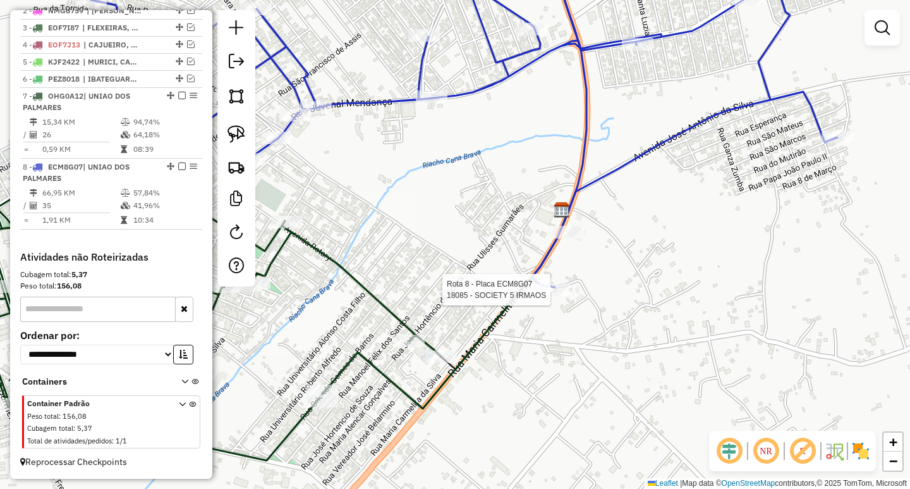
select select "**********"
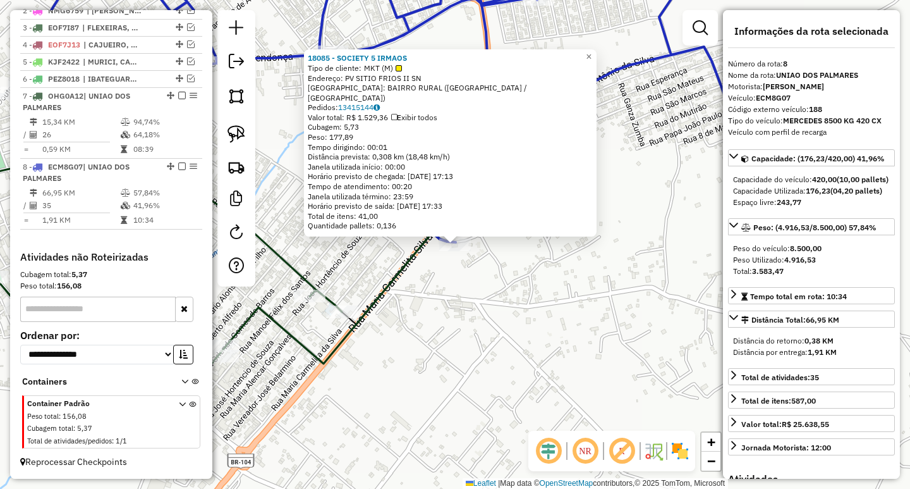
click at [441, 288] on div "18085 - SOCIETY 5 IRMAOS Tipo de cliente: MKT (M) Endereço: PV SITIO FRIOS II S…" at bounding box center [455, 244] width 910 height 489
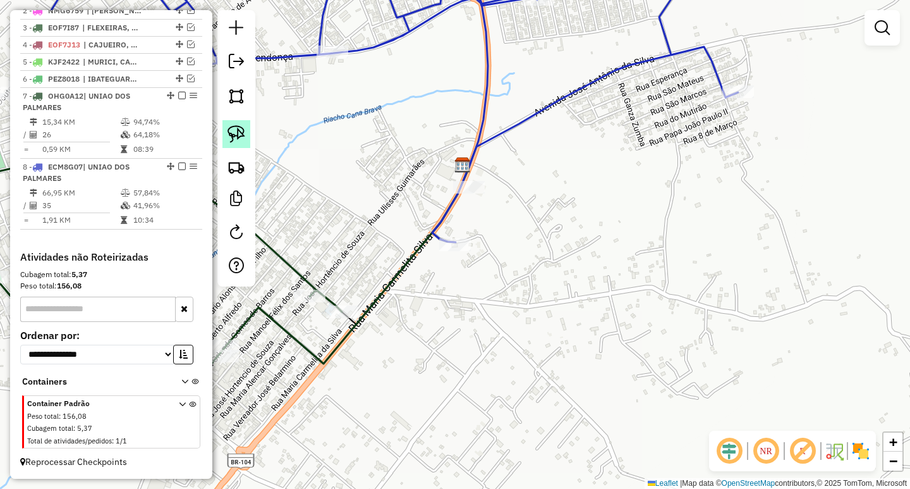
click at [240, 127] on img at bounding box center [237, 134] width 18 height 18
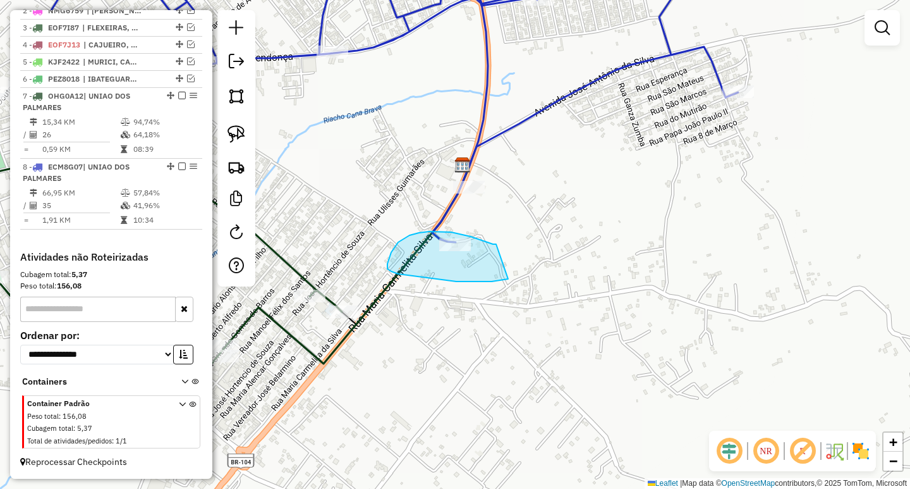
drag, startPoint x: 479, startPoint y: 239, endPoint x: 539, endPoint y: 265, distance: 65.4
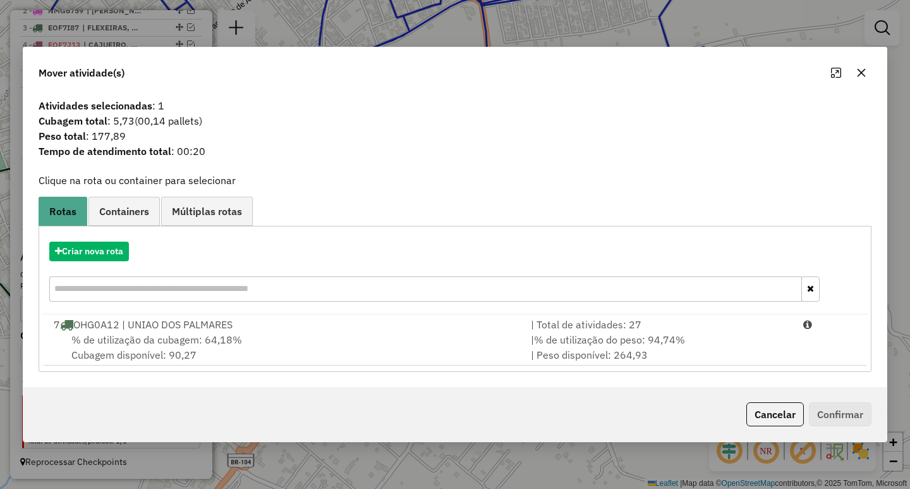
click at [566, 341] on span "% de utilização do peso: 94,74%" at bounding box center [609, 339] width 151 height 13
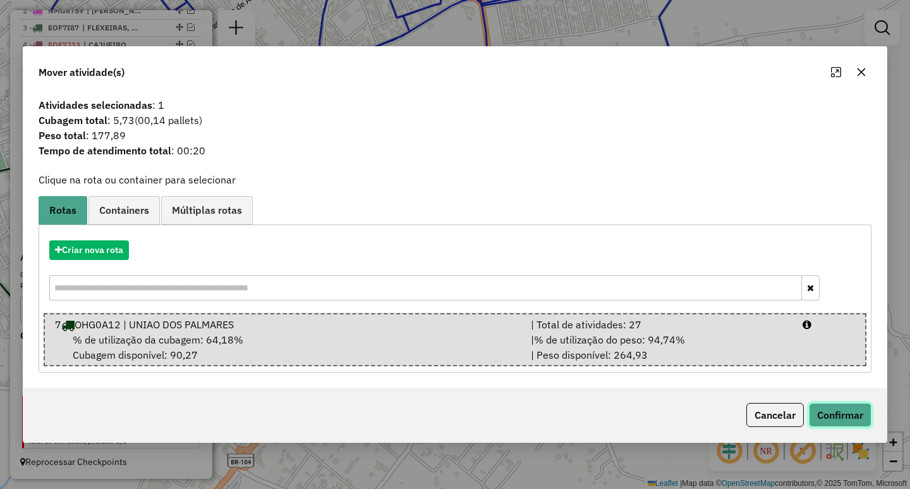
click at [828, 417] on button "Confirmar" at bounding box center [840, 415] width 63 height 24
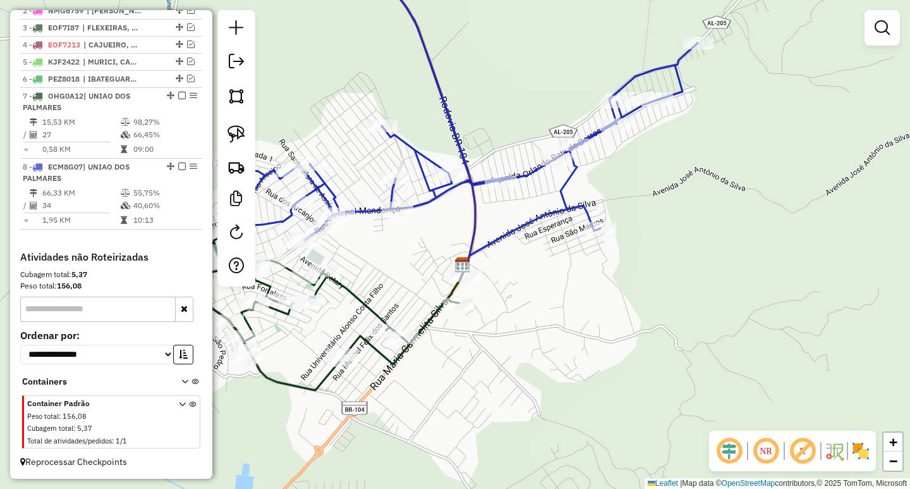
drag, startPoint x: 381, startPoint y: 271, endPoint x: 515, endPoint y: 278, distance: 134.8
click at [515, 278] on div "Janela de atendimento Grade de atendimento Capacidade Transportadoras Veículos …" at bounding box center [455, 244] width 910 height 489
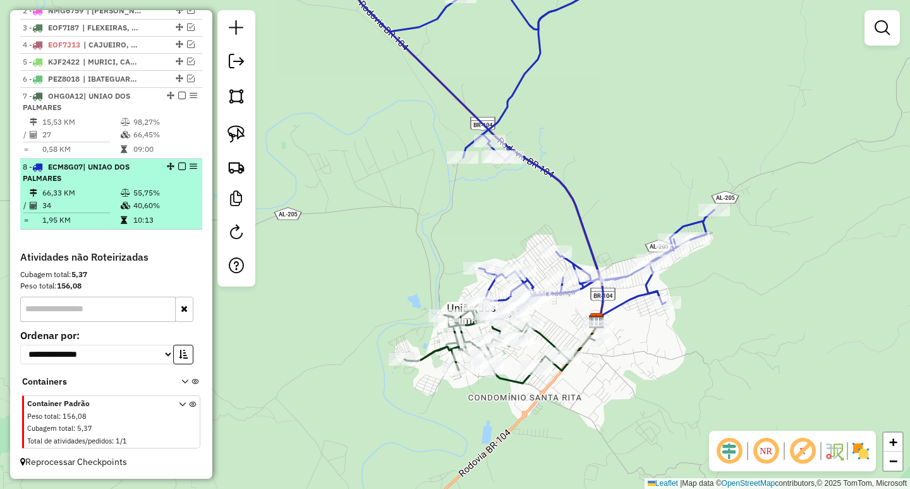
click at [161, 205] on td "40,60%" at bounding box center [165, 205] width 64 height 13
select select "**********"
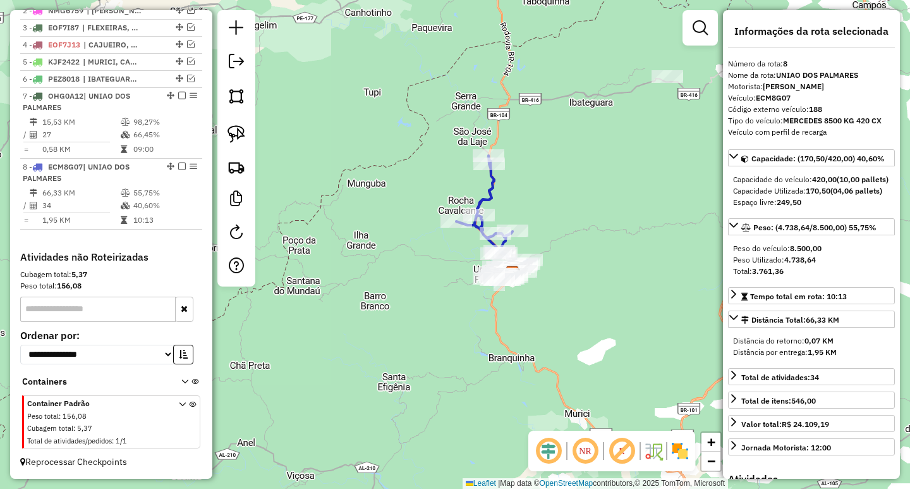
drag, startPoint x: 602, startPoint y: 212, endPoint x: 543, endPoint y: 214, distance: 58.8
click at [549, 214] on div "Janela de atendimento Grade de atendimento Capacidade Transportadoras Veículos …" at bounding box center [455, 244] width 910 height 489
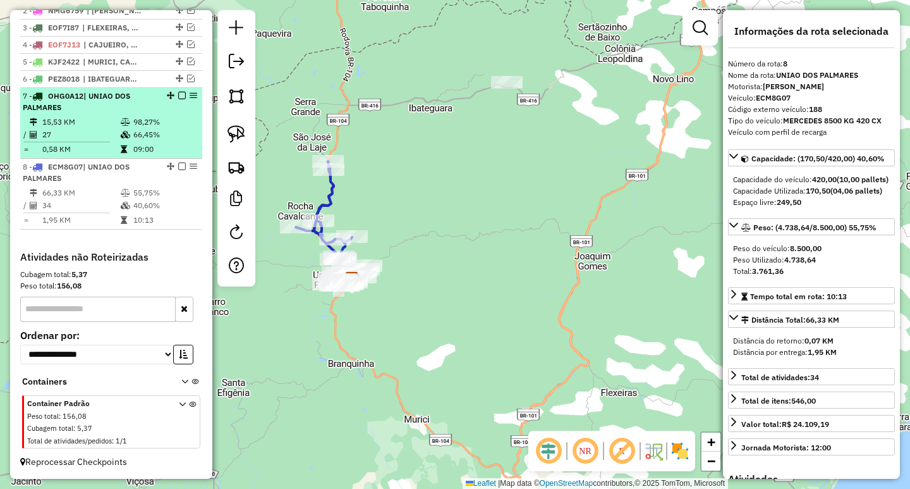
click at [180, 95] on em at bounding box center [182, 96] width 8 height 8
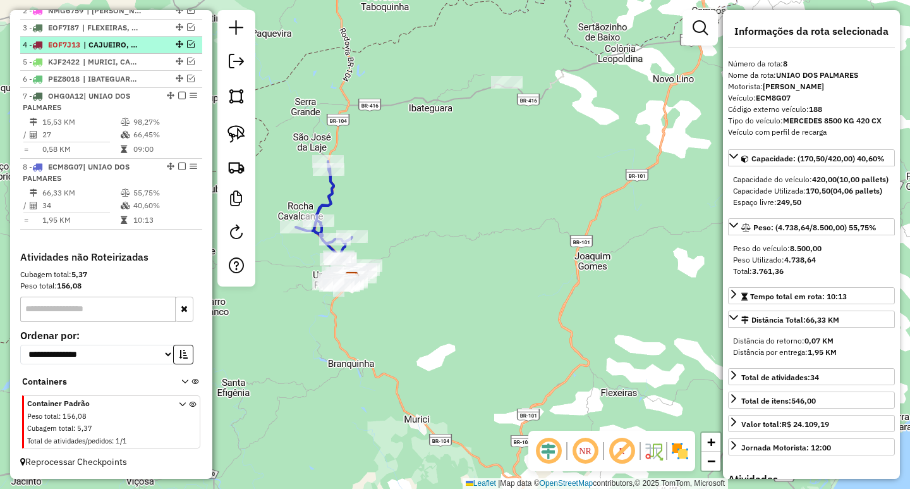
scroll to position [460, 0]
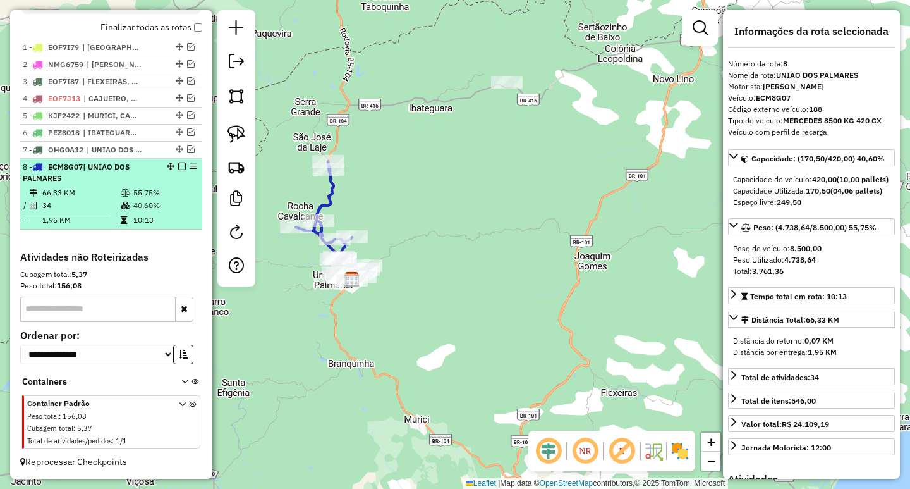
click at [178, 162] on em at bounding box center [182, 166] width 8 height 8
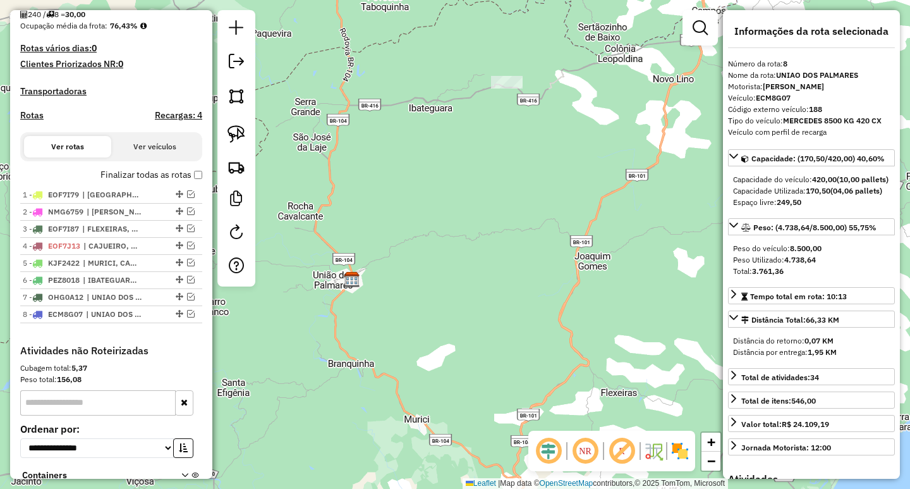
scroll to position [217, 0]
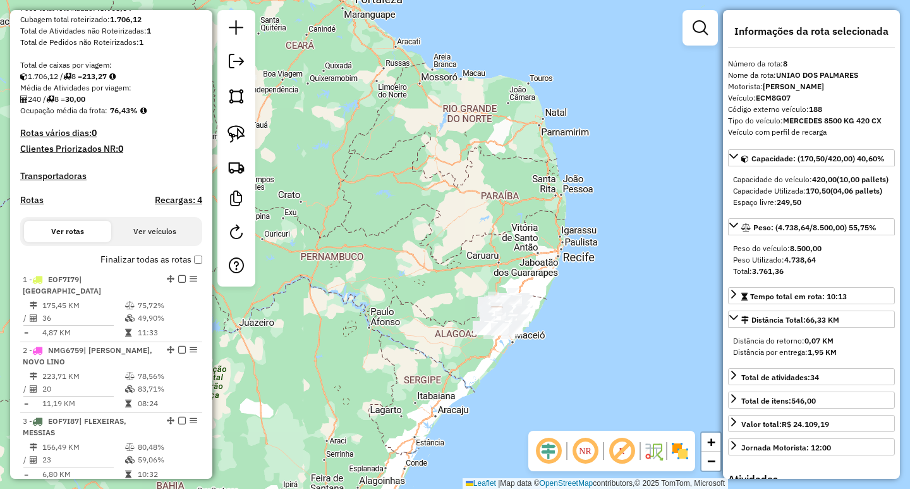
click at [31, 205] on h4 "Rotas" at bounding box center [31, 200] width 23 height 11
select select "*"
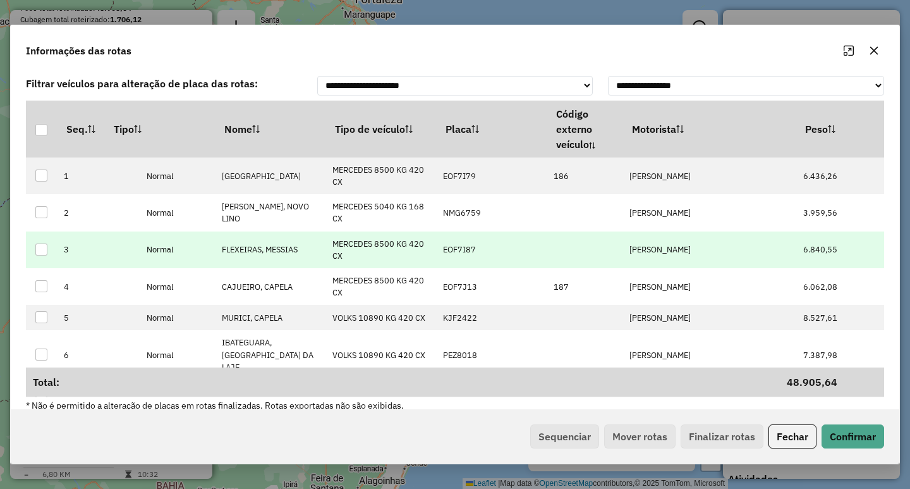
click at [666, 252] on p-celleditor "JOSE WILSON BATISTA" at bounding box center [660, 249] width 61 height 11
type input "**********"
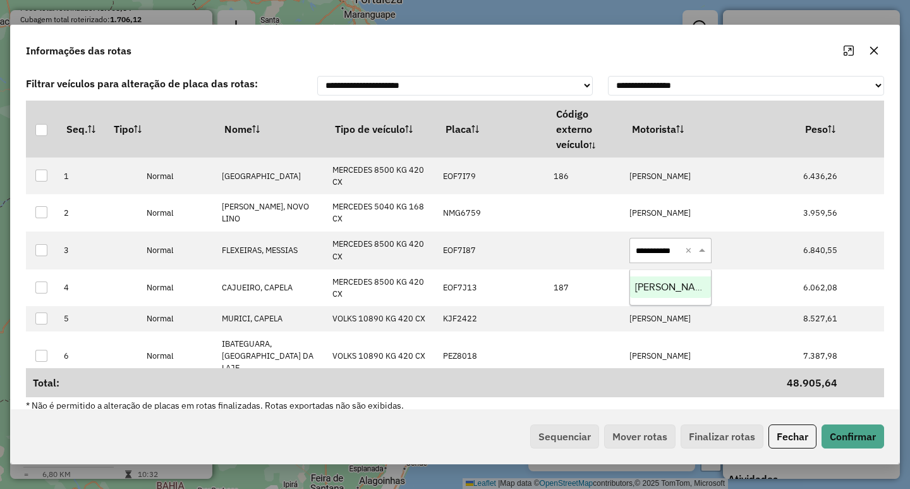
click at [665, 283] on span "[PERSON_NAME]" at bounding box center [673, 286] width 76 height 11
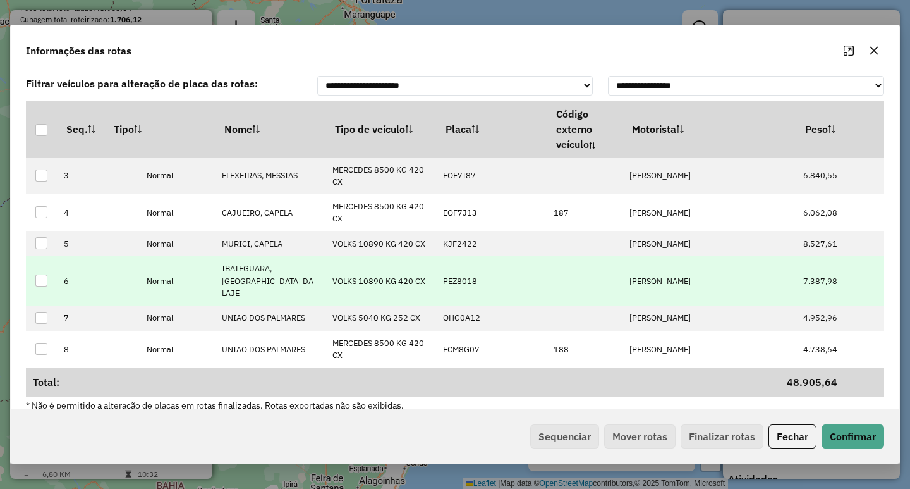
scroll to position [89, 0]
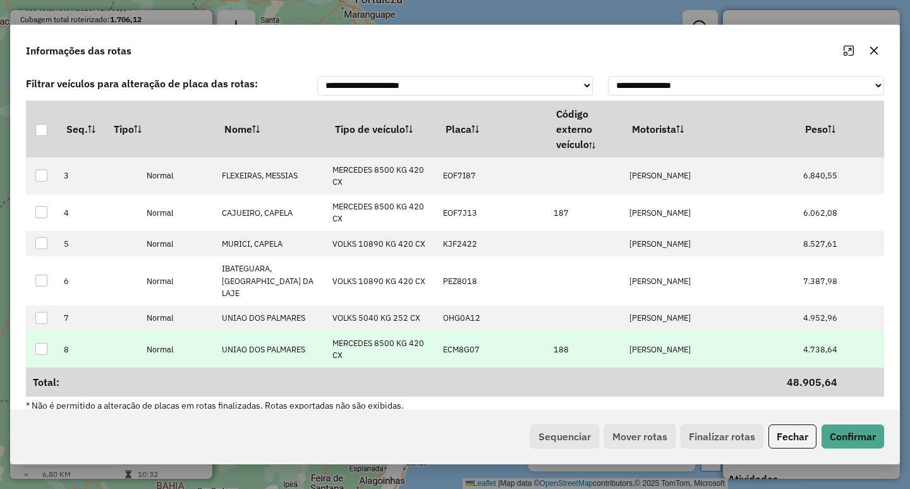
click at [654, 350] on p-celleditor "JOSE CICERO ADELINO DA SILVA" at bounding box center [660, 349] width 61 height 11
type input "*******"
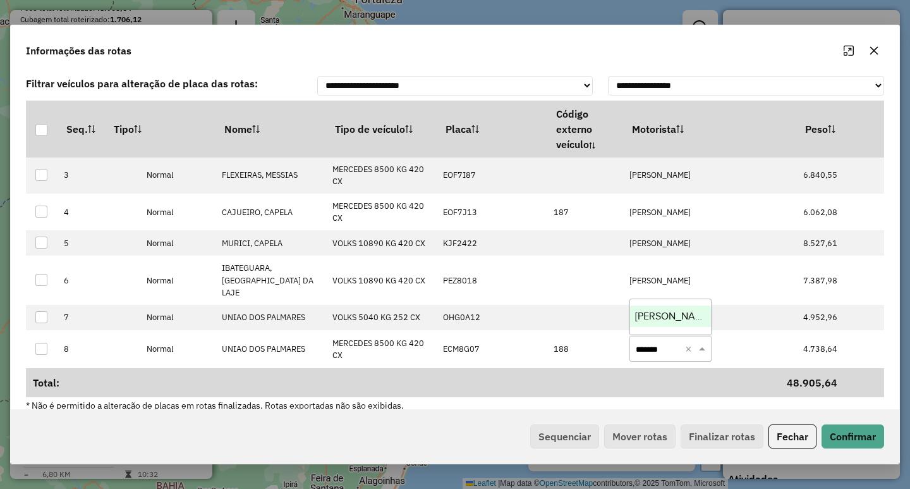
click at [640, 316] on span "[PERSON_NAME] [GEOGRAPHIC_DATA]" at bounding box center [724, 315] width 179 height 11
click at [852, 431] on button "Confirmar" at bounding box center [853, 436] width 63 height 24
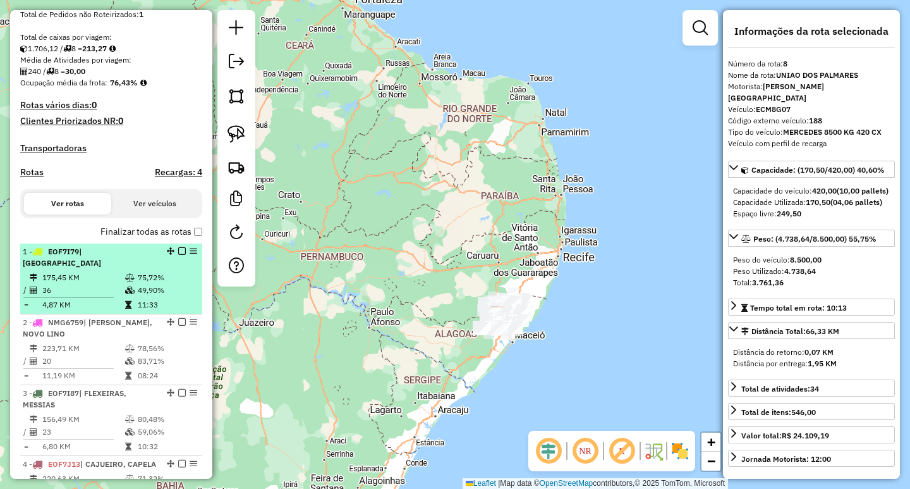
scroll to position [379, 0]
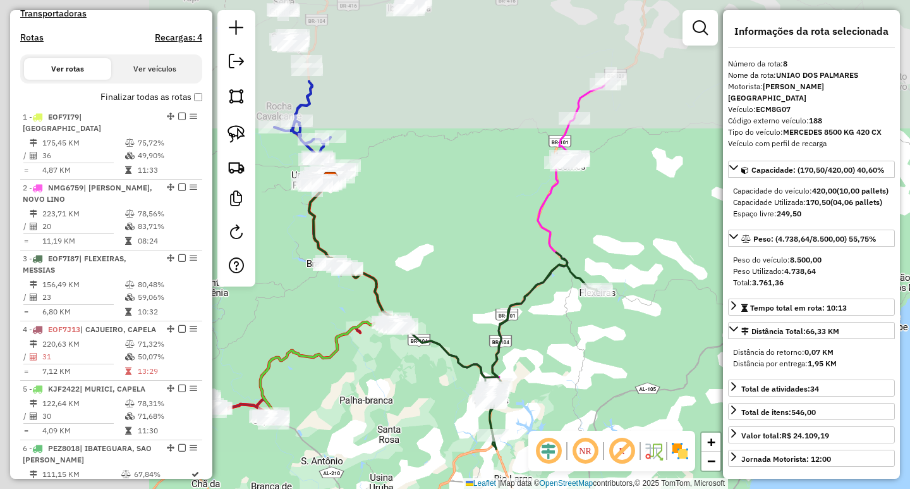
drag, startPoint x: 583, startPoint y: 343, endPoint x: 667, endPoint y: 383, distance: 93.0
click at [668, 386] on div "Janela de atendimento Grade de atendimento Capacidade Transportadoras Veículos …" at bounding box center [455, 244] width 910 height 489
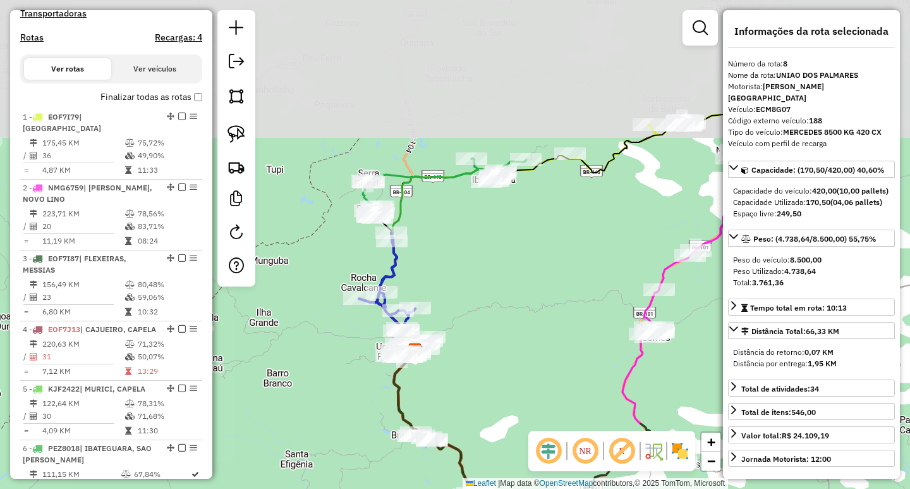
drag, startPoint x: 497, startPoint y: 264, endPoint x: 536, endPoint y: 408, distance: 149.4
click at [536, 408] on div "Janela de atendimento Grade de atendimento Capacidade Transportadoras Veículos …" at bounding box center [455, 244] width 910 height 489
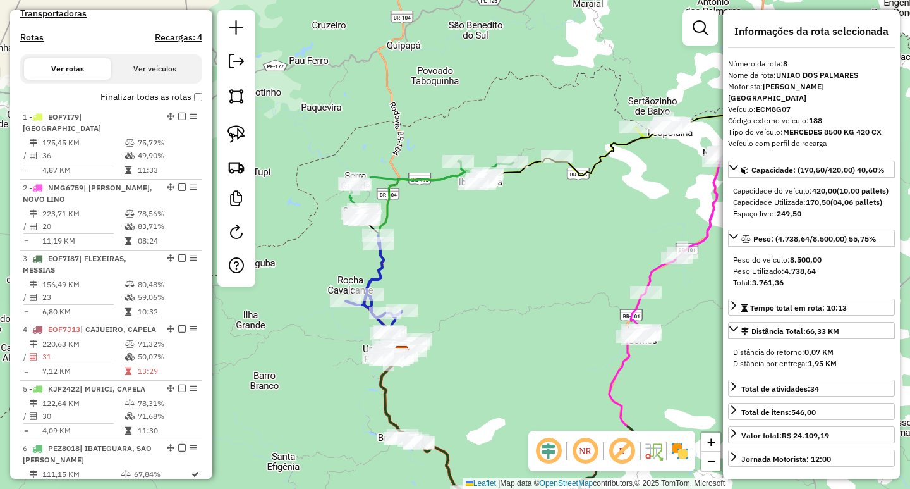
drag, startPoint x: 549, startPoint y: 348, endPoint x: 463, endPoint y: 327, distance: 88.5
click at [465, 328] on div "Janela de atendimento Grade de atendimento Capacidade Transportadoras Veículos …" at bounding box center [455, 244] width 910 height 489
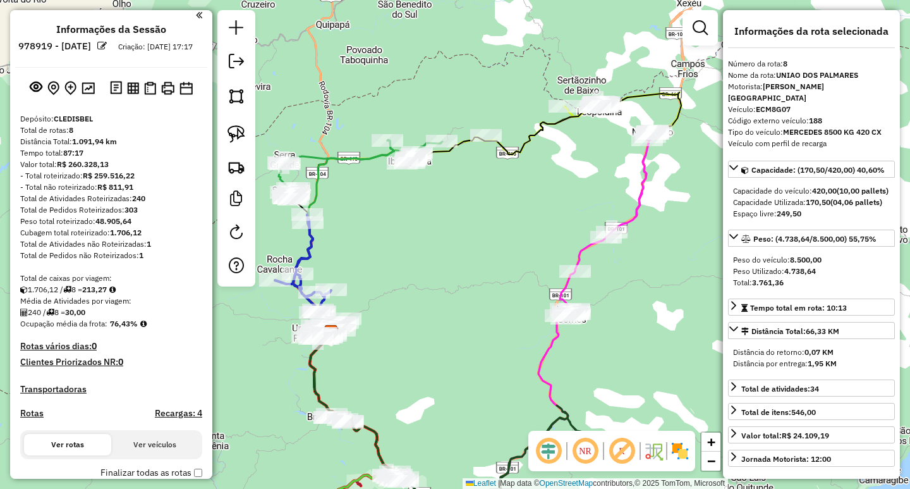
scroll to position [0, 0]
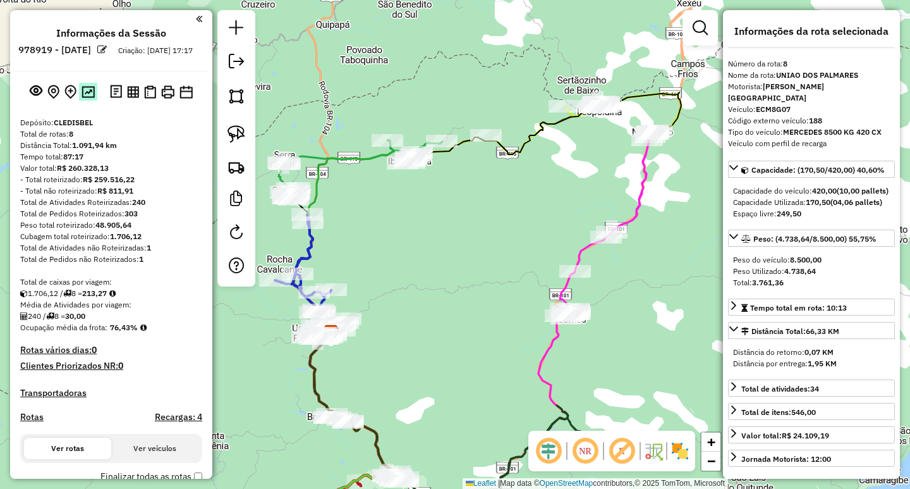
click at [91, 98] on img at bounding box center [88, 92] width 13 height 12
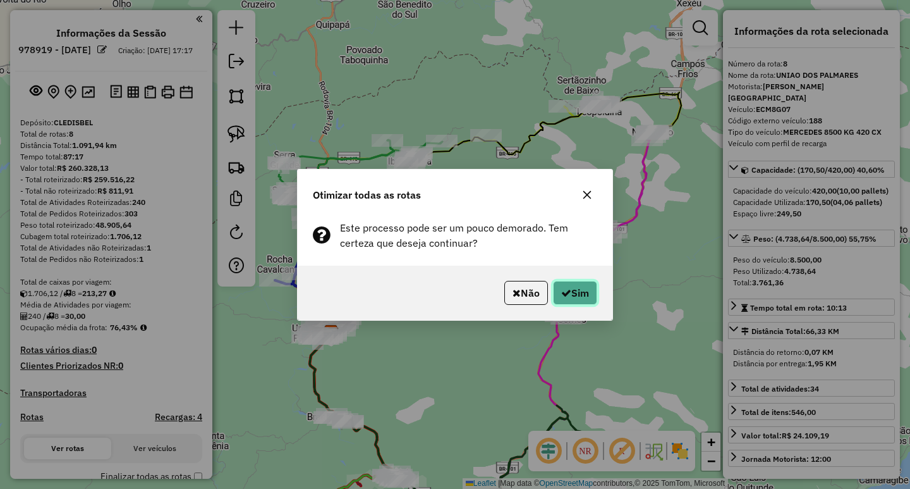
click at [575, 286] on button "Sim" at bounding box center [575, 293] width 44 height 24
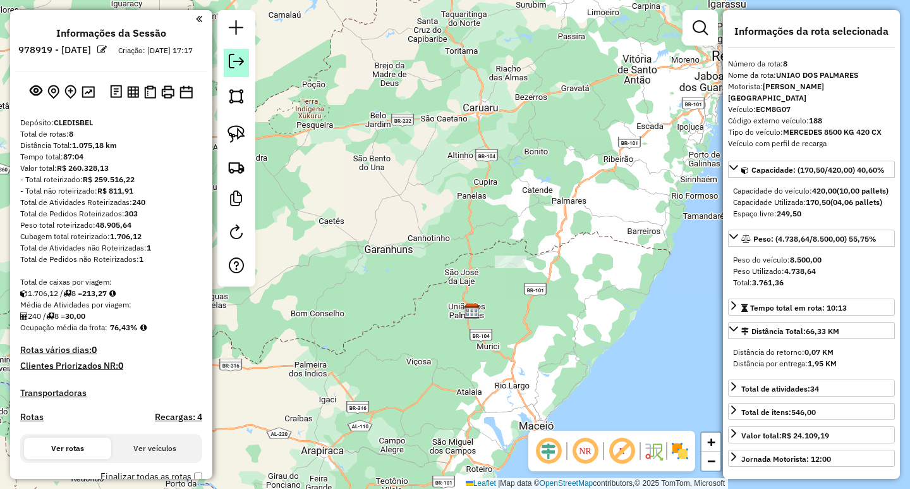
click at [236, 56] on em at bounding box center [236, 61] width 15 height 15
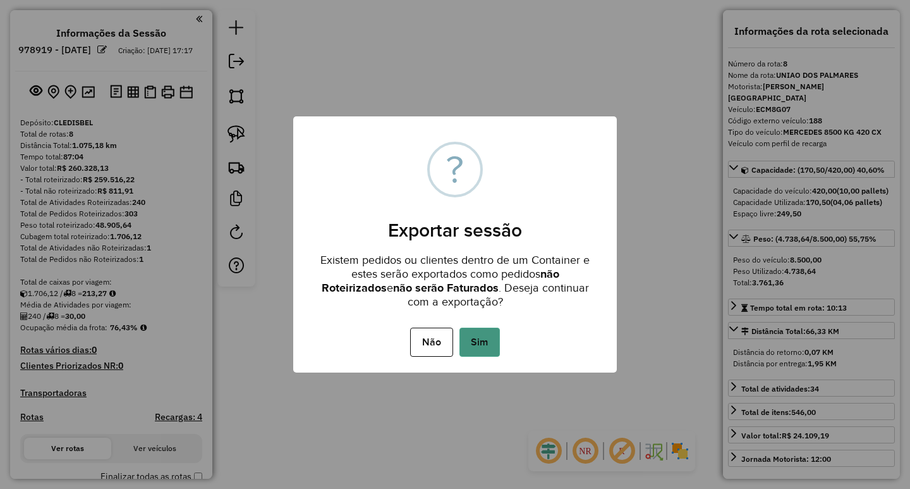
click at [493, 331] on button "Sim" at bounding box center [480, 341] width 40 height 29
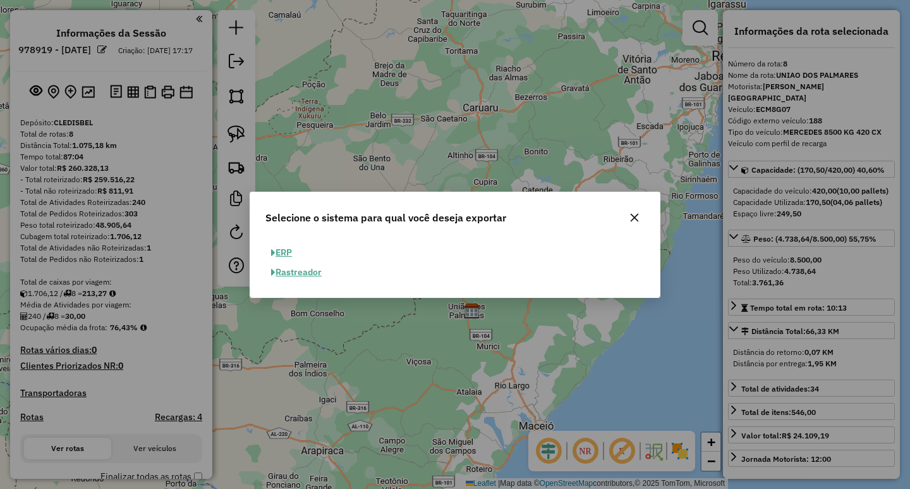
click at [288, 245] on button "ERP" at bounding box center [282, 253] width 32 height 20
select select "**"
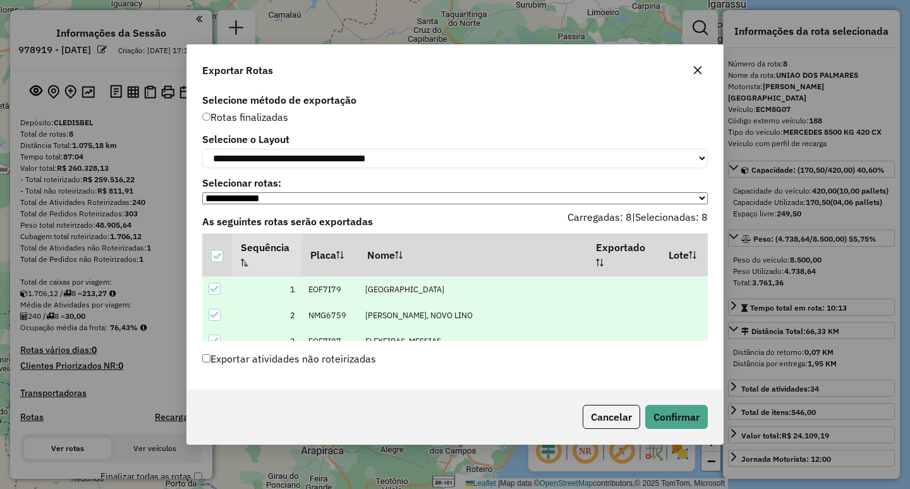
click at [699, 406] on div "Cancelar Confirmar" at bounding box center [455, 416] width 536 height 54
click at [692, 420] on button "Confirmar" at bounding box center [676, 417] width 63 height 24
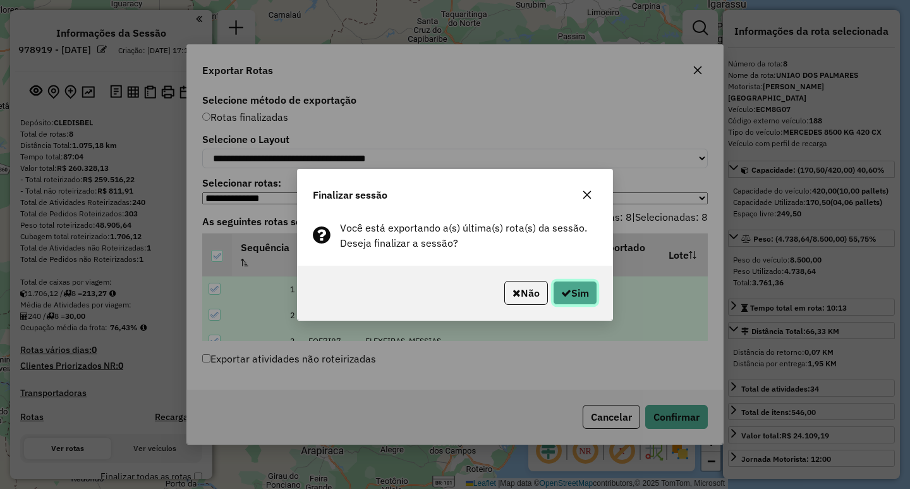
click at [581, 296] on button "Sim" at bounding box center [575, 293] width 44 height 24
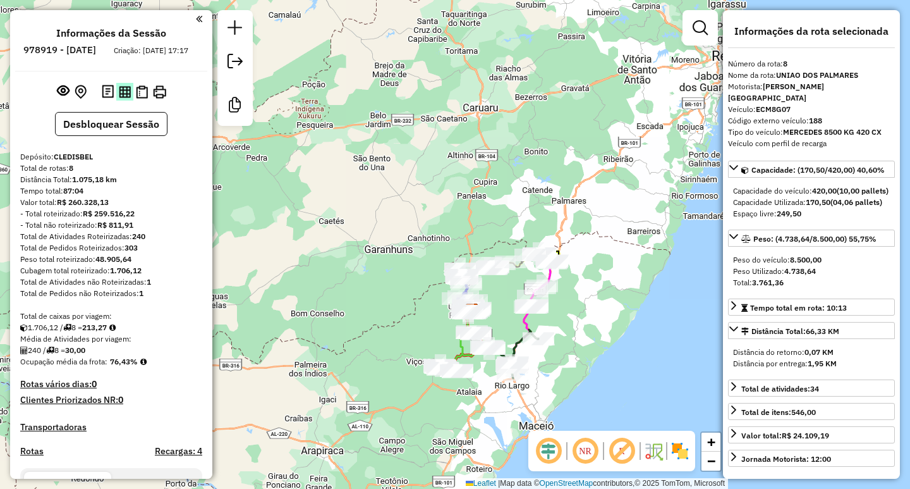
click at [123, 98] on img at bounding box center [125, 92] width 12 height 12
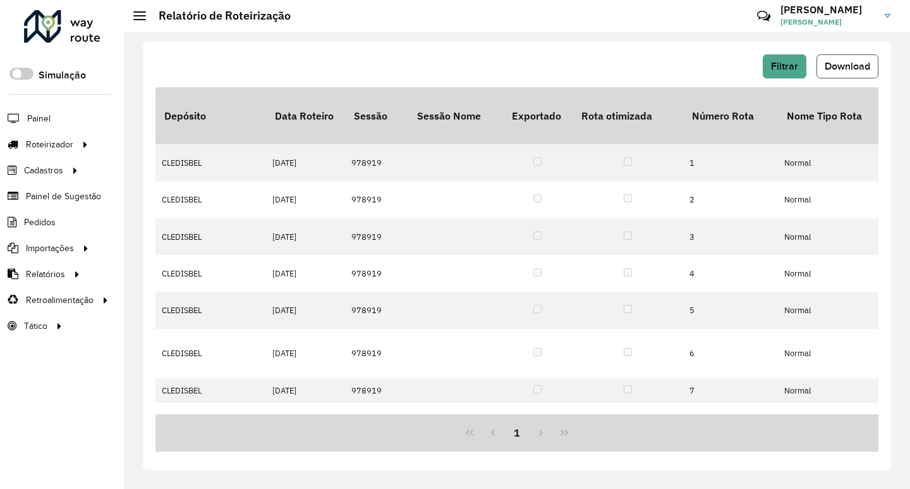
click at [858, 75] on button "Download" at bounding box center [848, 66] width 62 height 24
